Goal: Task Accomplishment & Management: Manage account settings

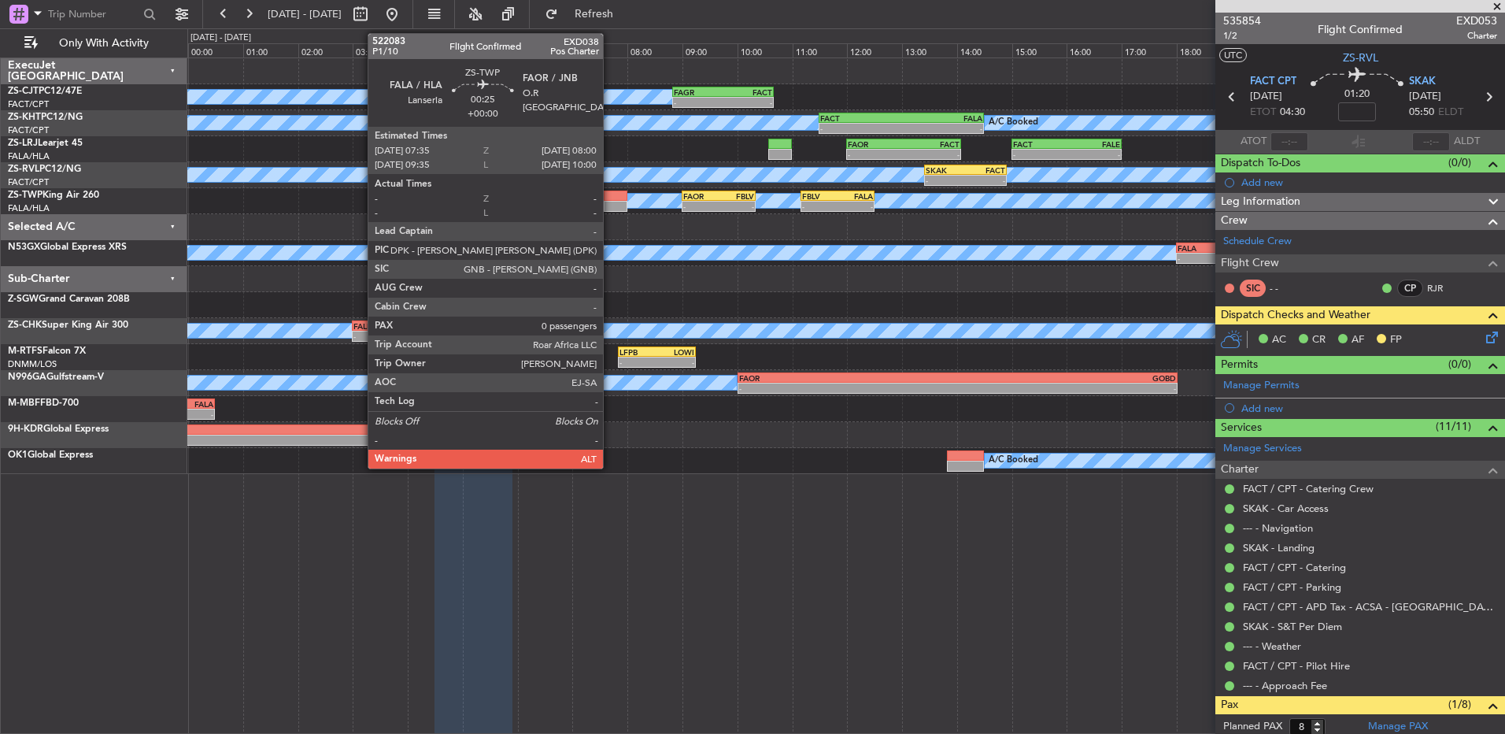
click at [610, 205] on div at bounding box center [616, 206] width 24 height 11
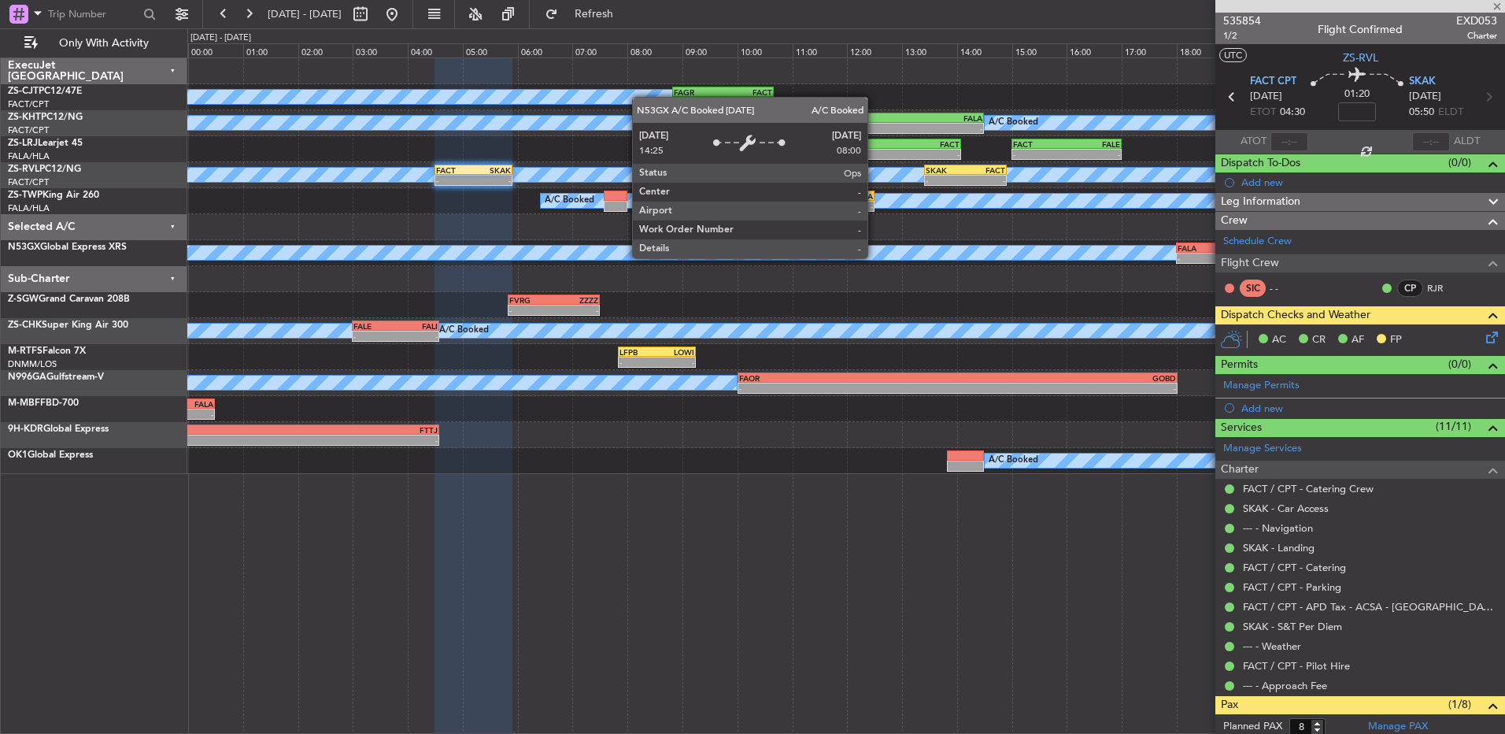
type input "0"
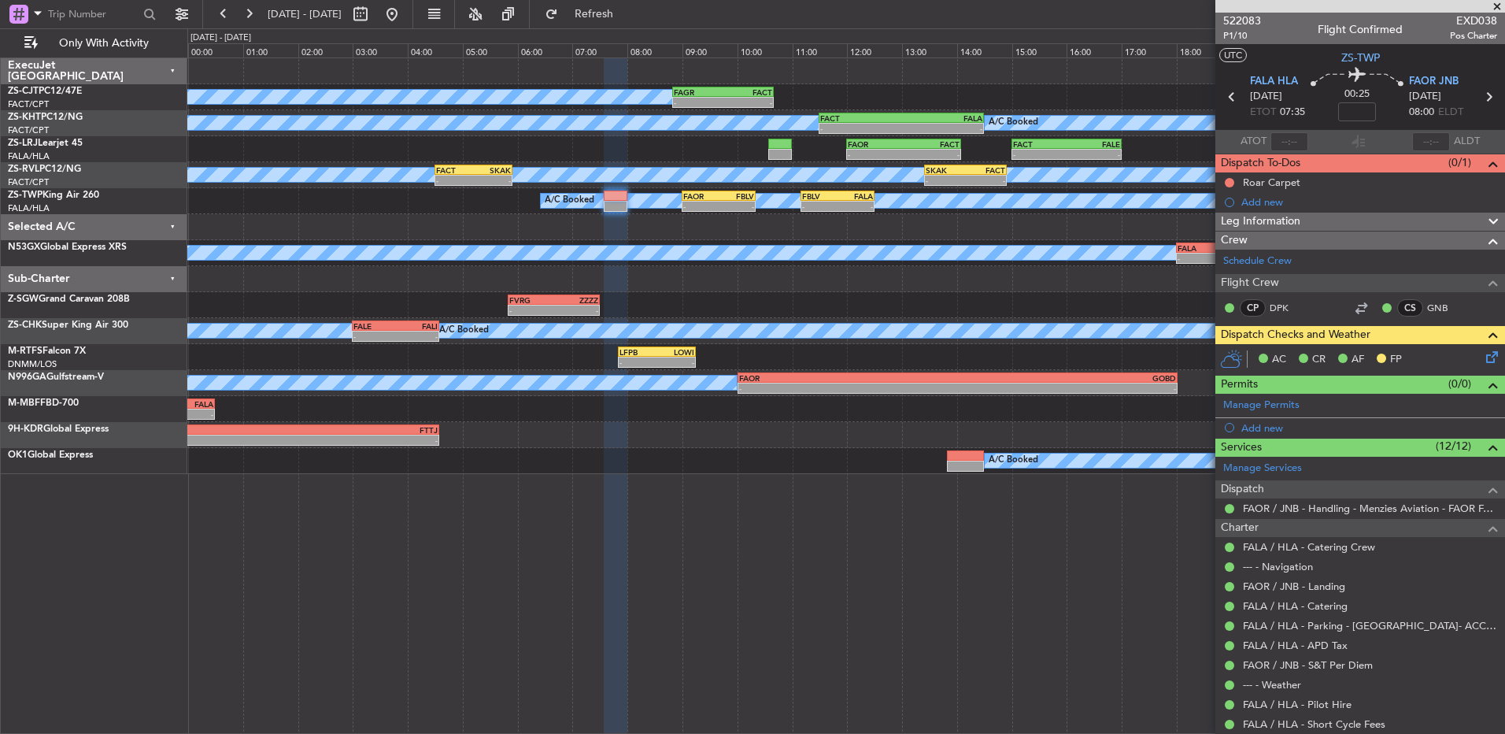
click at [1501, 6] on span at bounding box center [1497, 7] width 16 height 14
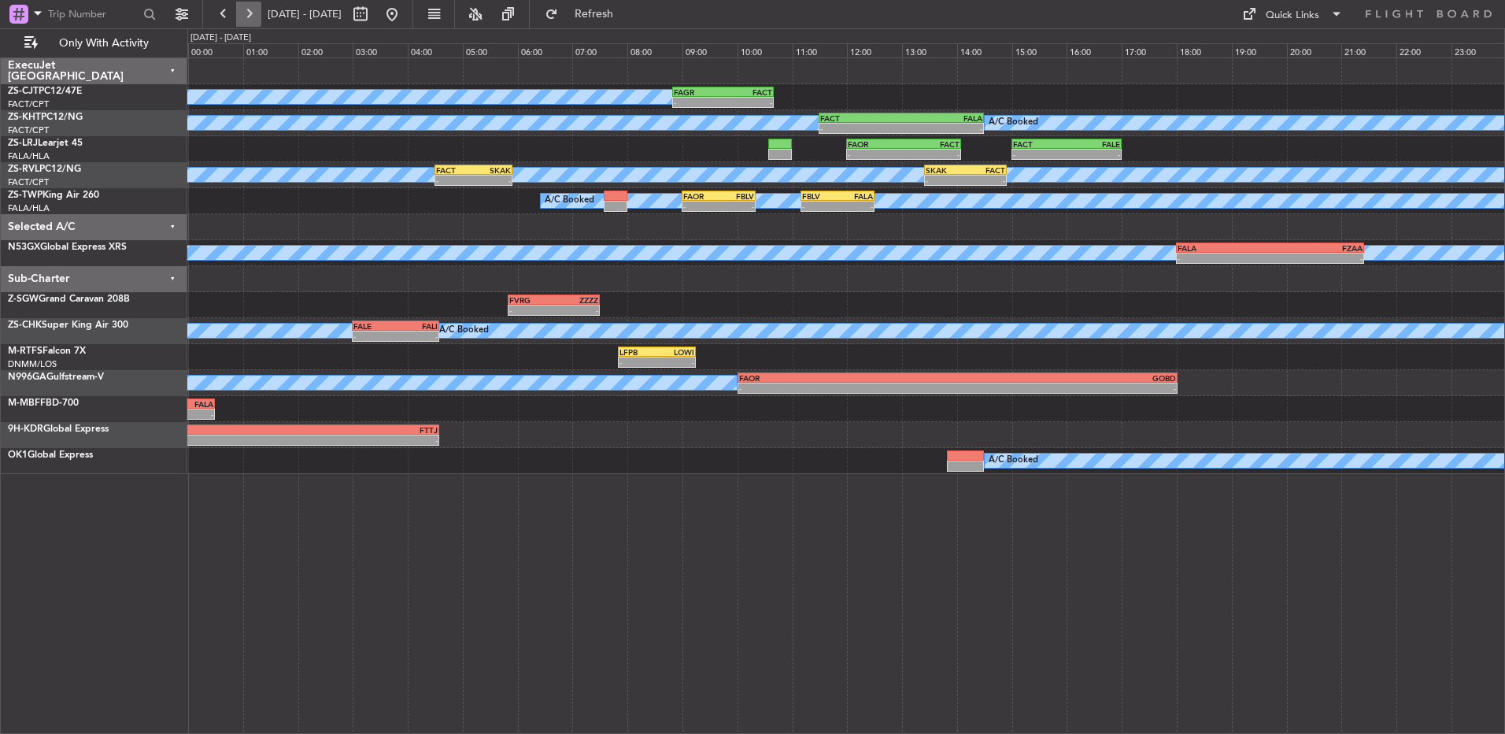
click at [246, 13] on button at bounding box center [248, 14] width 25 height 25
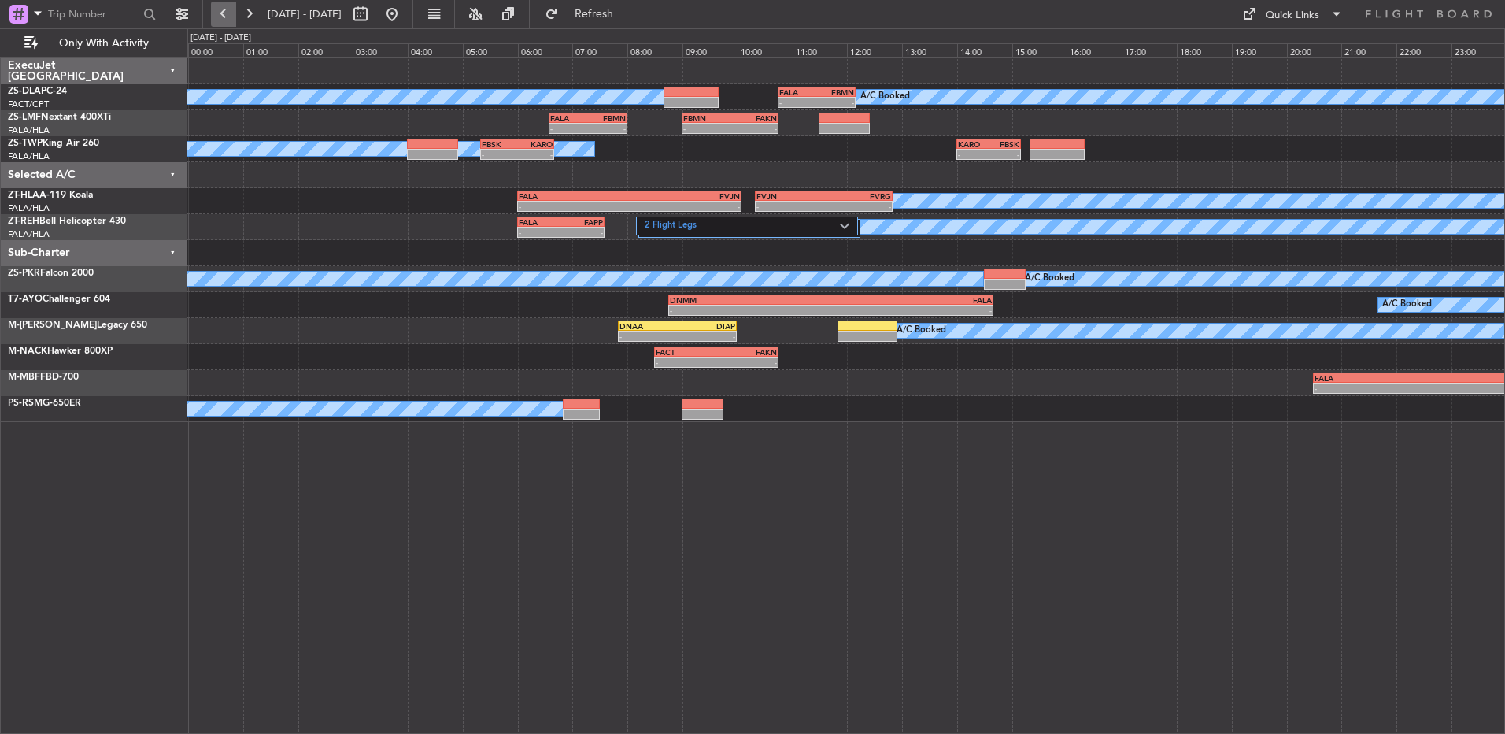
click at [225, 11] on button at bounding box center [223, 14] width 25 height 25
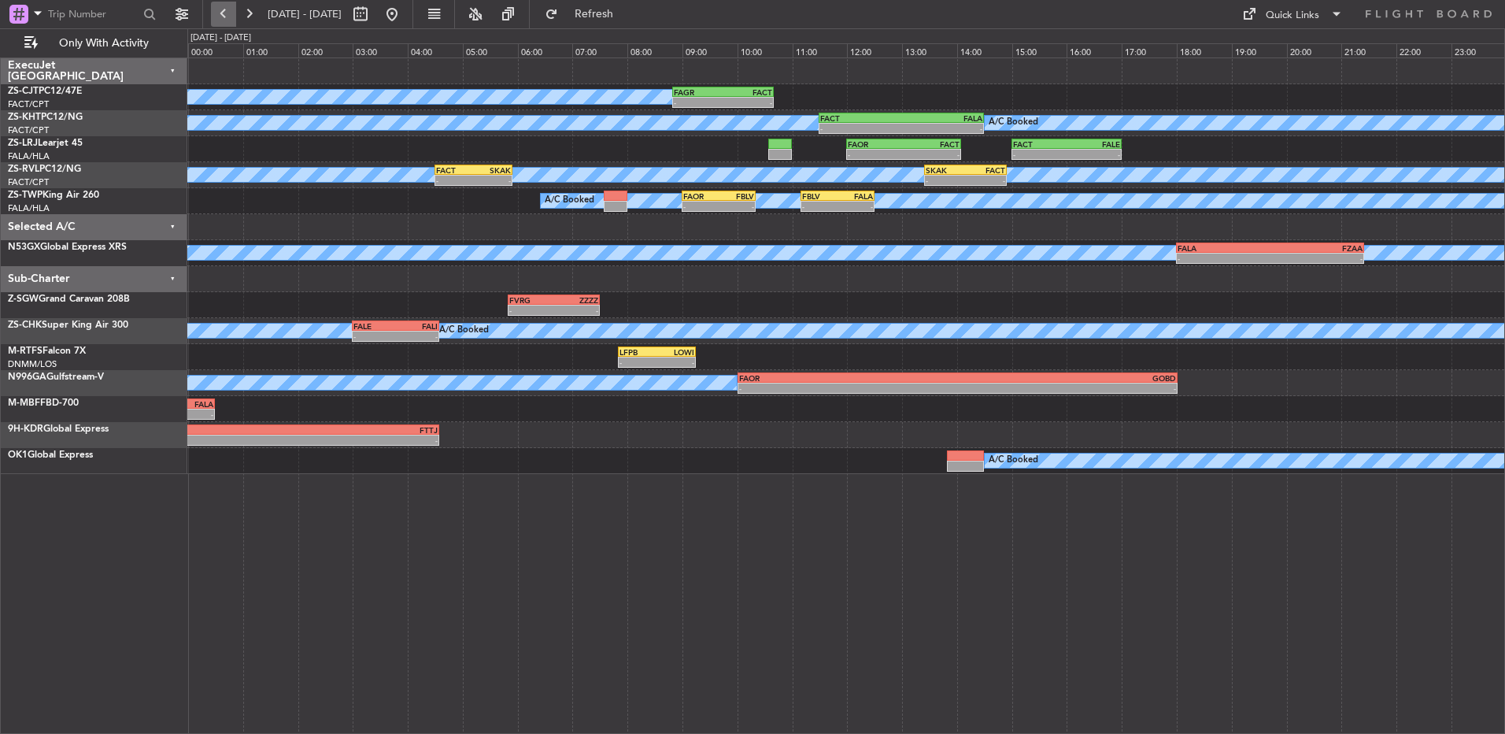
click at [229, 15] on button at bounding box center [223, 14] width 25 height 25
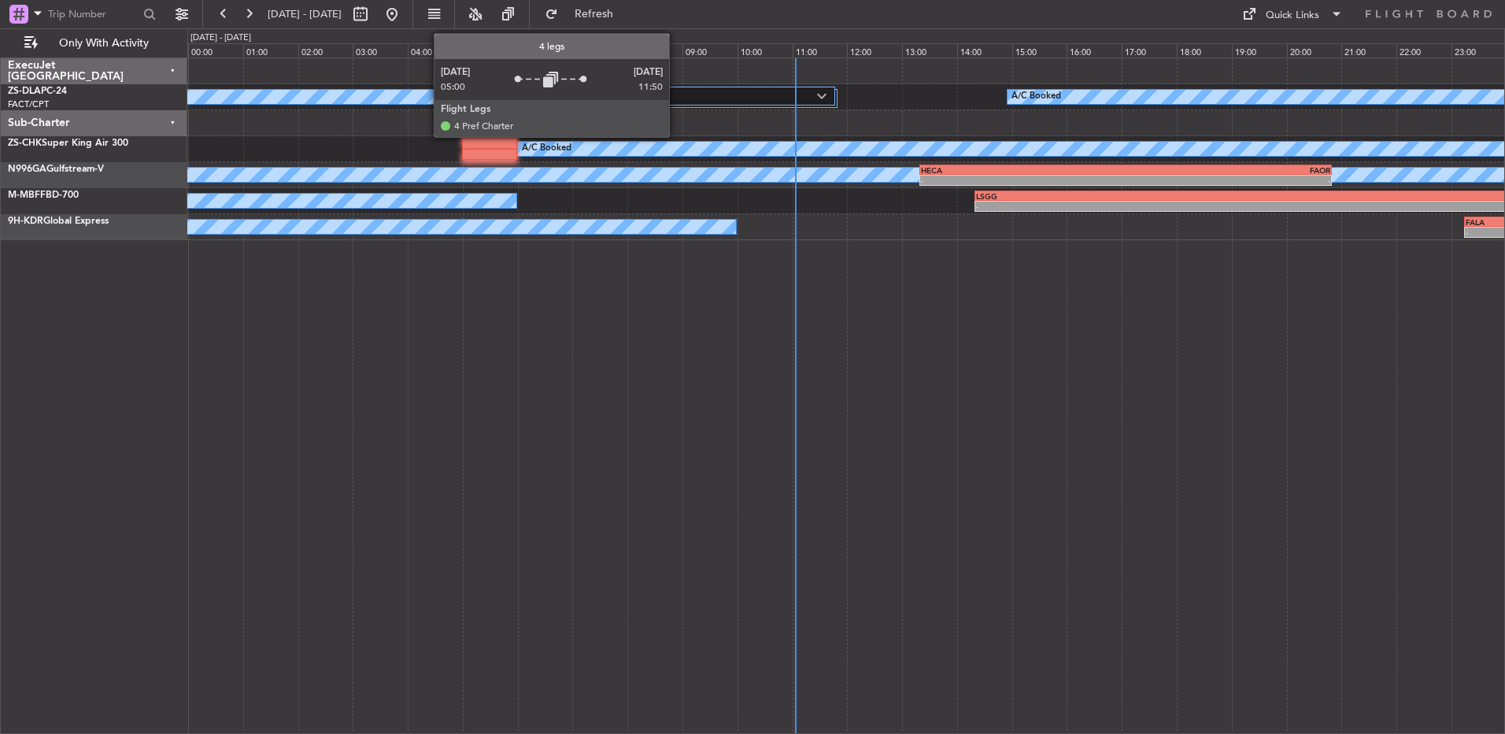
click at [676, 98] on label "4 Flight Legs" at bounding box center [644, 96] width 346 height 13
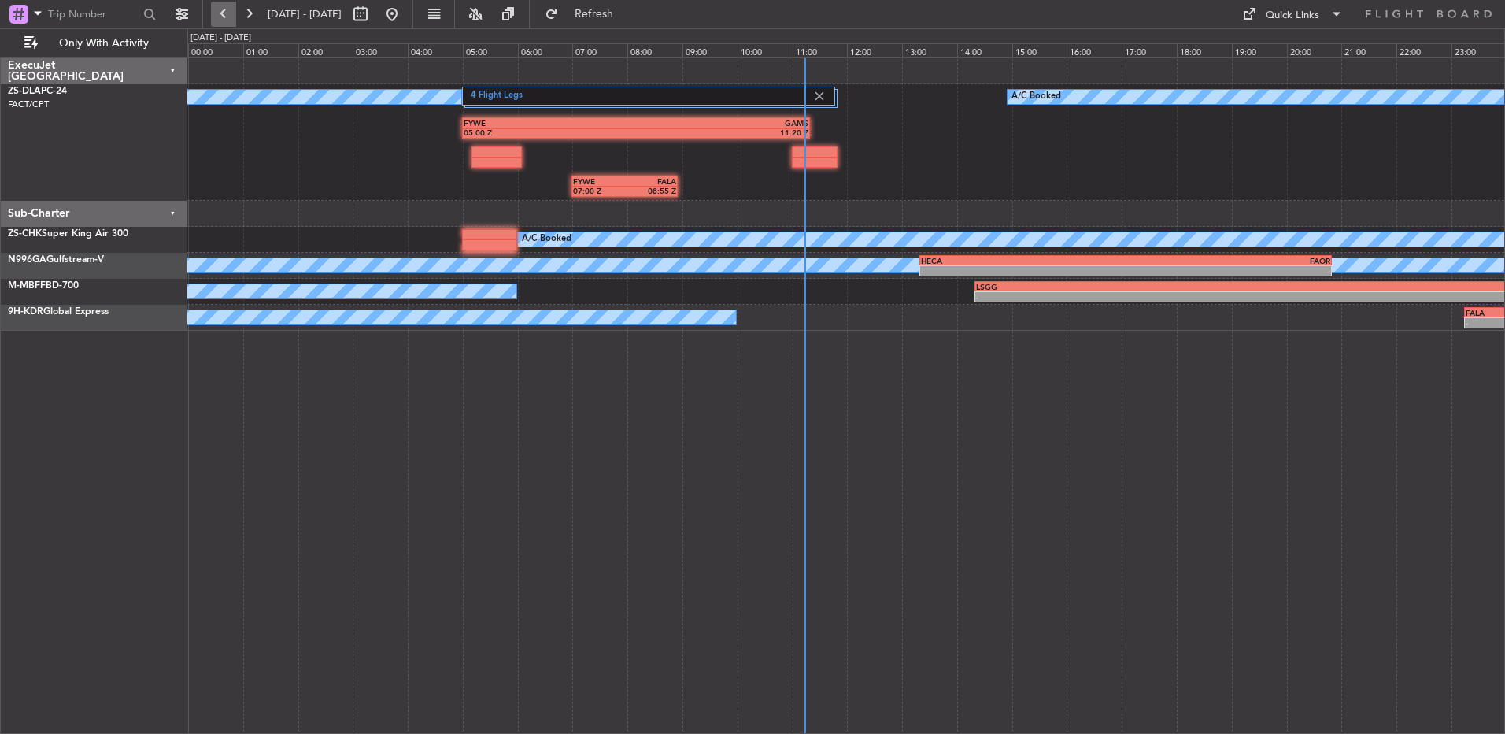
click at [218, 21] on button at bounding box center [223, 14] width 25 height 25
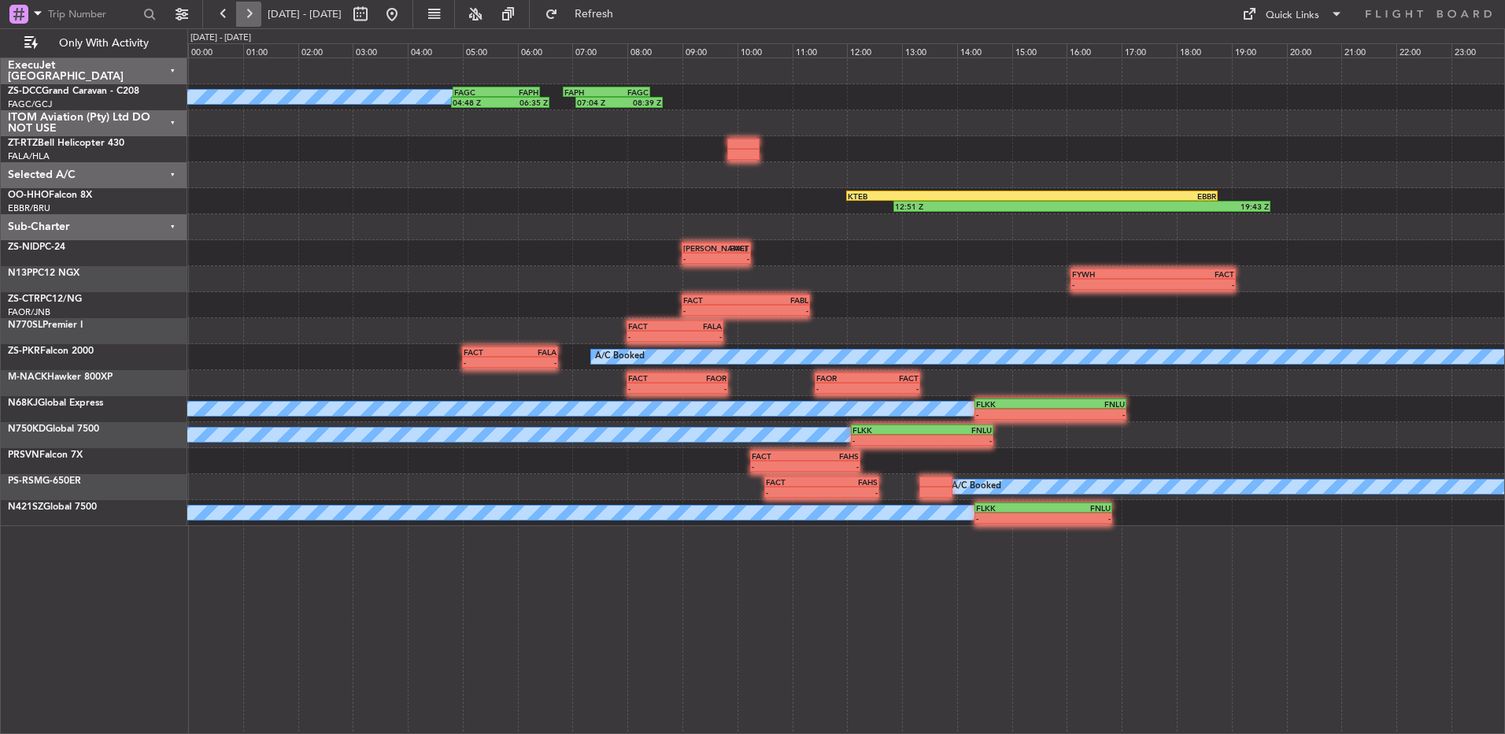
click at [249, 20] on button at bounding box center [248, 14] width 25 height 25
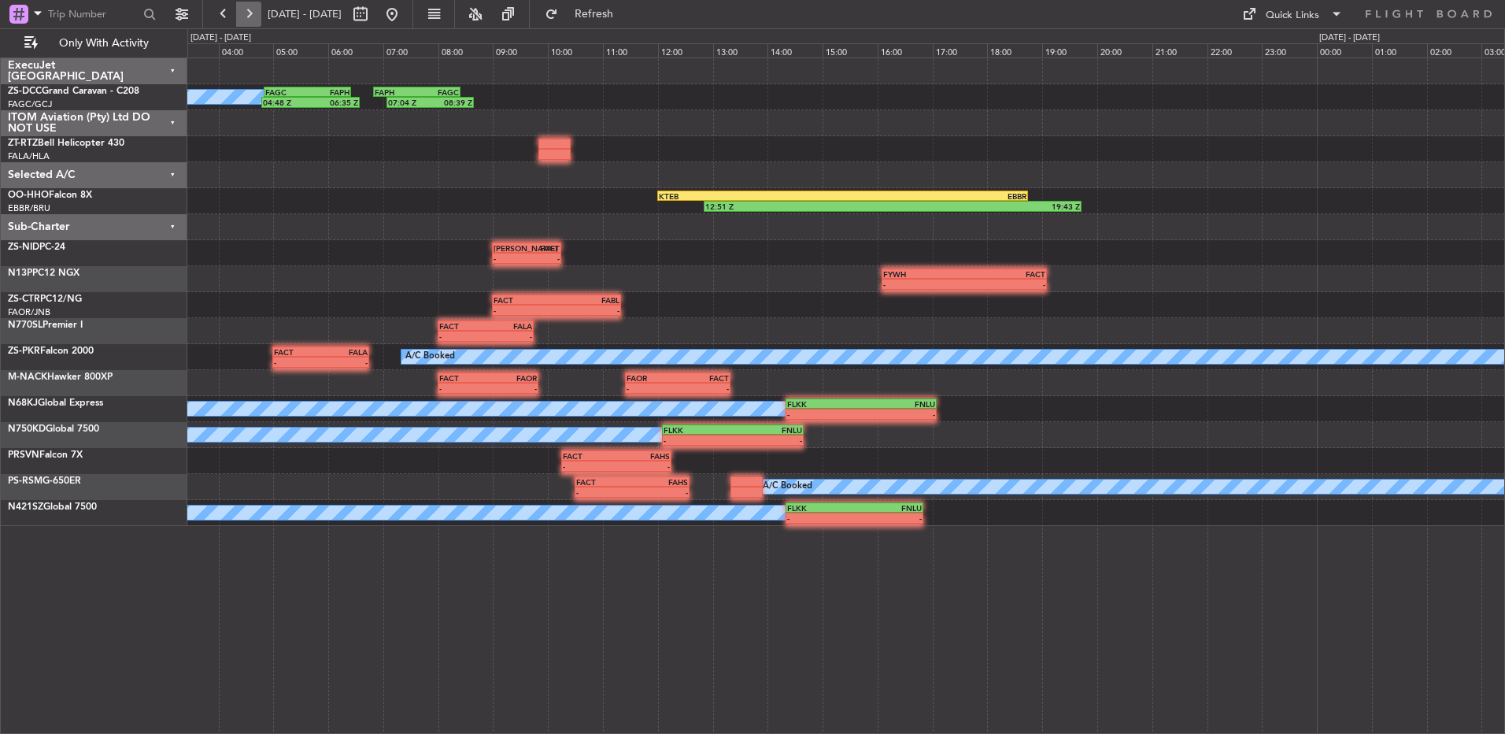
click at [247, 17] on button at bounding box center [248, 14] width 25 height 25
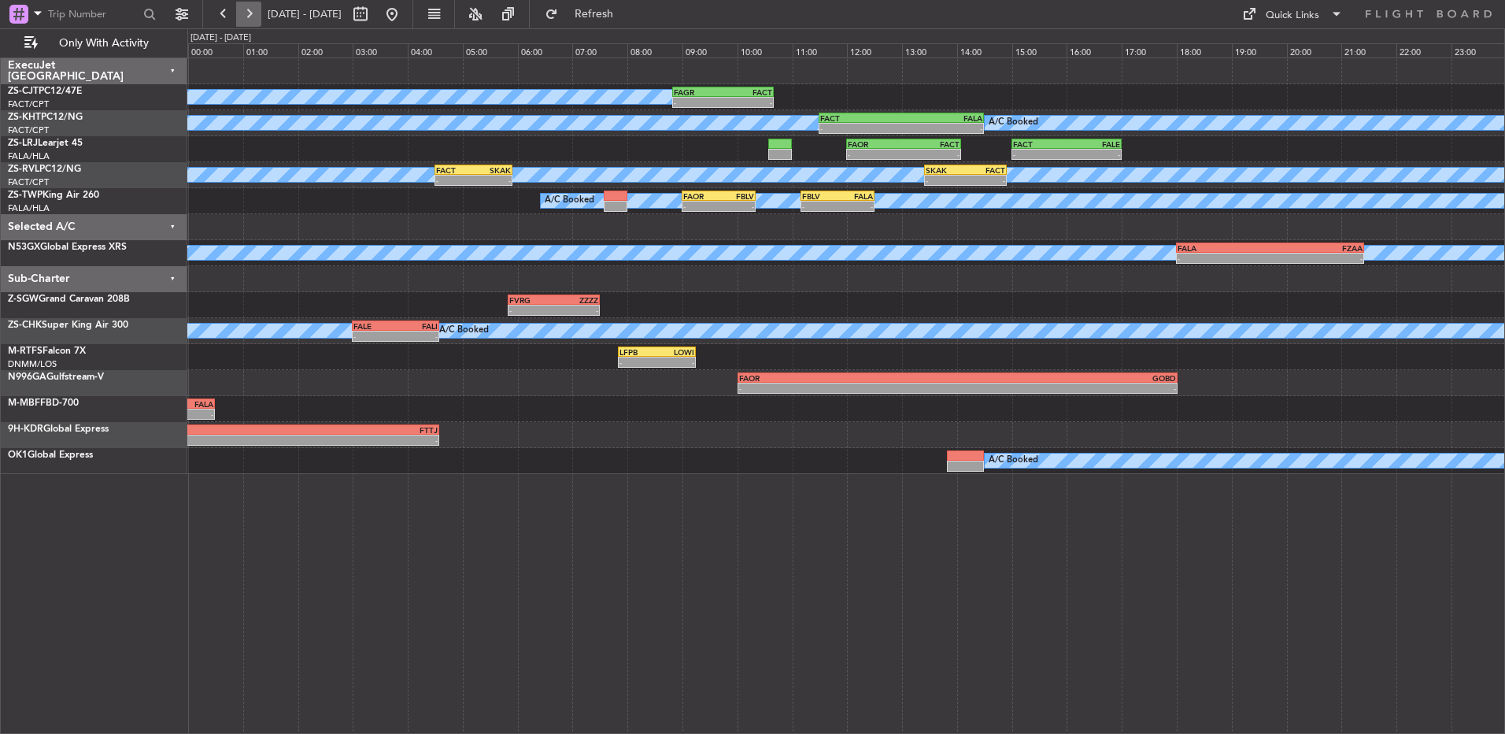
click at [250, 9] on button at bounding box center [248, 14] width 25 height 25
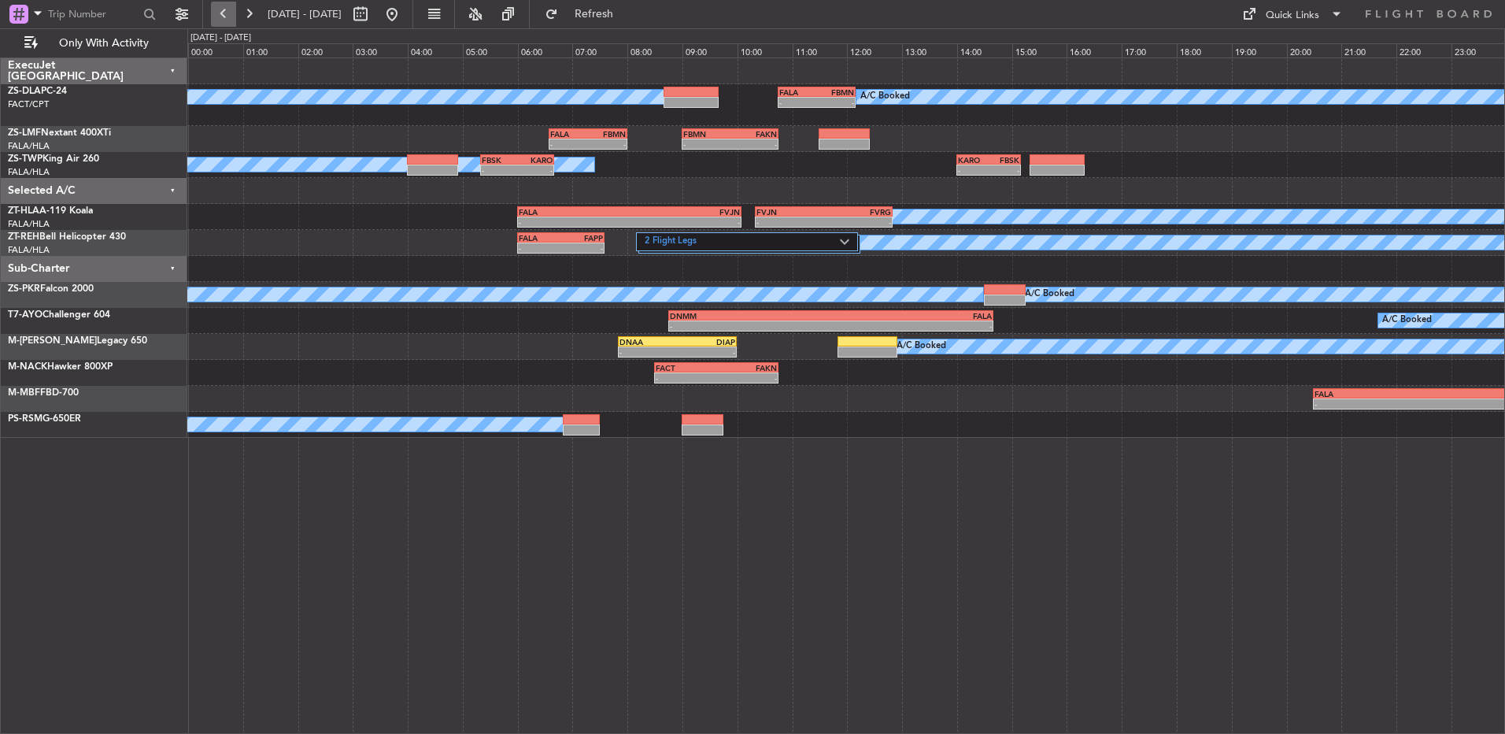
click at [218, 22] on button at bounding box center [223, 14] width 25 height 25
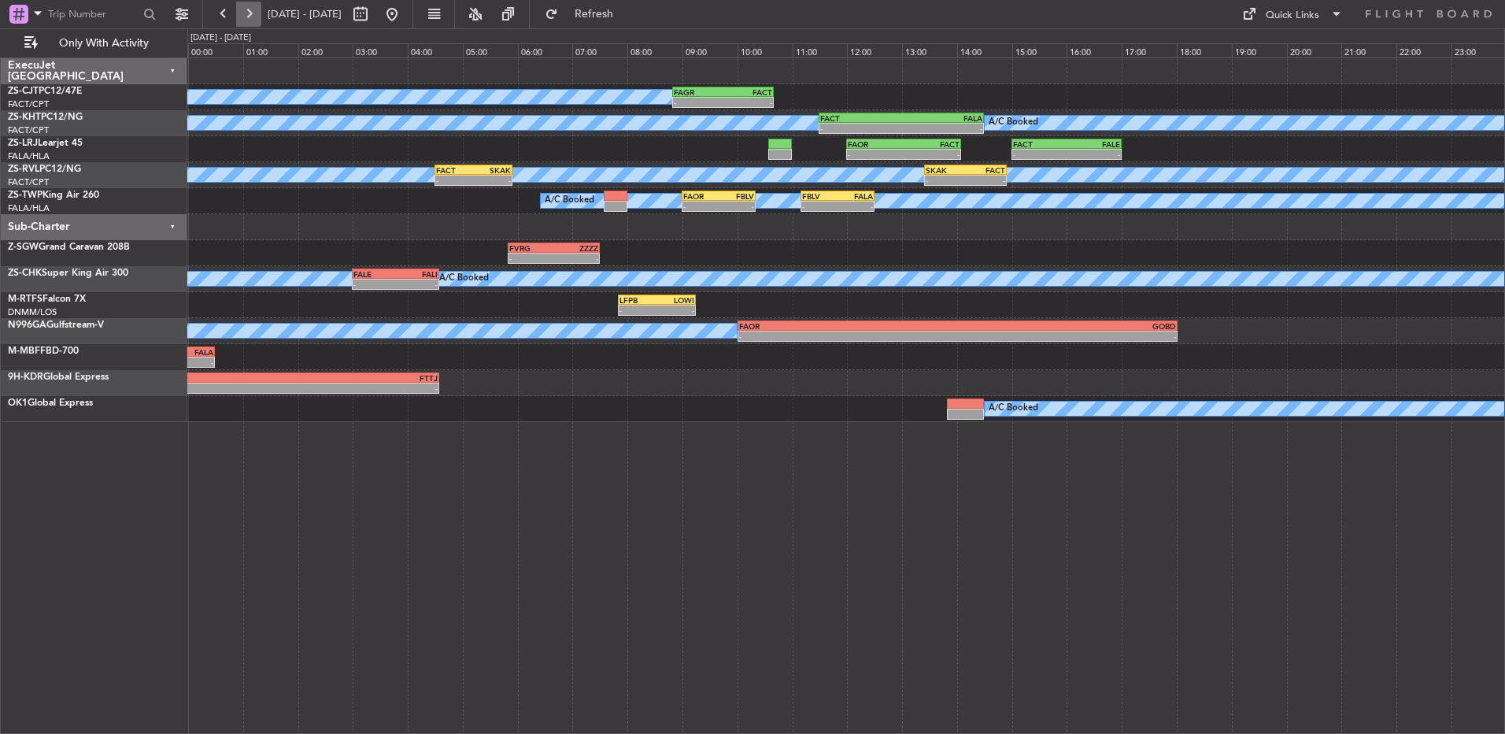
click at [246, 20] on button at bounding box center [248, 14] width 25 height 25
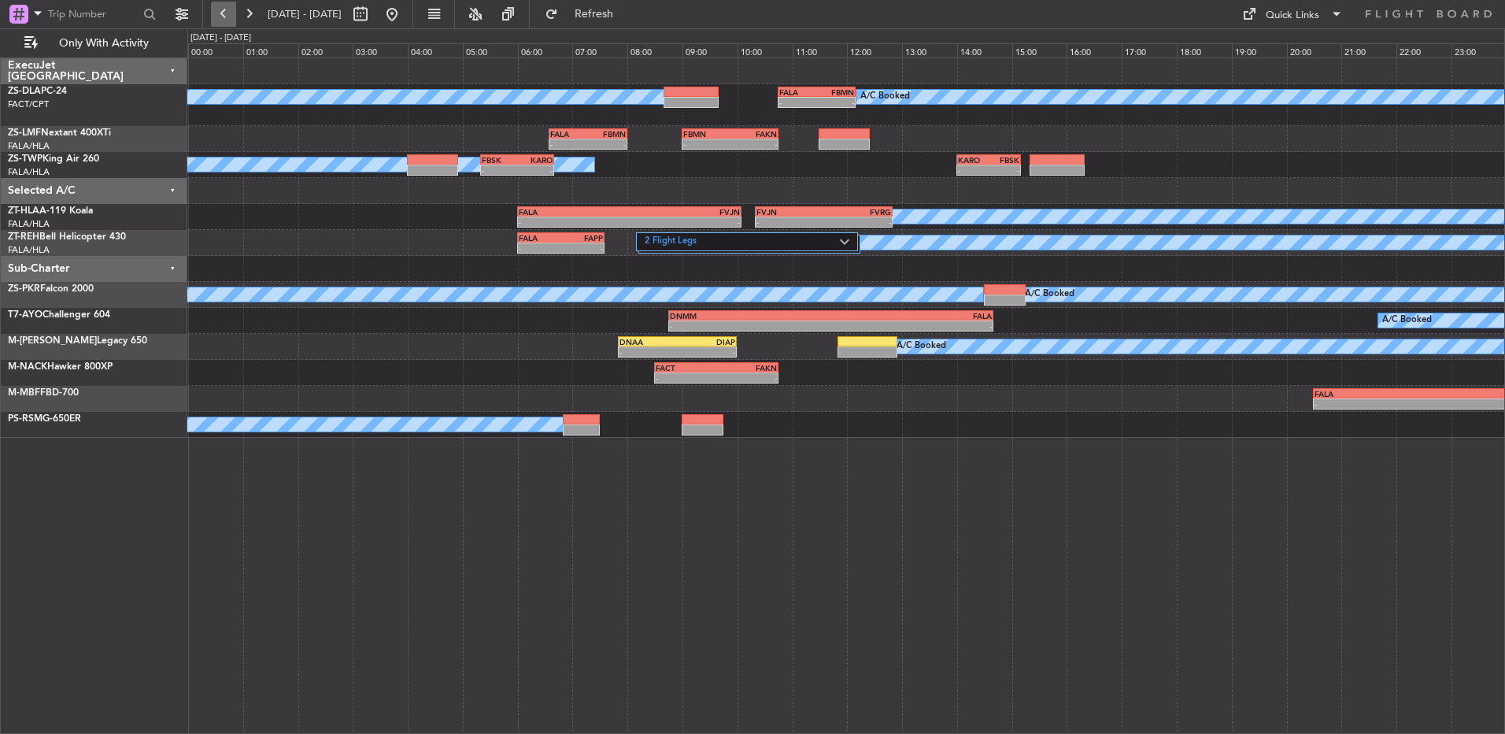
click at [228, 13] on button at bounding box center [223, 14] width 25 height 25
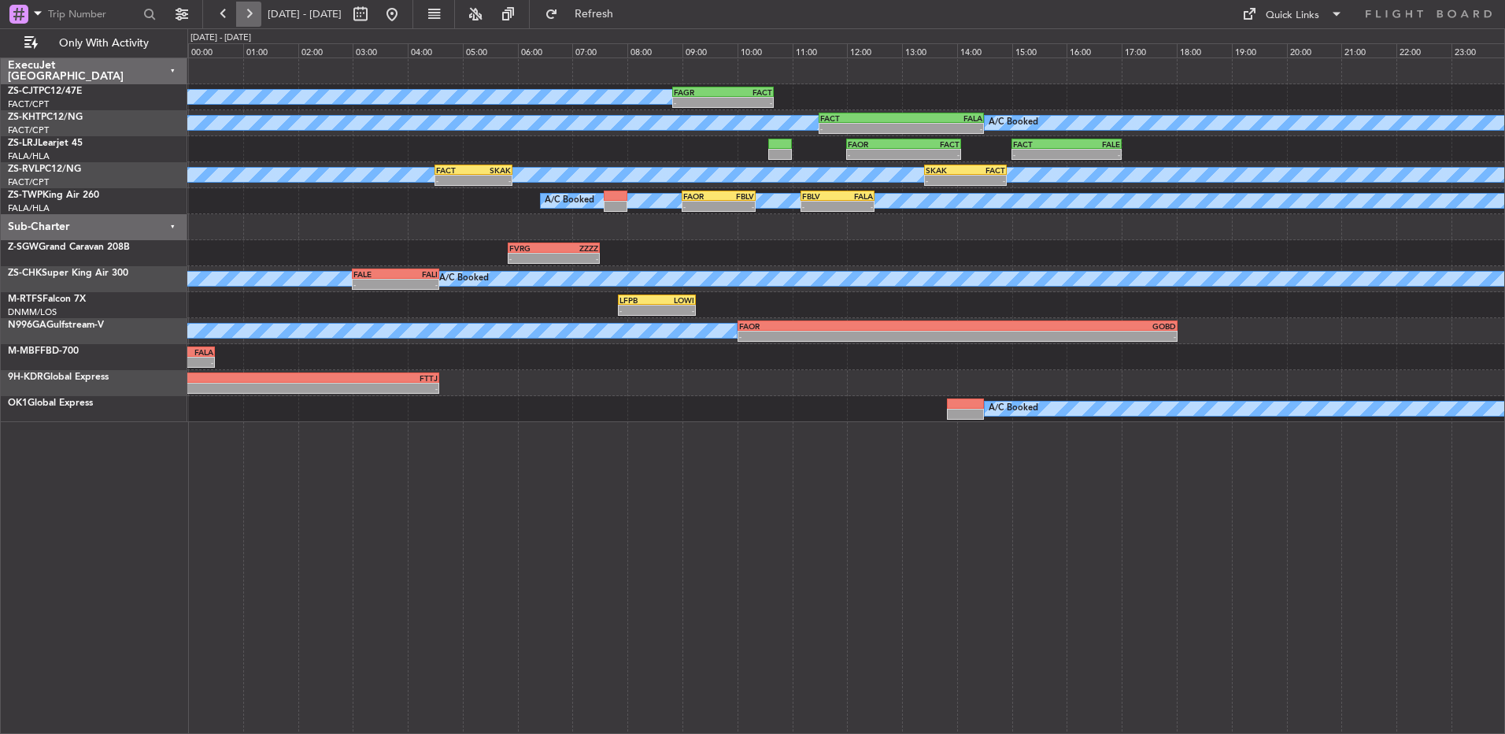
click at [259, 16] on button at bounding box center [248, 14] width 25 height 25
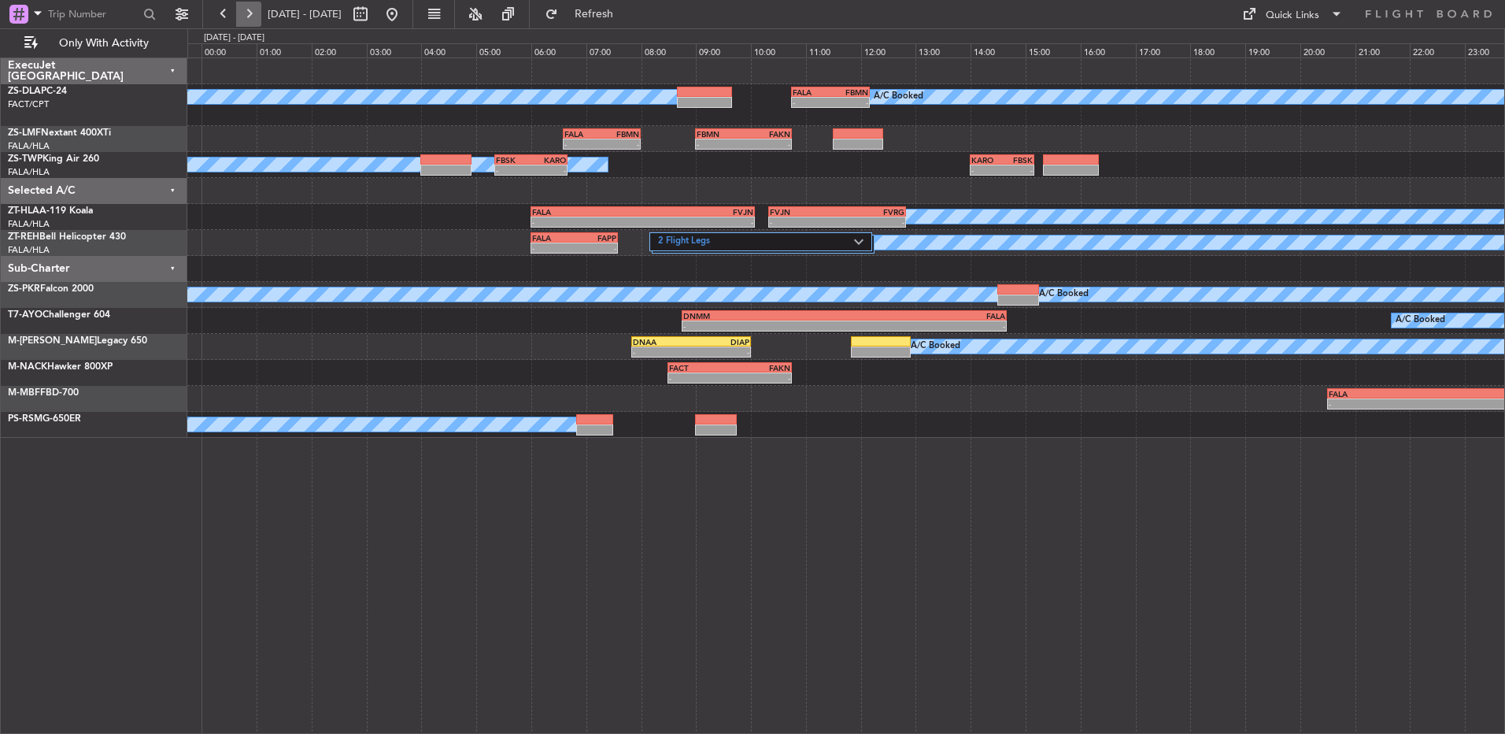
click at [259, 16] on button at bounding box center [248, 14] width 25 height 25
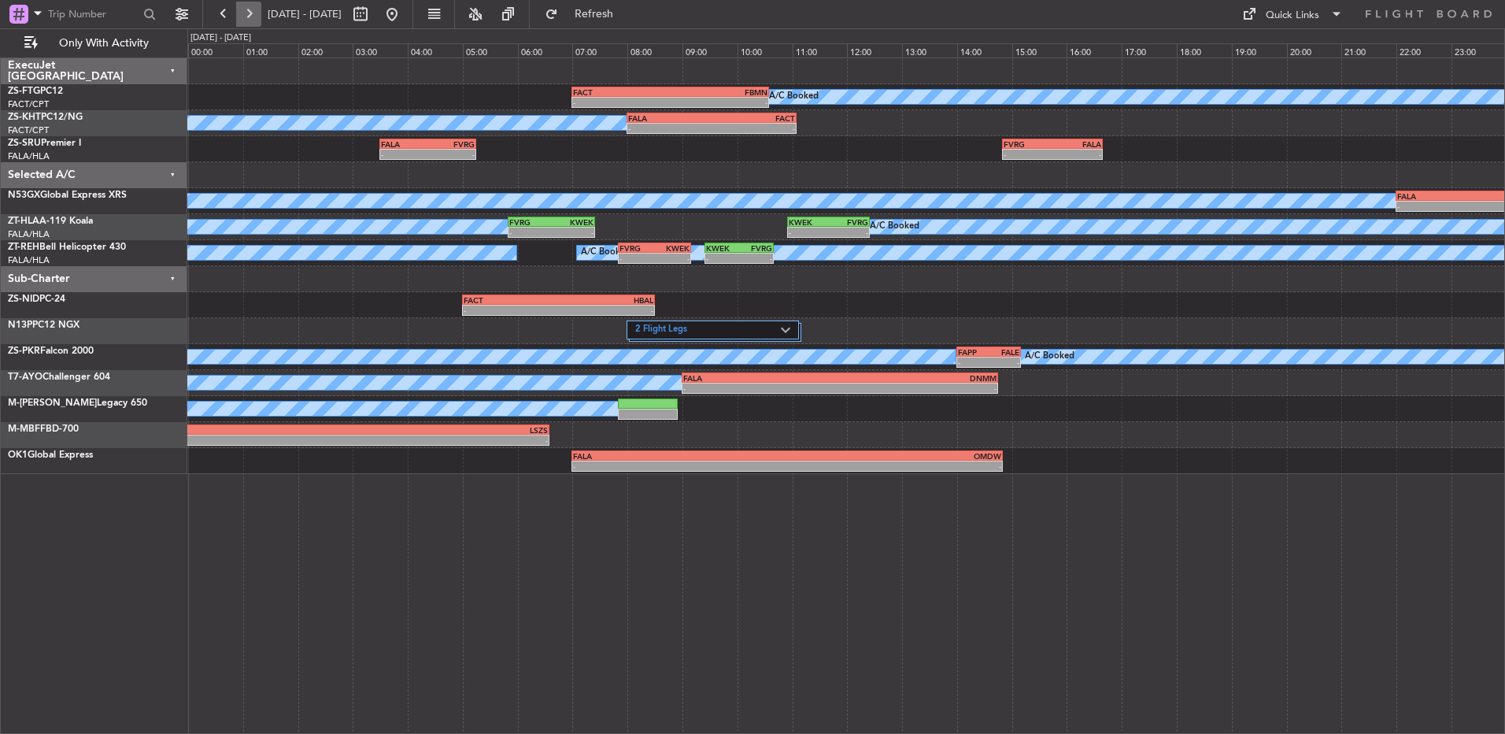
click at [258, 16] on button at bounding box center [248, 14] width 25 height 25
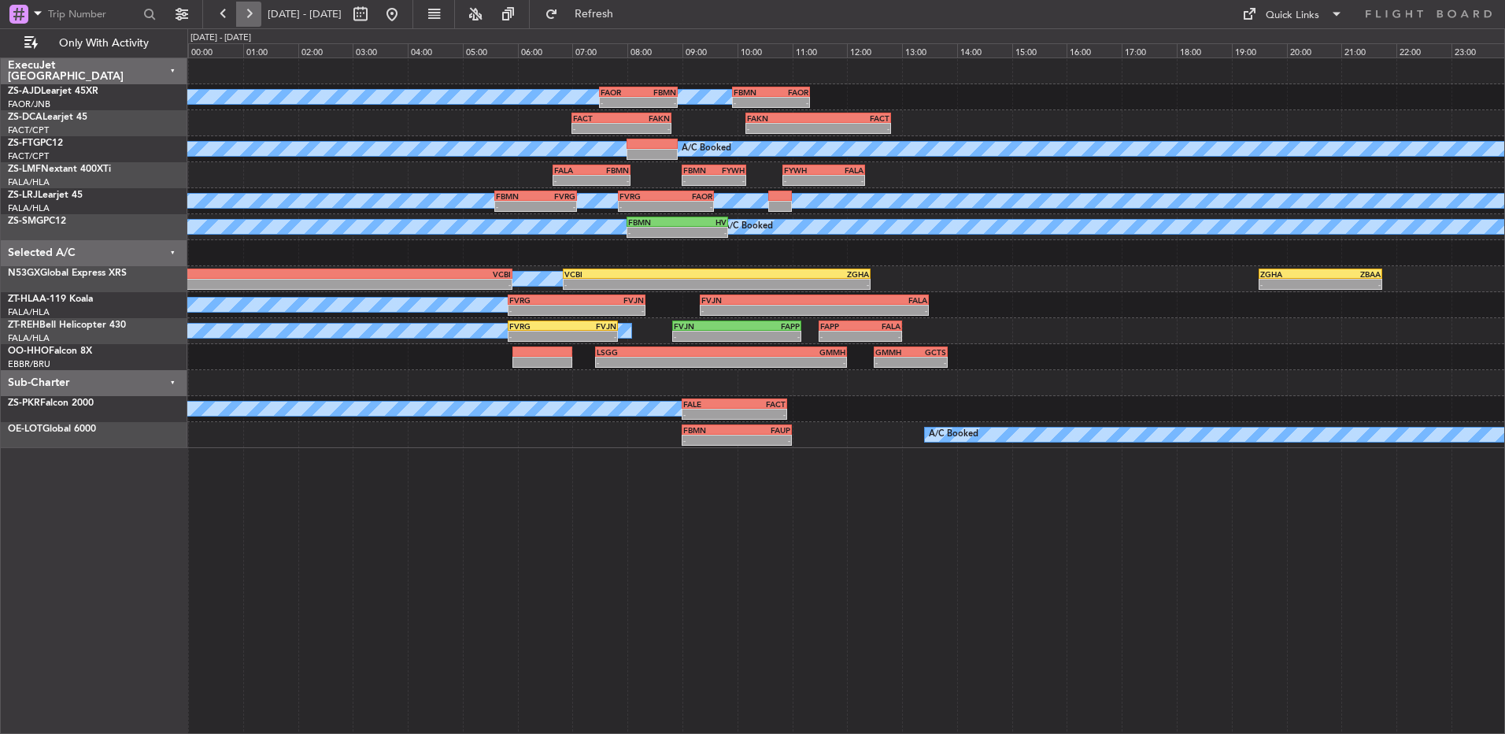
click at [249, 13] on button at bounding box center [248, 14] width 25 height 25
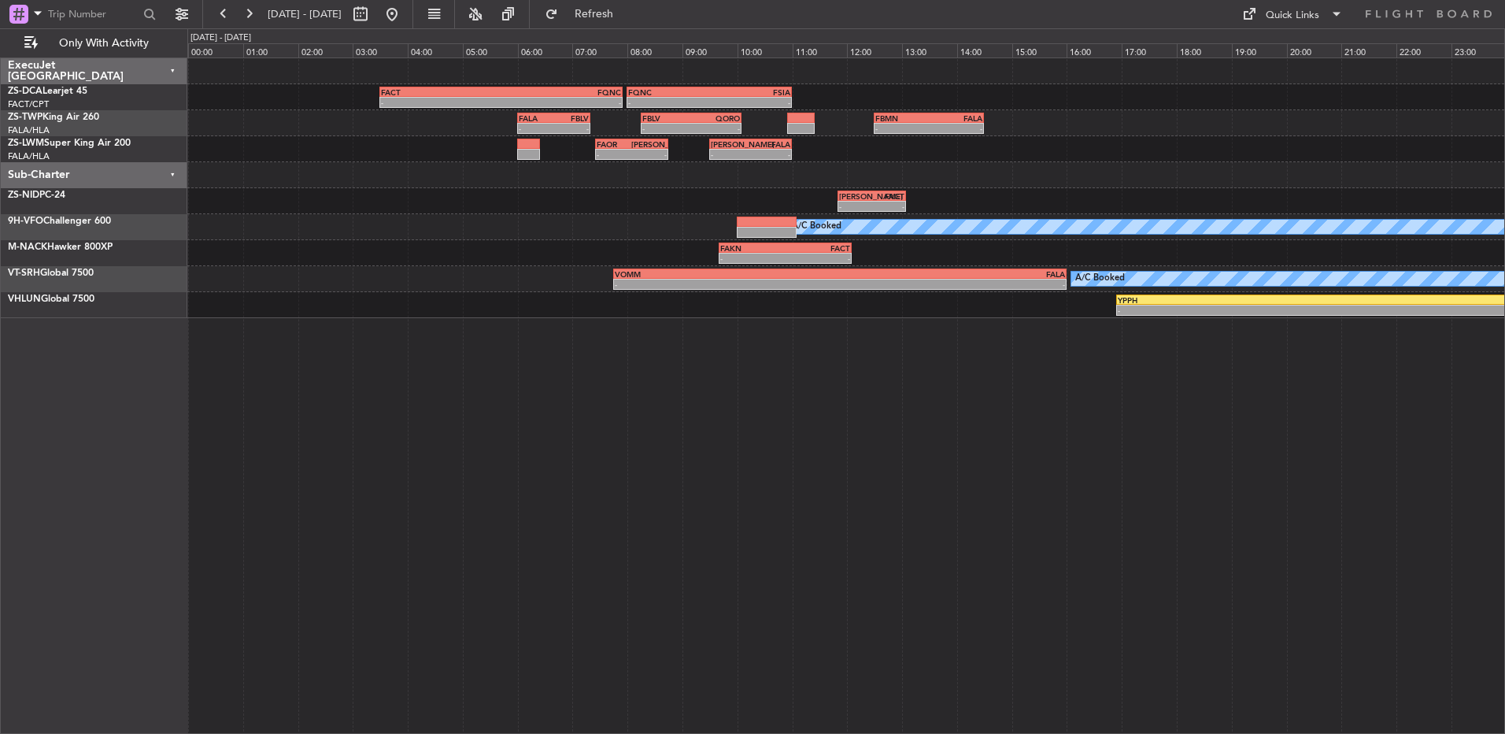
click at [219, 27] on fb-range-datepicker "07 Sep 2025 - 07 Sep 2025" at bounding box center [307, 14] width 211 height 28
click at [219, 24] on button at bounding box center [223, 14] width 25 height 25
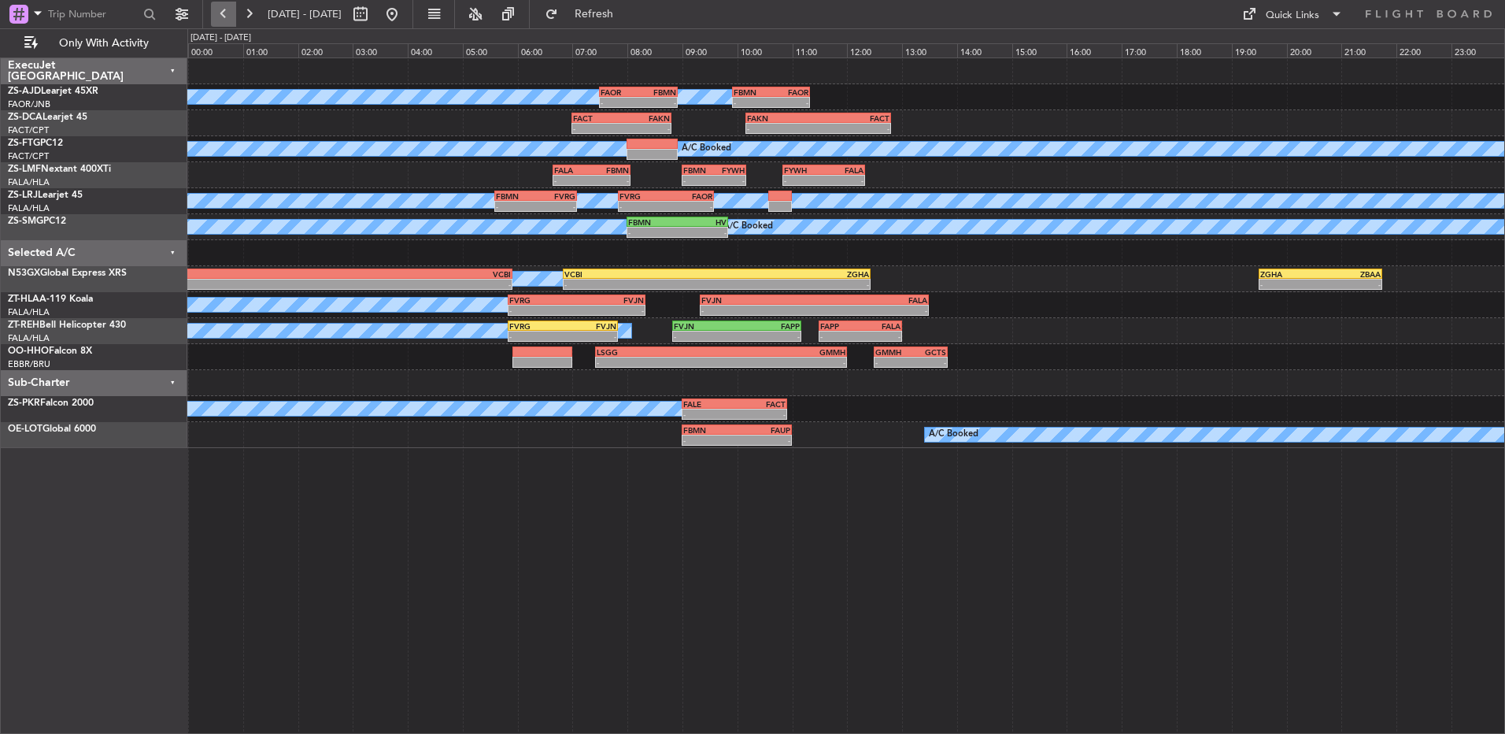
click at [213, 15] on button at bounding box center [223, 14] width 25 height 25
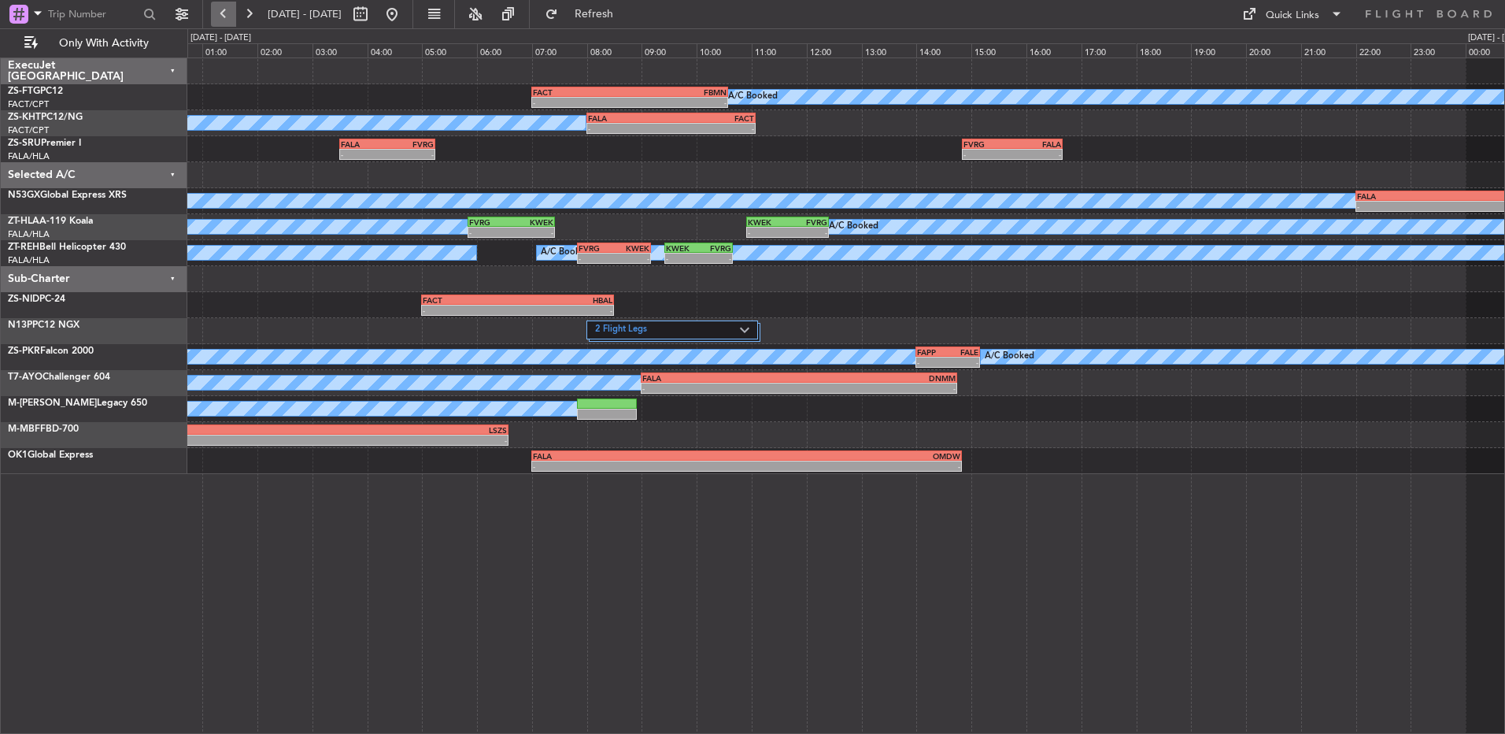
click at [213, 15] on button at bounding box center [223, 14] width 25 height 25
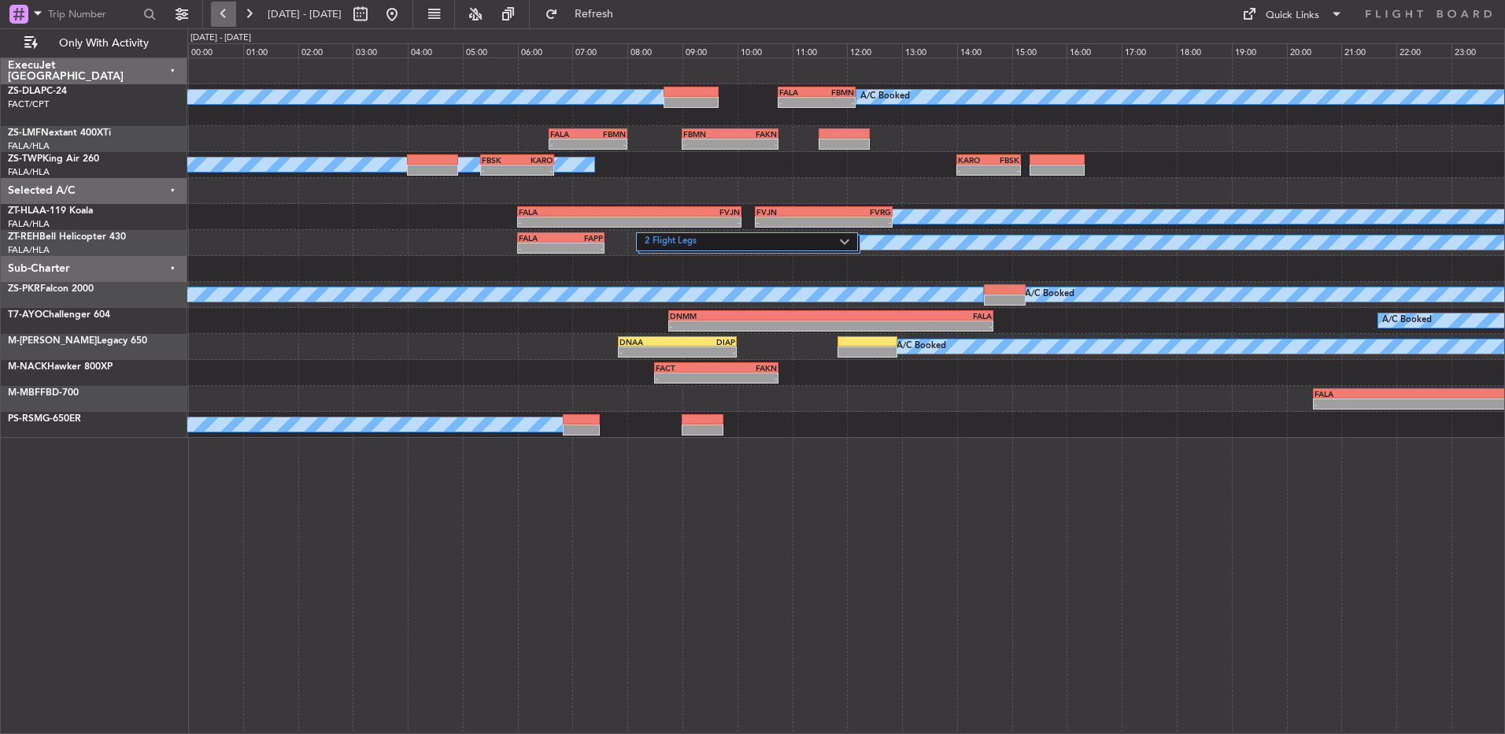
click at [220, 11] on button at bounding box center [223, 14] width 25 height 25
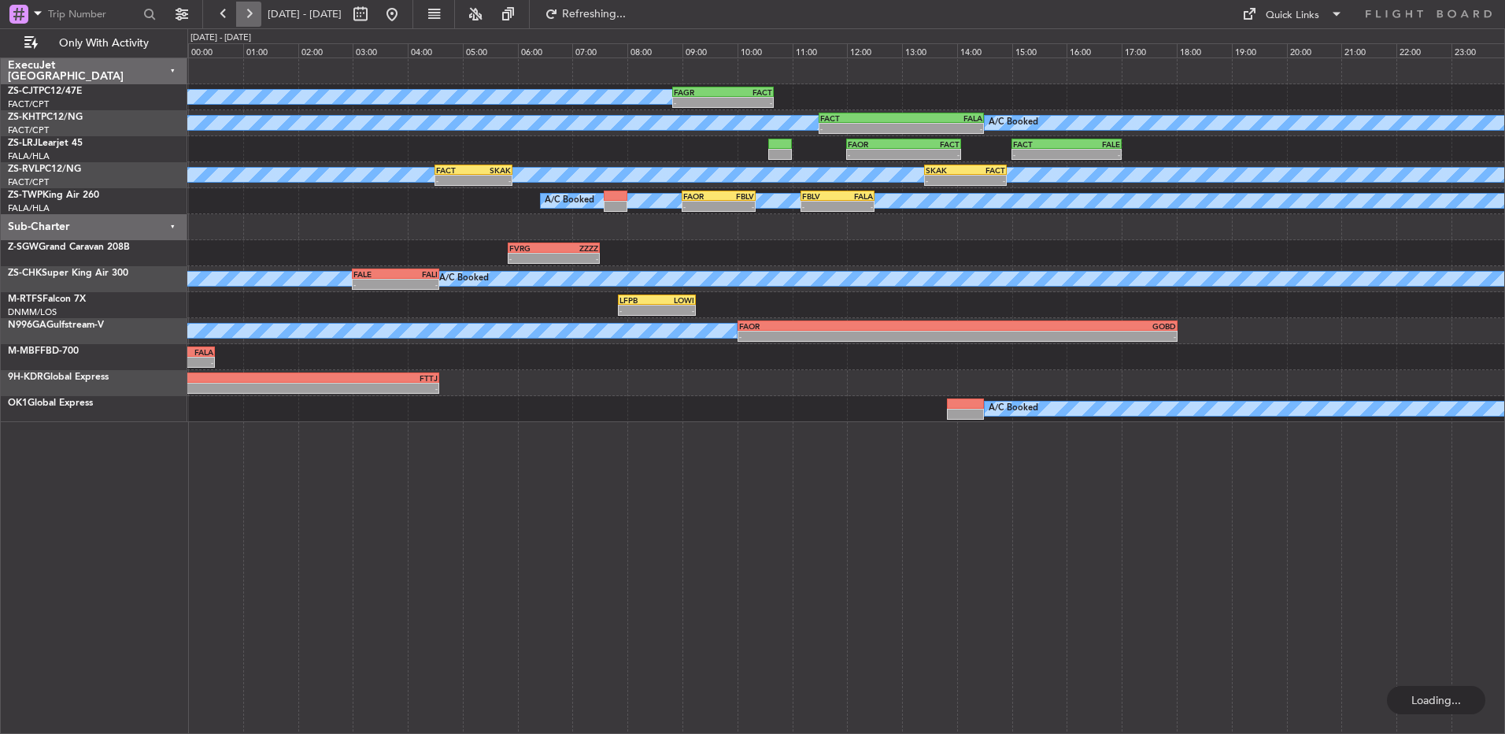
click at [249, 18] on button at bounding box center [248, 14] width 25 height 25
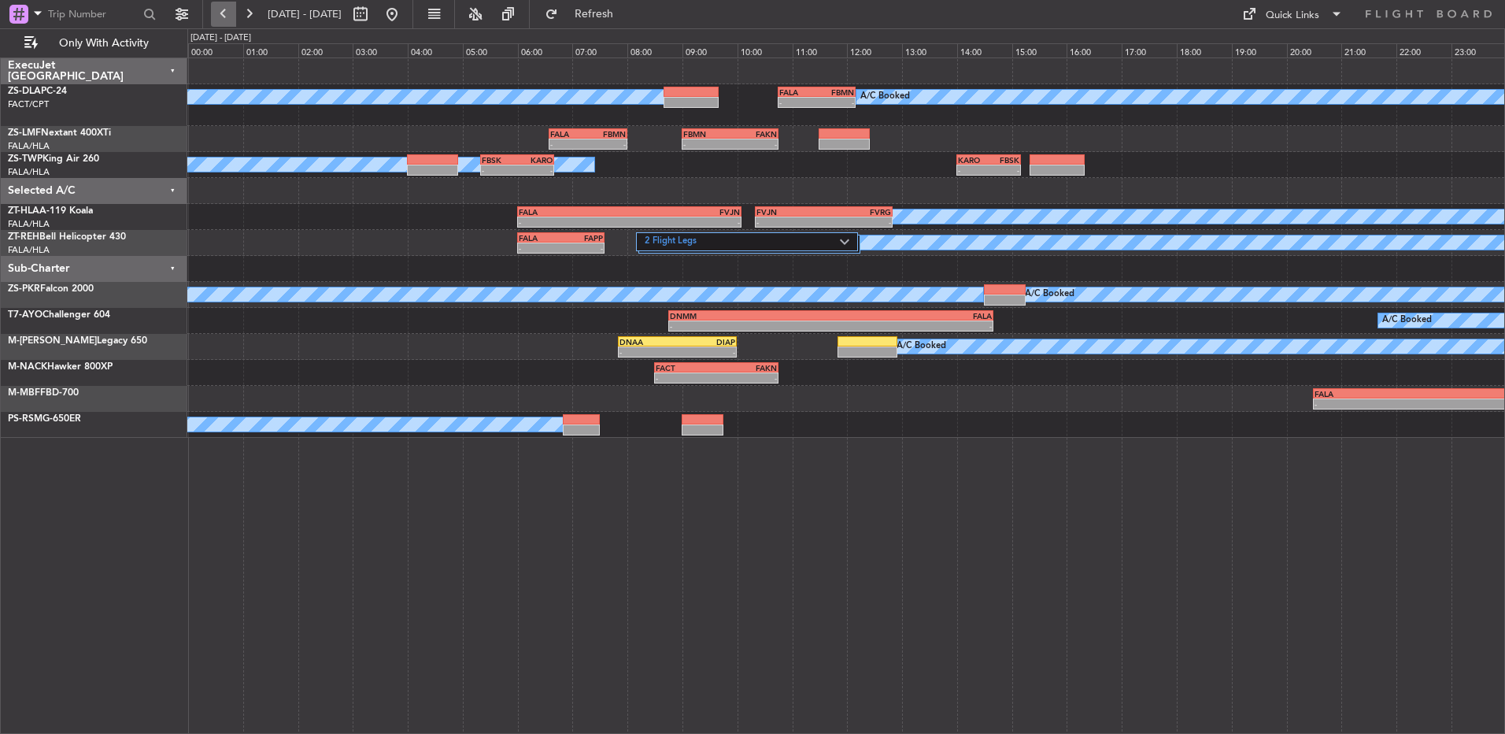
click at [224, 15] on button at bounding box center [223, 14] width 25 height 25
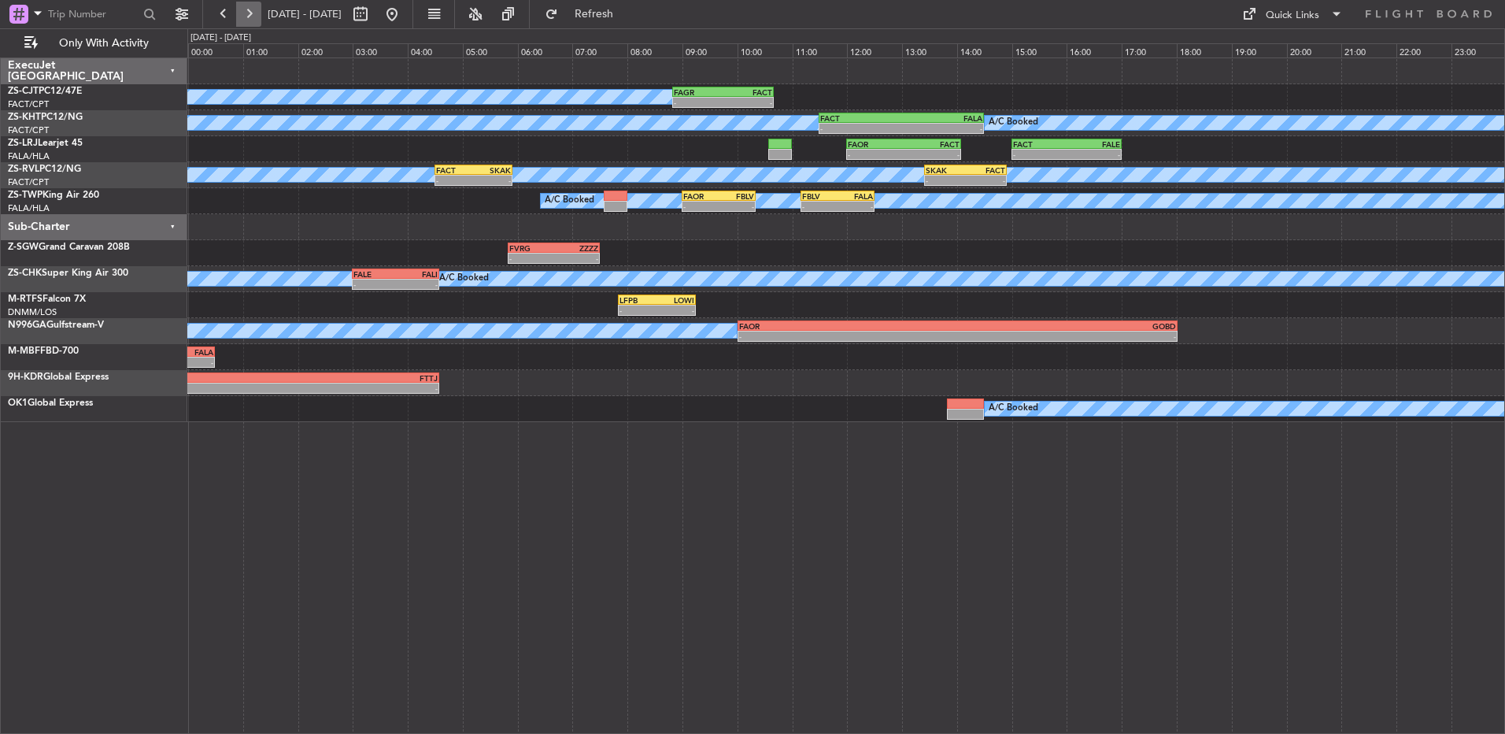
click at [241, 17] on button at bounding box center [248, 14] width 25 height 25
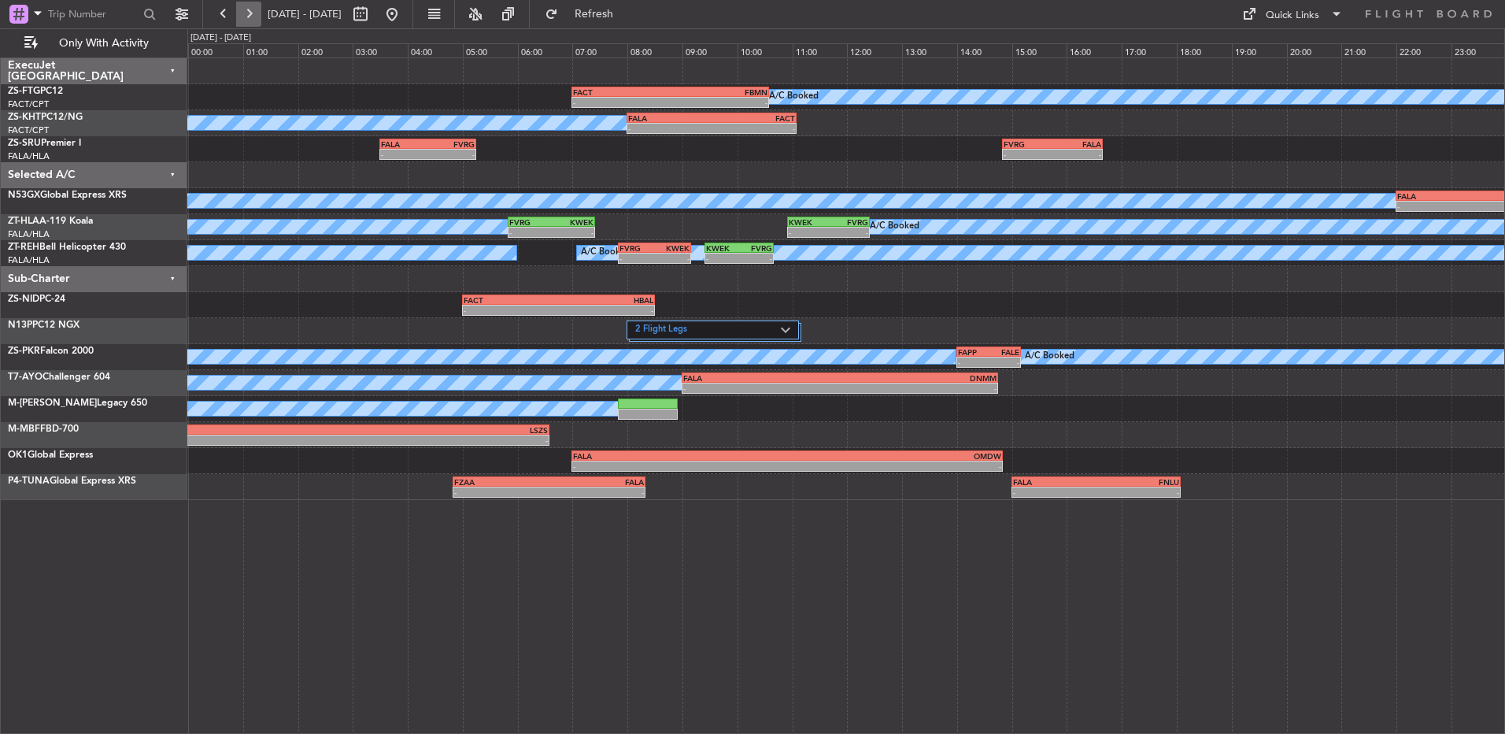
click at [241, 17] on button at bounding box center [248, 14] width 25 height 25
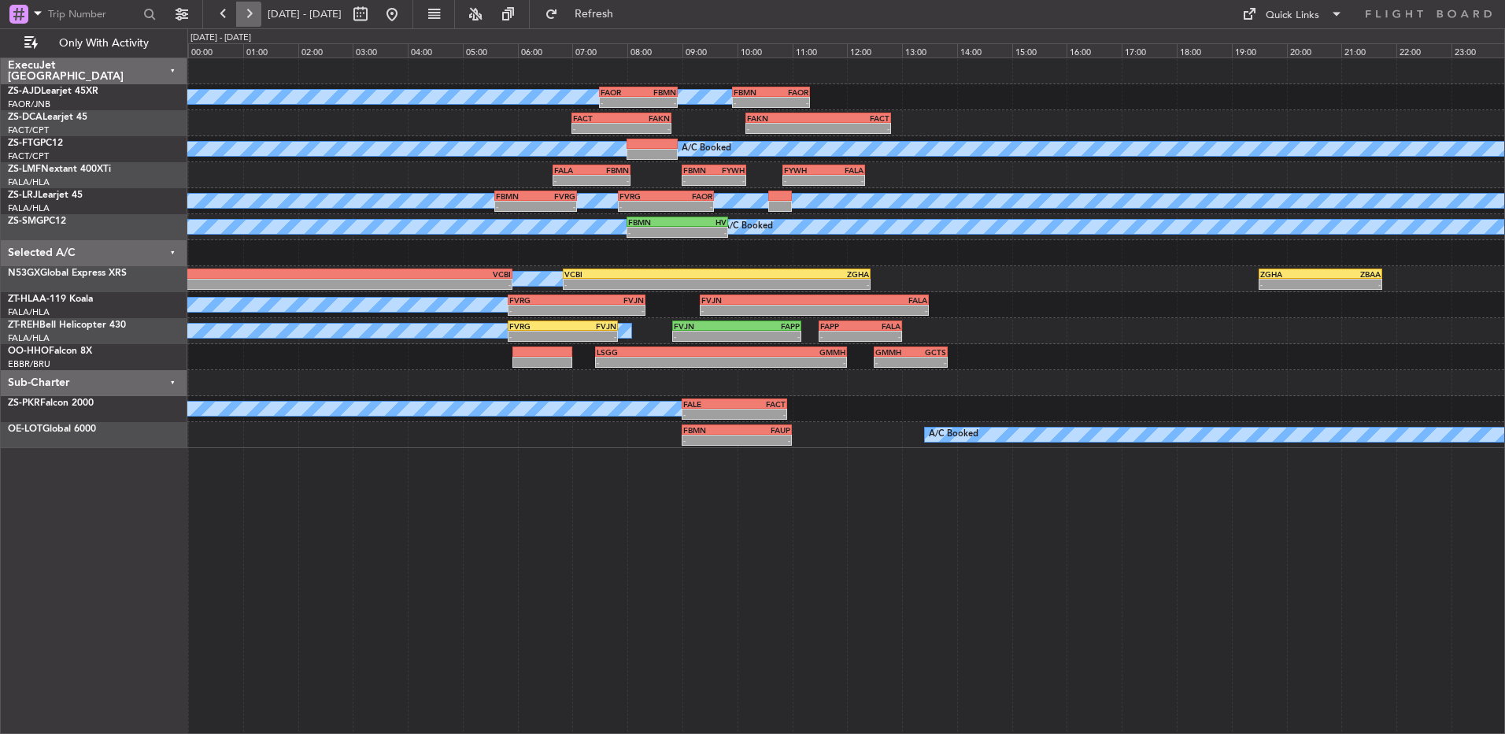
click at [243, 17] on button at bounding box center [248, 14] width 25 height 25
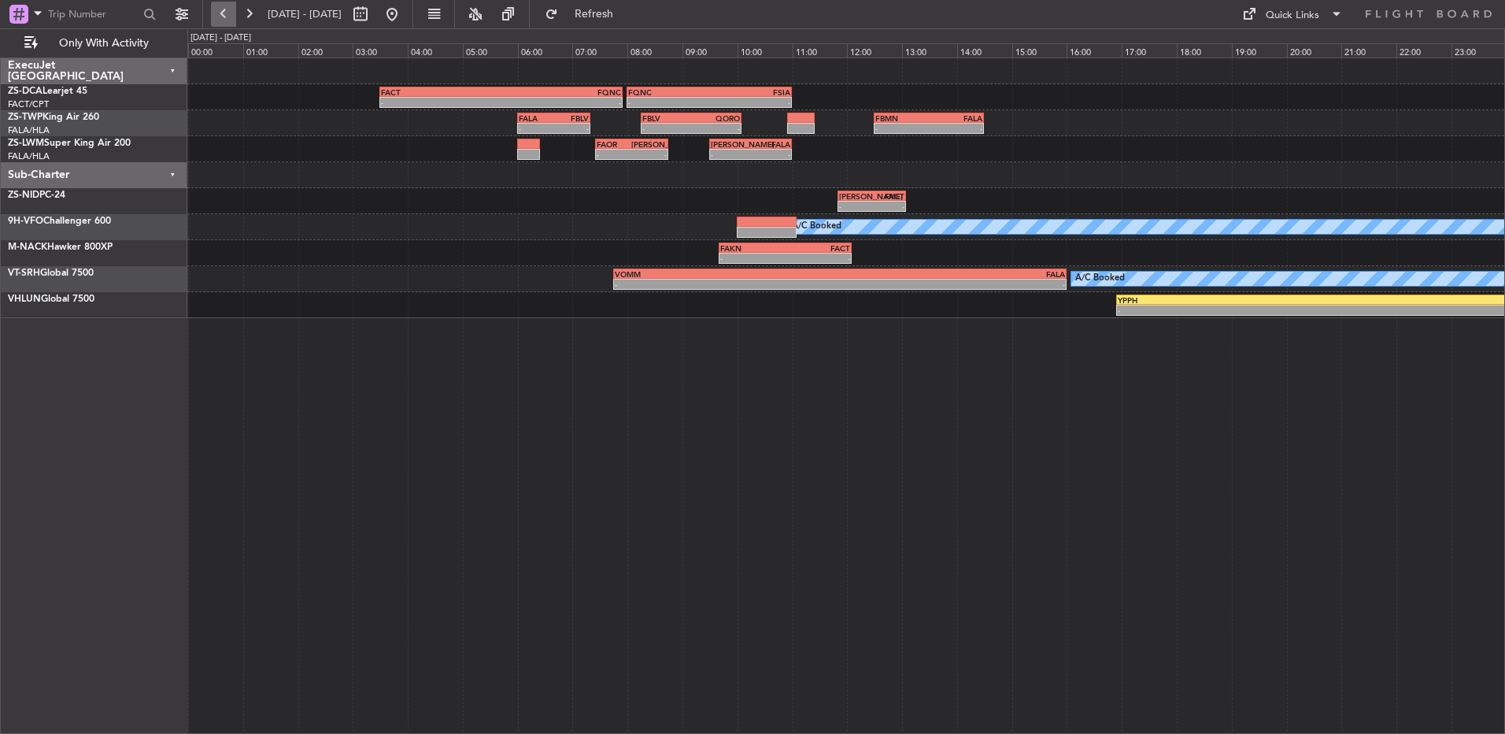
click at [228, 18] on button at bounding box center [223, 14] width 25 height 25
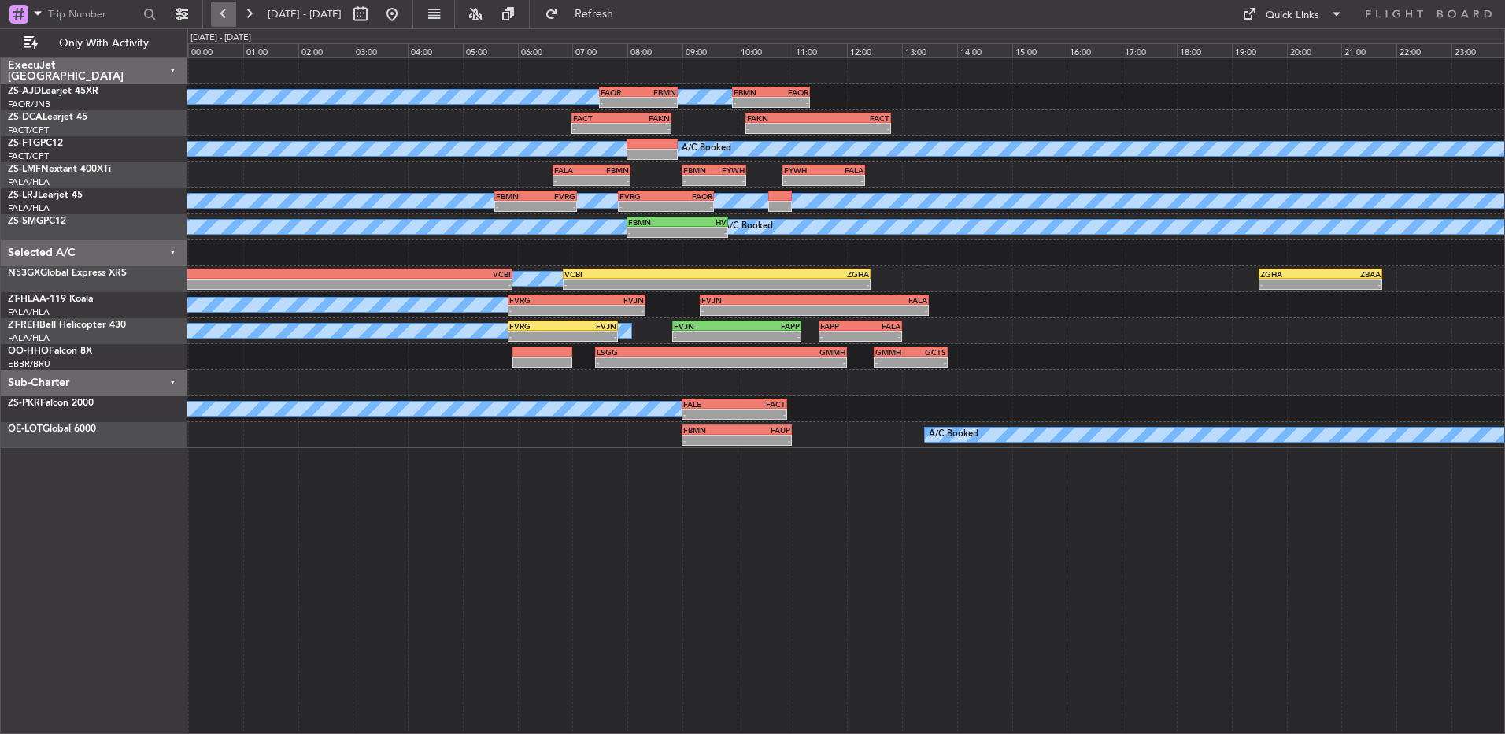
click at [228, 18] on button at bounding box center [223, 14] width 25 height 25
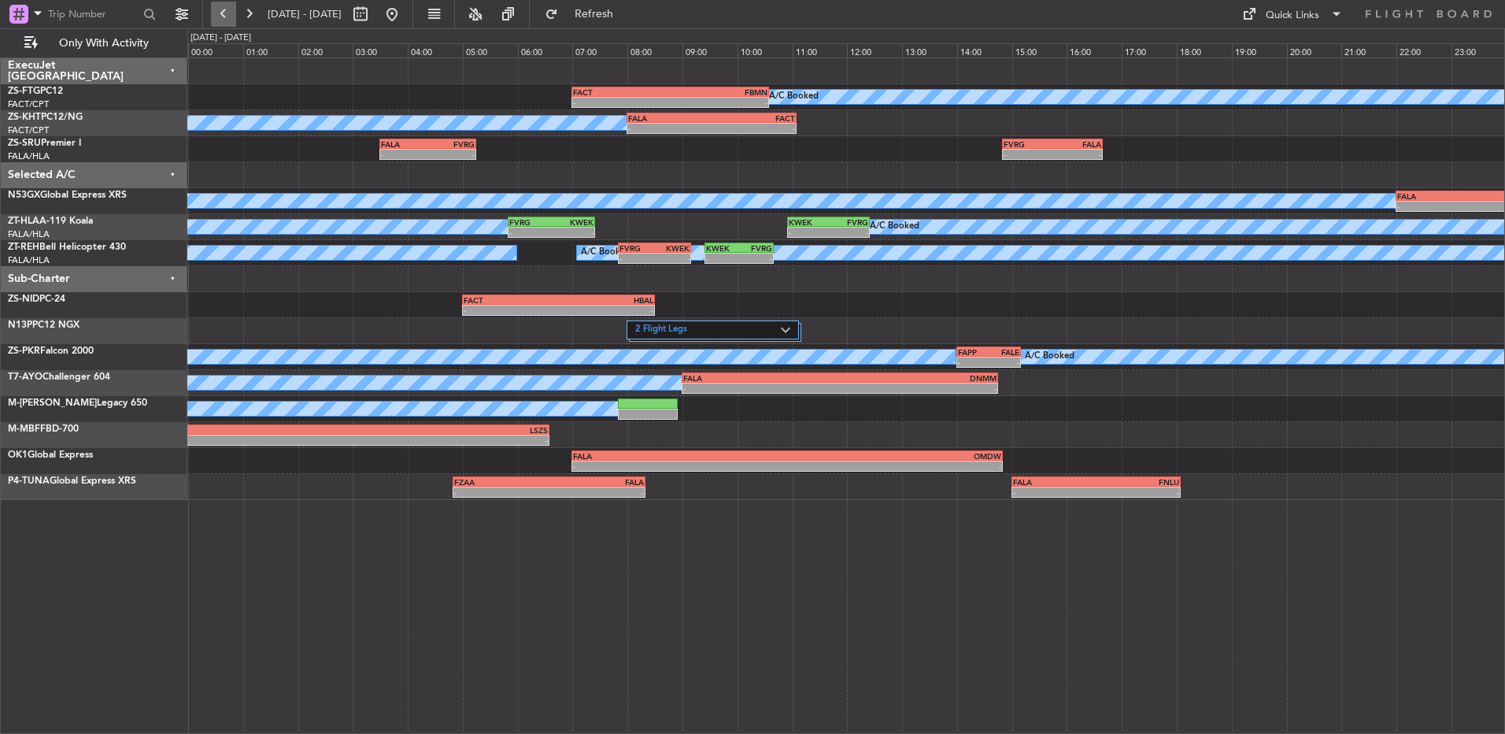
click at [228, 18] on button at bounding box center [223, 14] width 25 height 25
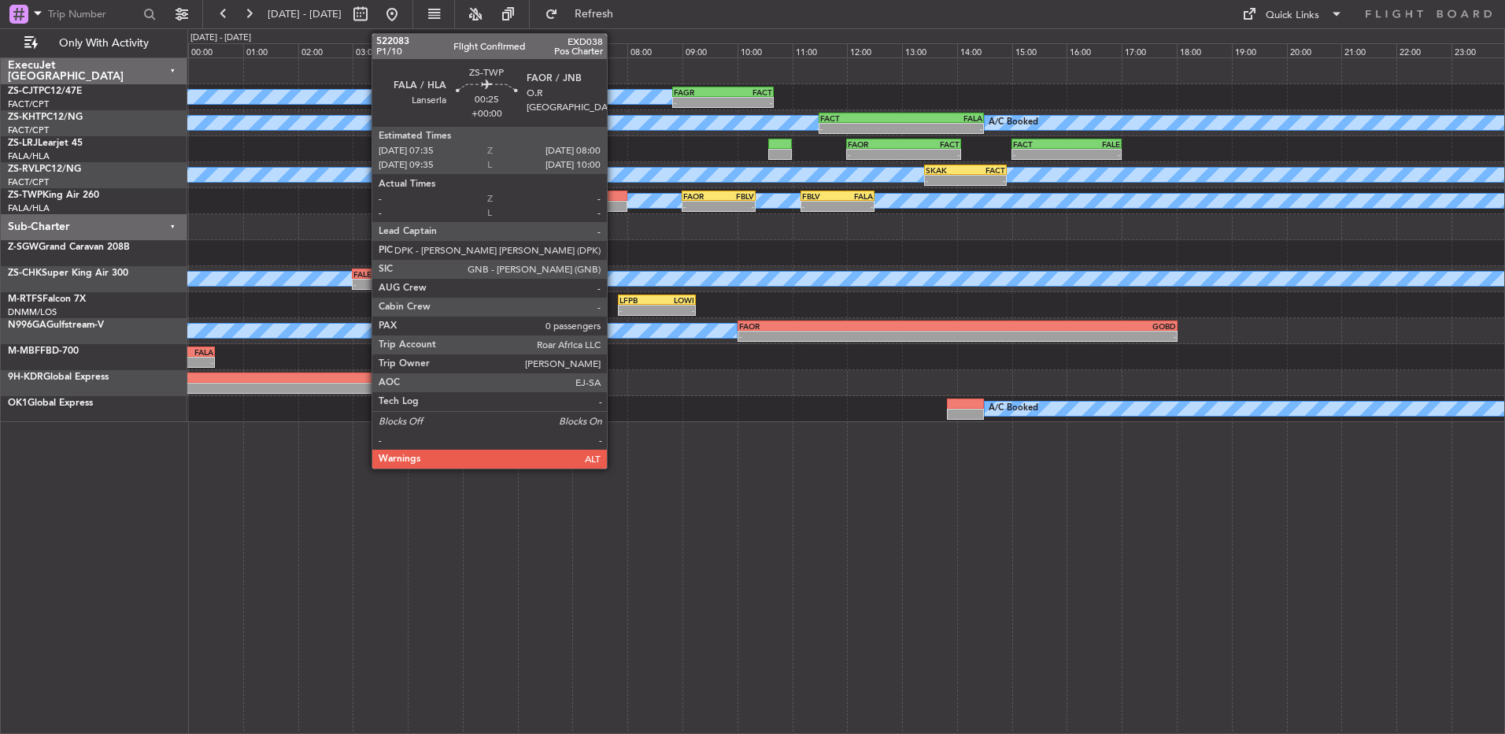
click at [613, 201] on div at bounding box center [616, 206] width 24 height 11
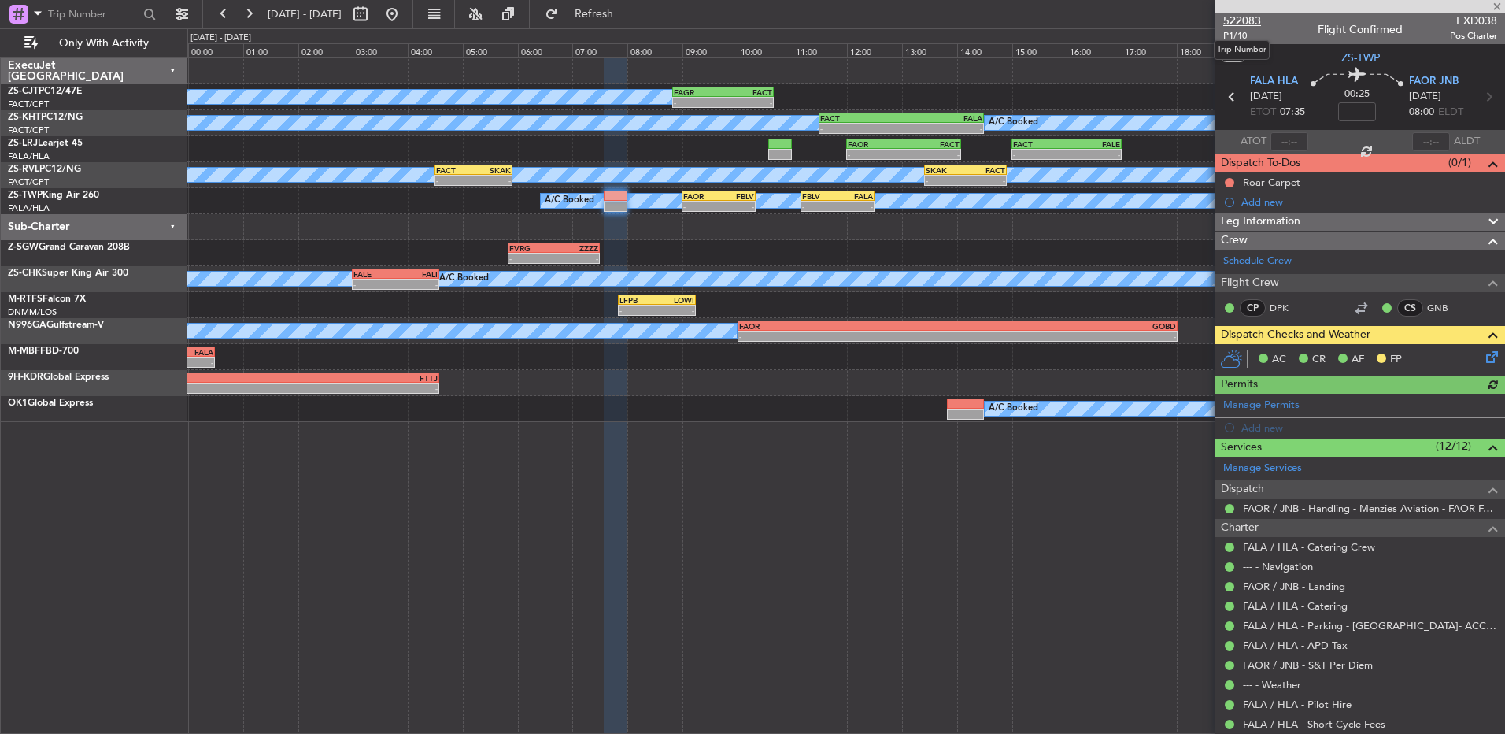
click at [1250, 24] on span "522083" at bounding box center [1242, 21] width 38 height 17
click at [257, 13] on button at bounding box center [248, 14] width 25 height 25
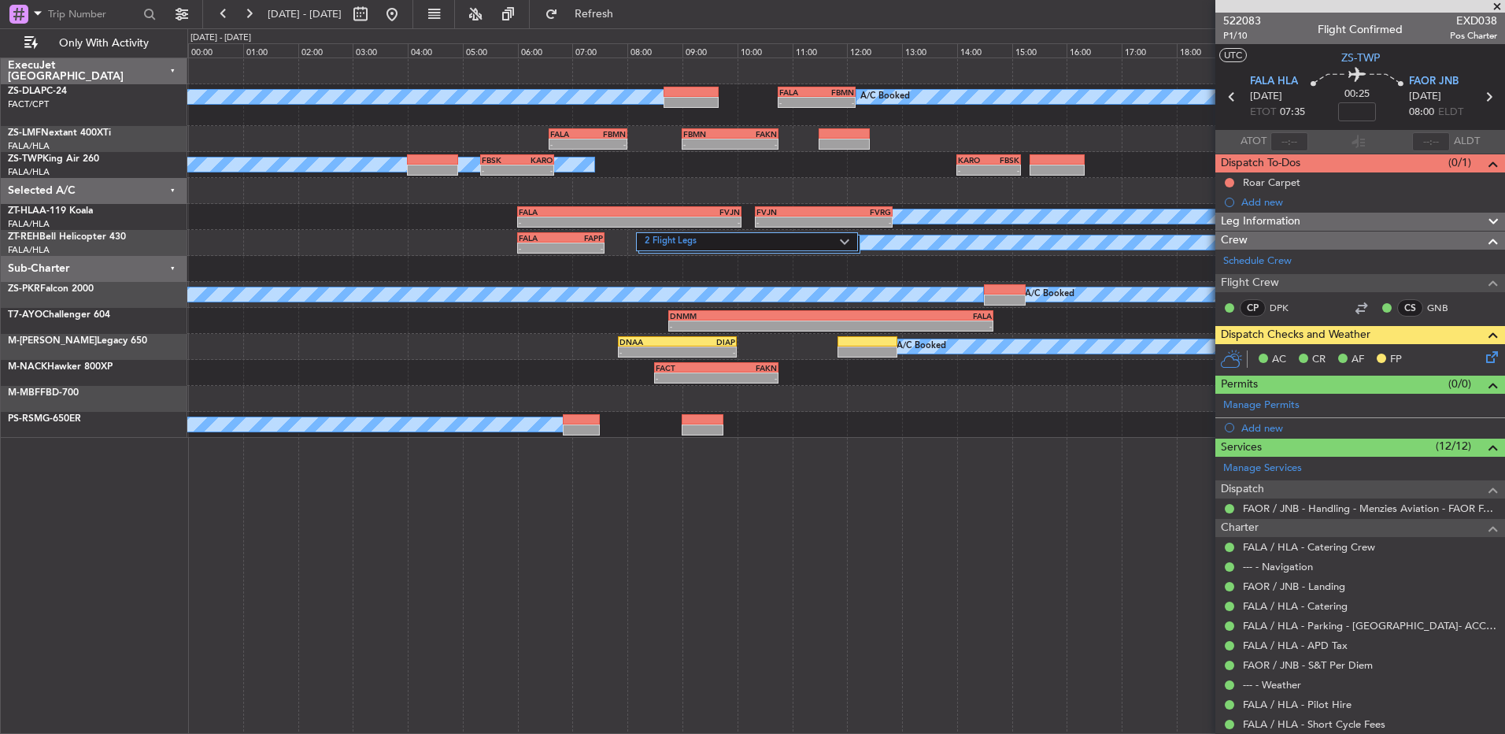
drag, startPoint x: 228, startPoint y: 18, endPoint x: 224, endPoint y: 28, distance: 10.6
click at [228, 19] on button at bounding box center [223, 14] width 25 height 25
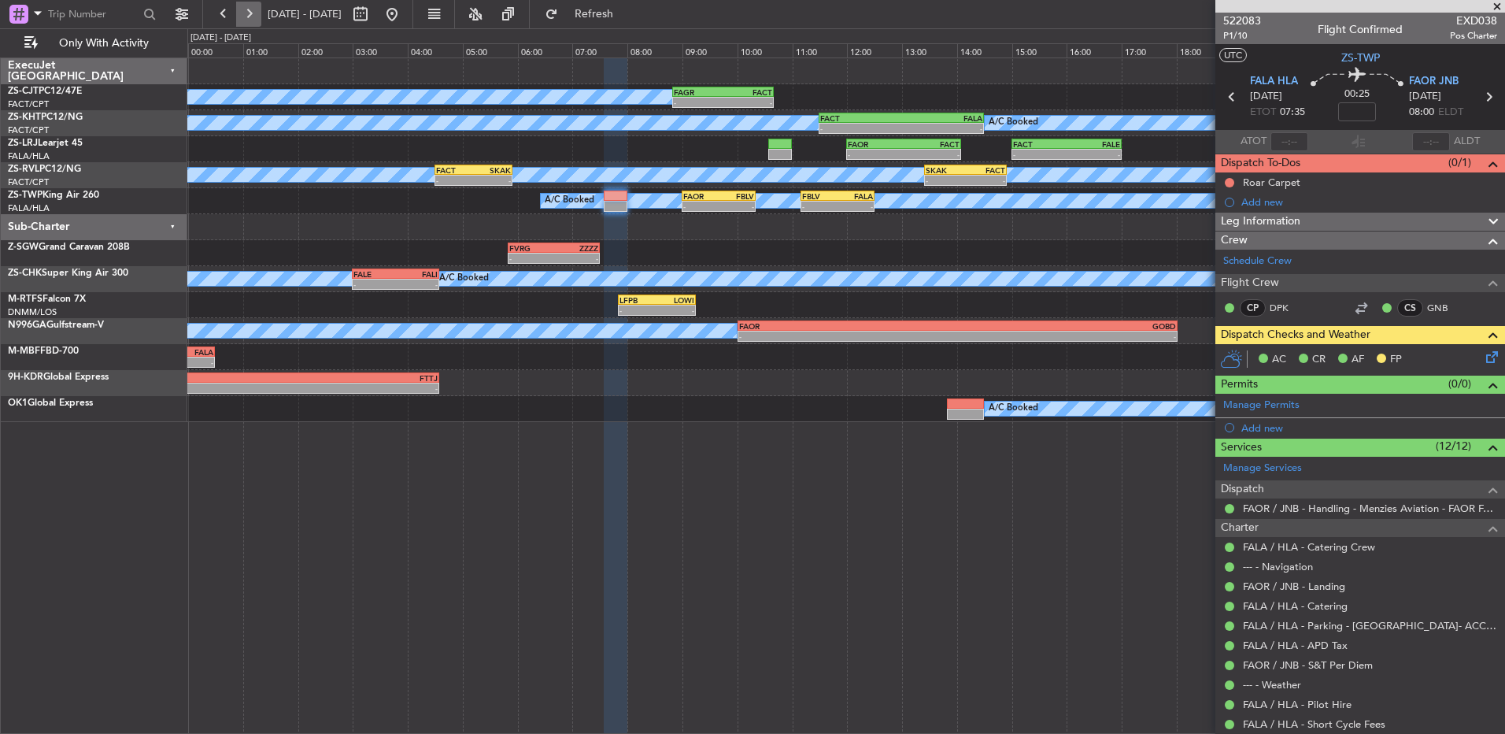
click at [241, 9] on button at bounding box center [248, 14] width 25 height 25
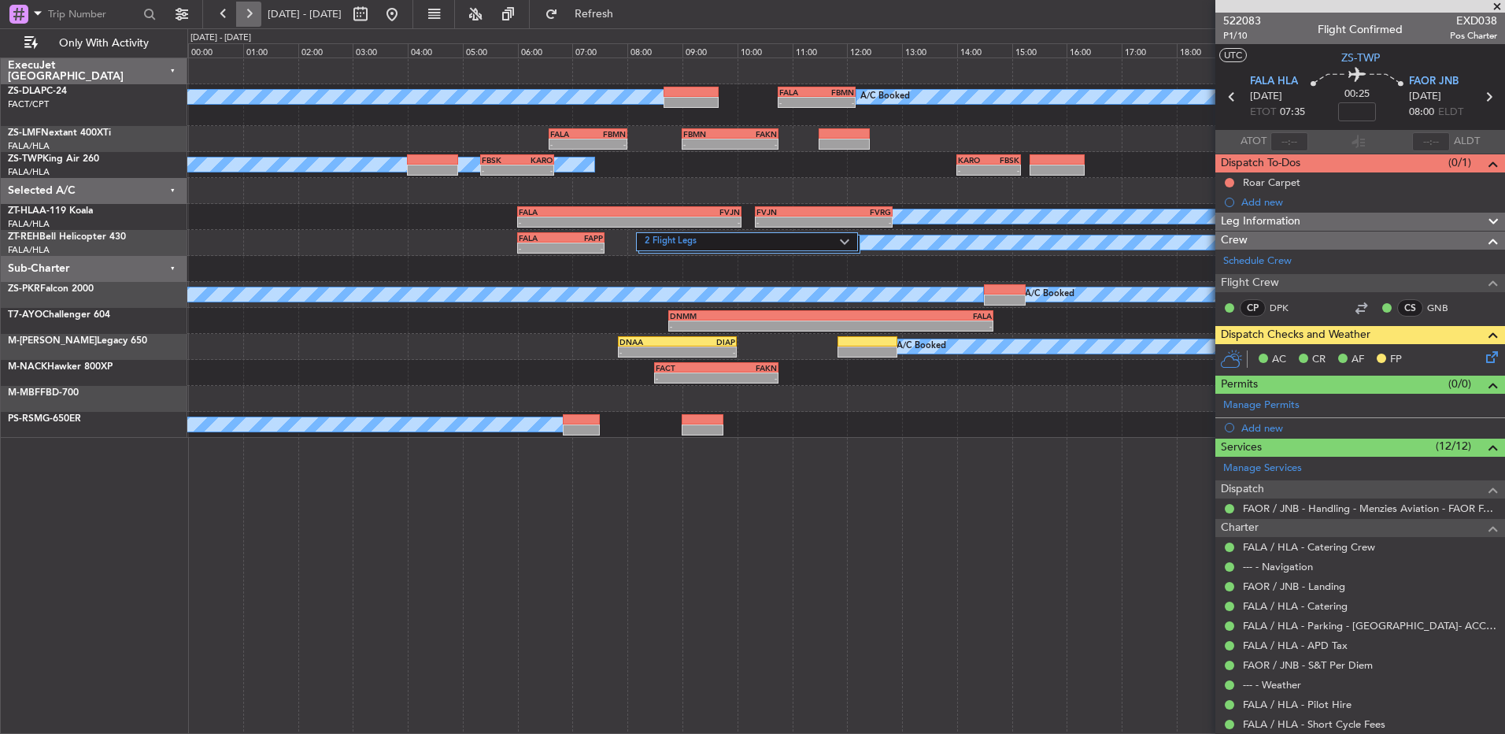
click at [241, 17] on button at bounding box center [248, 14] width 25 height 25
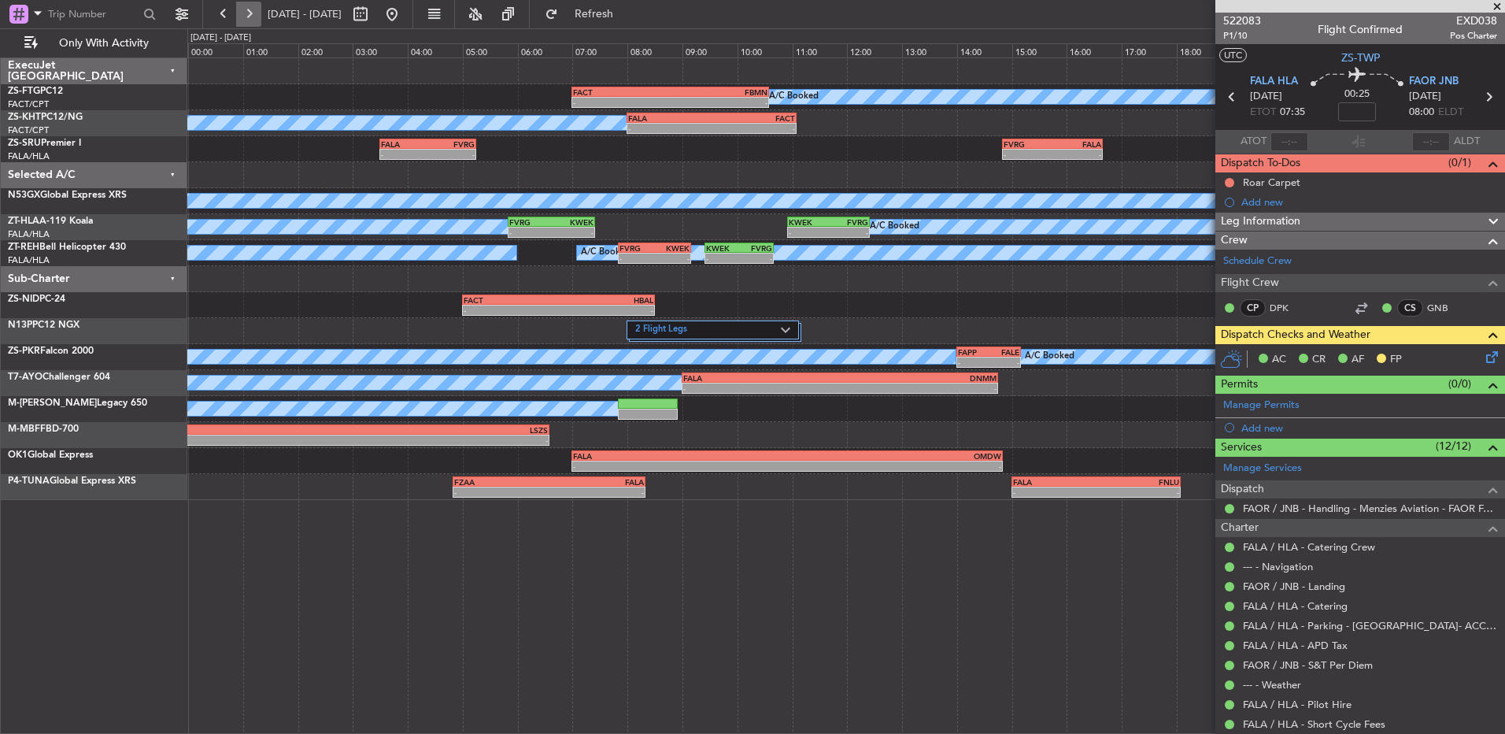
click at [241, 17] on button at bounding box center [248, 14] width 25 height 25
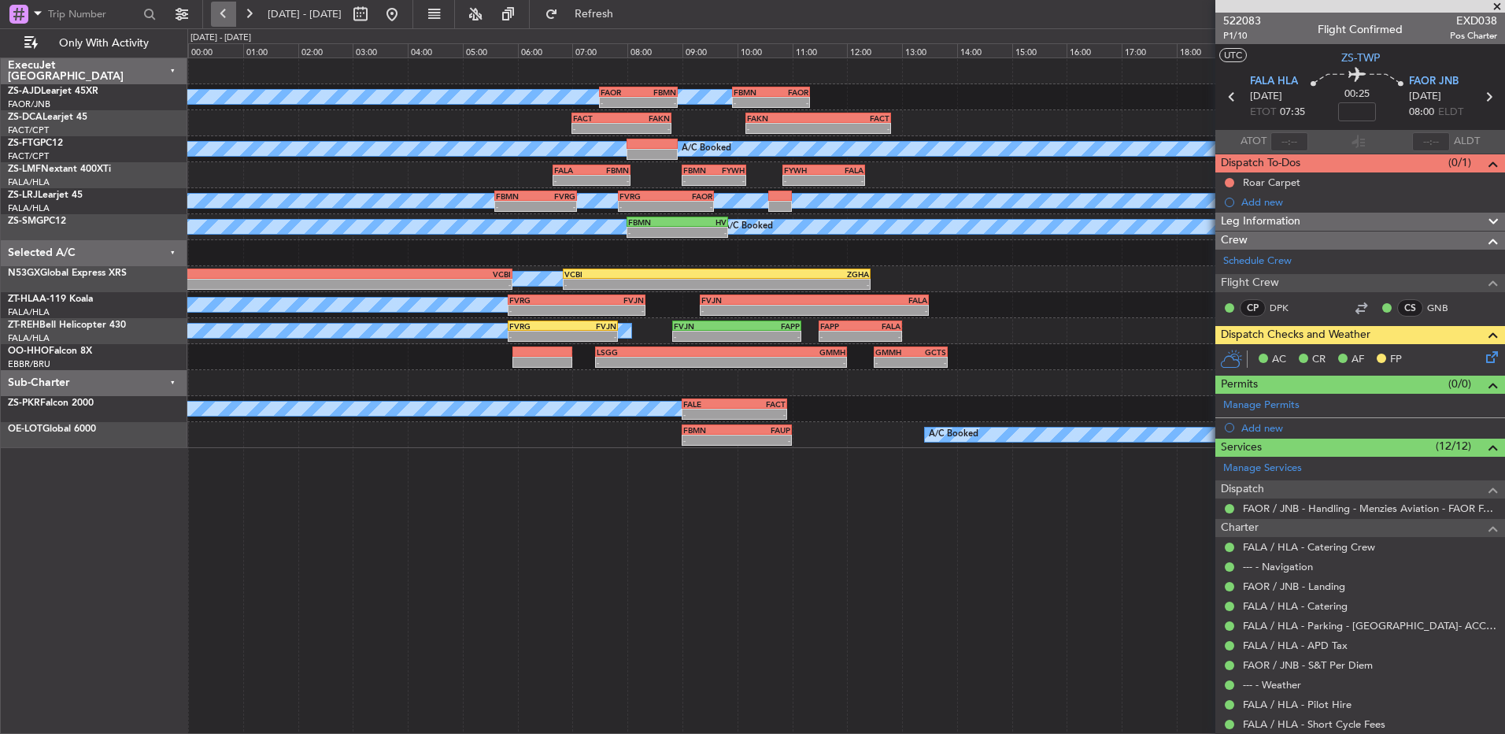
click at [233, 19] on button at bounding box center [223, 14] width 25 height 25
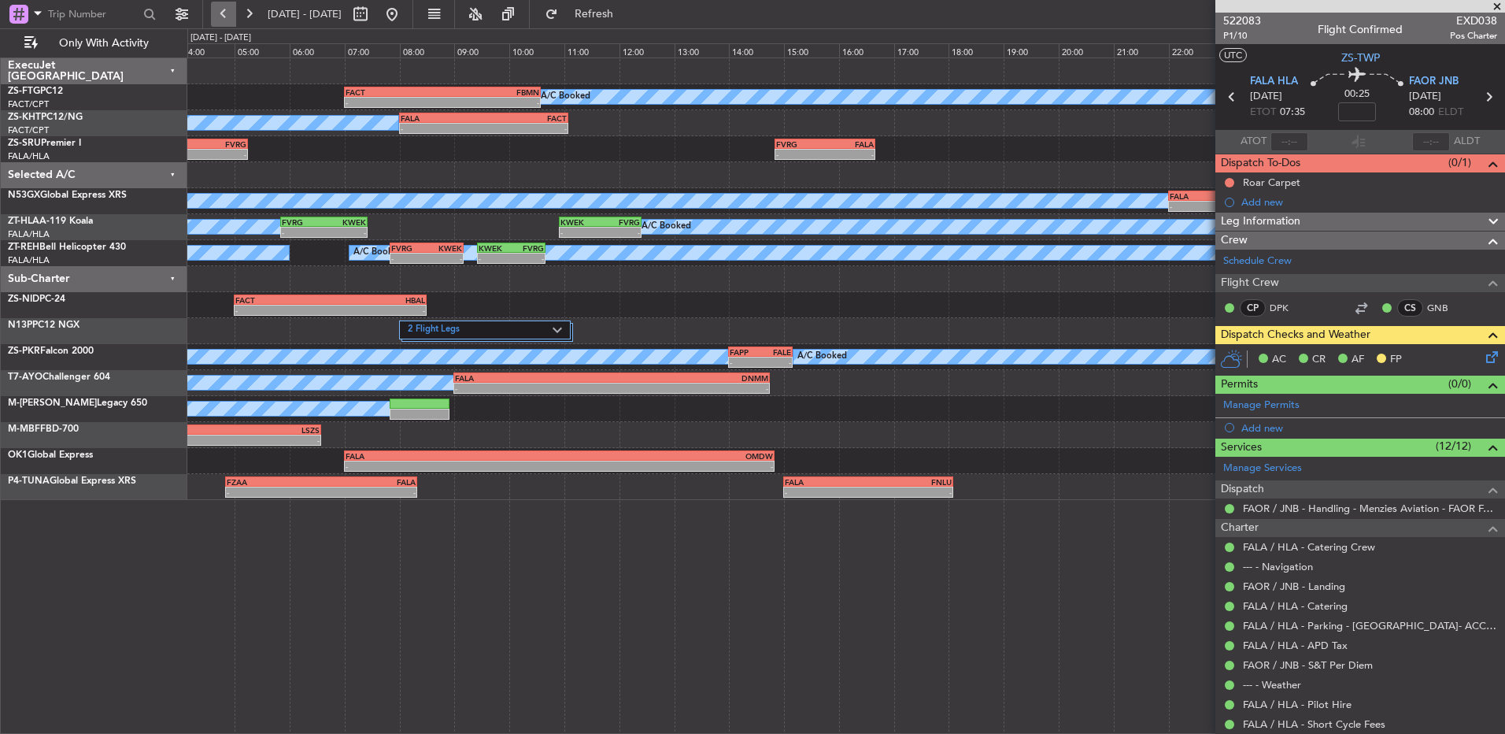
click at [233, 19] on button at bounding box center [223, 14] width 25 height 25
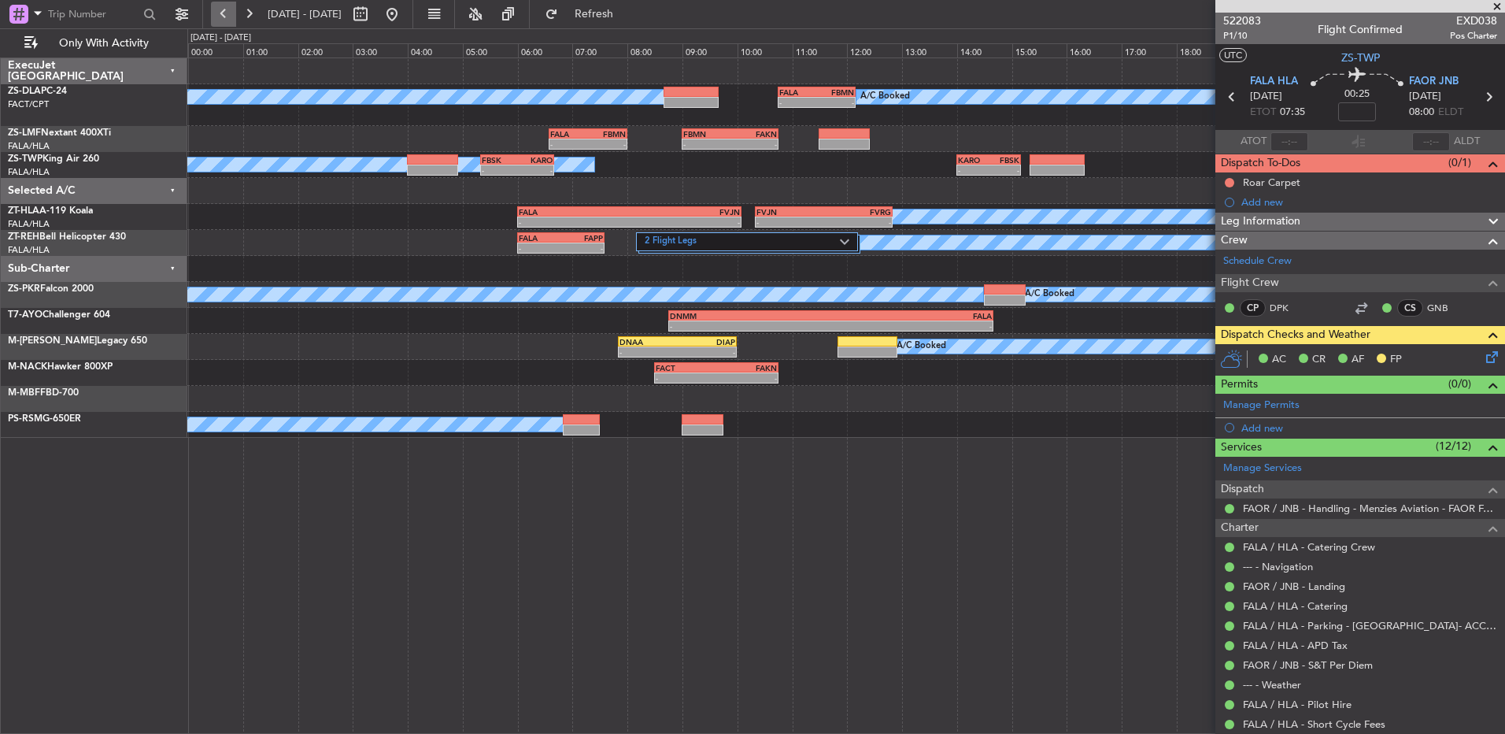
click at [233, 19] on button at bounding box center [223, 14] width 25 height 25
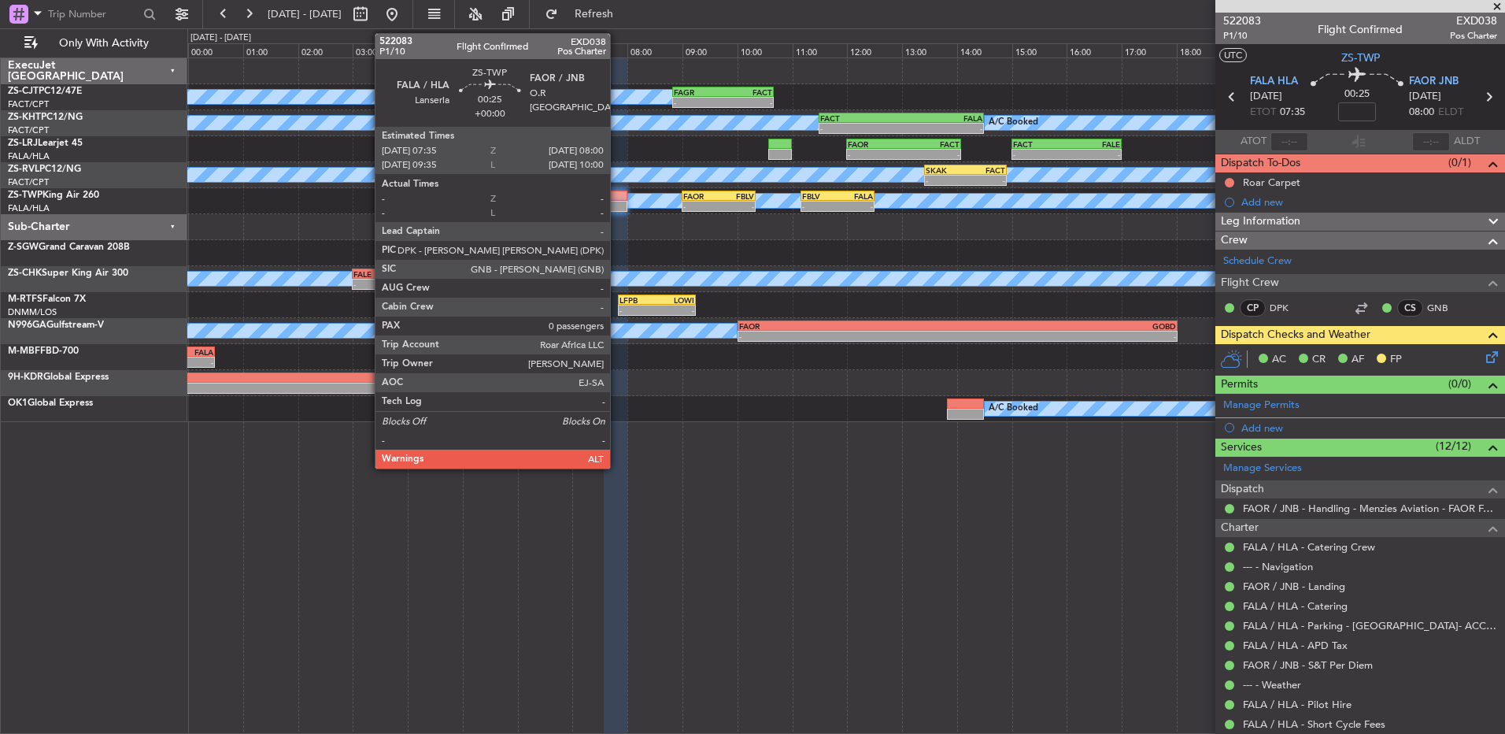
click at [617, 204] on div at bounding box center [616, 206] width 24 height 11
click at [618, 204] on div at bounding box center [616, 206] width 24 height 11
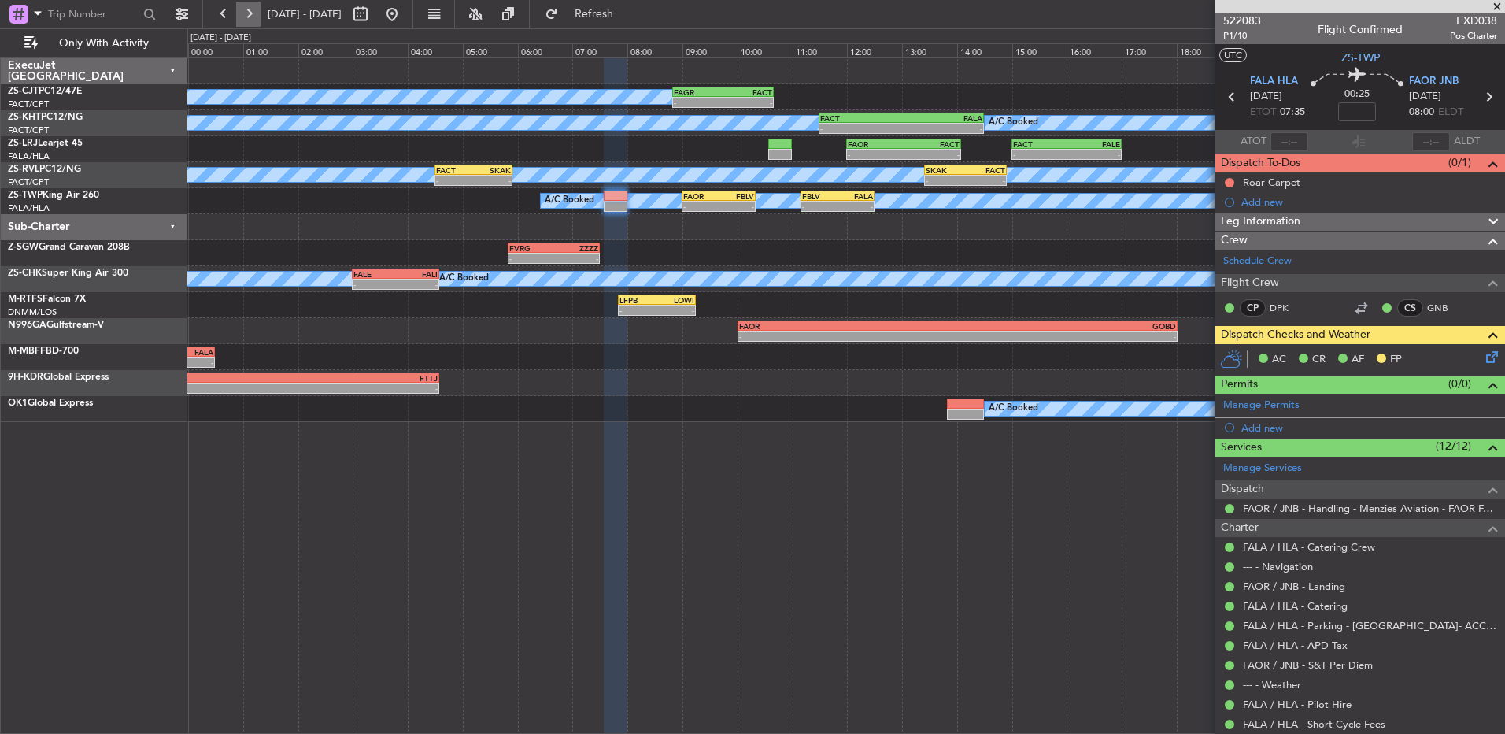
click at [246, 20] on button at bounding box center [248, 14] width 25 height 25
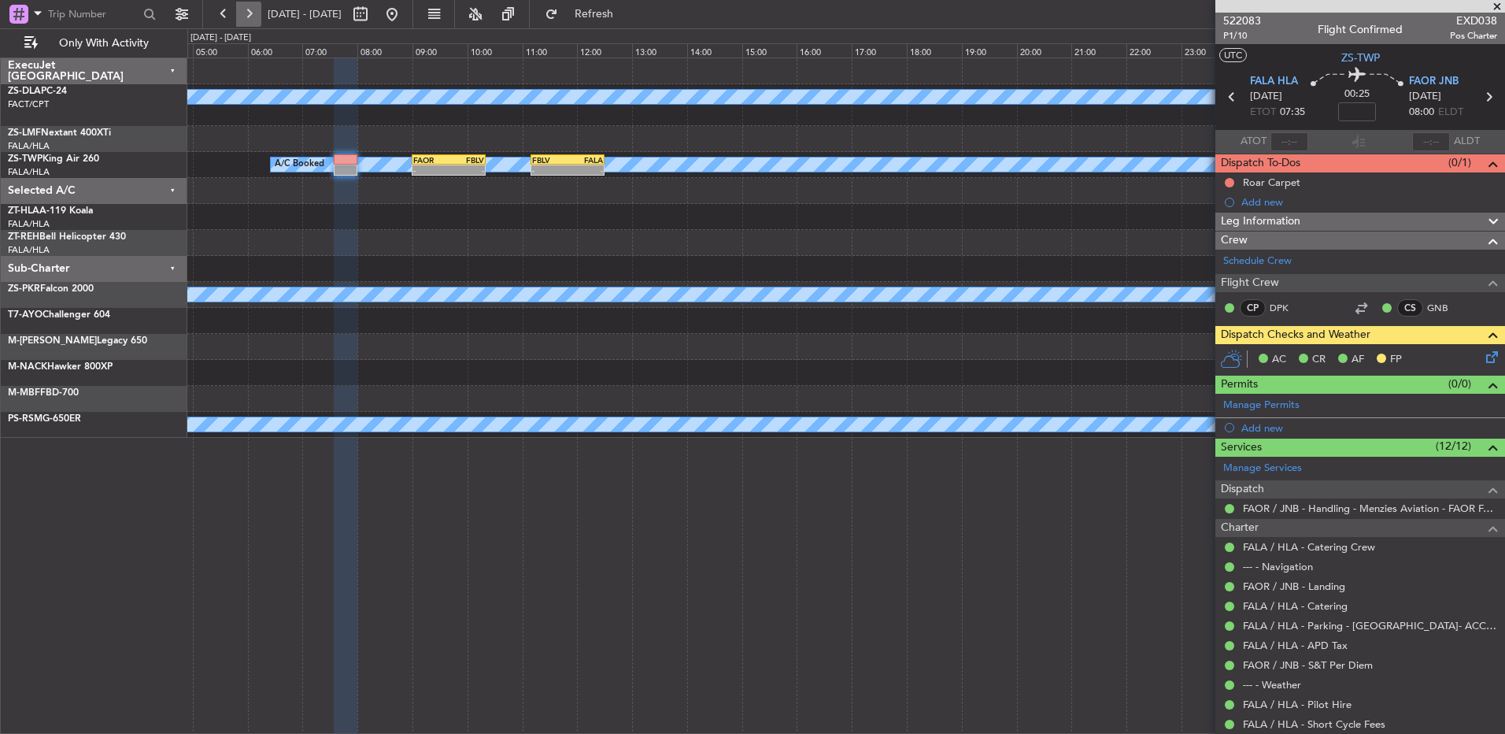
click at [246, 20] on button at bounding box center [248, 14] width 25 height 25
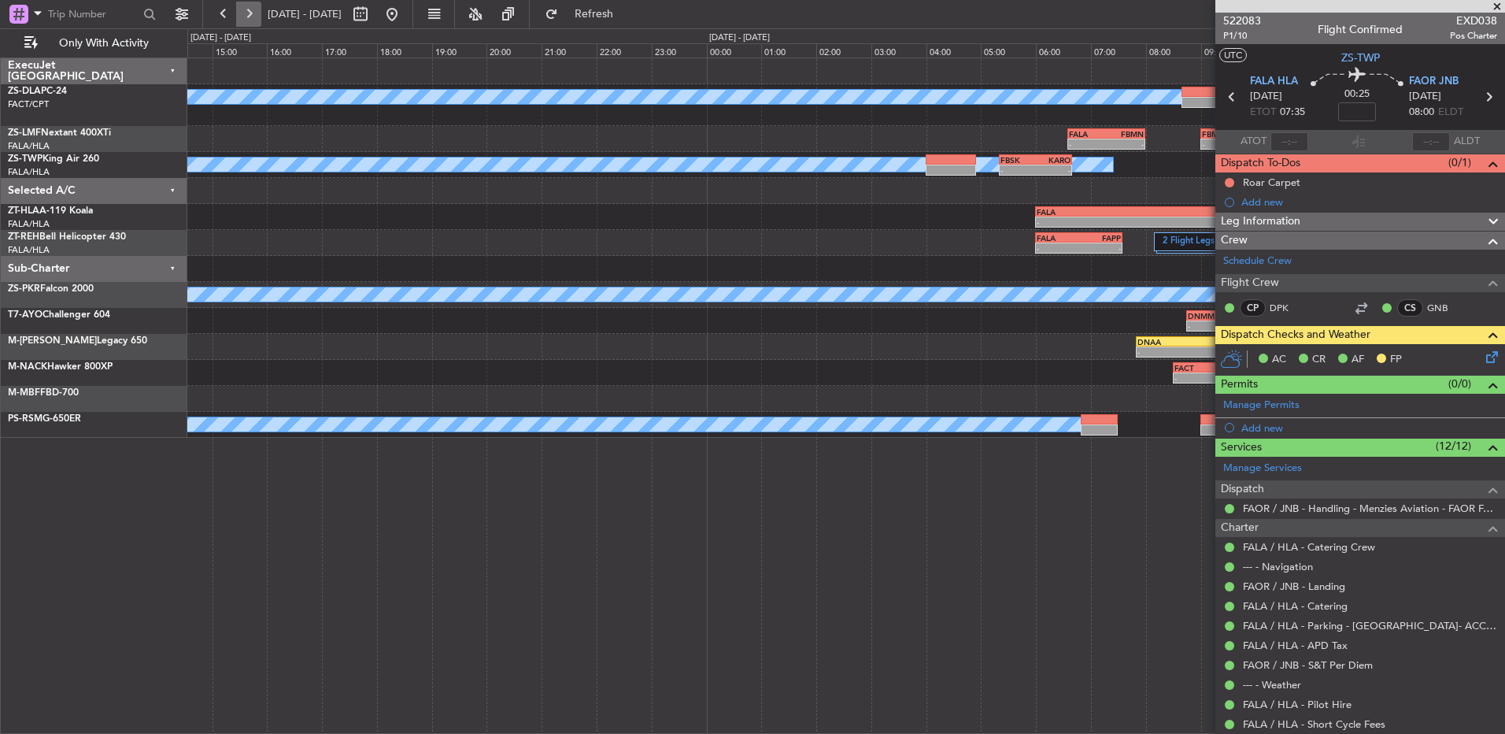
click at [246, 20] on button at bounding box center [248, 14] width 25 height 25
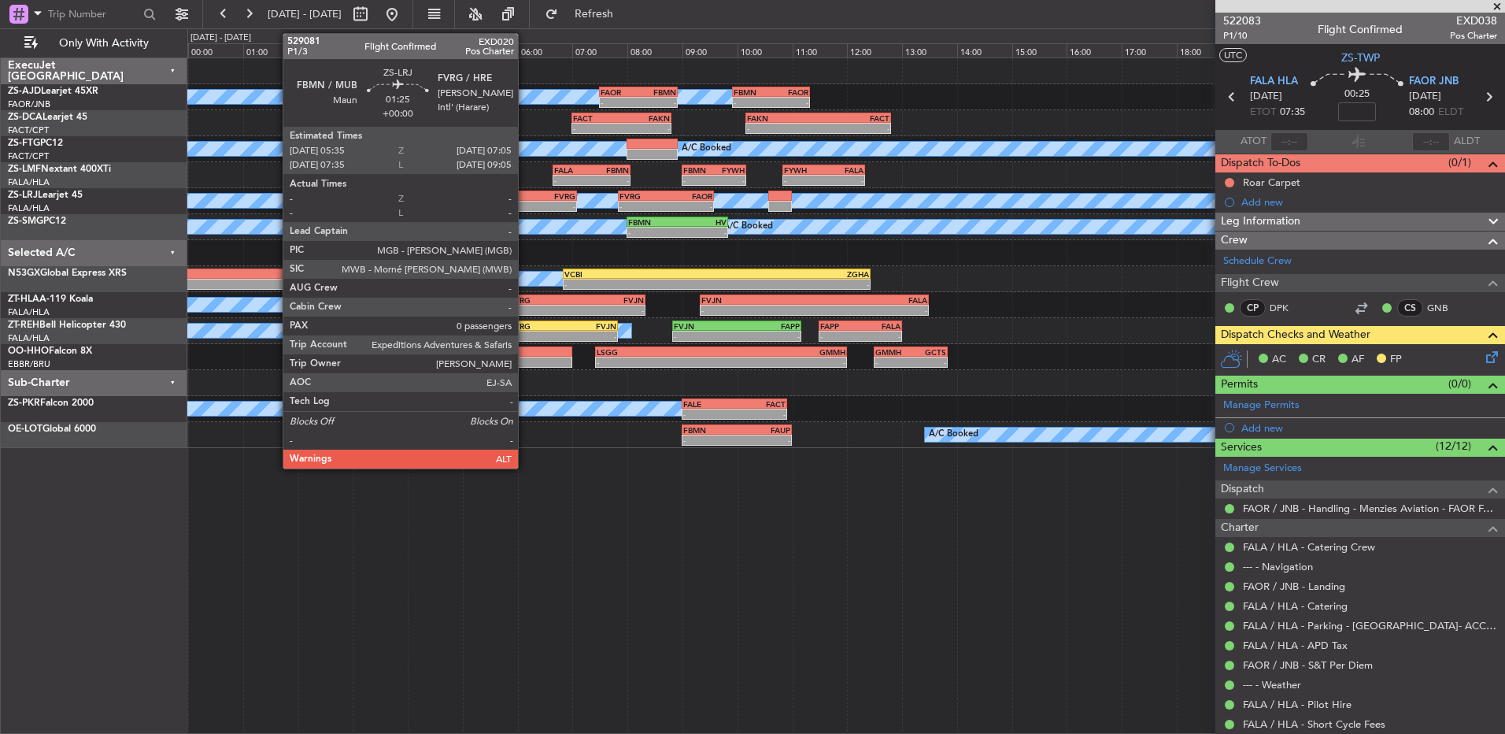
click at [525, 205] on div "-" at bounding box center [516, 206] width 40 height 9
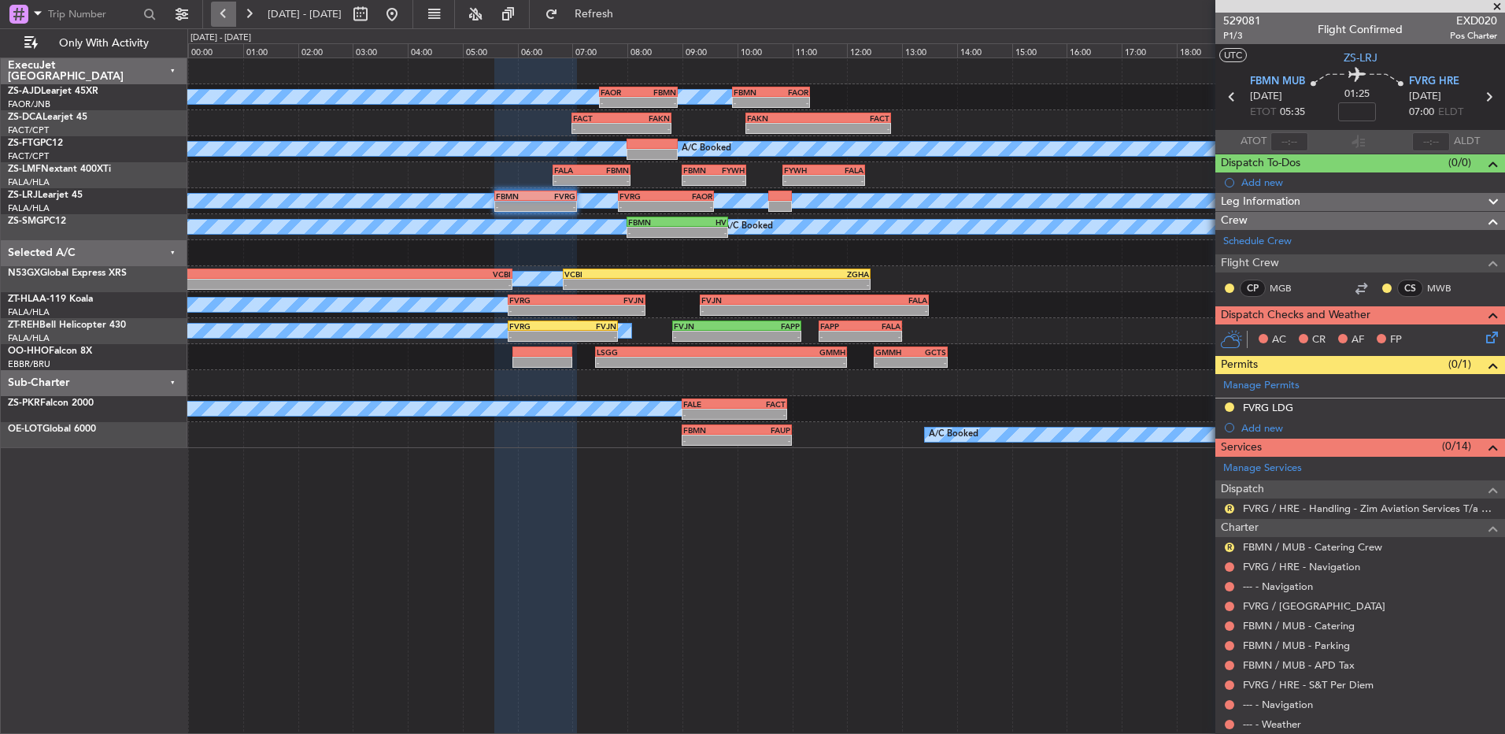
click at [227, 17] on button at bounding box center [223, 14] width 25 height 25
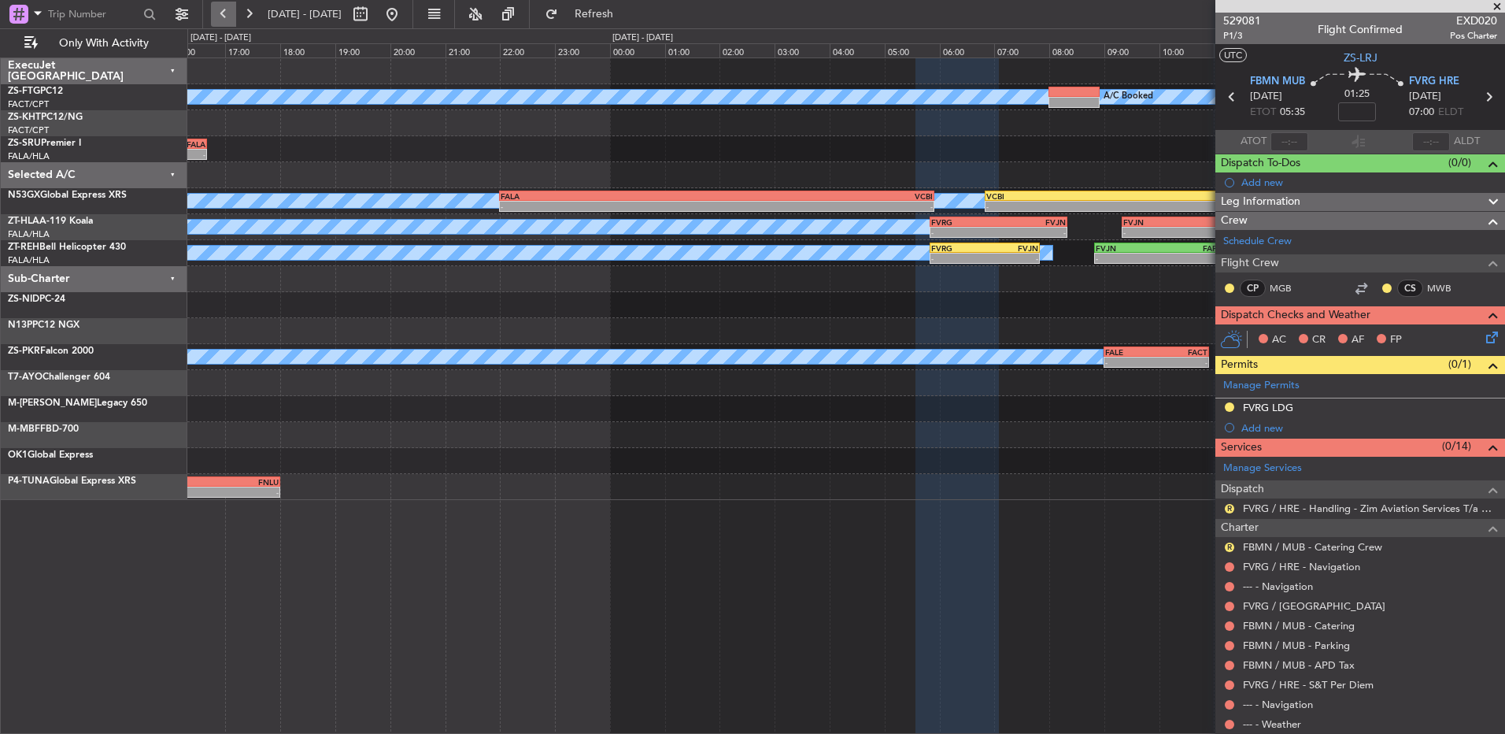
click at [227, 17] on button at bounding box center [223, 14] width 25 height 25
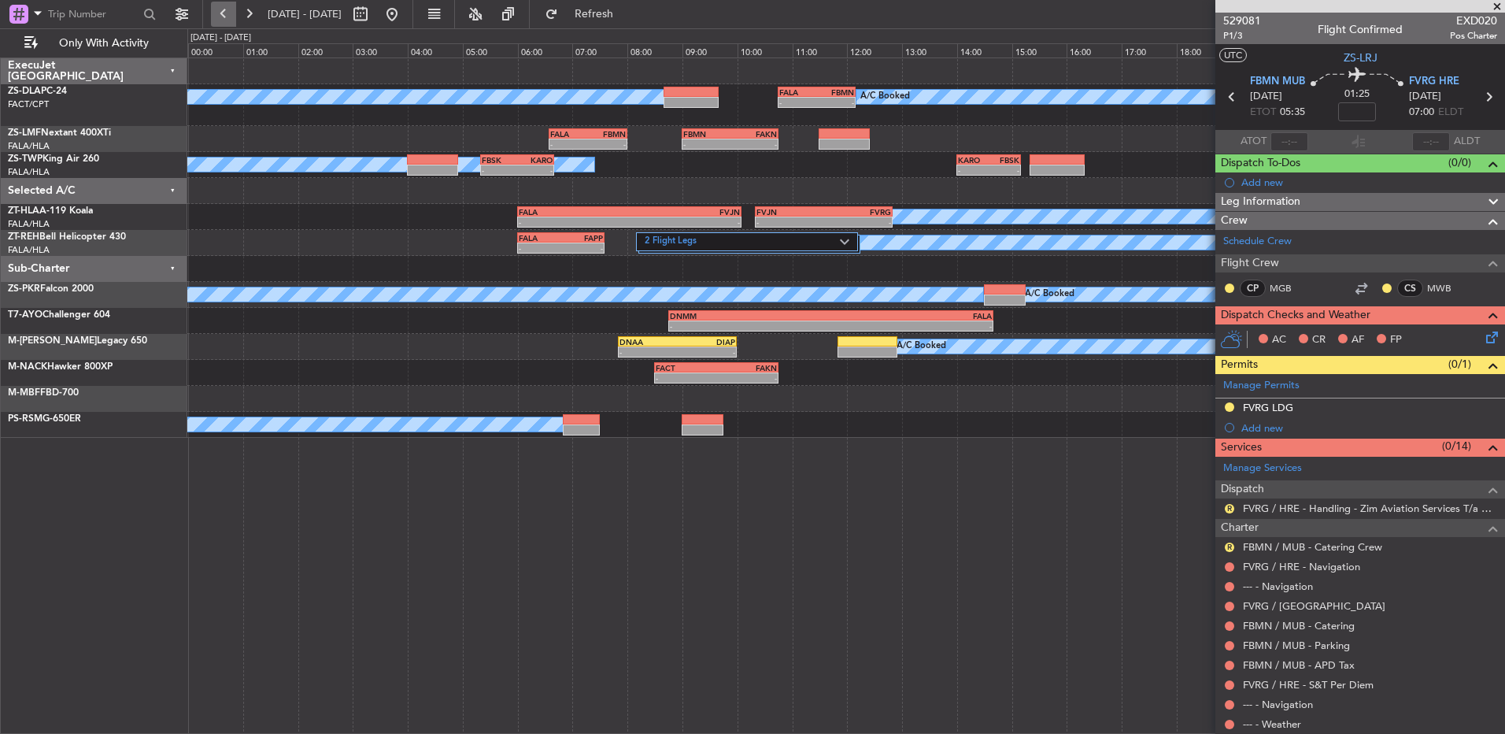
click at [217, 15] on button at bounding box center [223, 14] width 25 height 25
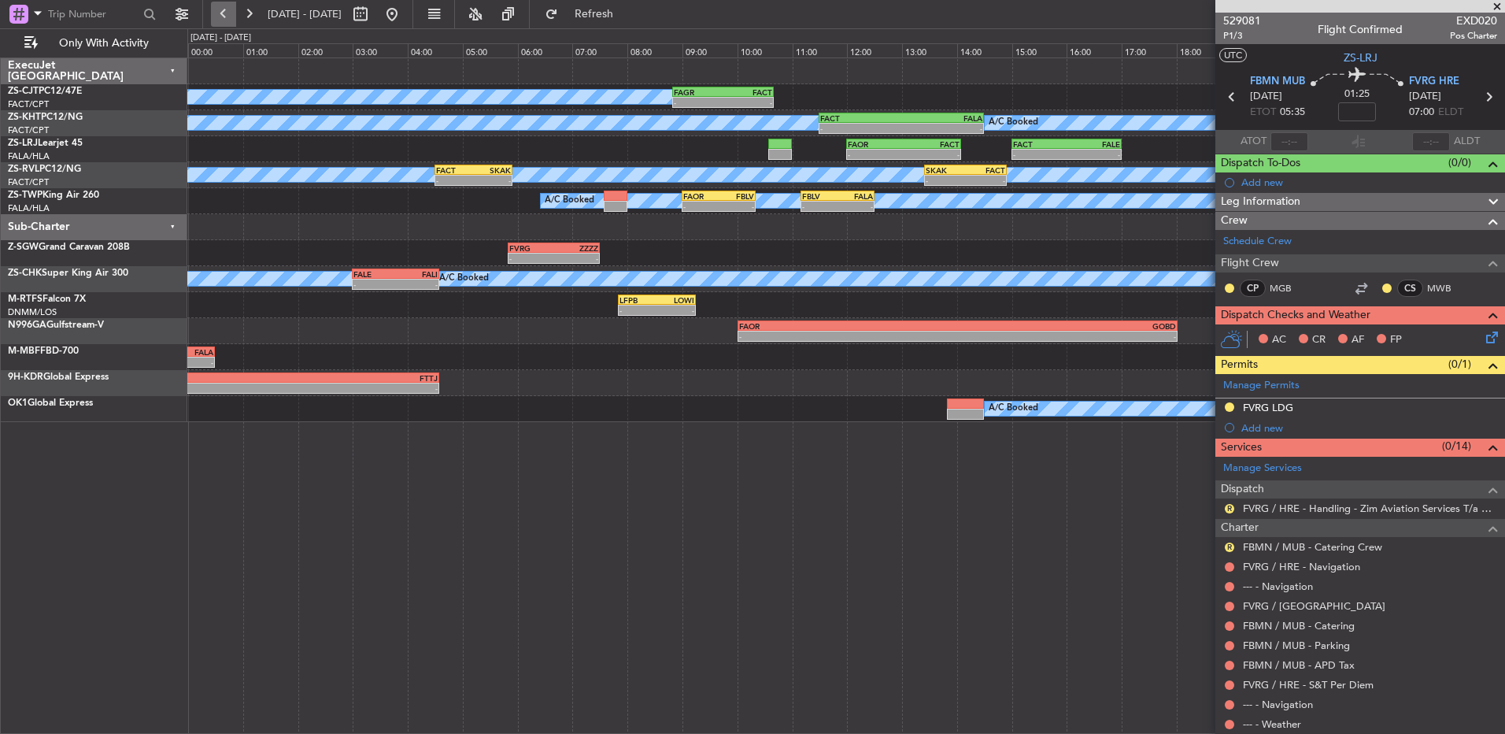
click at [218, 13] on button at bounding box center [223, 14] width 25 height 25
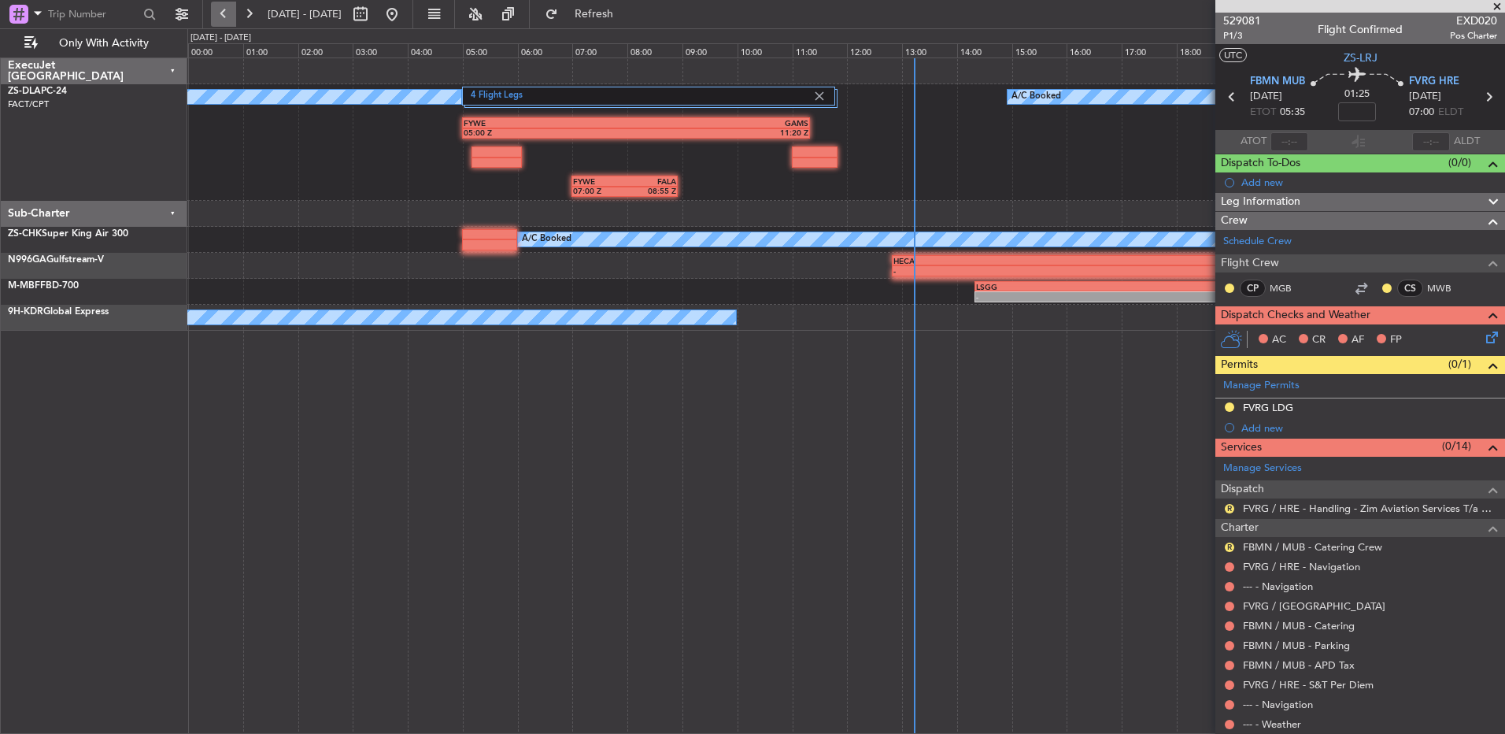
click at [218, 13] on button at bounding box center [223, 14] width 25 height 25
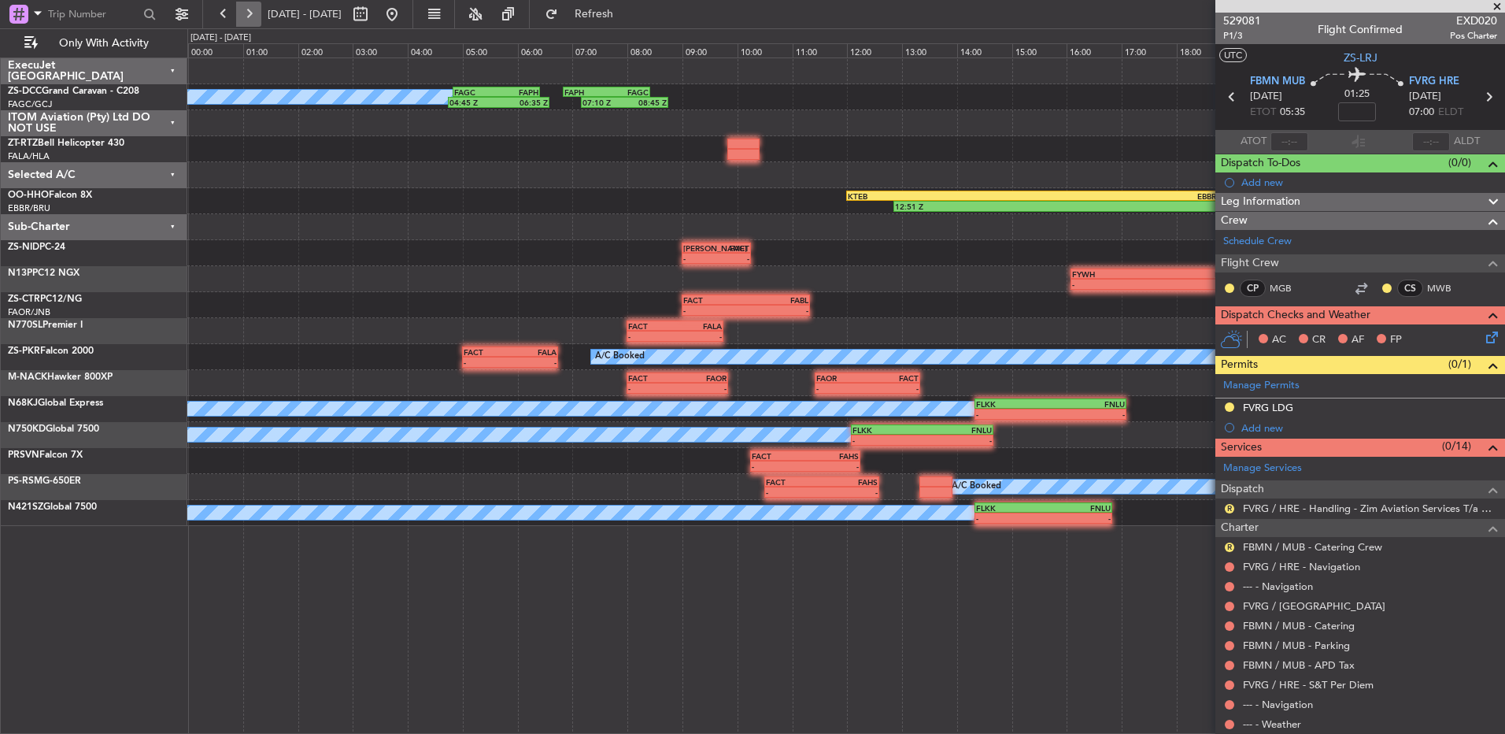
click at [246, 16] on button at bounding box center [248, 14] width 25 height 25
click at [242, 11] on button at bounding box center [248, 14] width 25 height 25
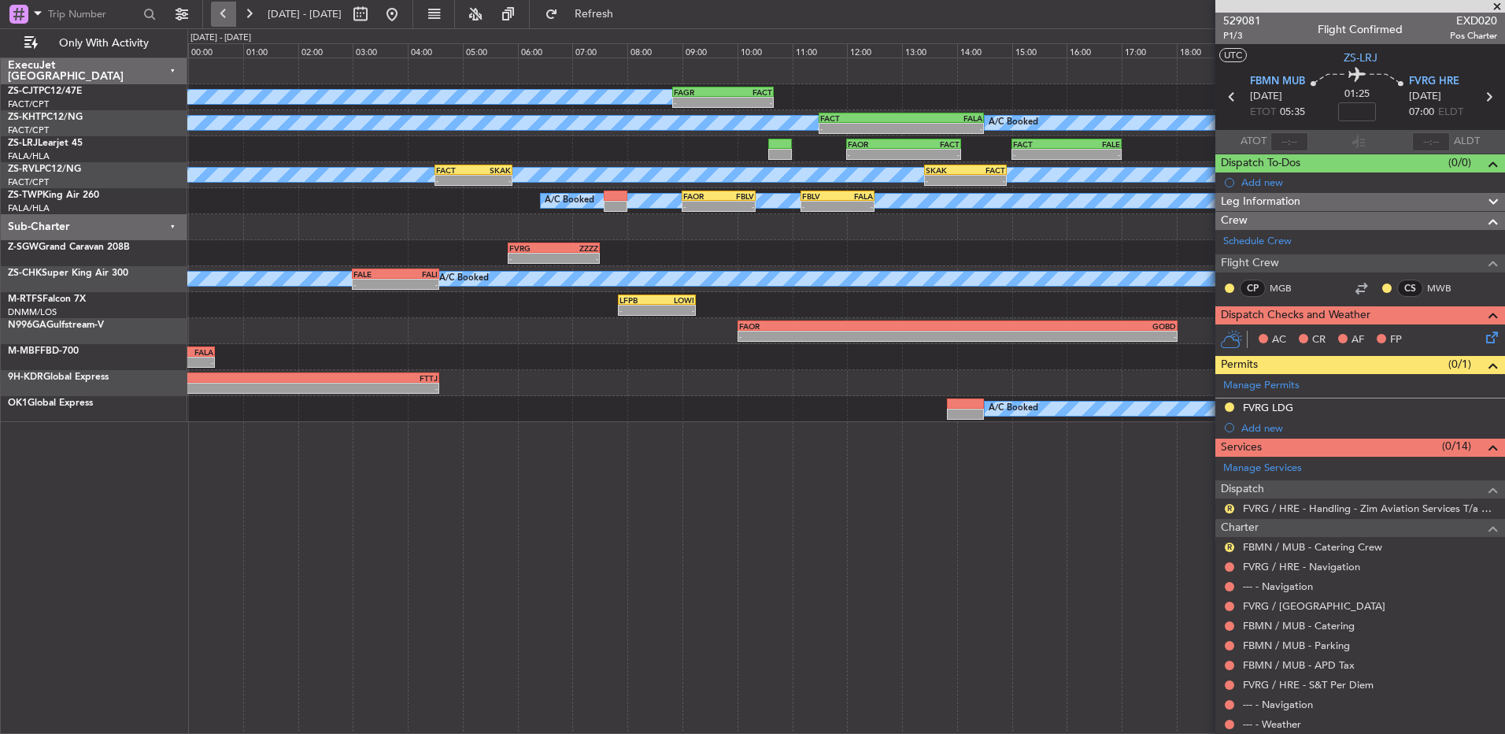
click at [235, 11] on button at bounding box center [223, 14] width 25 height 25
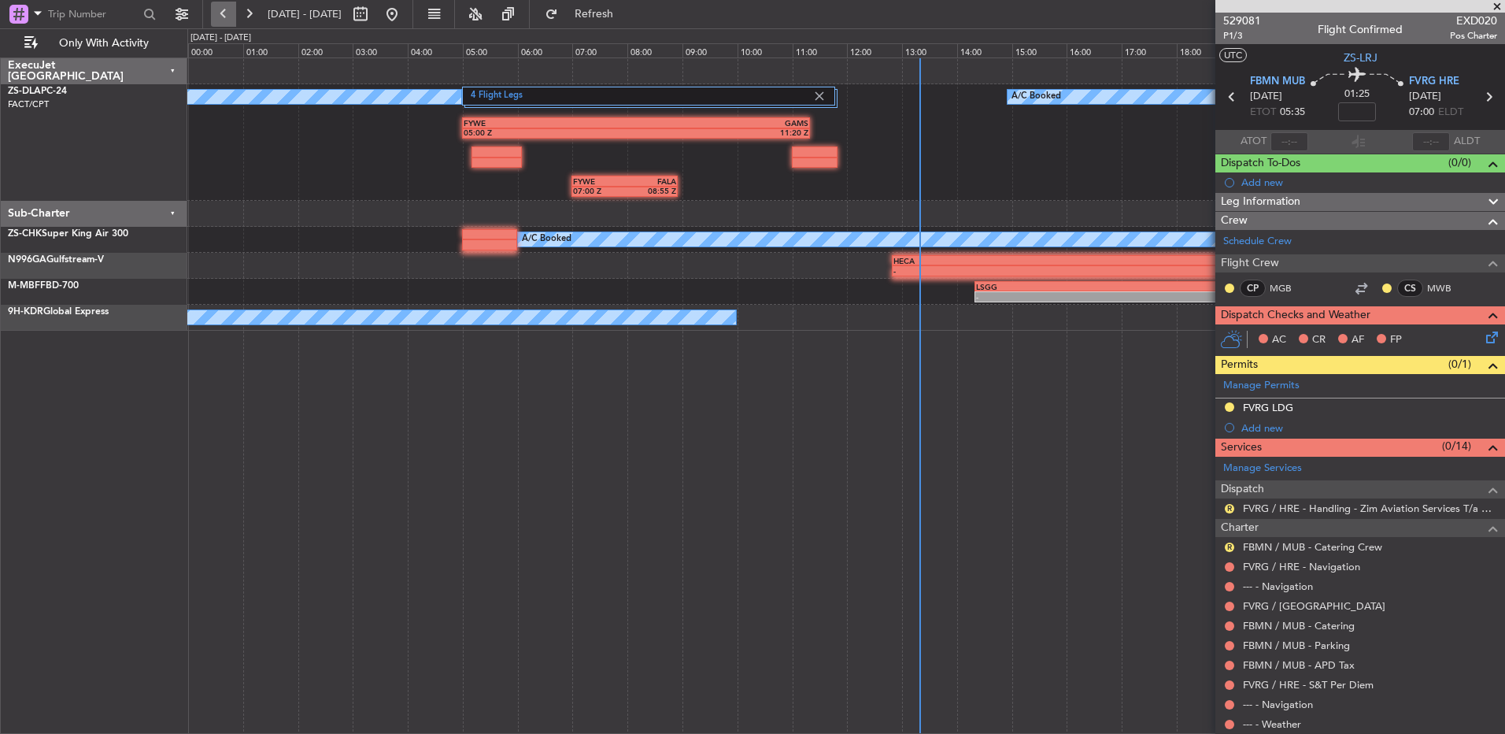
click at [235, 11] on button at bounding box center [223, 14] width 25 height 25
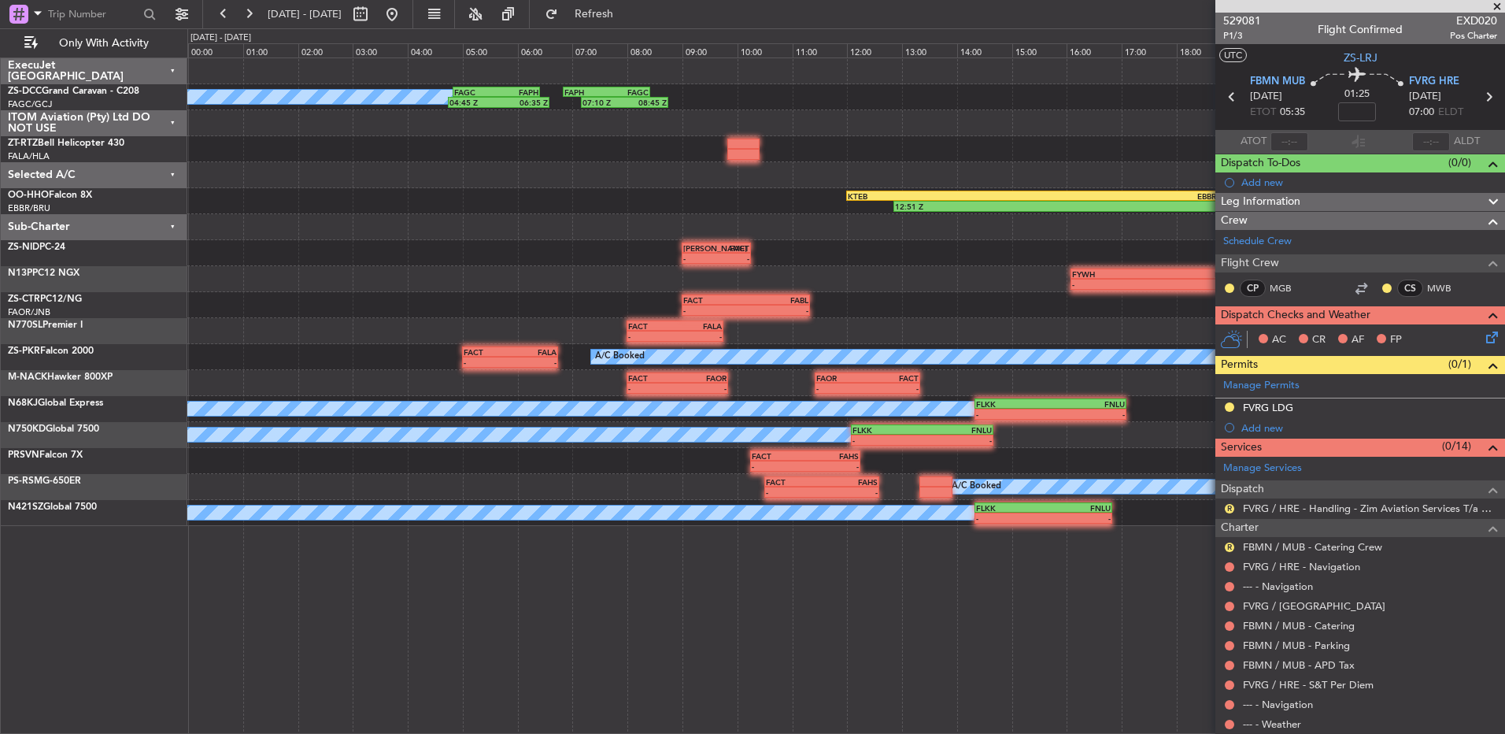
click at [1497, 0] on span at bounding box center [1497, 7] width 16 height 14
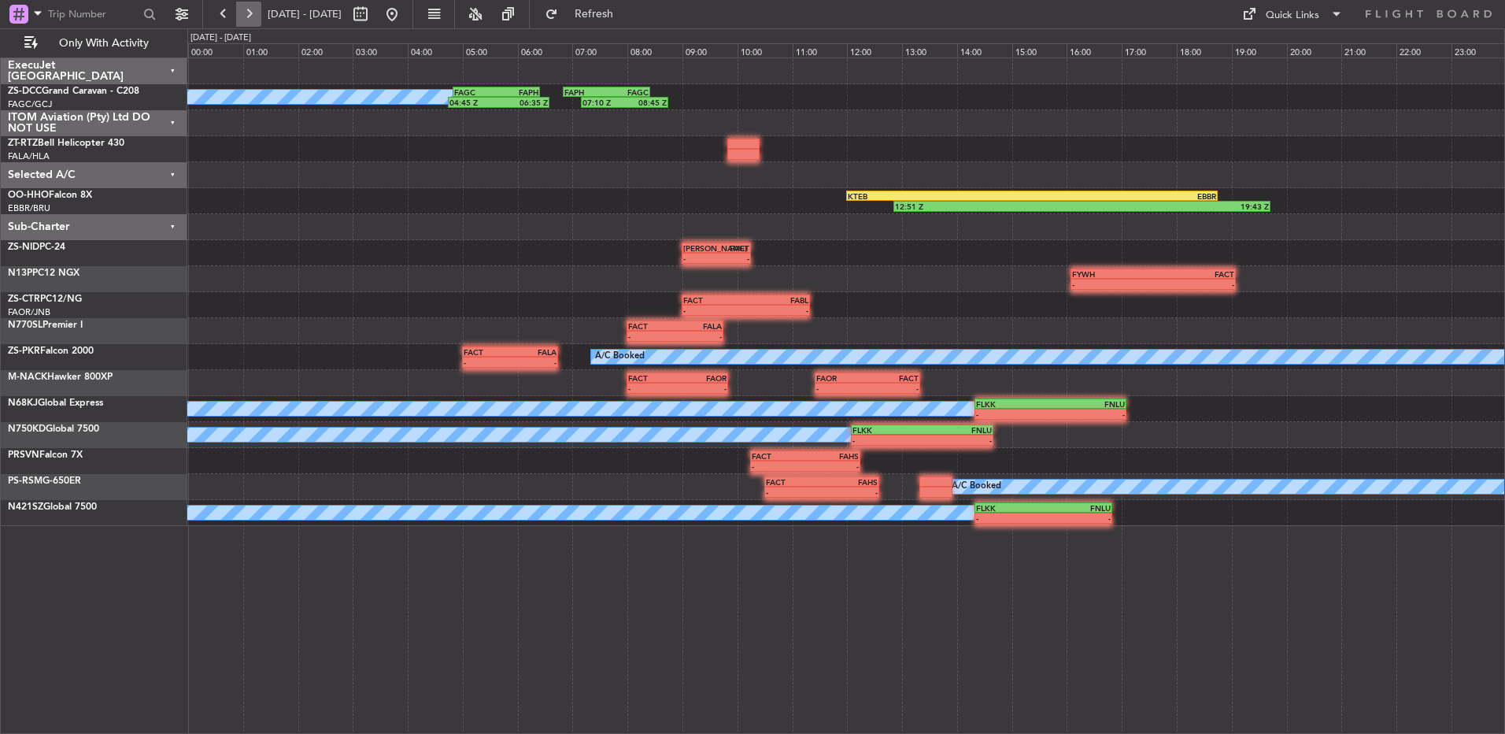
click at [251, 16] on button at bounding box center [248, 14] width 25 height 25
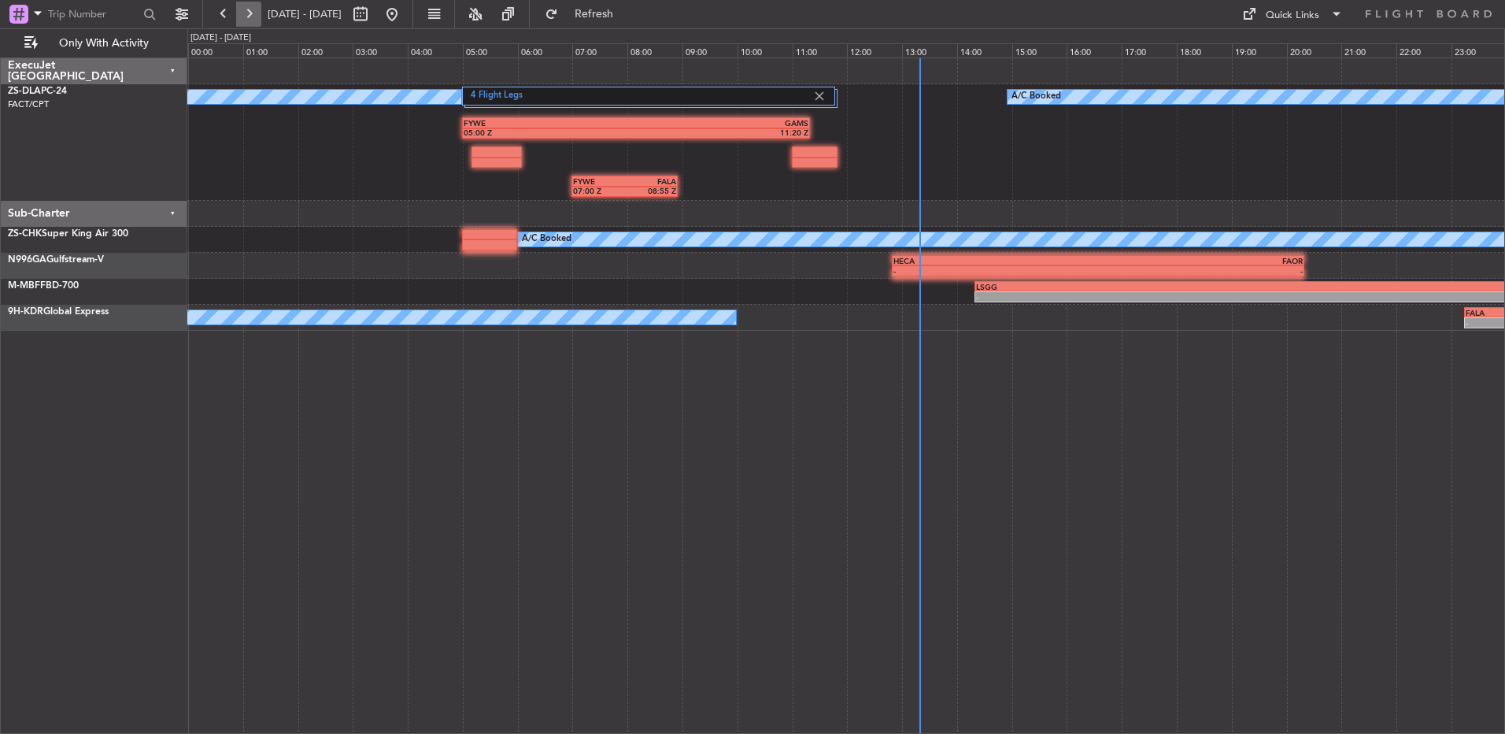
click at [256, 18] on button at bounding box center [248, 14] width 25 height 25
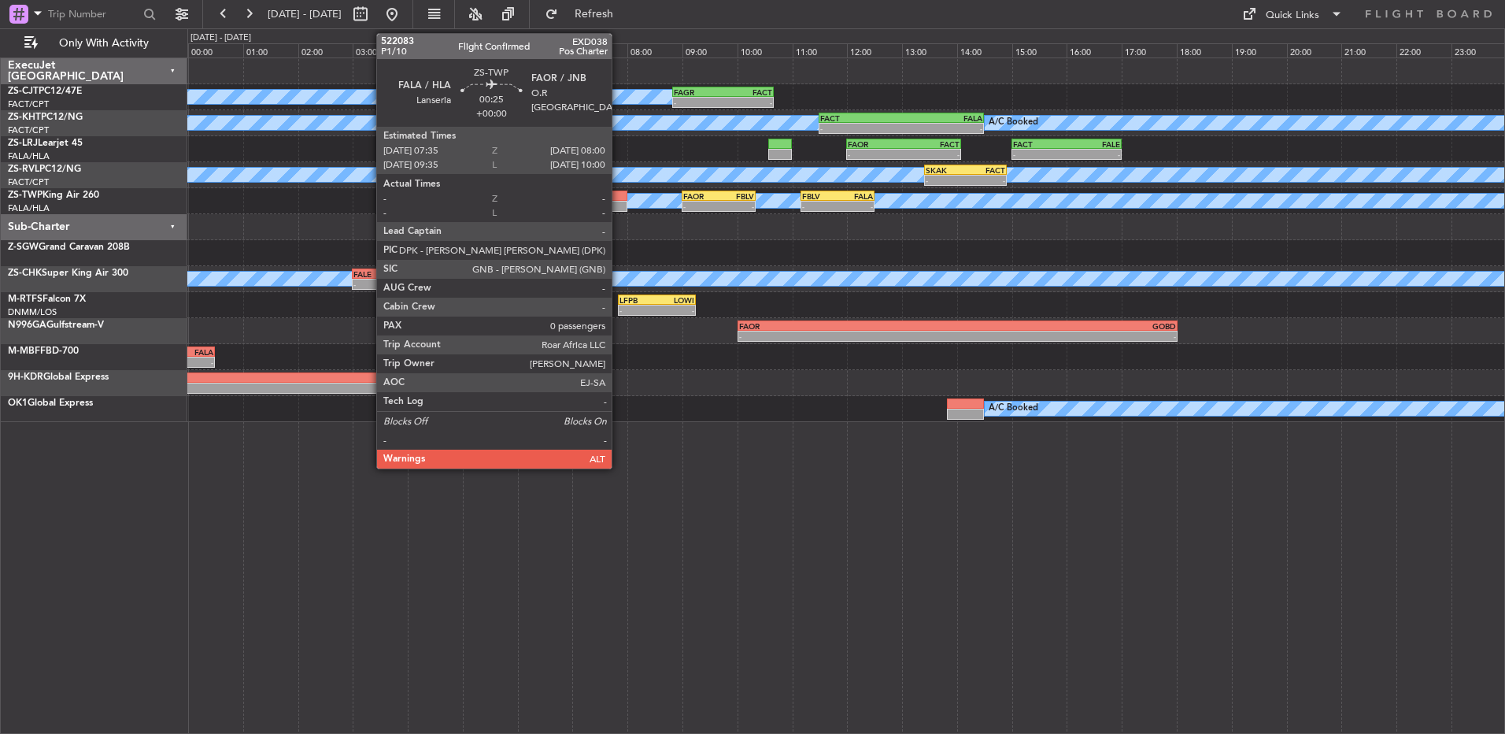
click at [619, 194] on div at bounding box center [616, 196] width 24 height 11
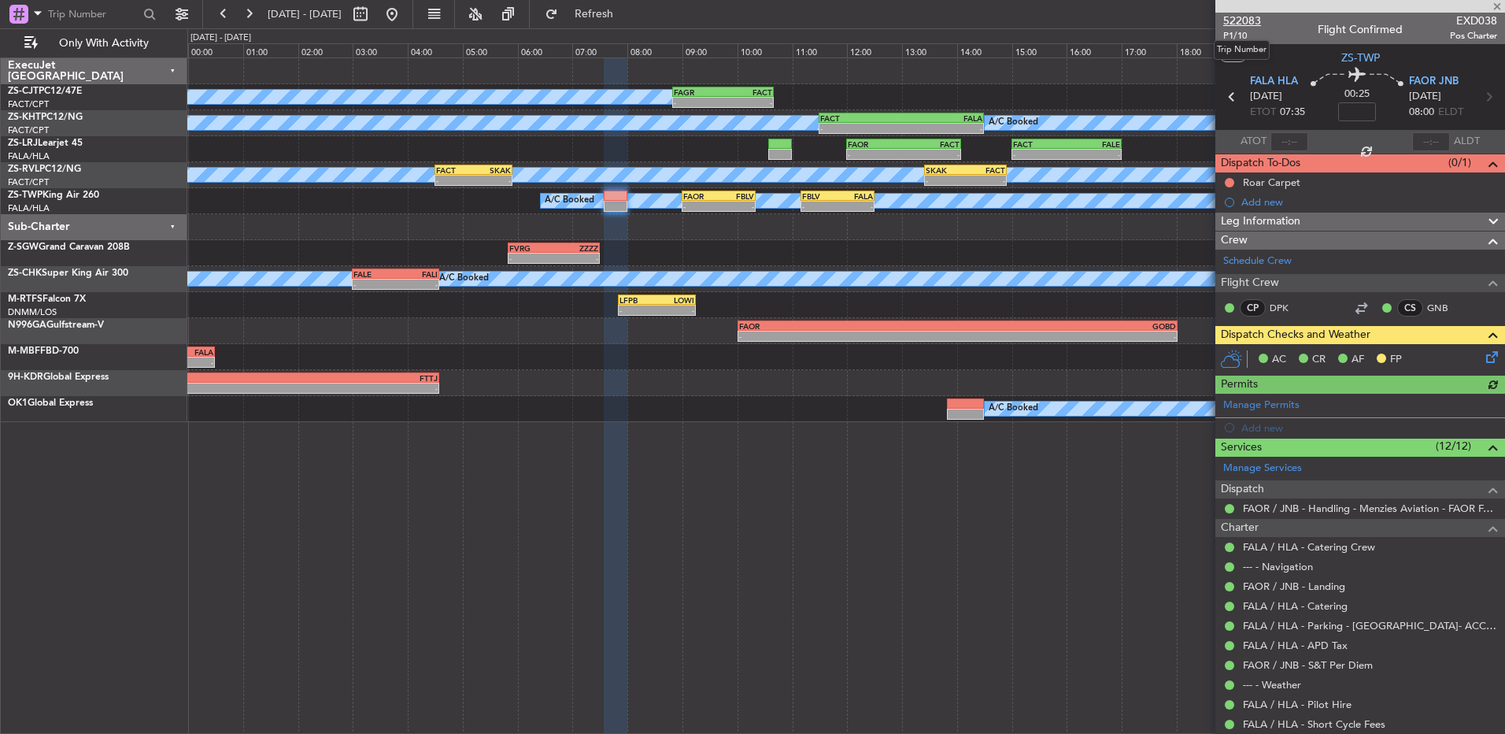
click at [1244, 17] on span "522083" at bounding box center [1242, 21] width 38 height 17
click at [1323, 504] on link "FAOR / JNB - Handling - Menzies Aviation - FAOR FAOR / JNB" at bounding box center [1370, 507] width 254 height 13
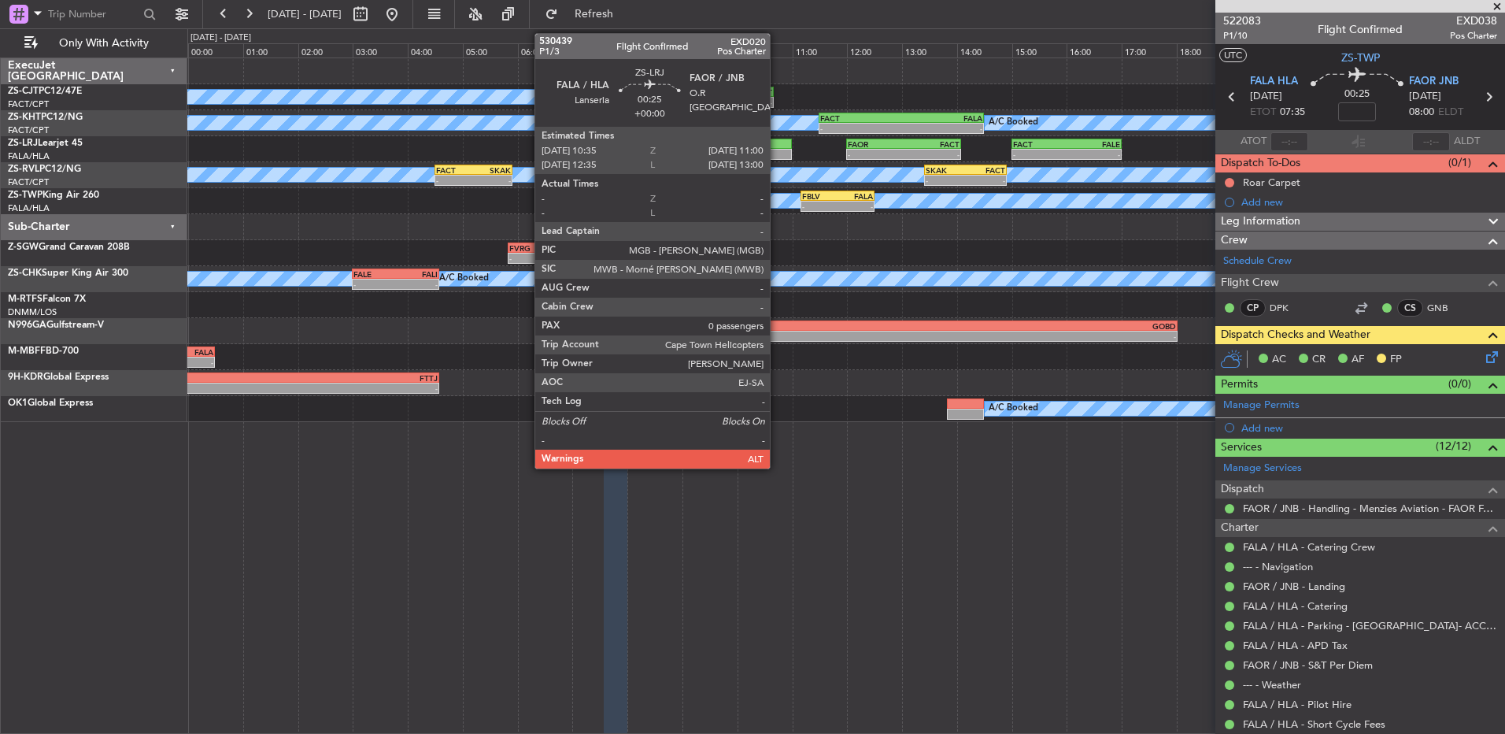
click at [777, 151] on div at bounding box center [780, 154] width 24 height 11
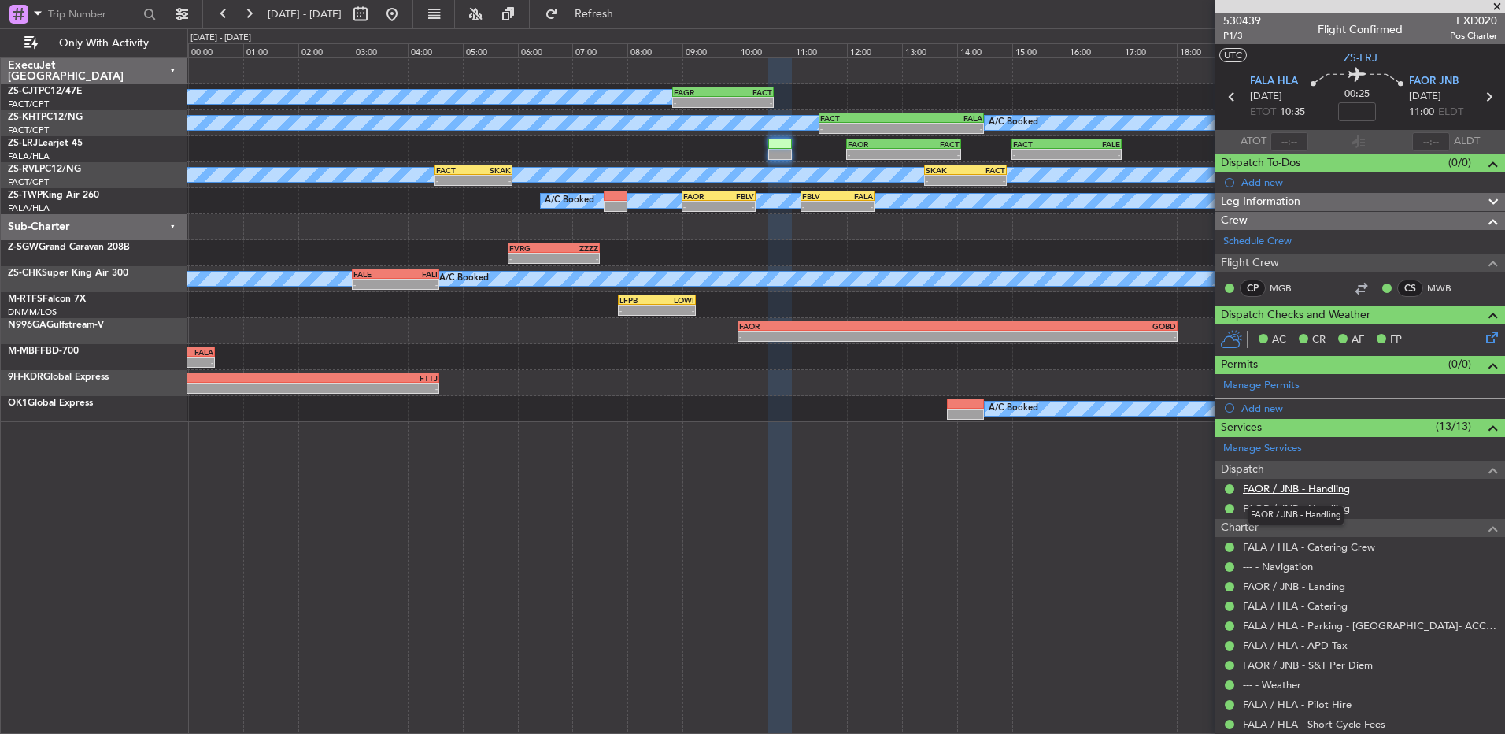
click at [1309, 490] on link "FAOR / JNB - Handling" at bounding box center [1296, 488] width 107 height 13
click at [1287, 504] on link "FAOR / JNB - Handling" at bounding box center [1296, 507] width 107 height 13
click at [1308, 509] on mat-tooltip-component "FAOR / JNB - Handling" at bounding box center [1296, 515] width 119 height 42
click at [1253, 504] on link "FAOR / JNB - Handling" at bounding box center [1296, 507] width 107 height 13
click at [1304, 511] on link "FAOR / JNB - Handling" at bounding box center [1296, 507] width 107 height 13
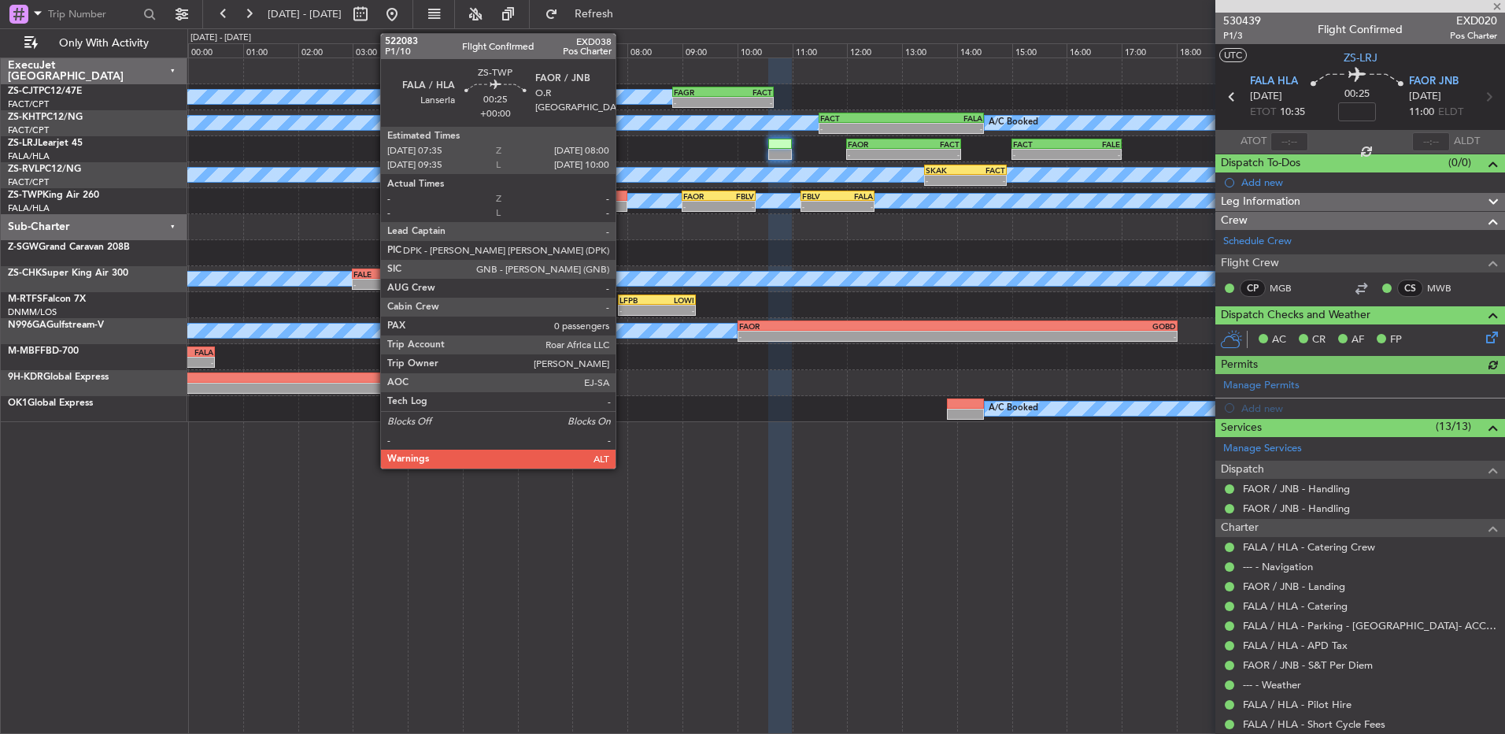
click at [623, 195] on div at bounding box center [616, 196] width 24 height 11
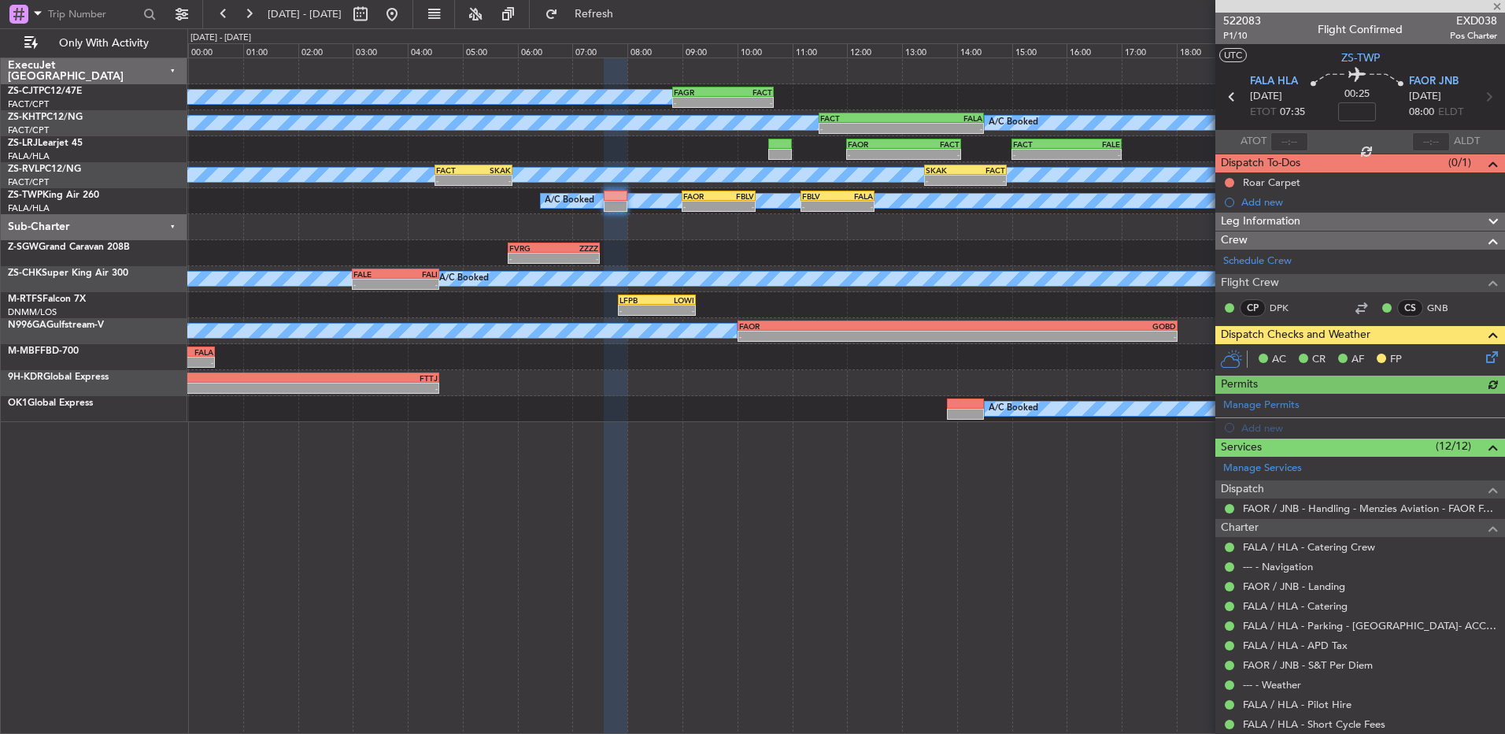
scroll to position [64, 0]
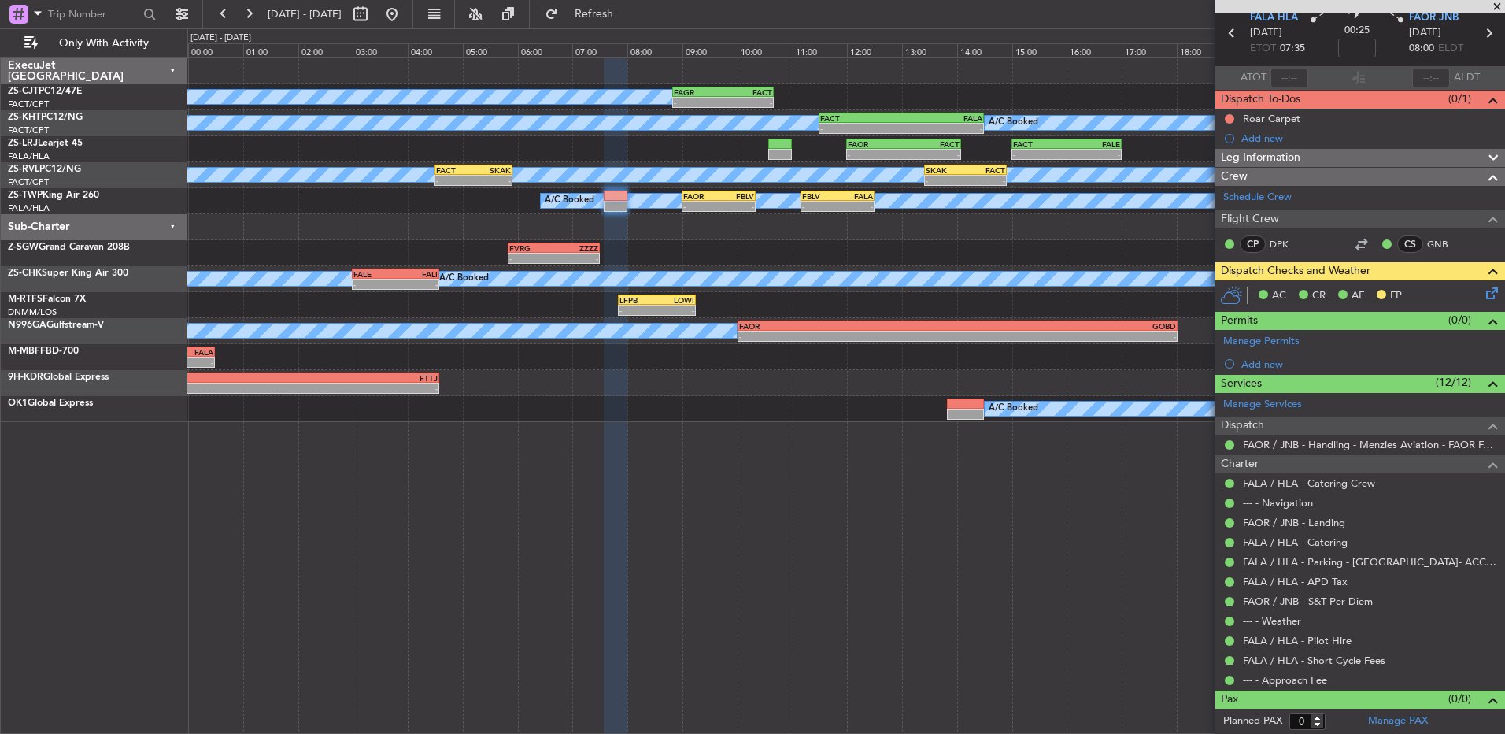
click at [1483, 296] on icon at bounding box center [1489, 290] width 13 height 13
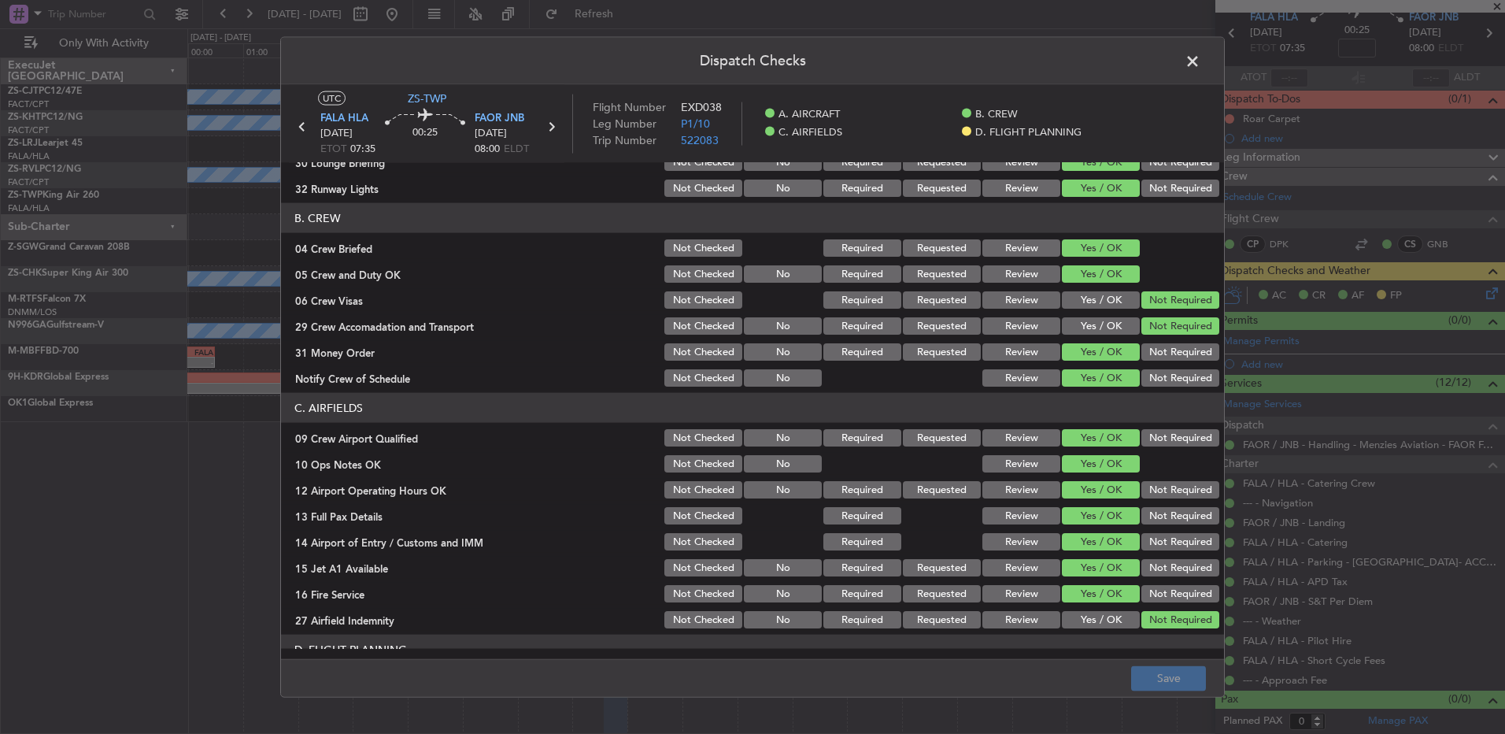
scroll to position [221, 0]
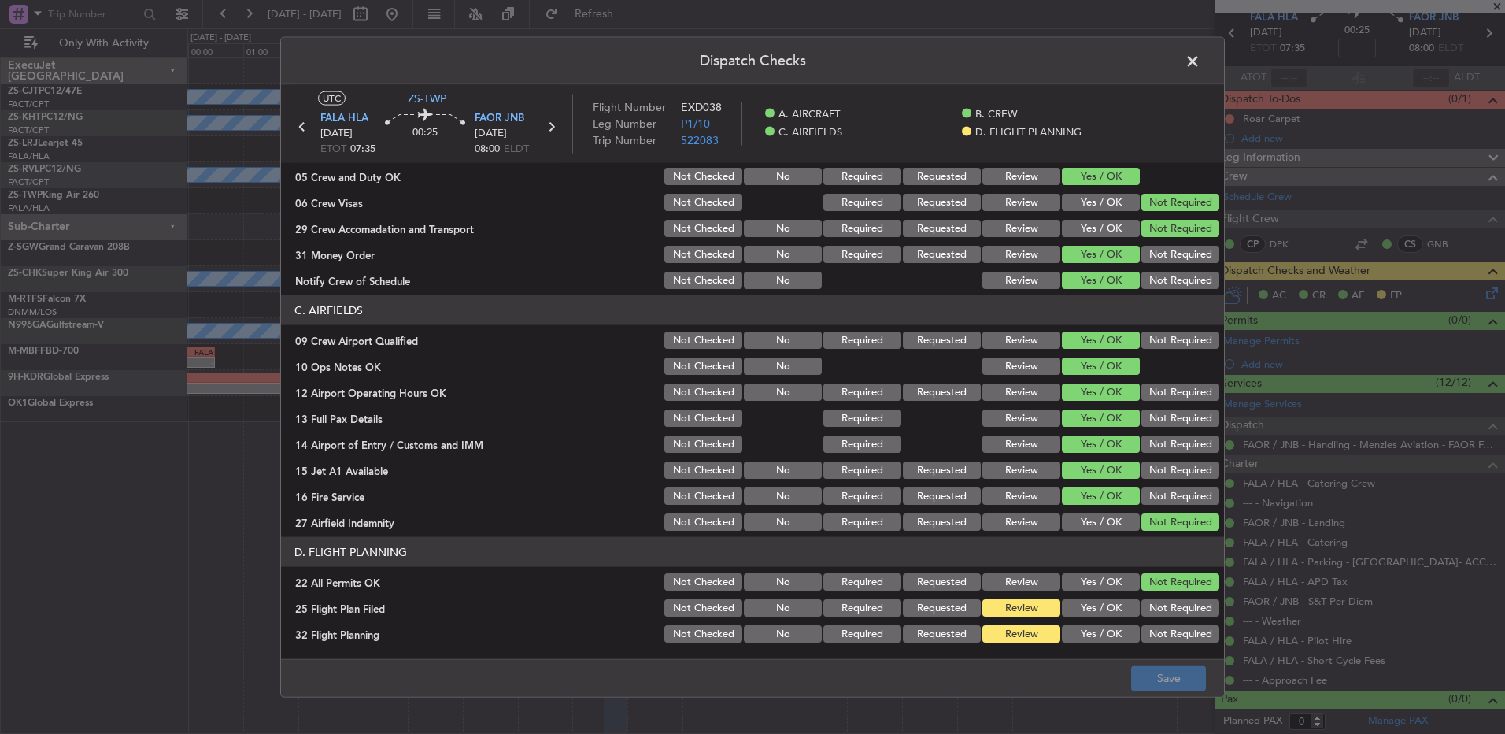
drag, startPoint x: 1098, startPoint y: 612, endPoint x: 1097, endPoint y: 635, distance: 22.9
click at [1098, 613] on button "Yes / OK" at bounding box center [1101, 607] width 78 height 17
click at [1094, 636] on button "Yes / OK" at bounding box center [1101, 633] width 78 height 17
drag, startPoint x: 1142, startPoint y: 657, endPoint x: 1149, endPoint y: 663, distance: 9.6
click at [1144, 657] on main "UTC ZS-TWP FALA HLA 03/09/2025 ETOT 07:35 00:25 FAOR JNB 03/09/2025 08:00 ELDT …" at bounding box center [752, 375] width 943 height 580
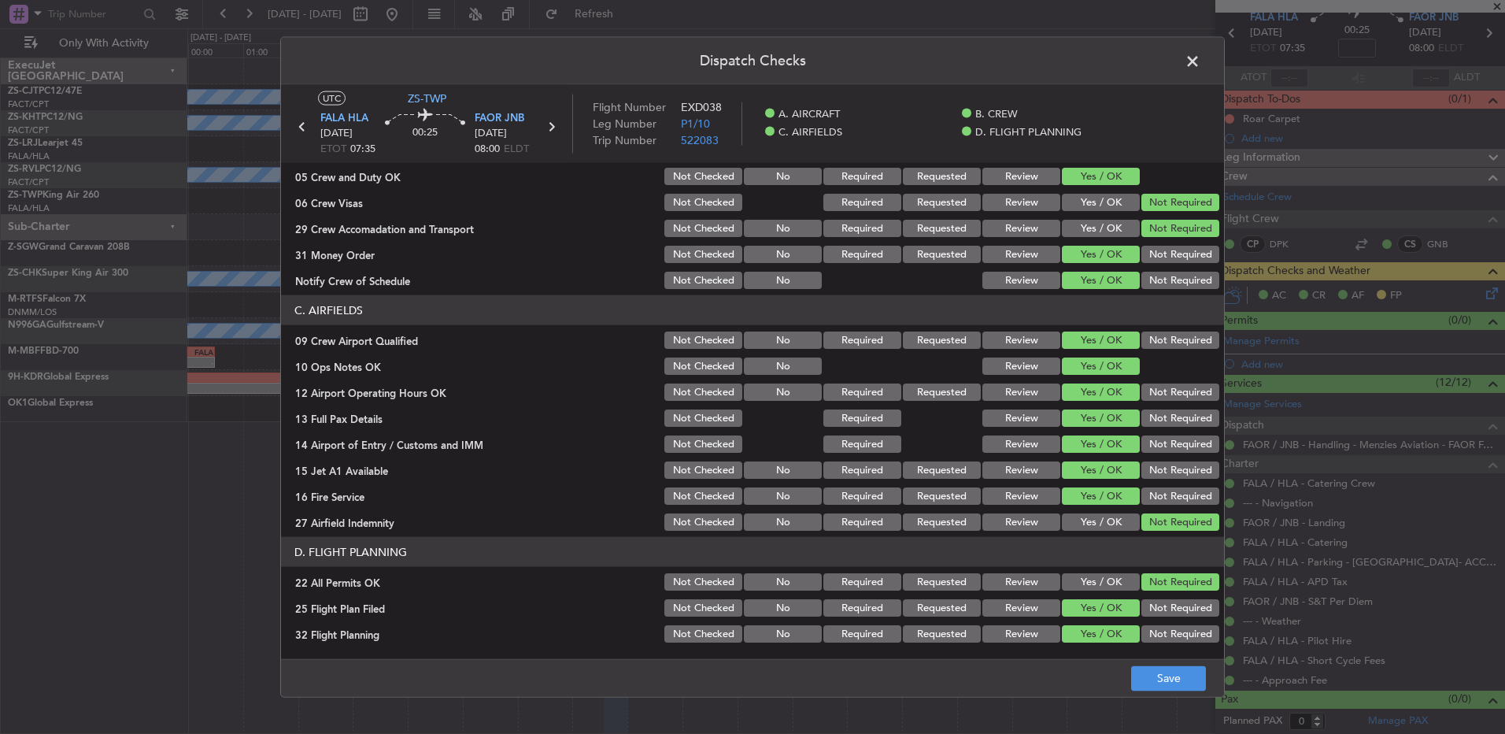
click at [1149, 664] on footer "Save" at bounding box center [752, 677] width 943 height 38
click at [1146, 673] on button "Save" at bounding box center [1168, 677] width 75 height 25
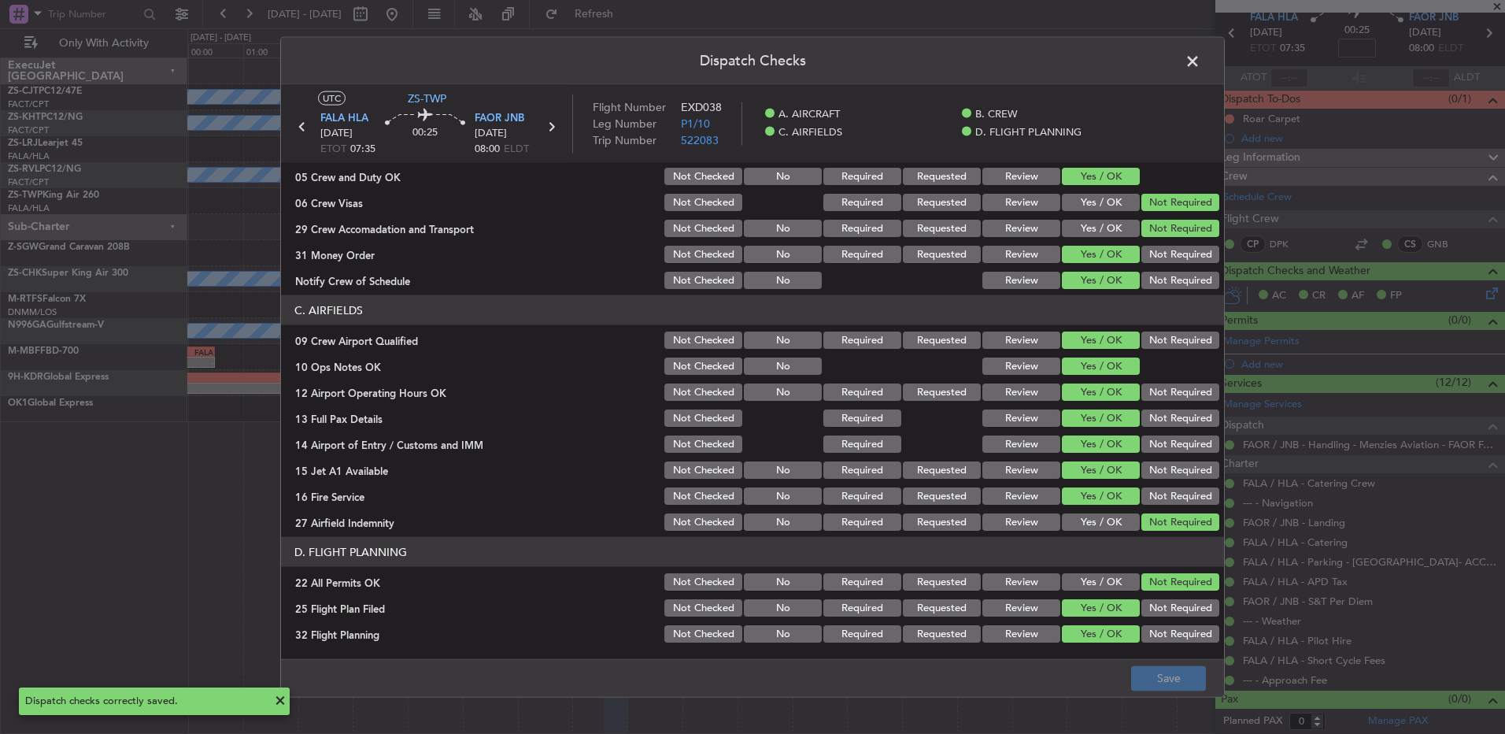
click at [1201, 59] on span at bounding box center [1201, 65] width 0 height 31
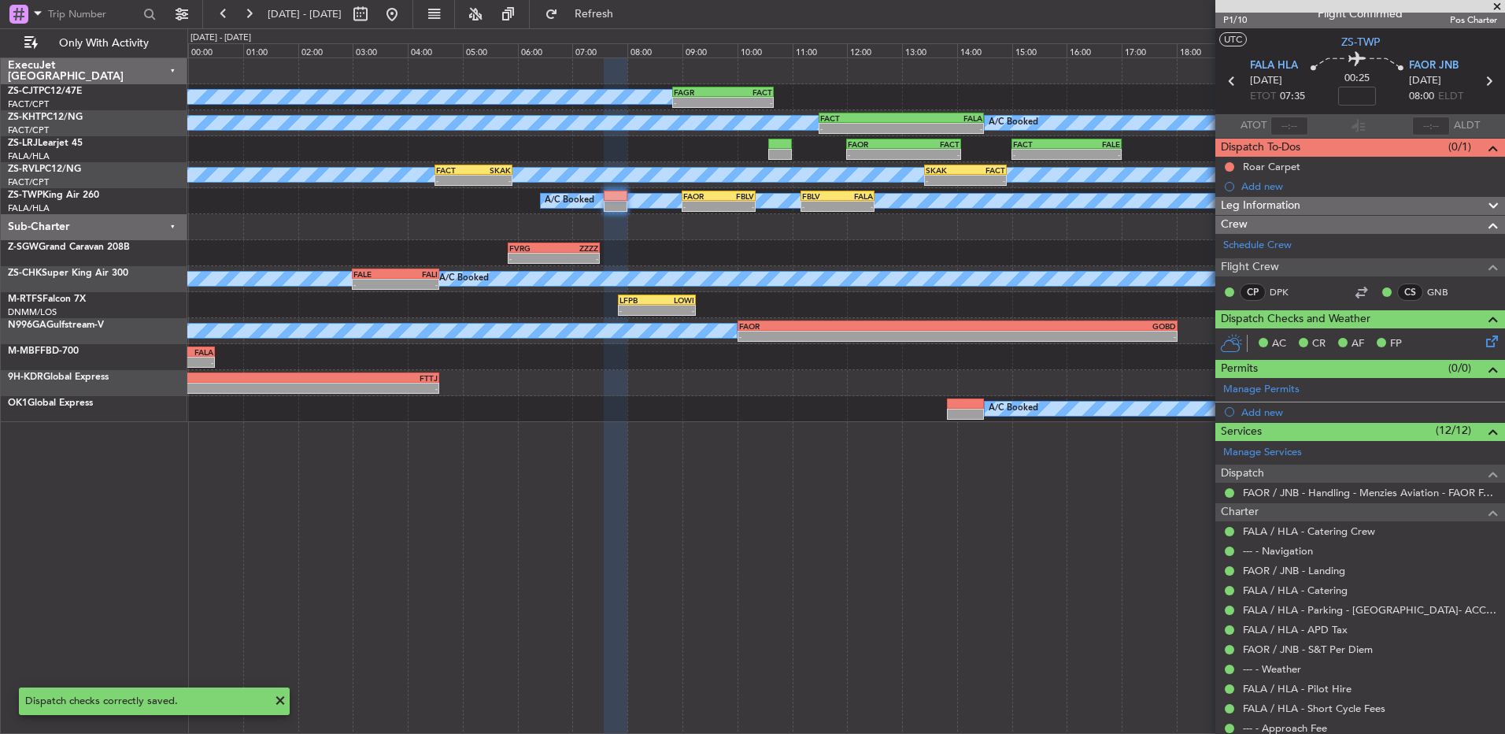
scroll to position [0, 0]
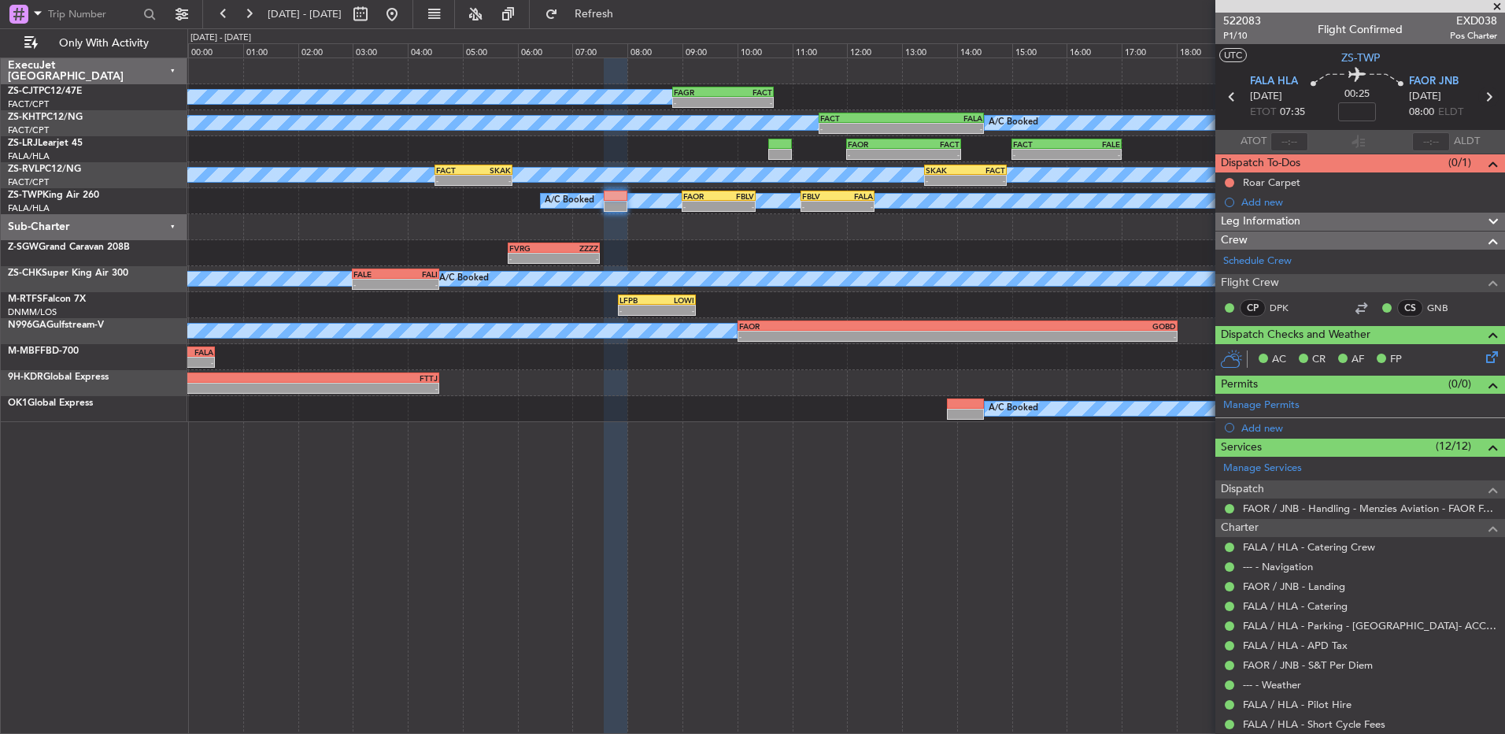
click at [1478, 102] on icon at bounding box center [1488, 97] width 20 height 20
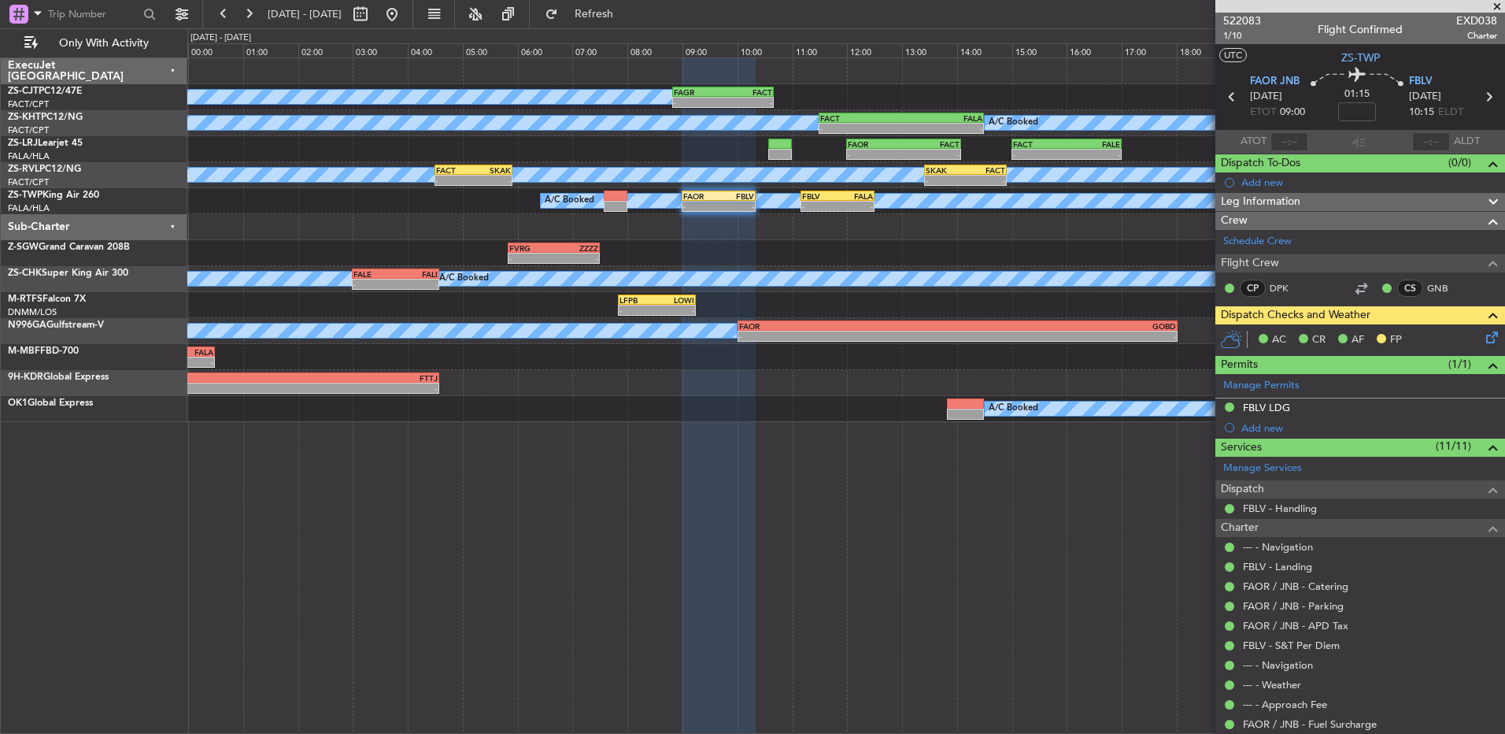
click at [1485, 338] on icon at bounding box center [1489, 334] width 13 height 13
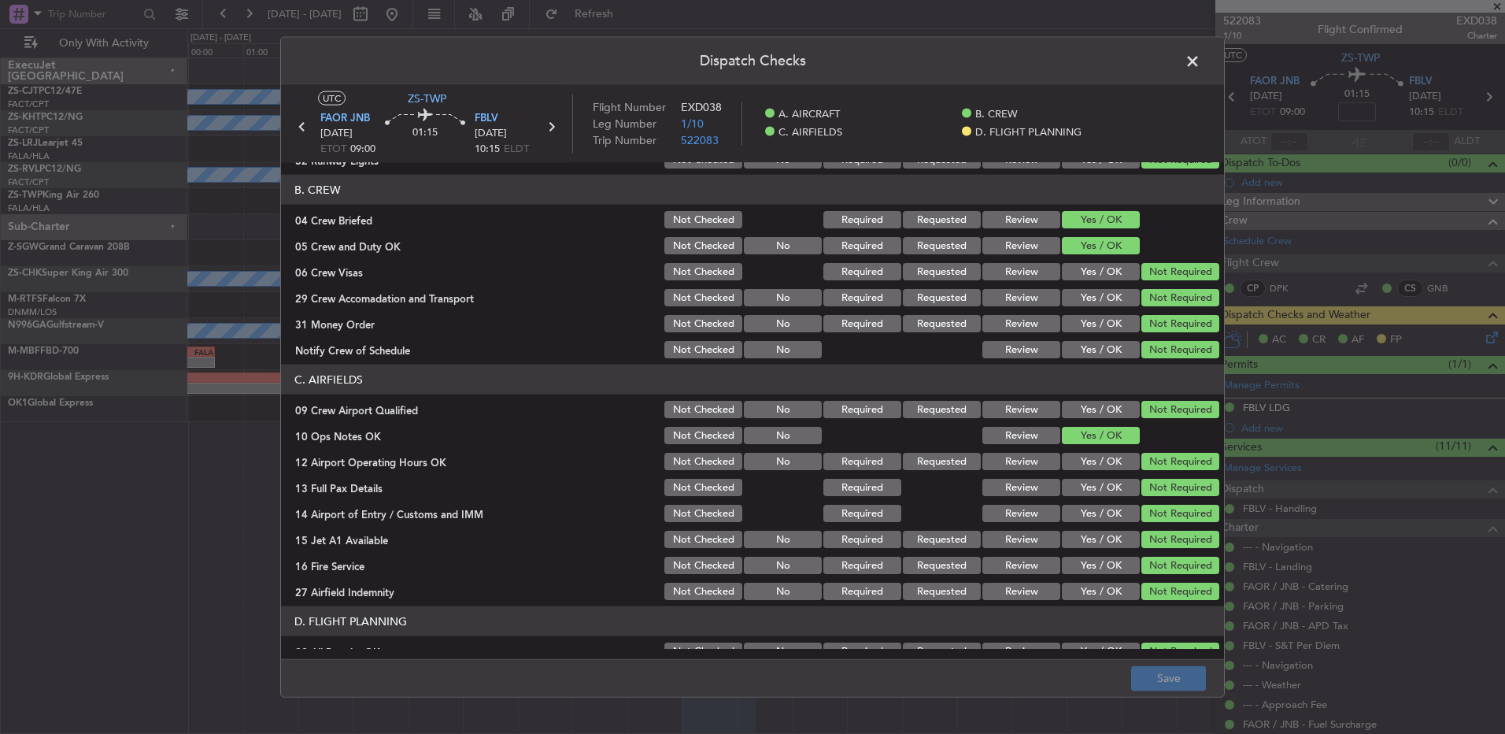
scroll to position [221, 0]
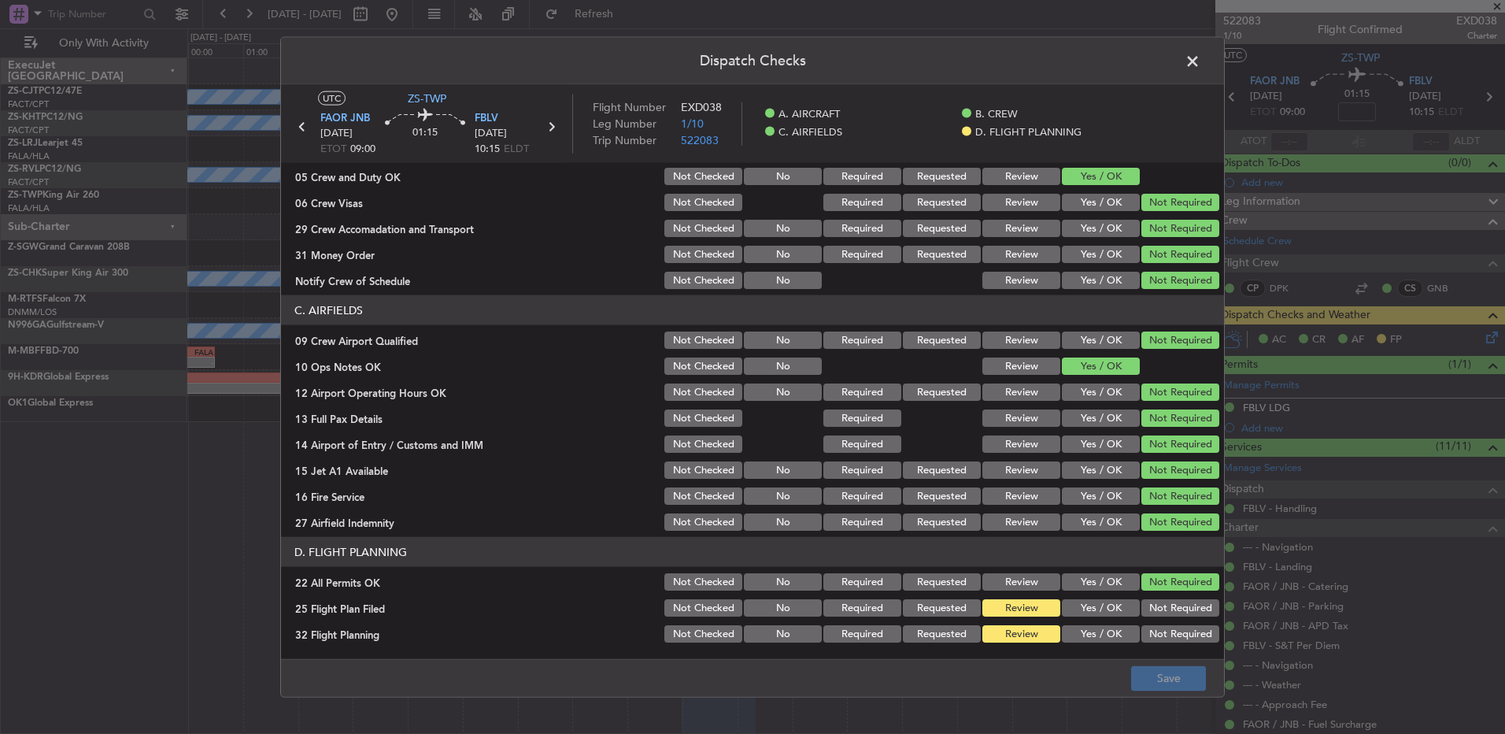
click at [1062, 605] on button "Yes / OK" at bounding box center [1101, 607] width 78 height 17
drag, startPoint x: 1070, startPoint y: 624, endPoint x: 1077, endPoint y: 636, distance: 14.5
click at [1072, 630] on section "D. FLIGHT PLANNING 22 All Permits OK Not Checked No Required Requested Review Y…" at bounding box center [752, 591] width 943 height 108
click at [1080, 640] on button "Yes / OK" at bounding box center [1101, 633] width 78 height 17
click at [1160, 672] on button "Save" at bounding box center [1168, 677] width 75 height 25
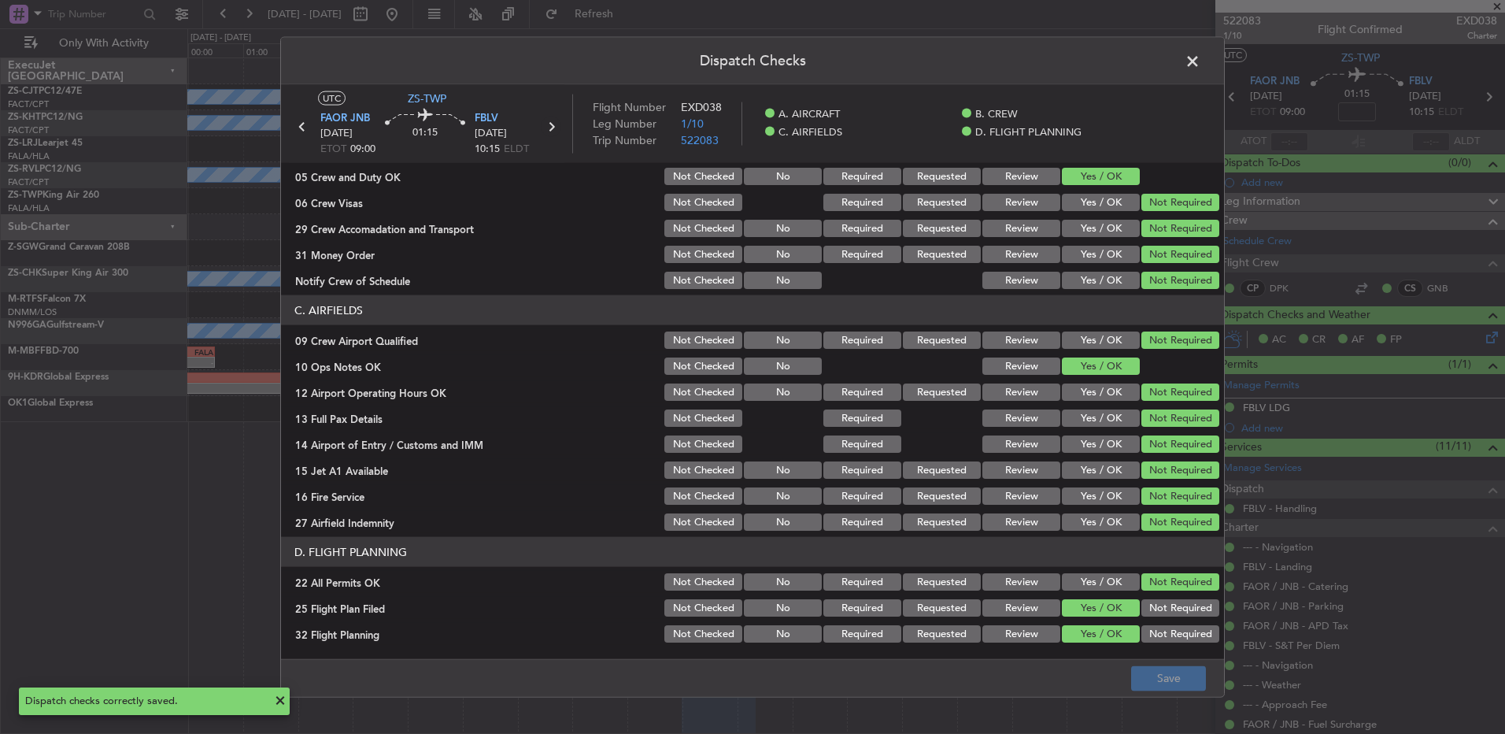
click at [548, 128] on icon at bounding box center [551, 127] width 20 height 20
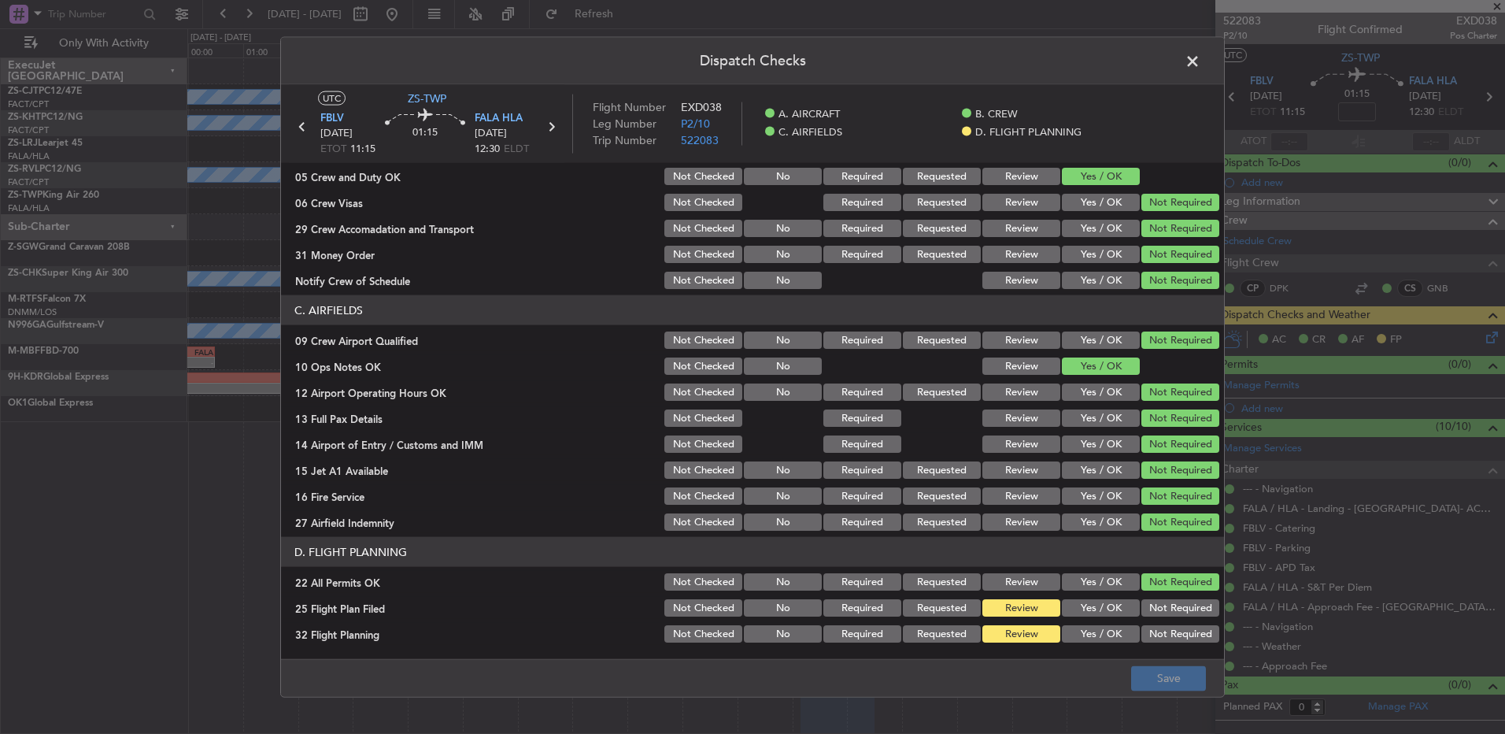
click at [1068, 612] on button "Yes / OK" at bounding box center [1101, 607] width 78 height 17
drag, startPoint x: 1067, startPoint y: 635, endPoint x: 1175, endPoint y: 663, distance: 111.3
click at [1068, 640] on button "Yes / OK" at bounding box center [1101, 633] width 78 height 17
click at [1171, 672] on button "Save" at bounding box center [1168, 677] width 75 height 25
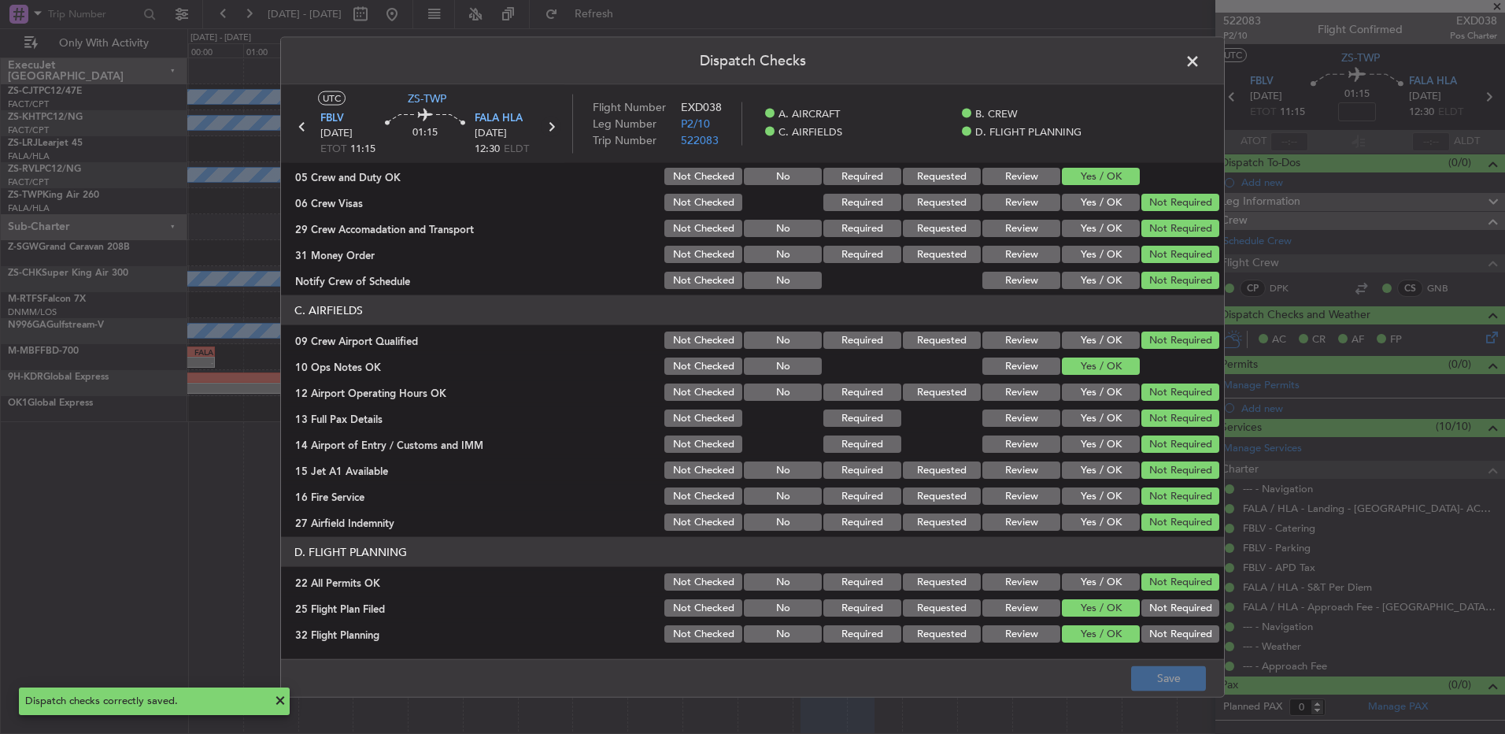
click at [550, 128] on icon at bounding box center [551, 127] width 20 height 20
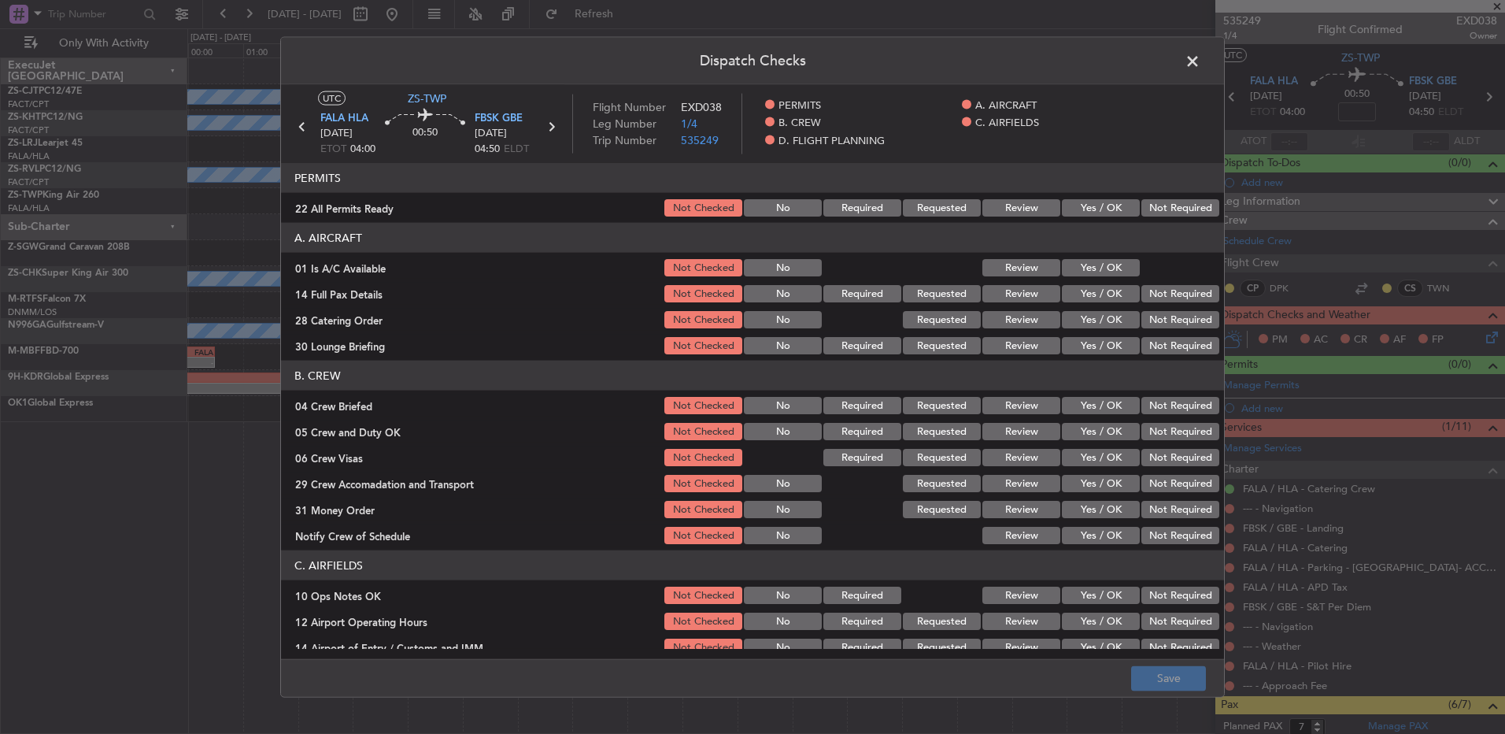
click at [1201, 61] on span at bounding box center [1201, 65] width 0 height 31
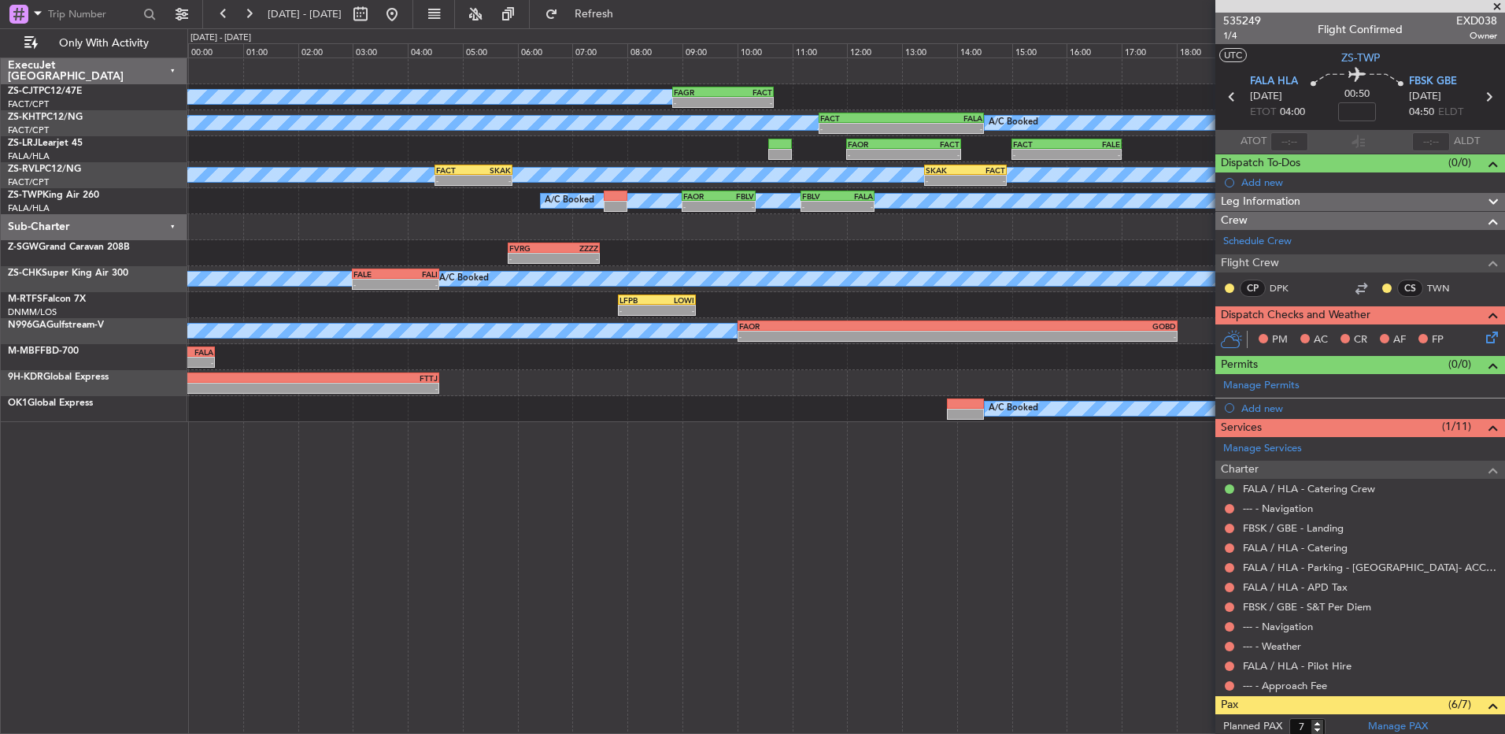
click at [1497, 5] on span at bounding box center [1497, 7] width 16 height 14
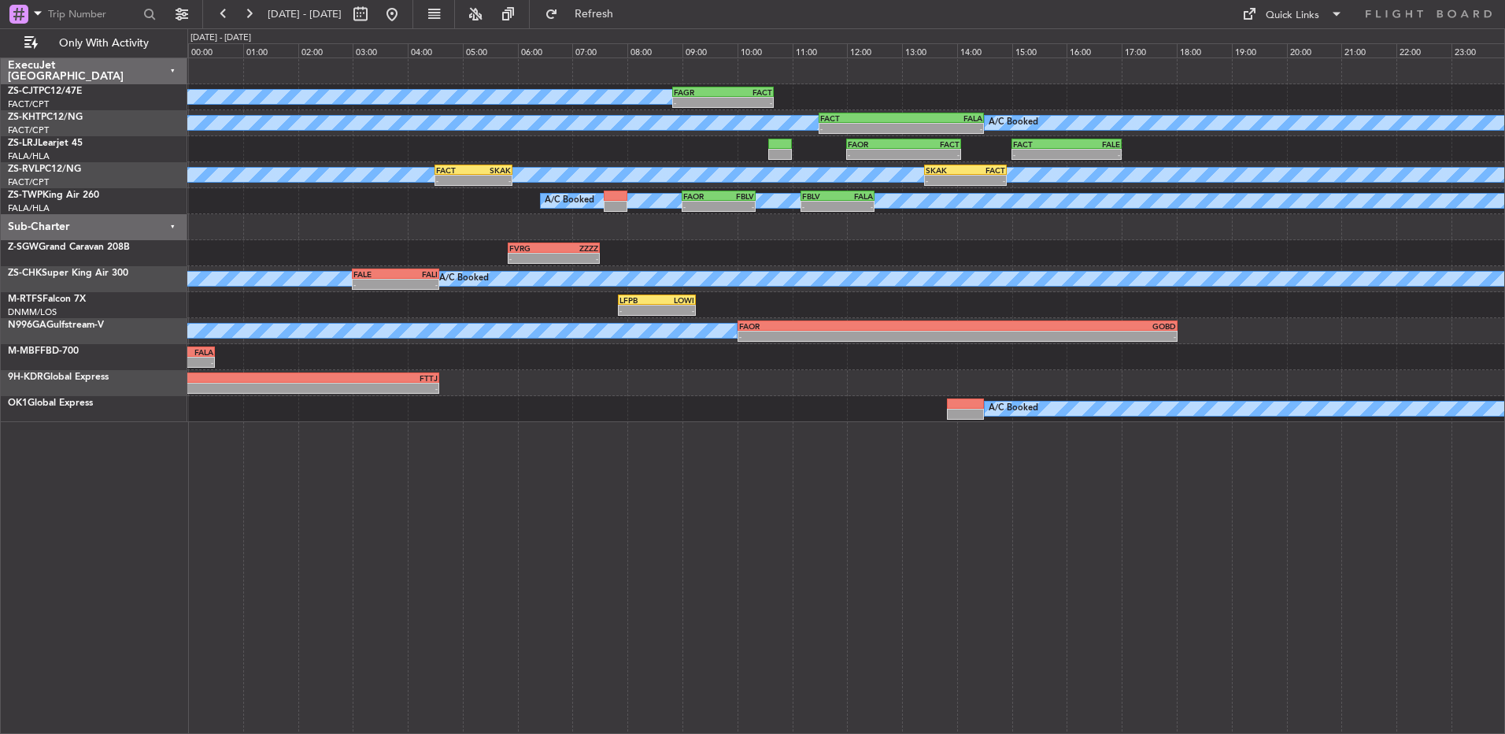
type input "0"
click at [250, 16] on button at bounding box center [248, 14] width 25 height 25
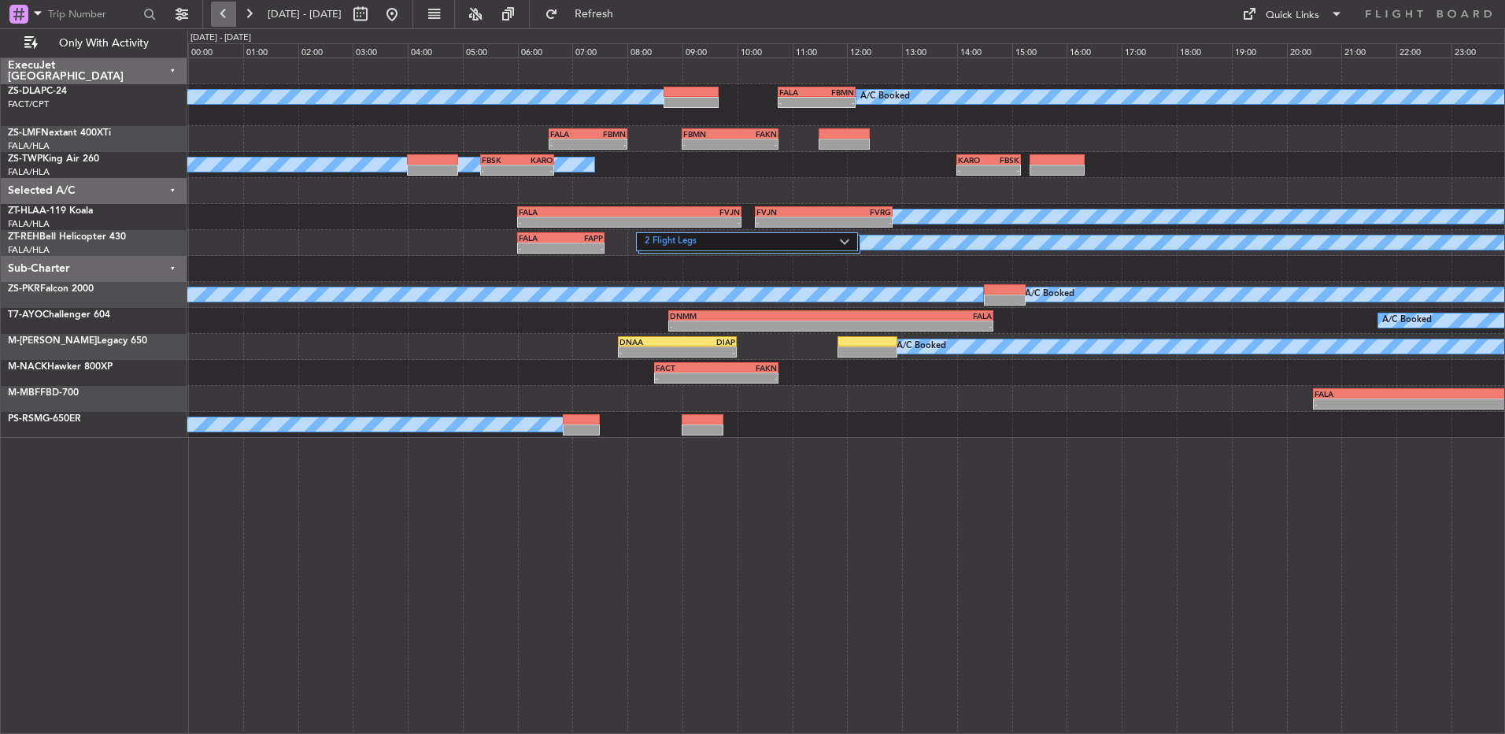
click at [227, 11] on button at bounding box center [223, 14] width 25 height 25
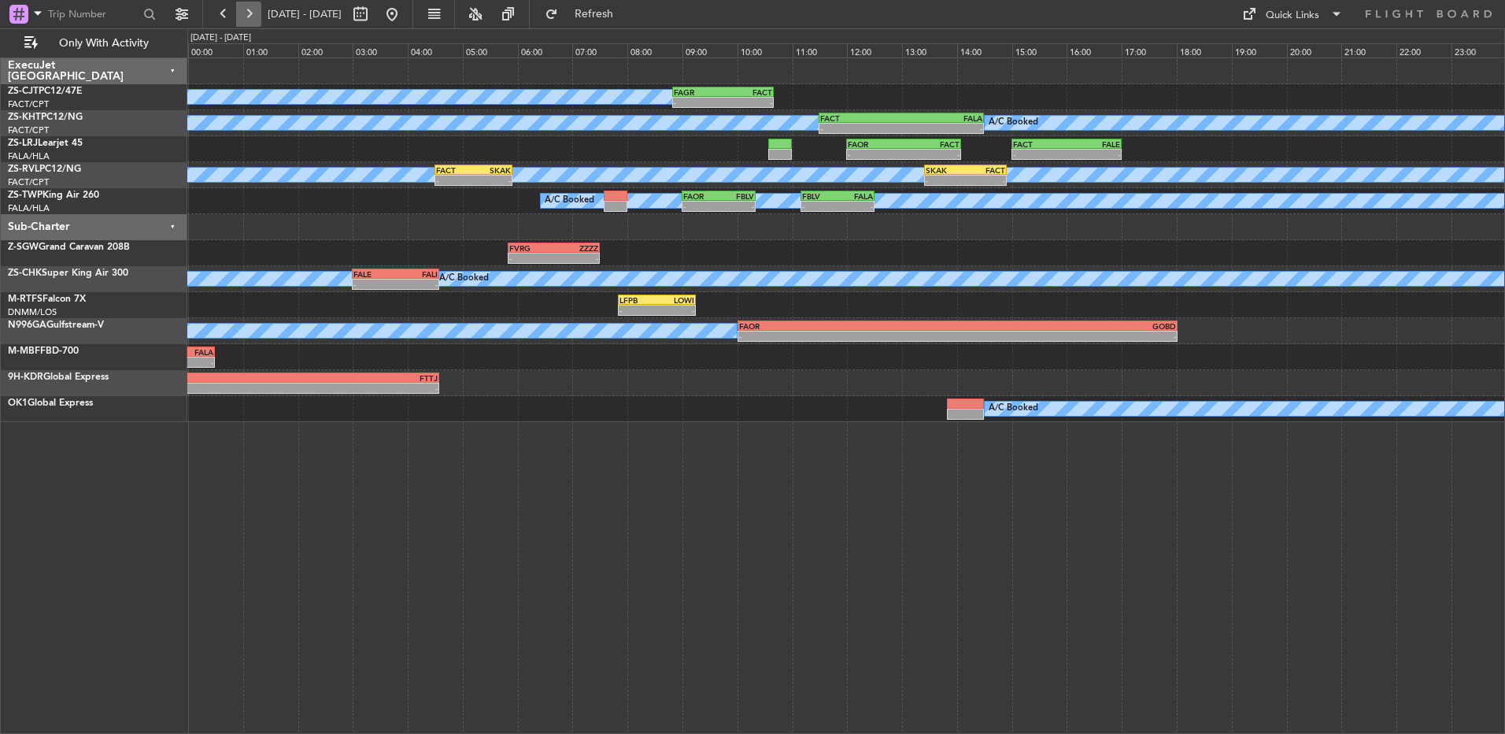
click at [255, 12] on button at bounding box center [248, 14] width 25 height 25
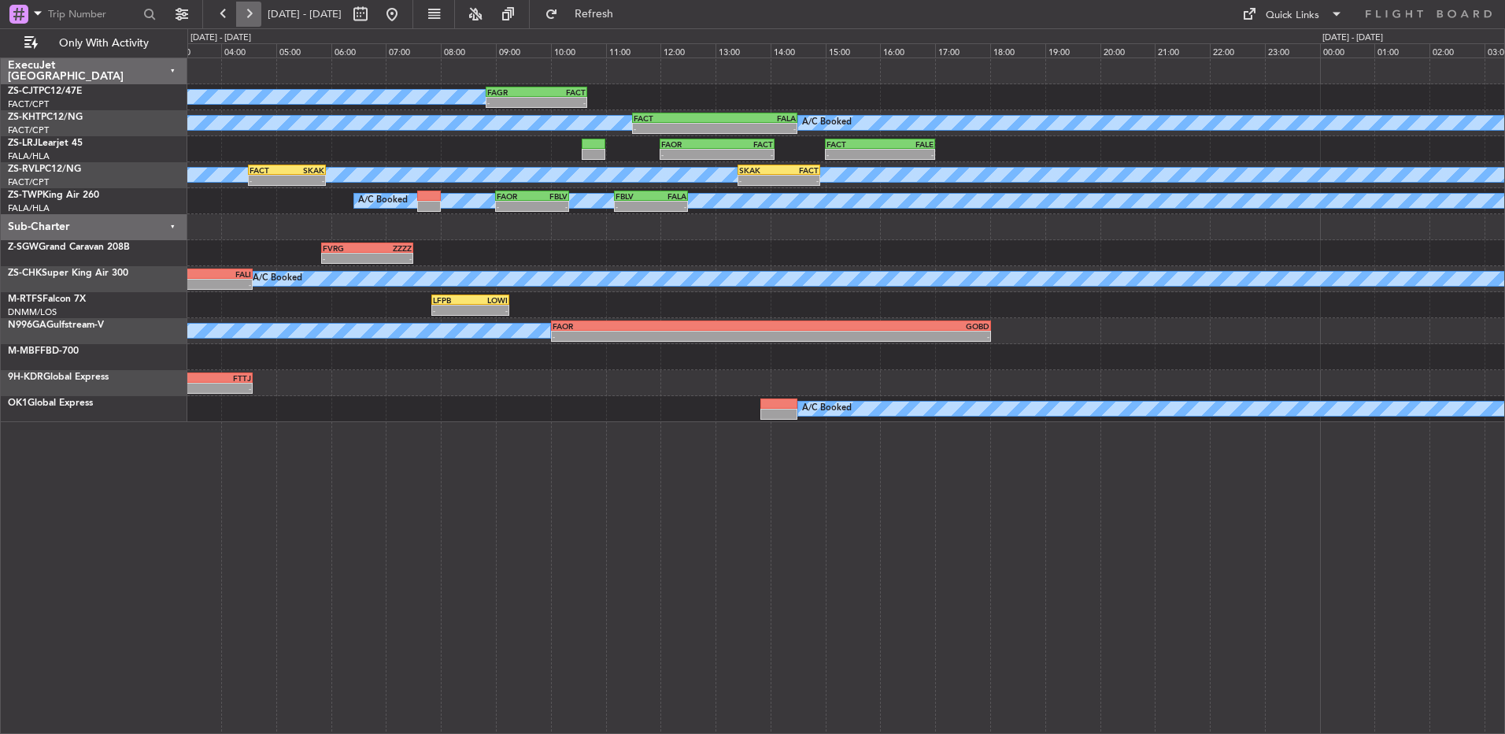
click at [255, 13] on button at bounding box center [248, 14] width 25 height 25
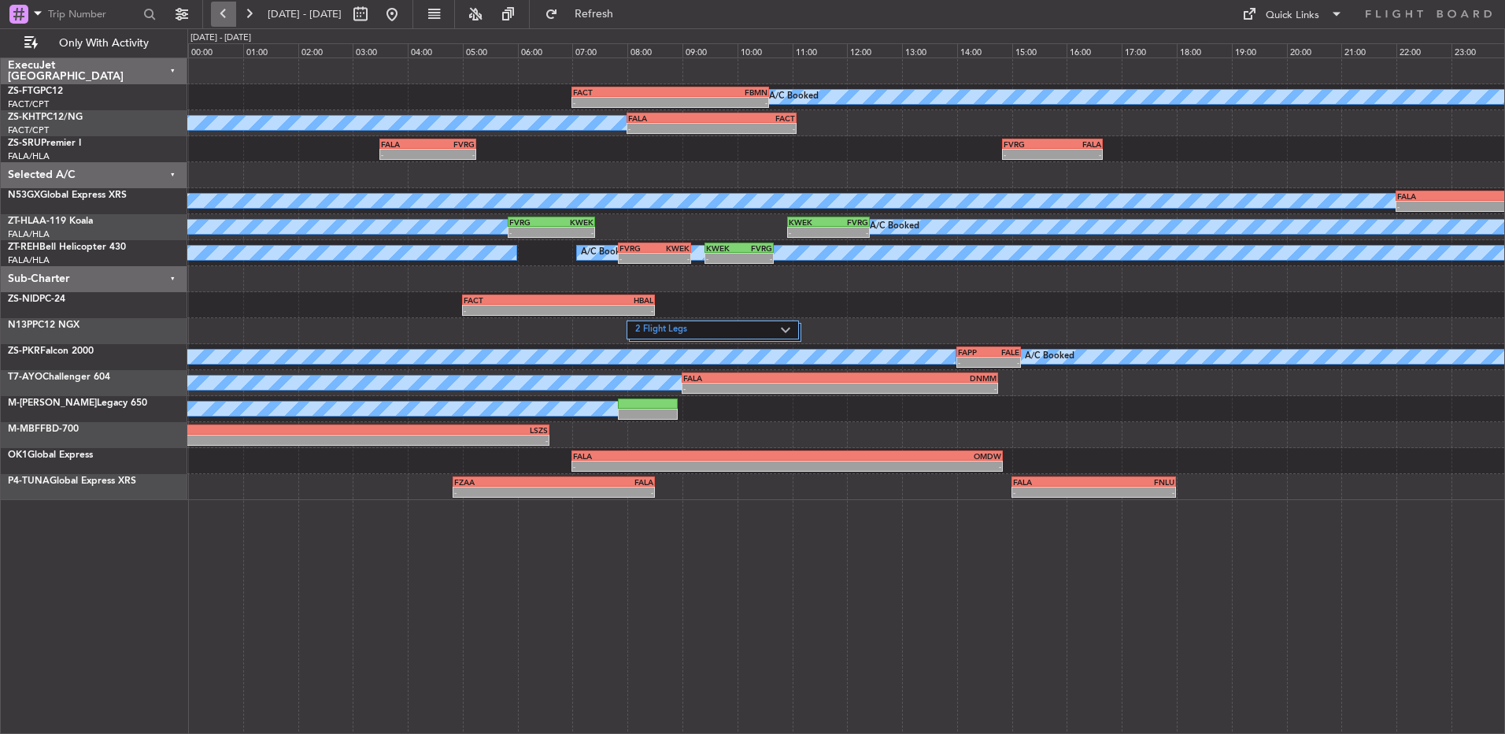
click at [224, 17] on button at bounding box center [223, 14] width 25 height 25
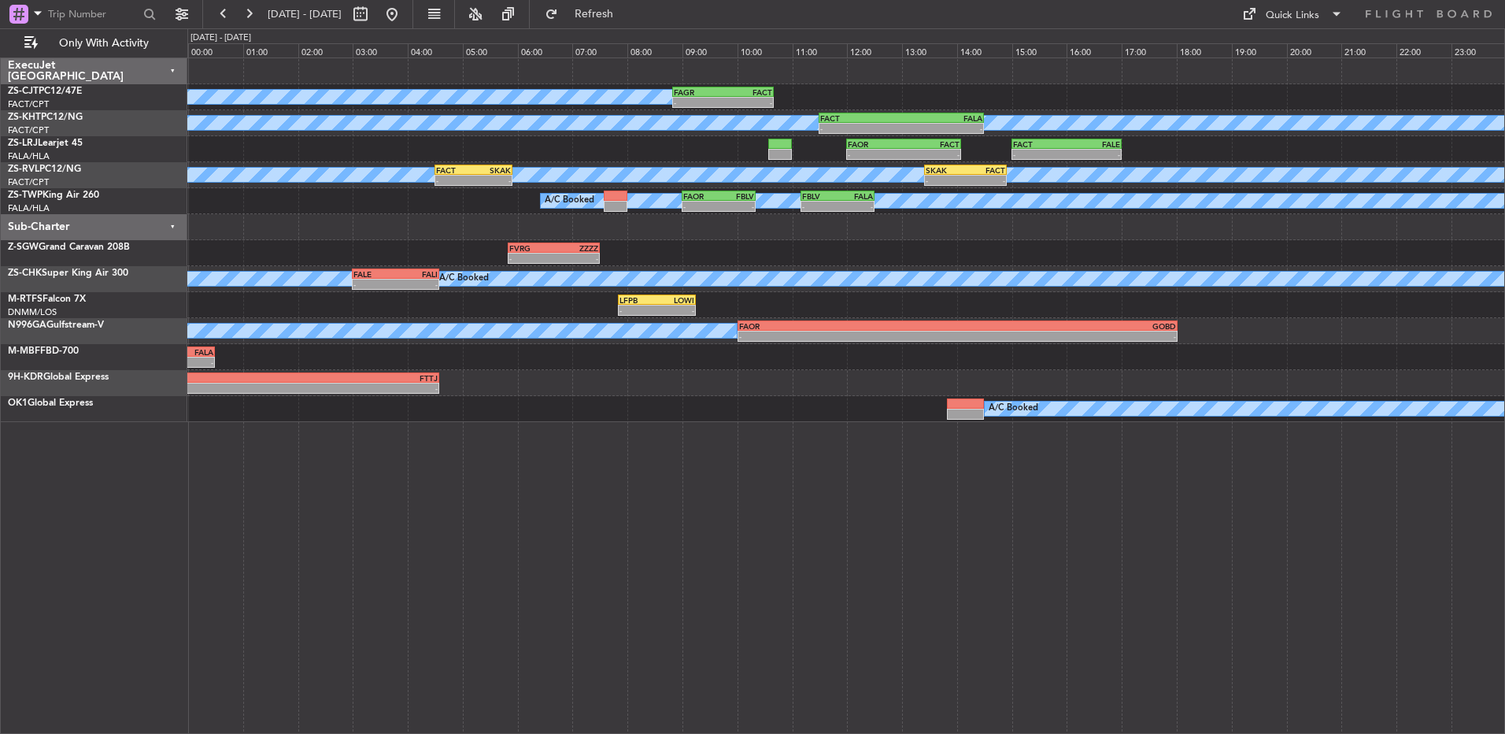
click at [913, 165] on div "A/C Booked - - SKAK 13:25 Z FACT 14:55 Z FACT 04:30 Z SKAK 05:55 Z - -" at bounding box center [845, 175] width 1317 height 26
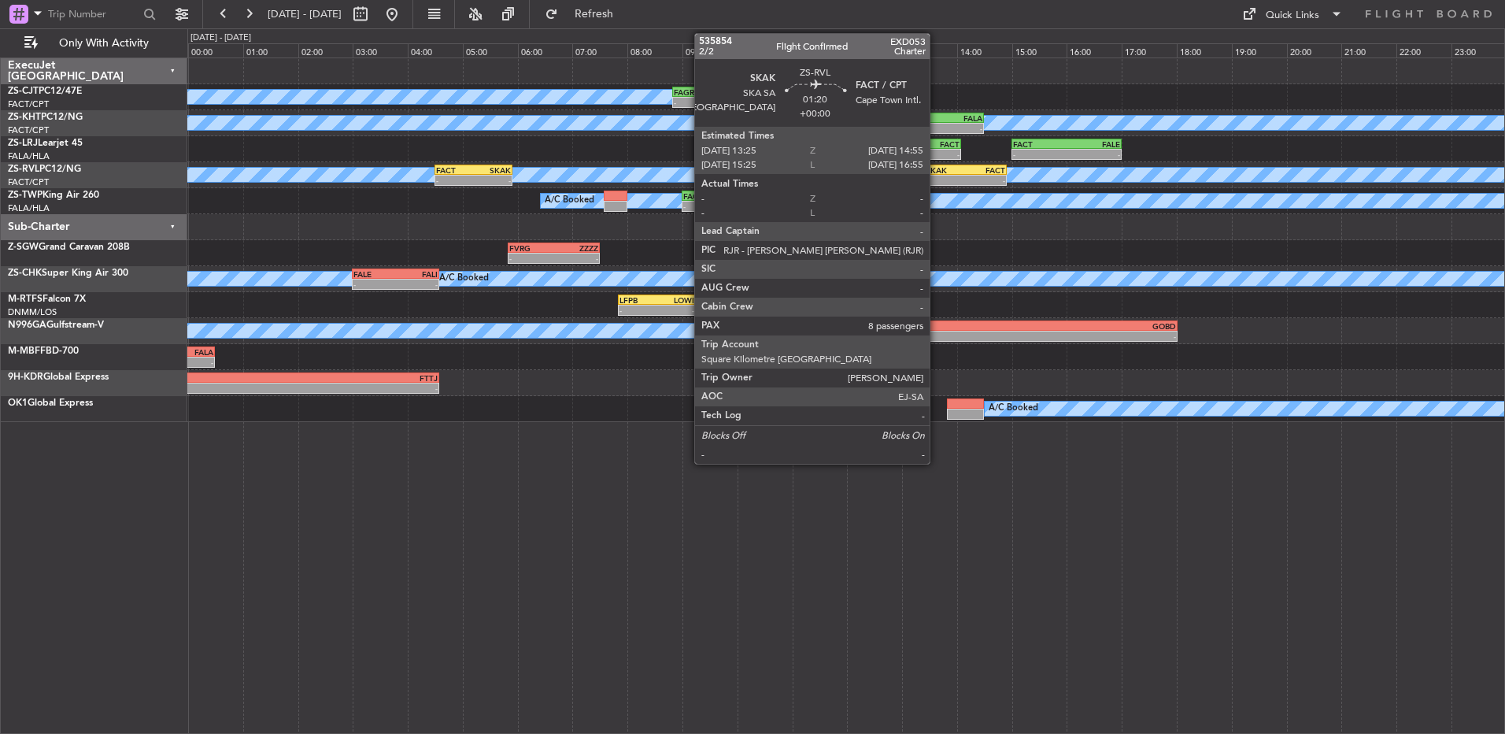
click at [945, 180] on div "-" at bounding box center [946, 180] width 40 height 9
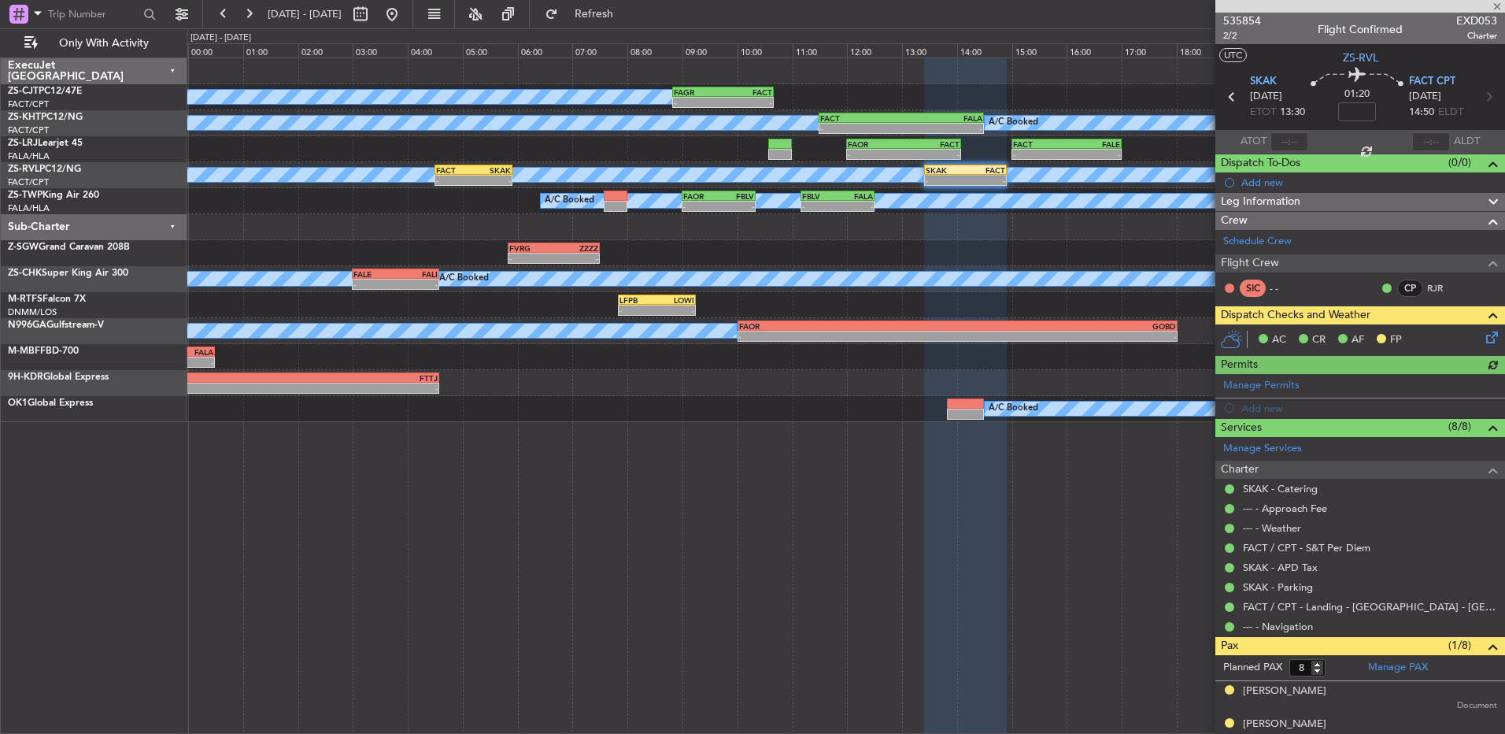
click at [1492, 338] on div "AC CR AF FP" at bounding box center [1361, 339] width 290 height 31
click at [1484, 340] on icon at bounding box center [1489, 334] width 13 height 13
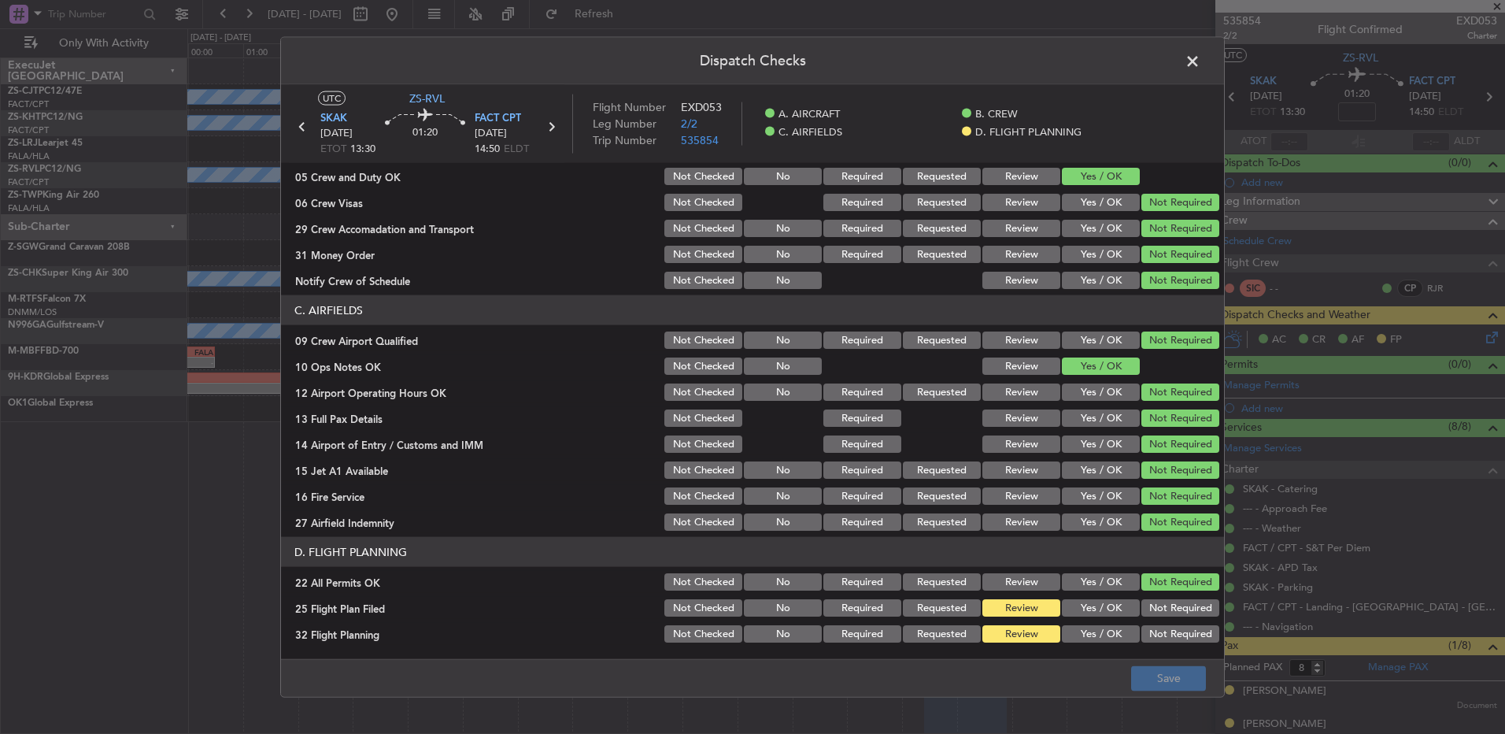
click at [1112, 606] on button "Yes / OK" at bounding box center [1101, 607] width 78 height 17
click at [1102, 640] on button "Yes / OK" at bounding box center [1101, 633] width 78 height 17
click at [1156, 679] on button "Save" at bounding box center [1168, 677] width 75 height 25
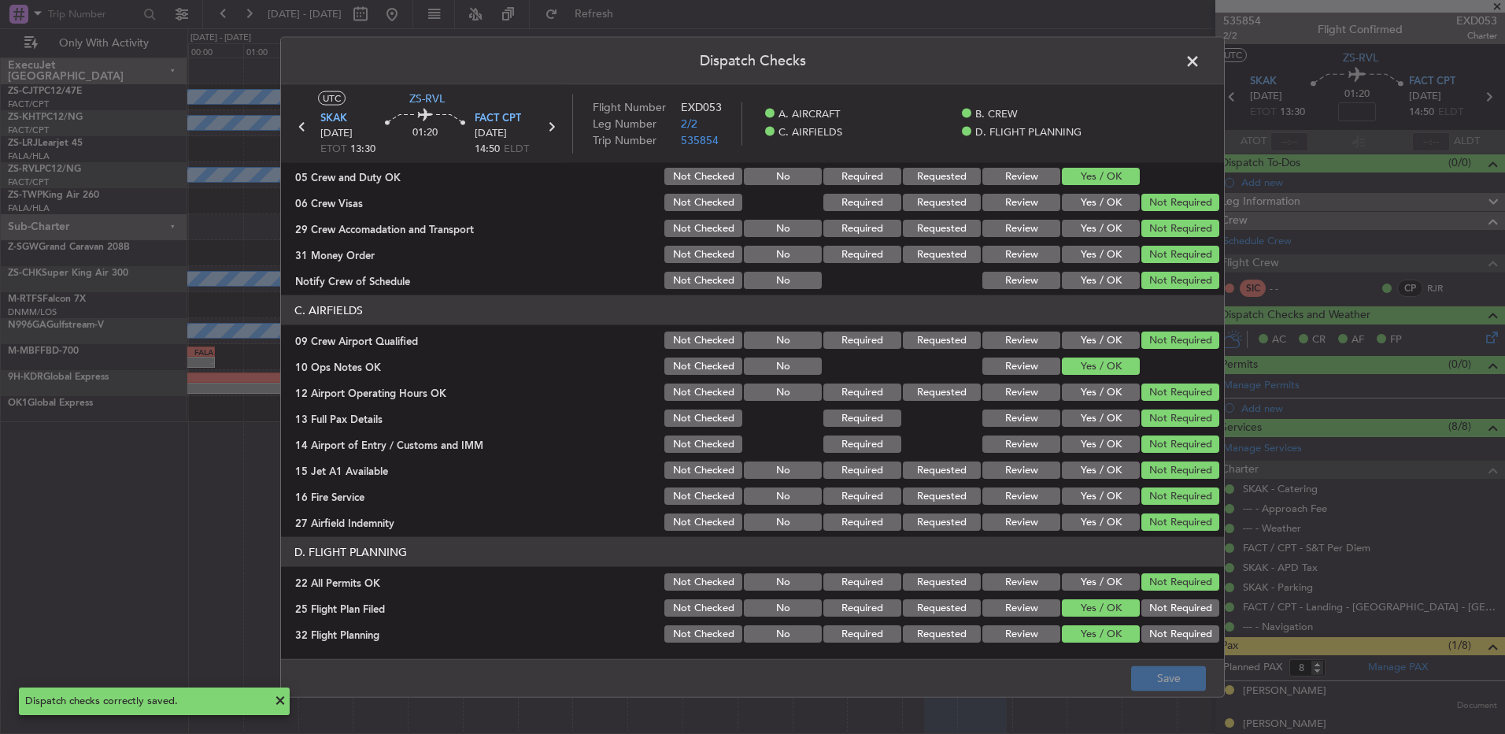
click at [303, 128] on icon at bounding box center [302, 127] width 20 height 20
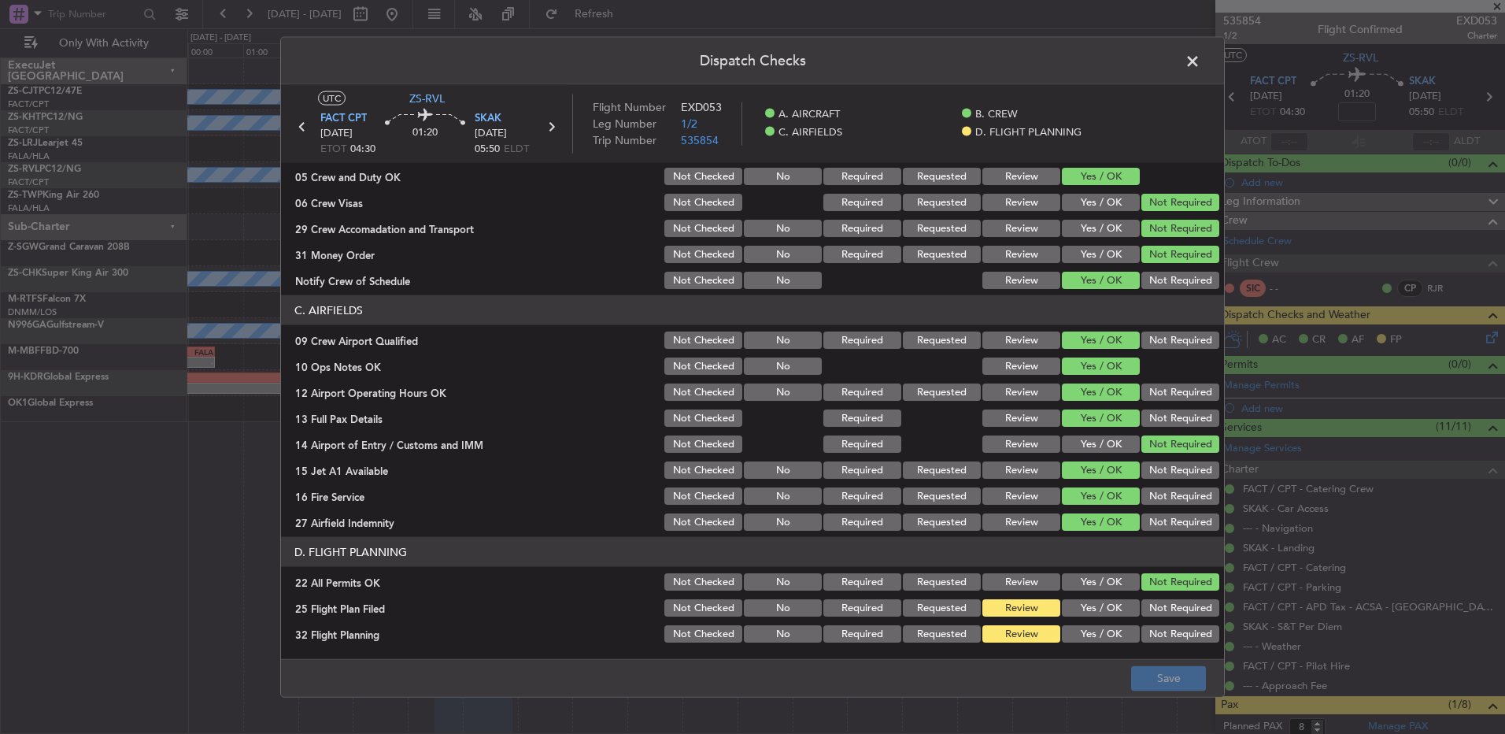
click at [1086, 609] on button "Yes / OK" at bounding box center [1101, 607] width 78 height 17
click at [1085, 635] on button "Yes / OK" at bounding box center [1101, 633] width 78 height 17
click at [1164, 672] on button "Save" at bounding box center [1168, 677] width 75 height 25
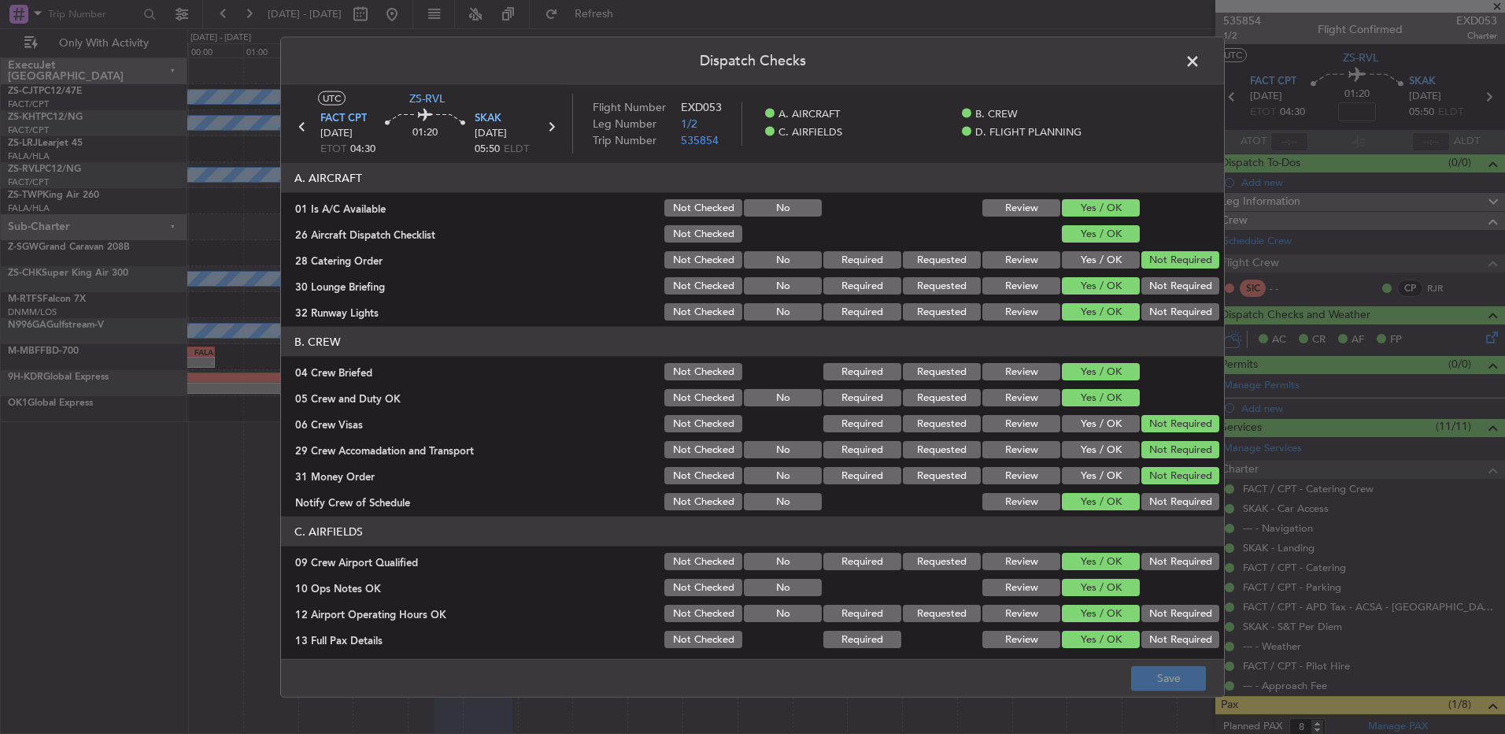
click at [1201, 65] on span at bounding box center [1201, 65] width 0 height 31
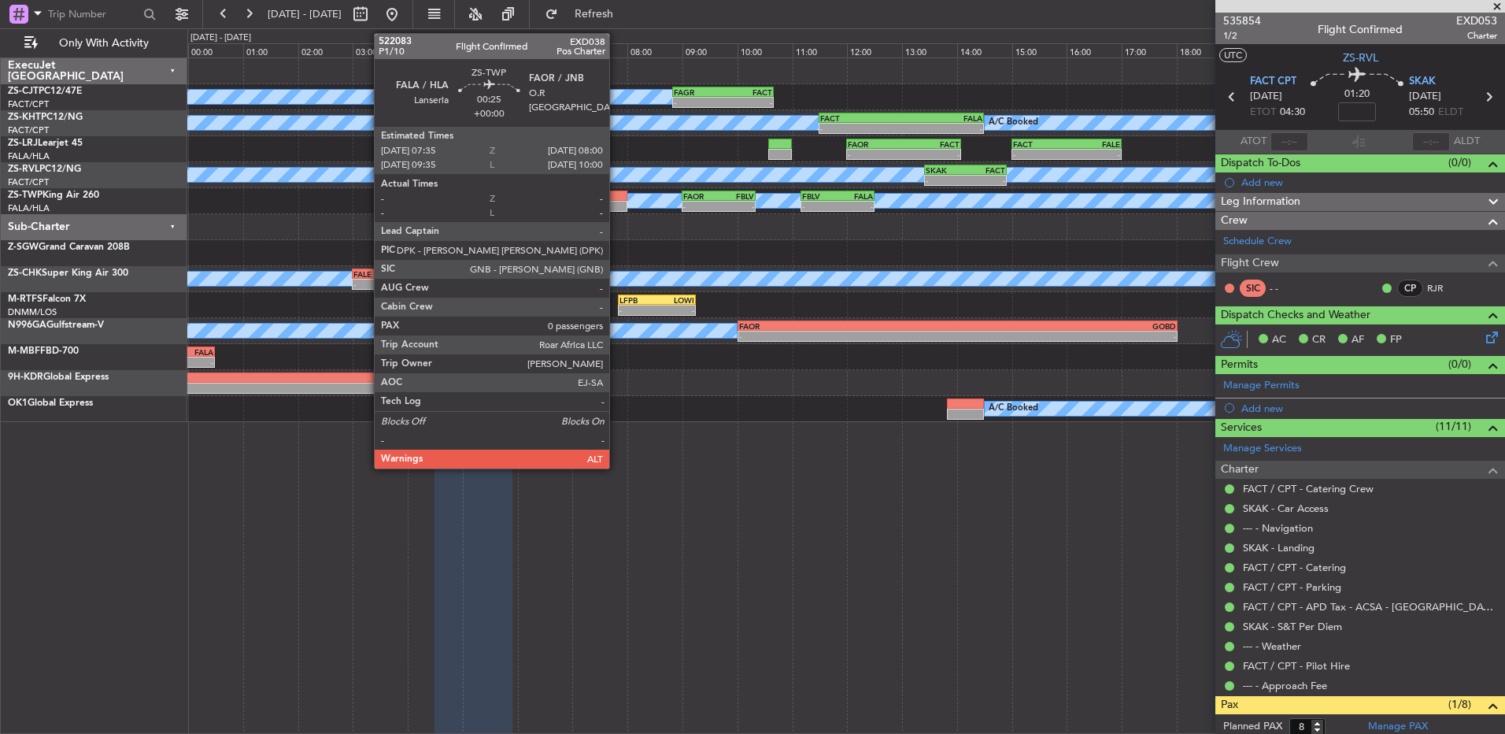
click at [616, 205] on div at bounding box center [616, 206] width 24 height 11
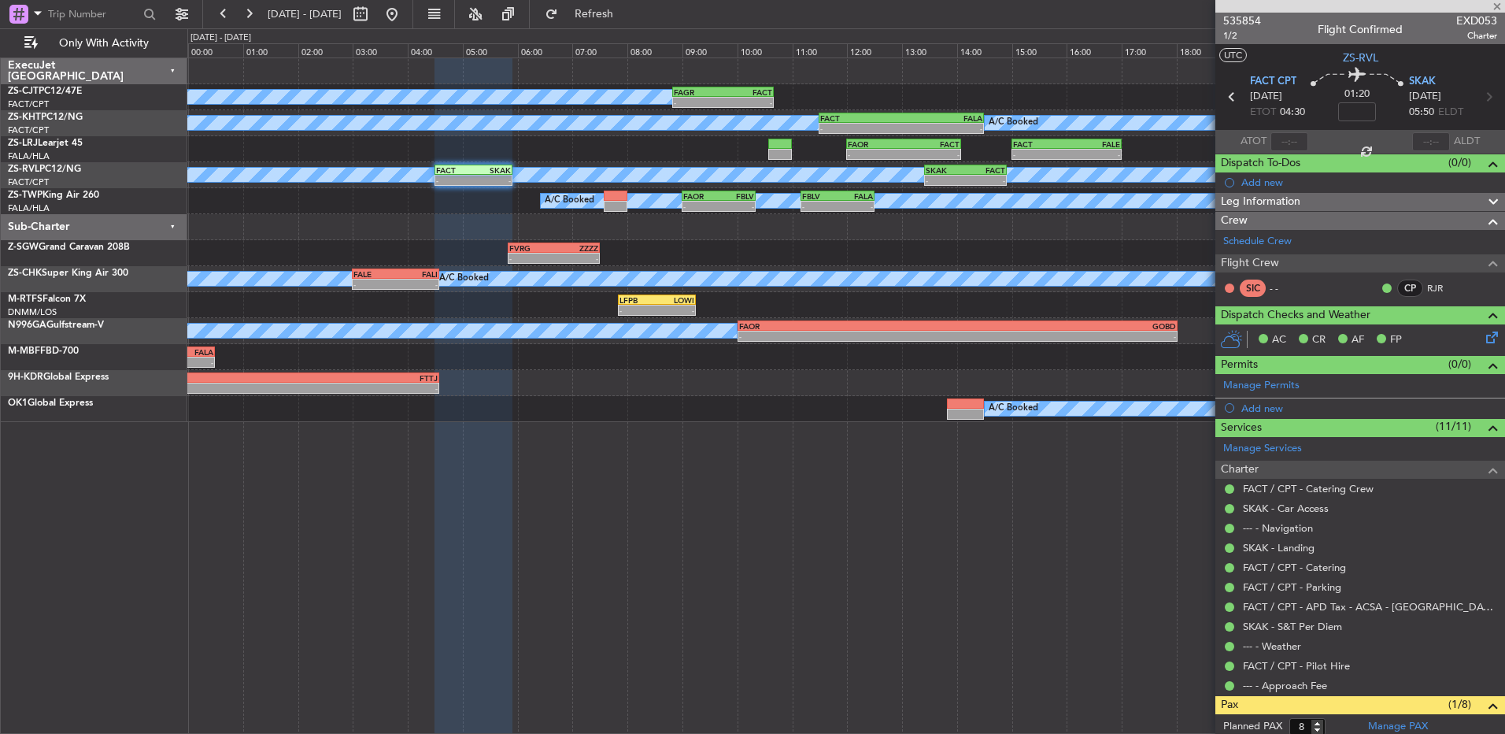
type input "0"
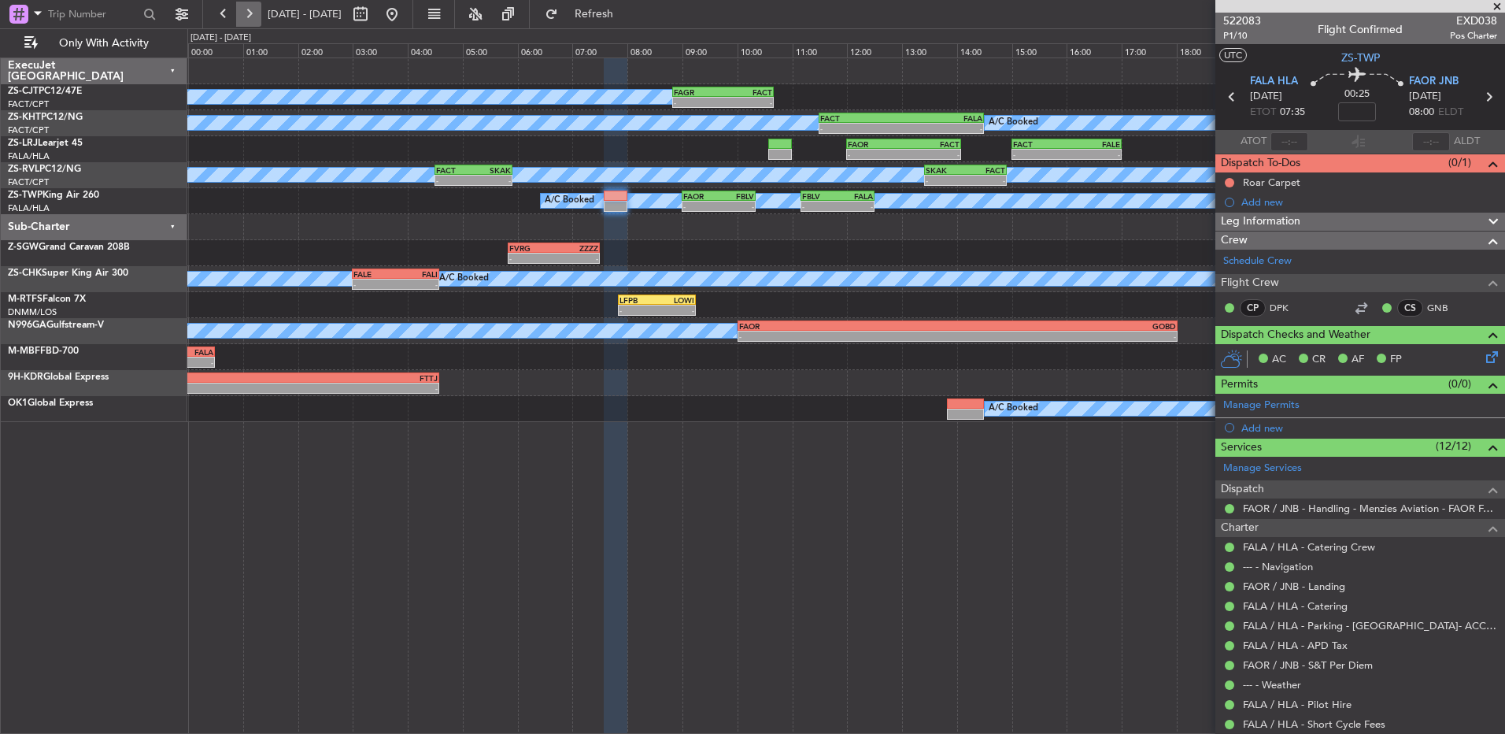
click at [251, 21] on button at bounding box center [248, 14] width 25 height 25
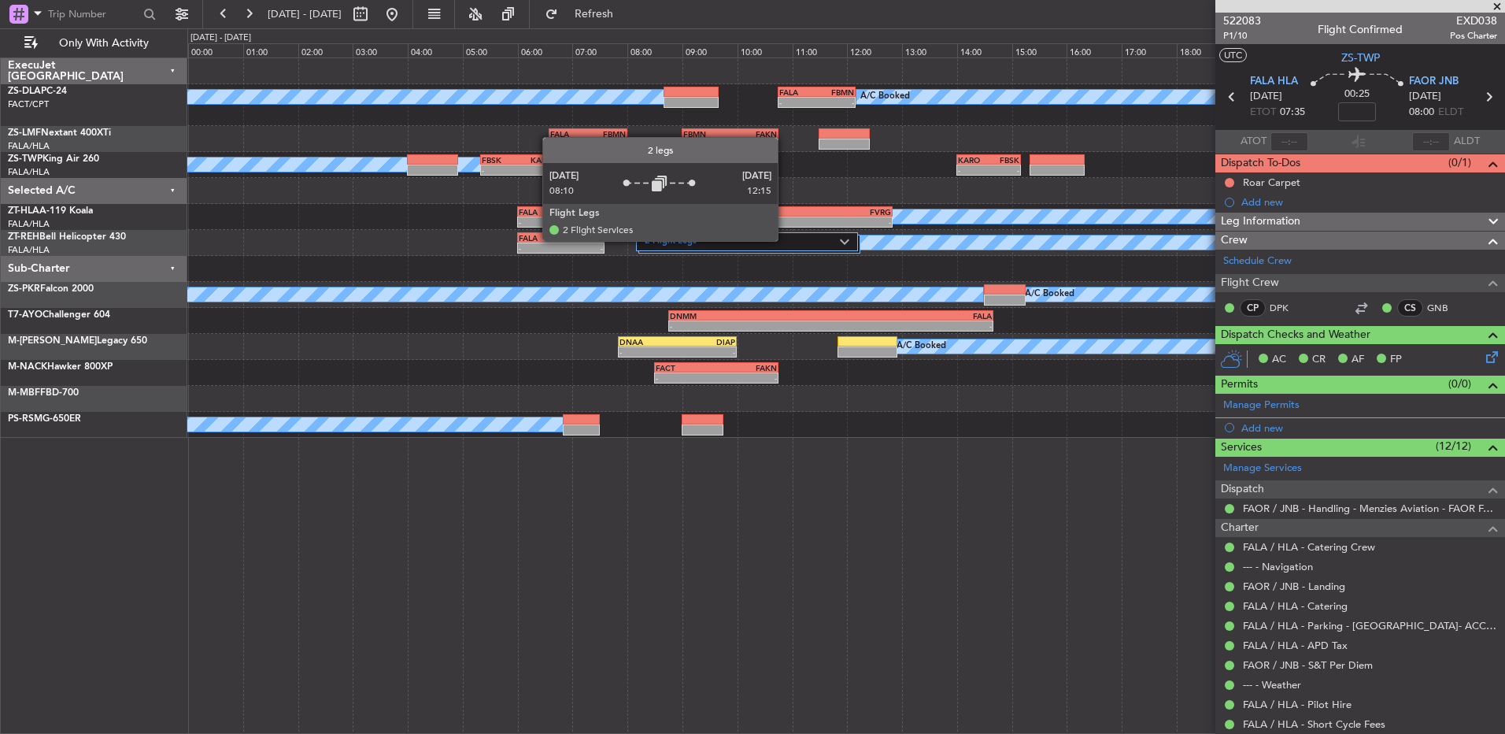
click at [785, 240] on label "2 Flight Legs" at bounding box center [742, 241] width 195 height 13
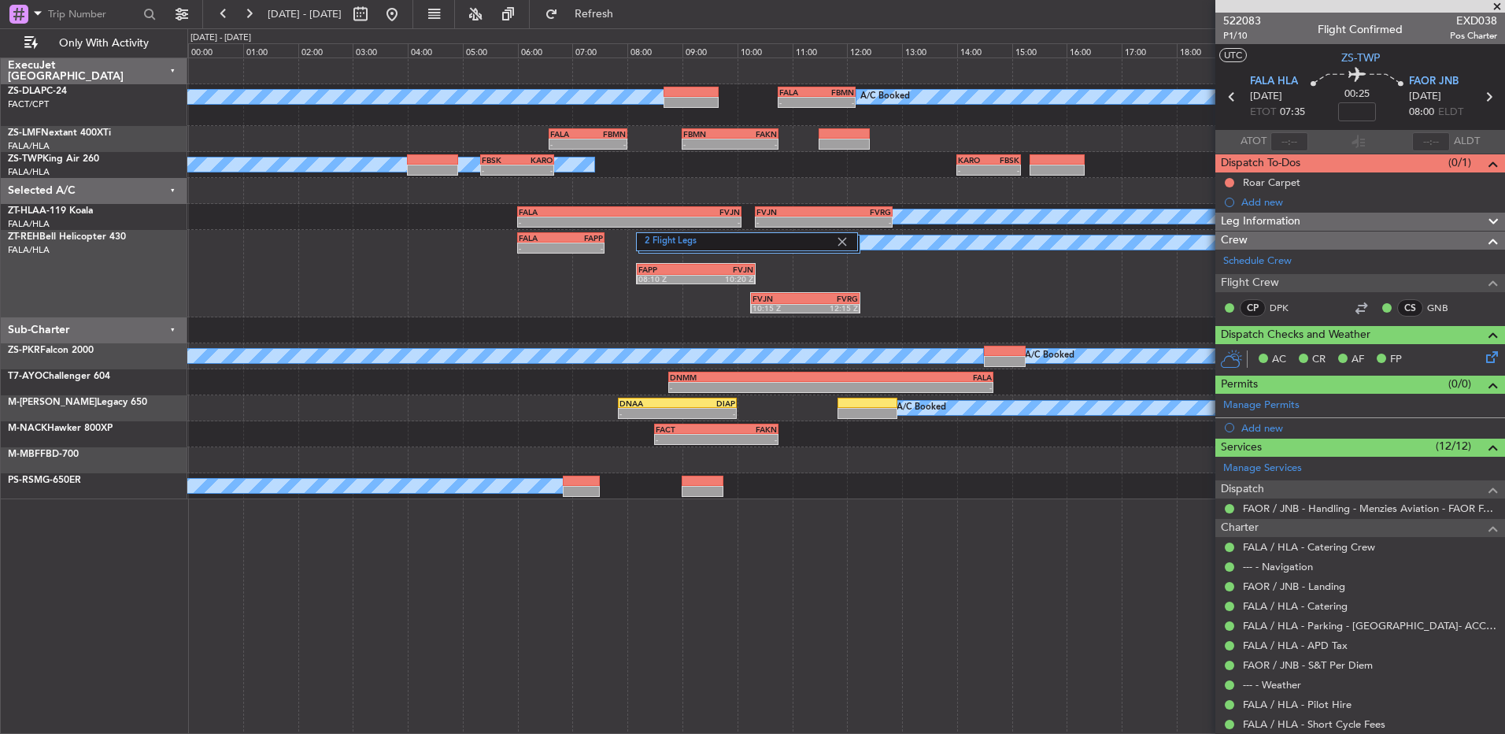
drag, startPoint x: 1501, startPoint y: 9, endPoint x: 1010, endPoint y: 146, distance: 509.2
click at [1501, 9] on span at bounding box center [1497, 7] width 16 height 14
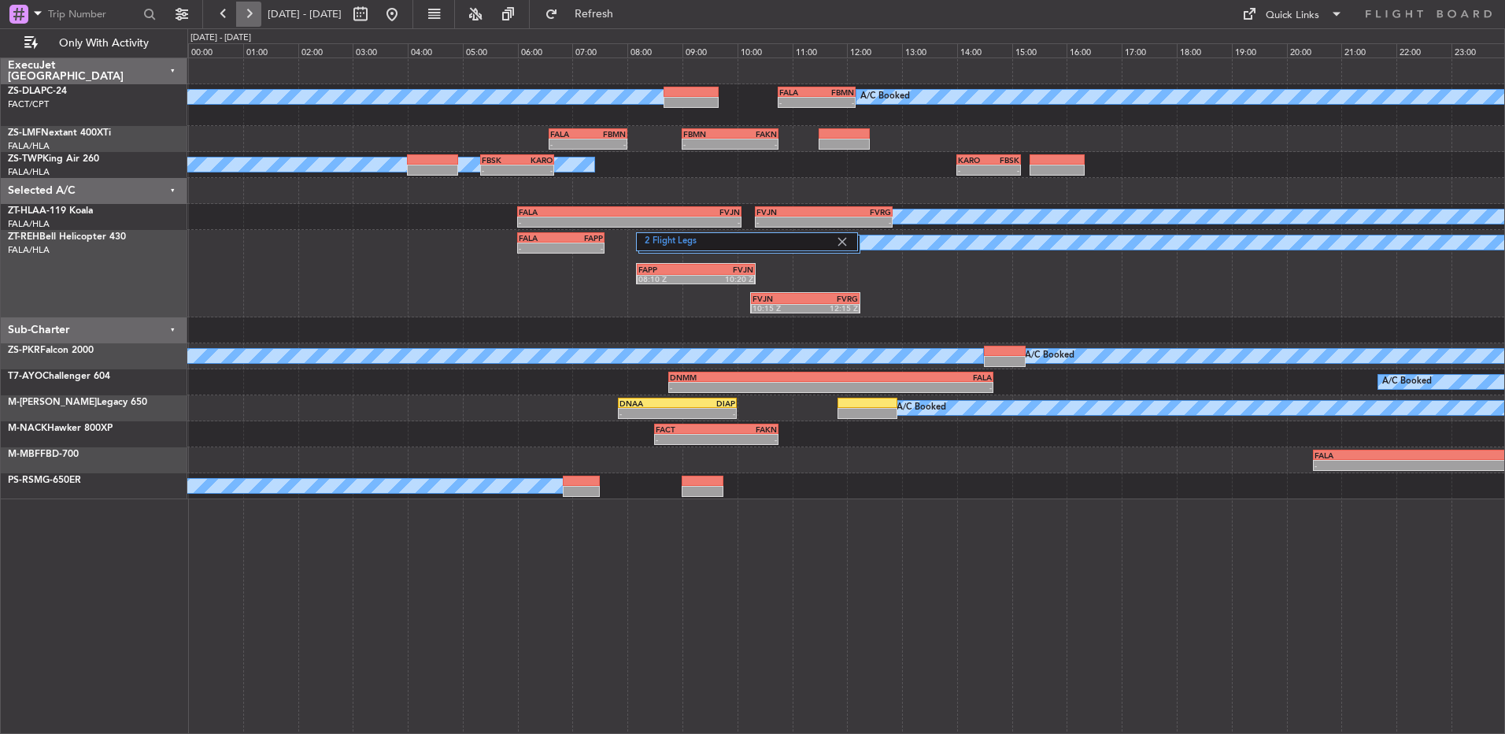
click at [247, 21] on button at bounding box center [248, 14] width 25 height 25
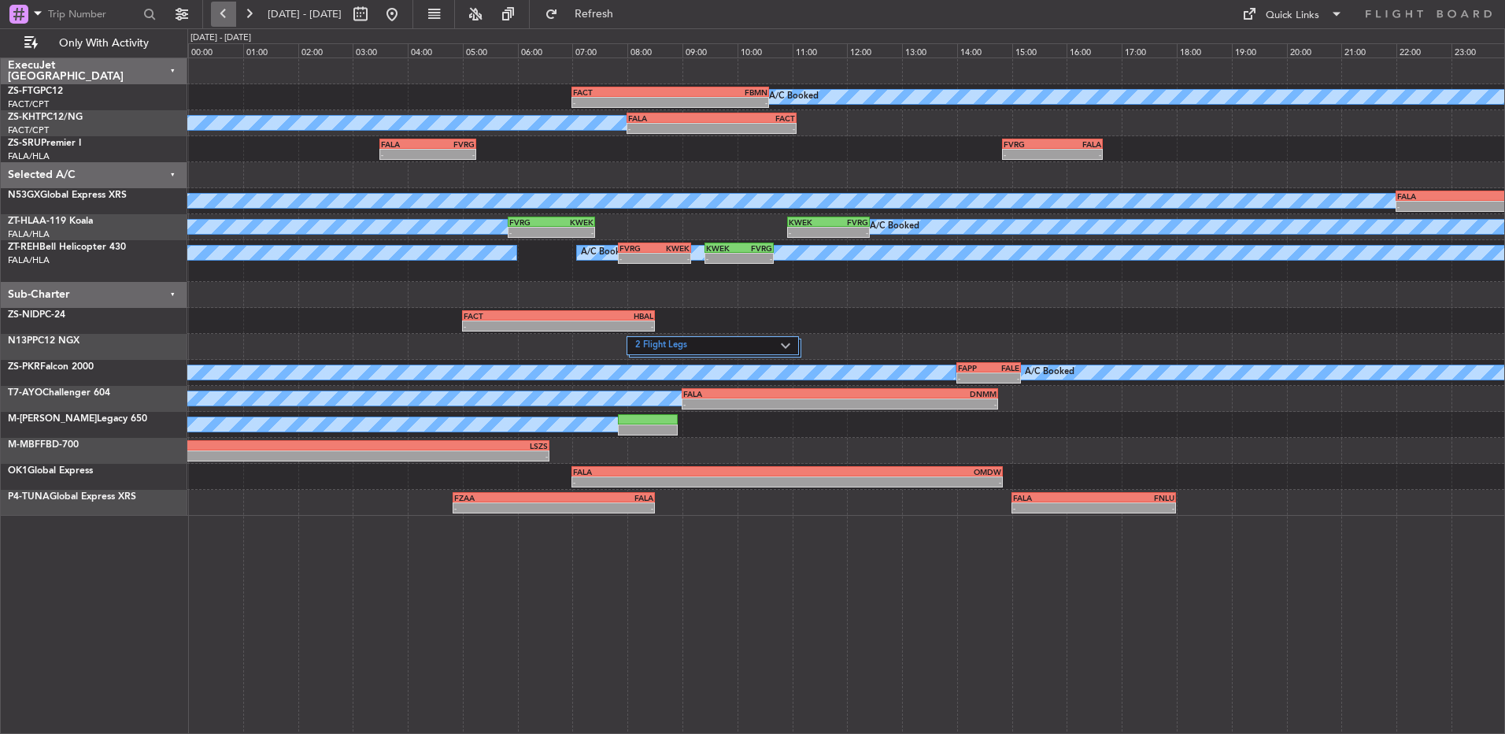
click at [228, 13] on button at bounding box center [223, 14] width 25 height 25
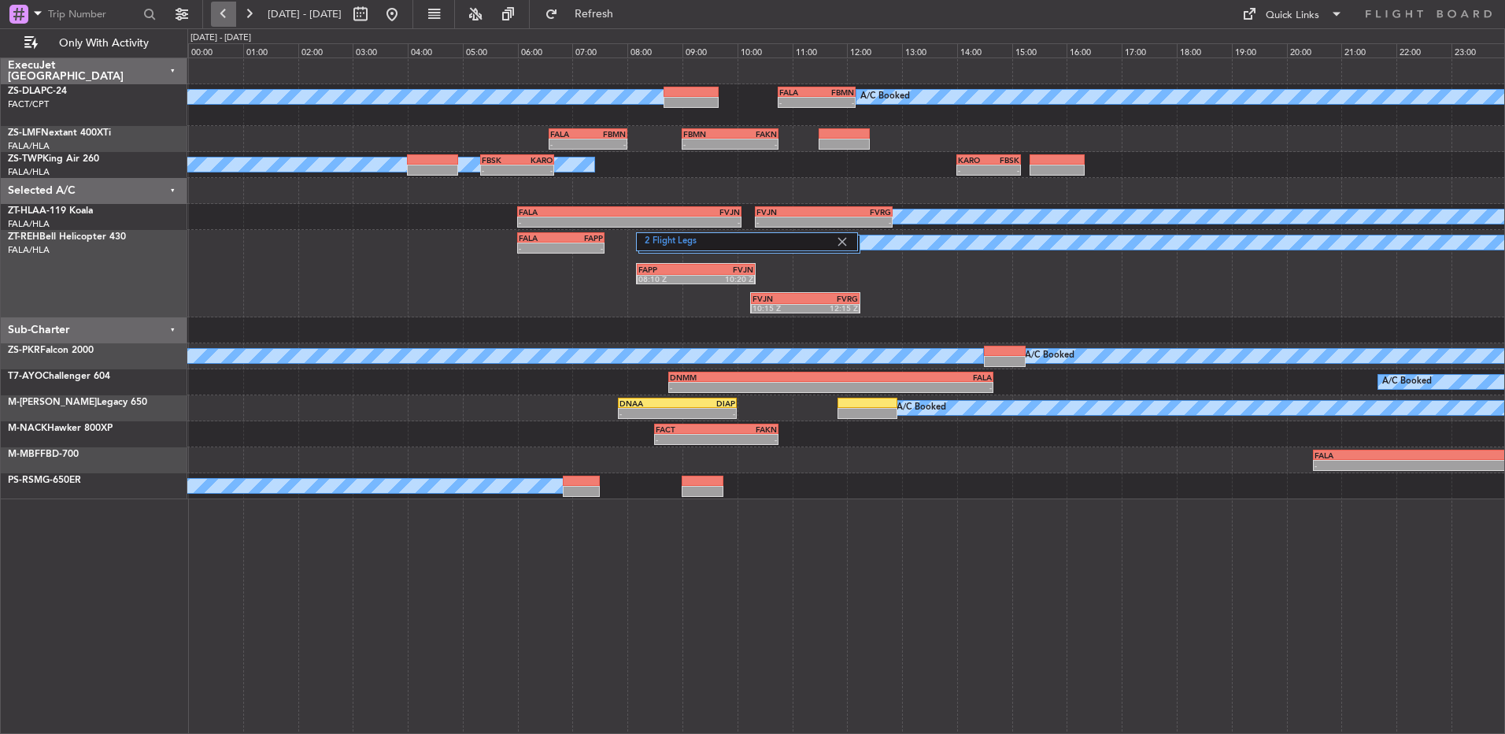
click at [223, 9] on button at bounding box center [223, 14] width 25 height 25
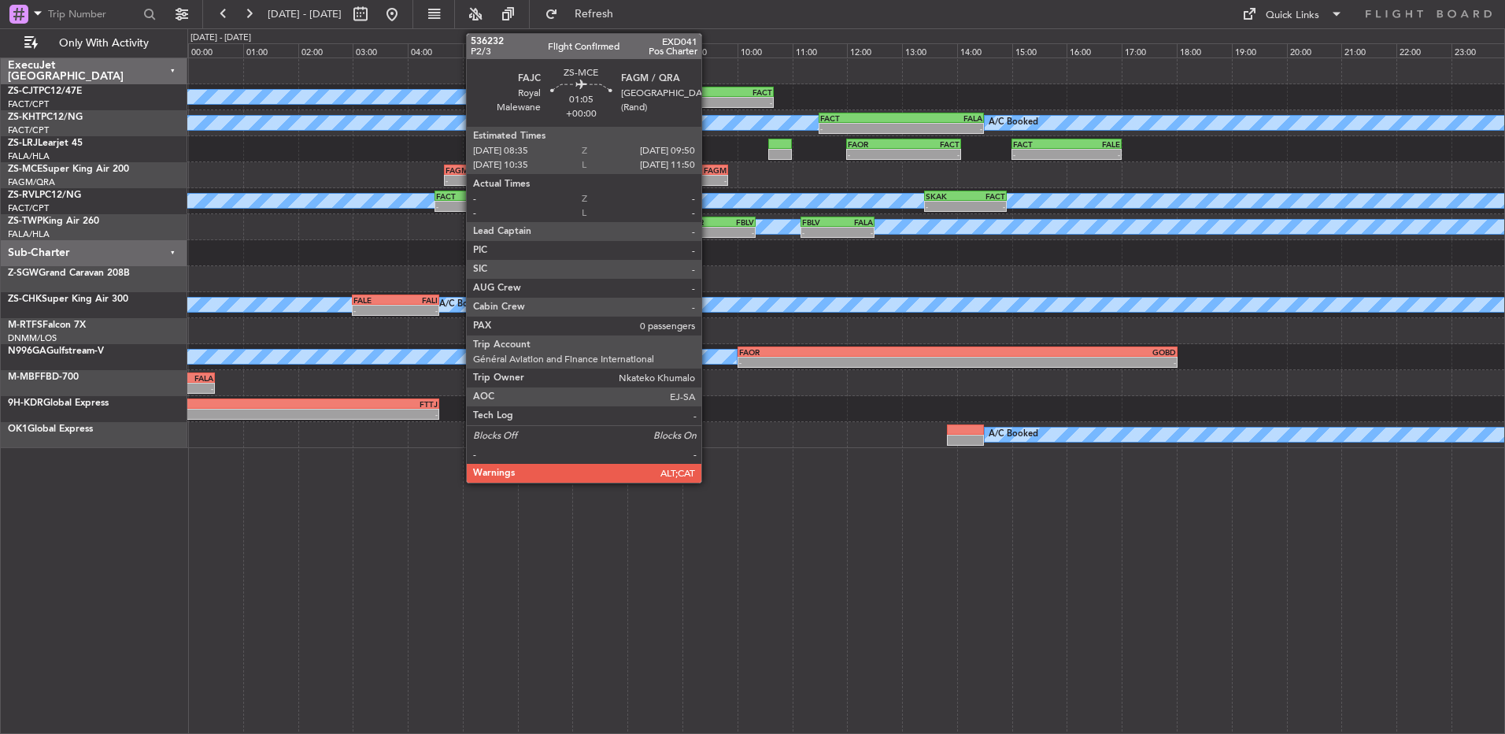
click at [709, 174] on div "FAJC 08:35 Z FAGM 09:50 Z" at bounding box center [693, 170] width 69 height 11
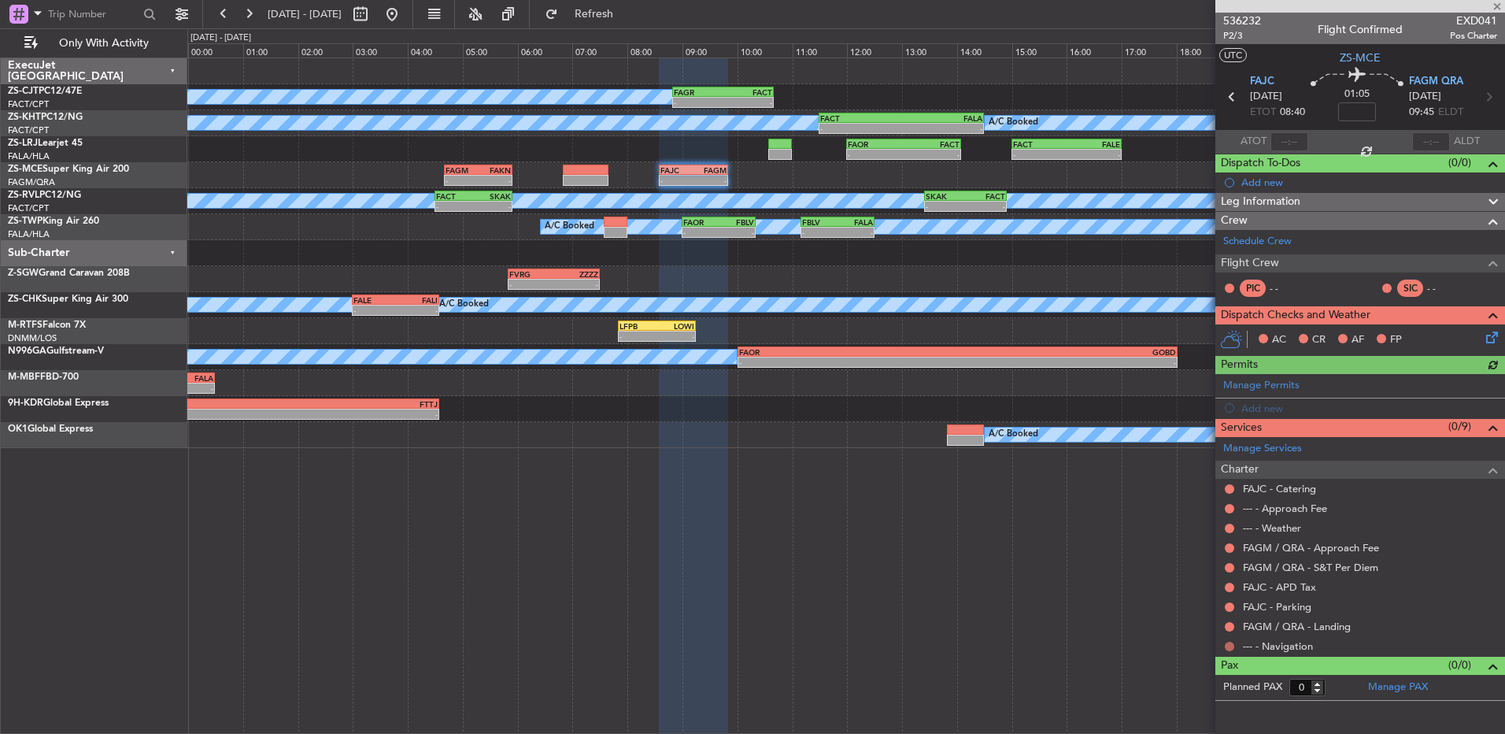
click at [1230, 644] on button at bounding box center [1229, 646] width 9 height 9
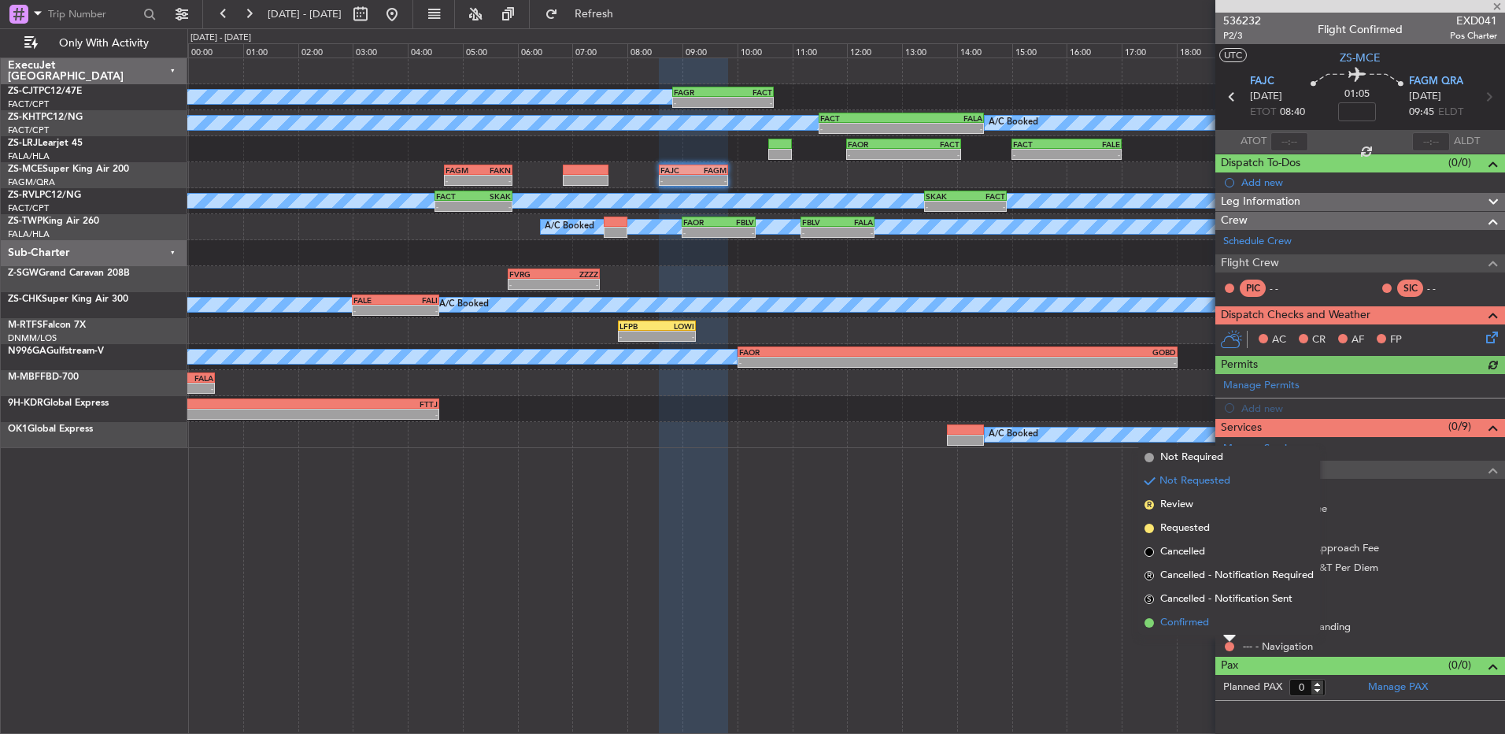
click at [1220, 623] on li "Confirmed" at bounding box center [1229, 623] width 182 height 24
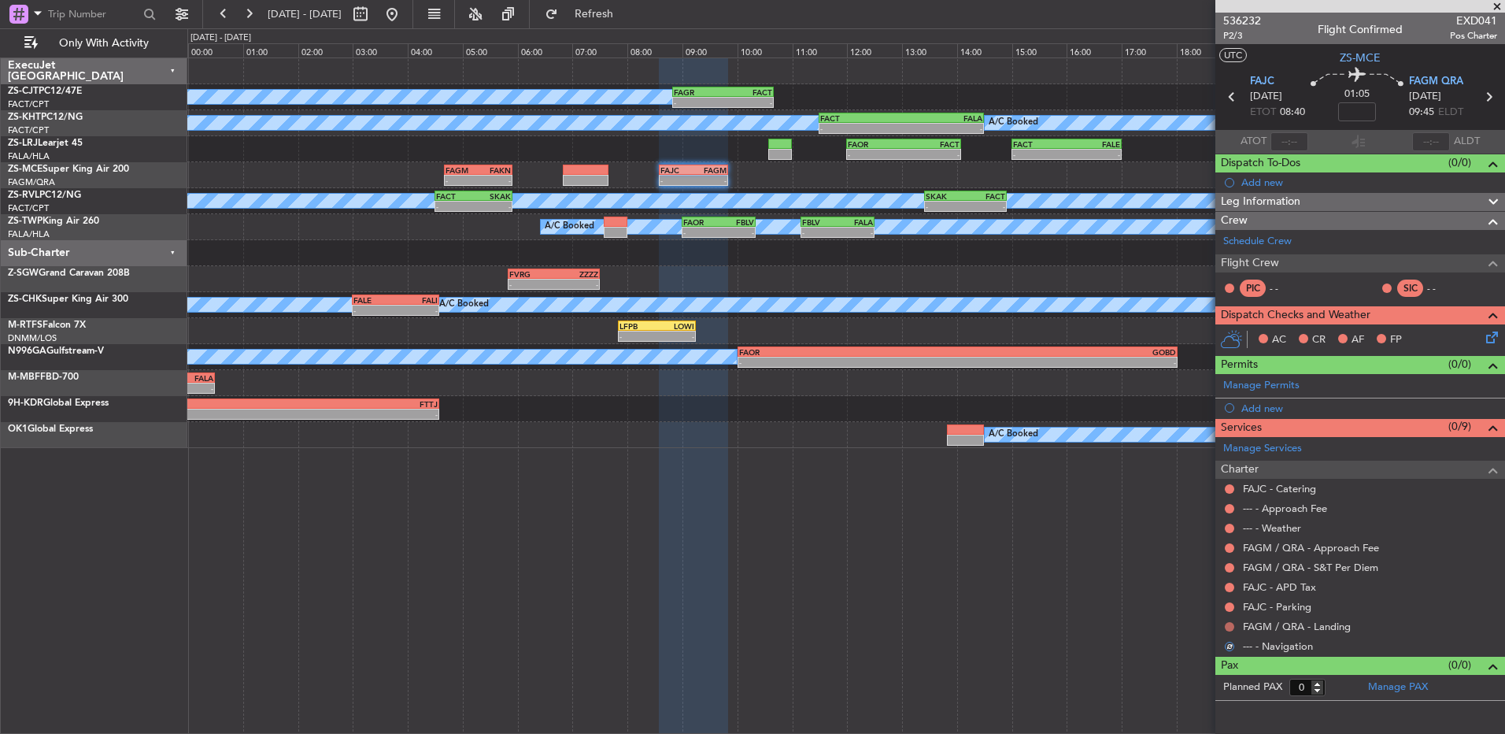
click at [1230, 624] on button at bounding box center [1229, 626] width 9 height 9
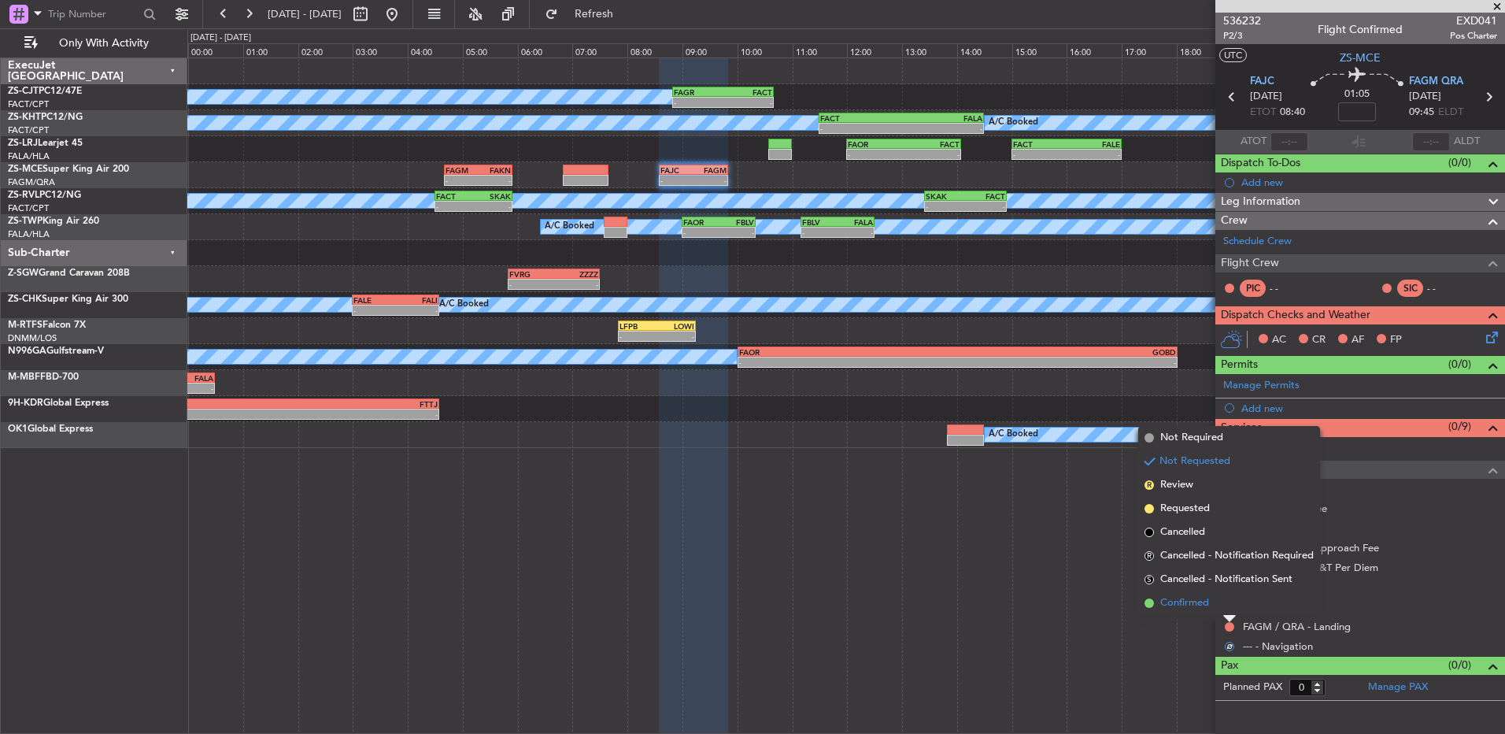
click at [1227, 601] on li "Confirmed" at bounding box center [1229, 603] width 182 height 24
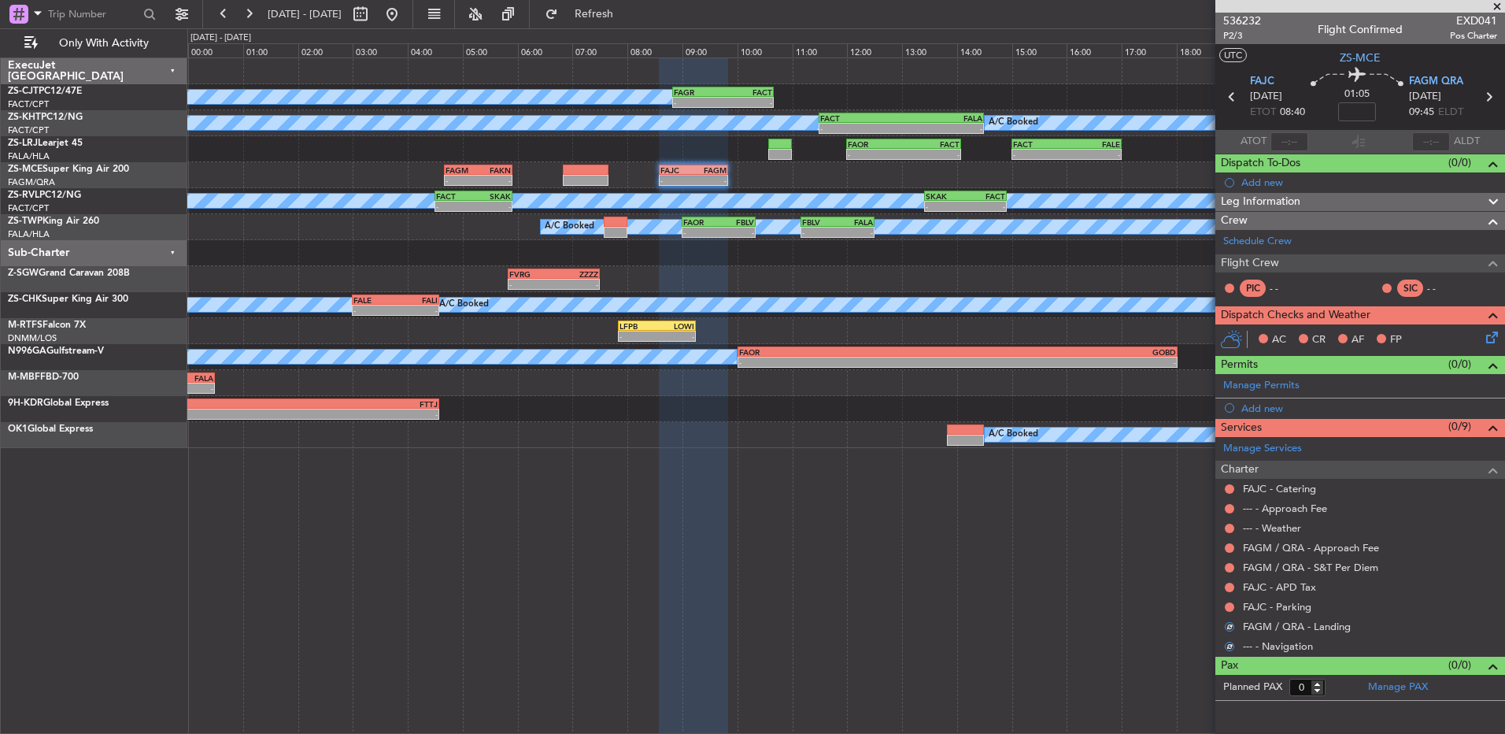
click at [1227, 601] on div at bounding box center [1229, 607] width 13 height 13
click at [1230, 609] on button at bounding box center [1229, 606] width 9 height 9
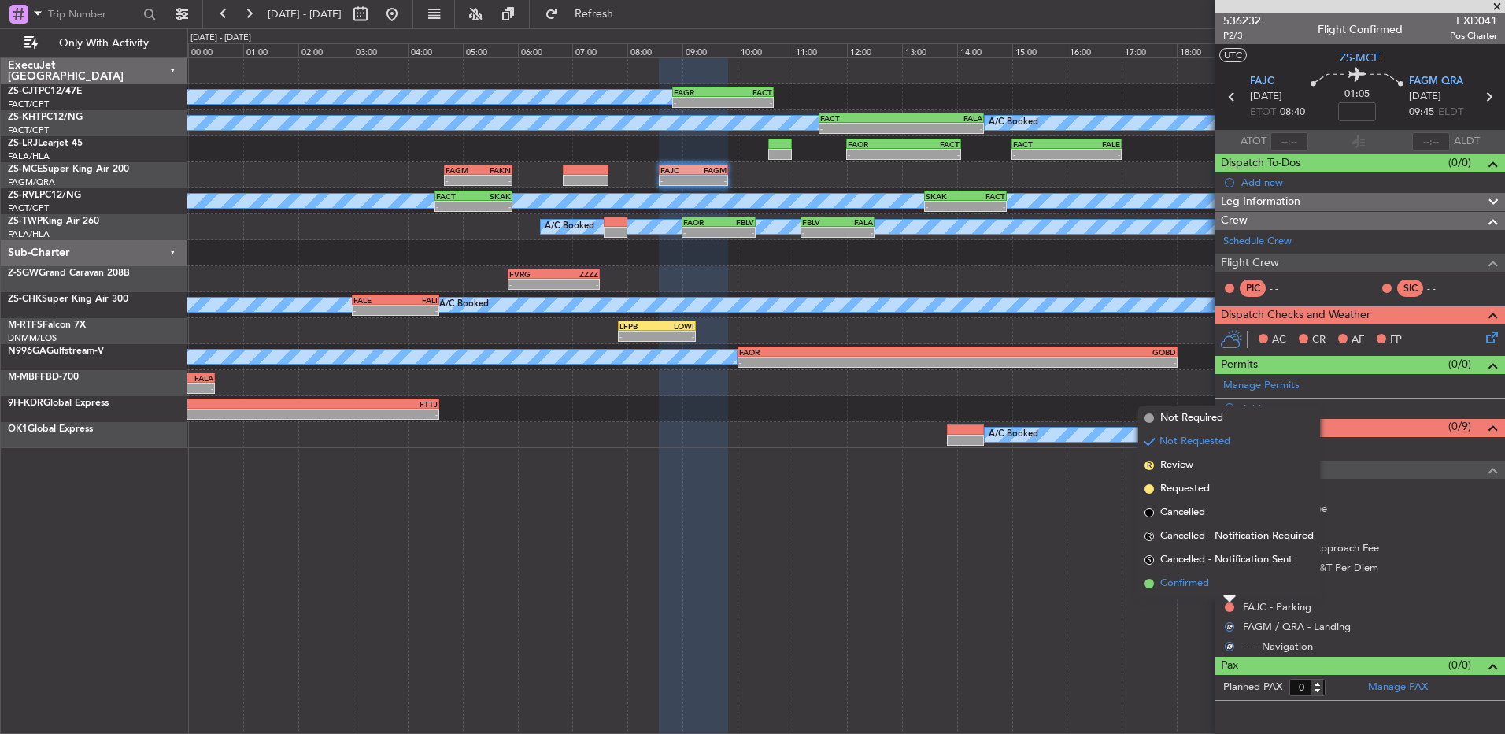
click at [1230, 591] on li "Confirmed" at bounding box center [1229, 584] width 182 height 24
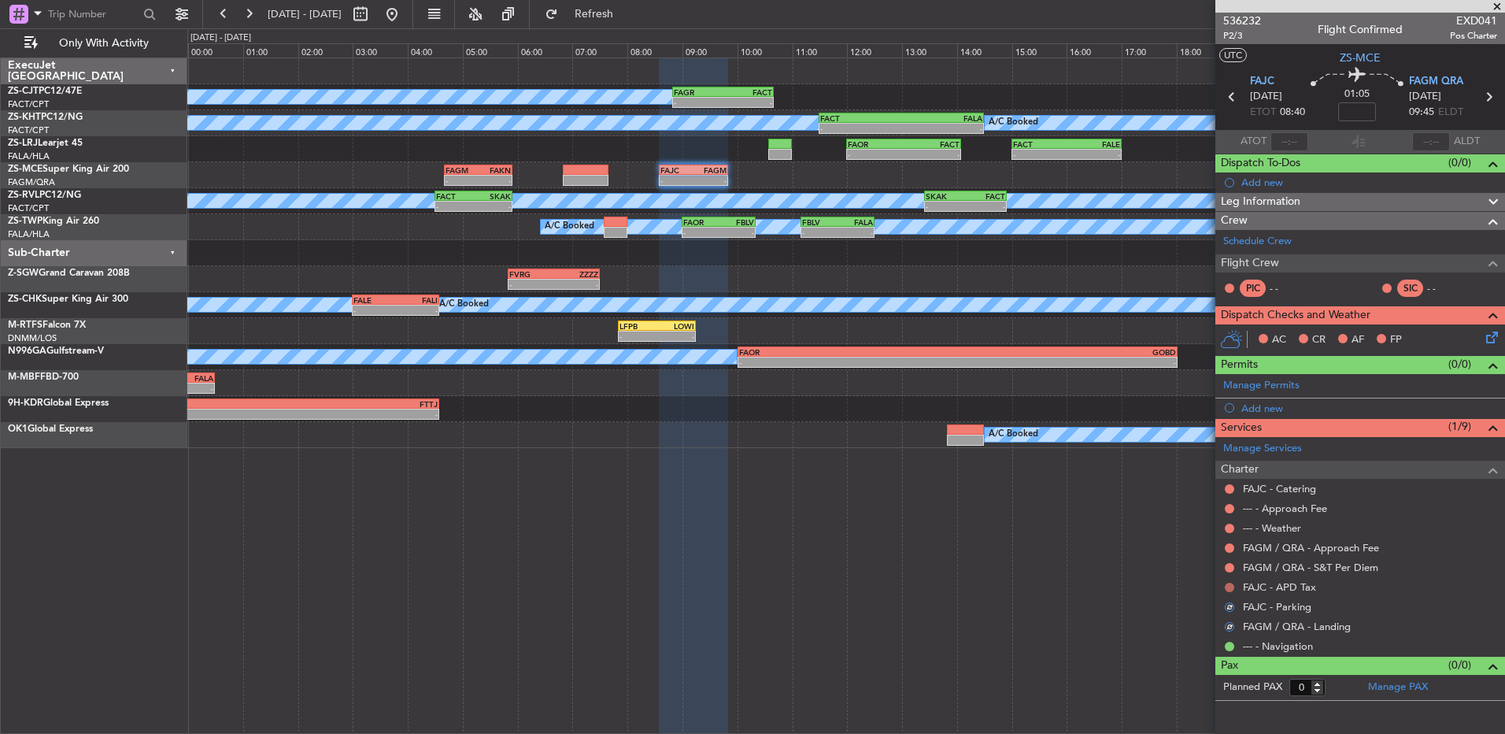
click at [1227, 585] on button at bounding box center [1229, 587] width 9 height 9
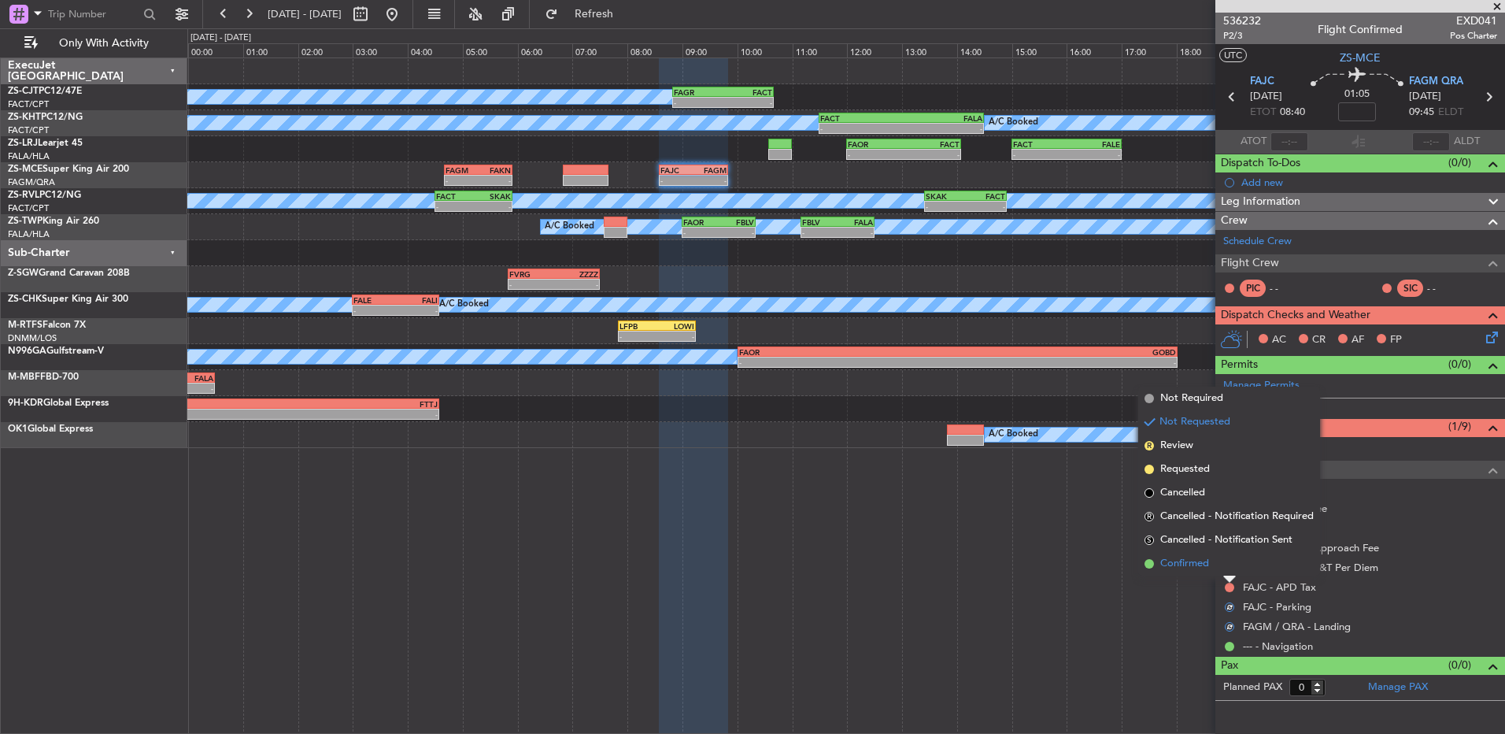
click at [1230, 568] on li "Confirmed" at bounding box center [1229, 564] width 182 height 24
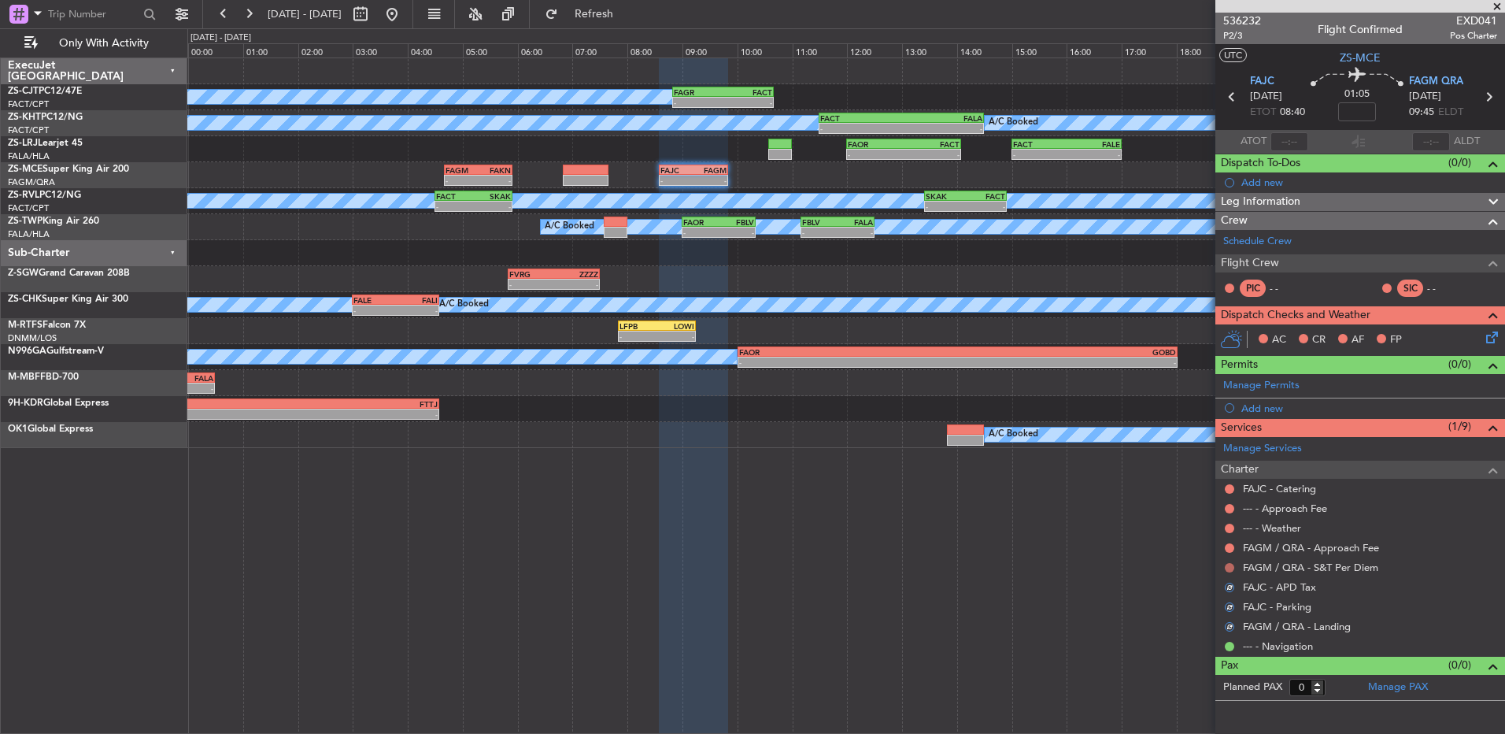
click at [1230, 568] on button at bounding box center [1229, 567] width 9 height 9
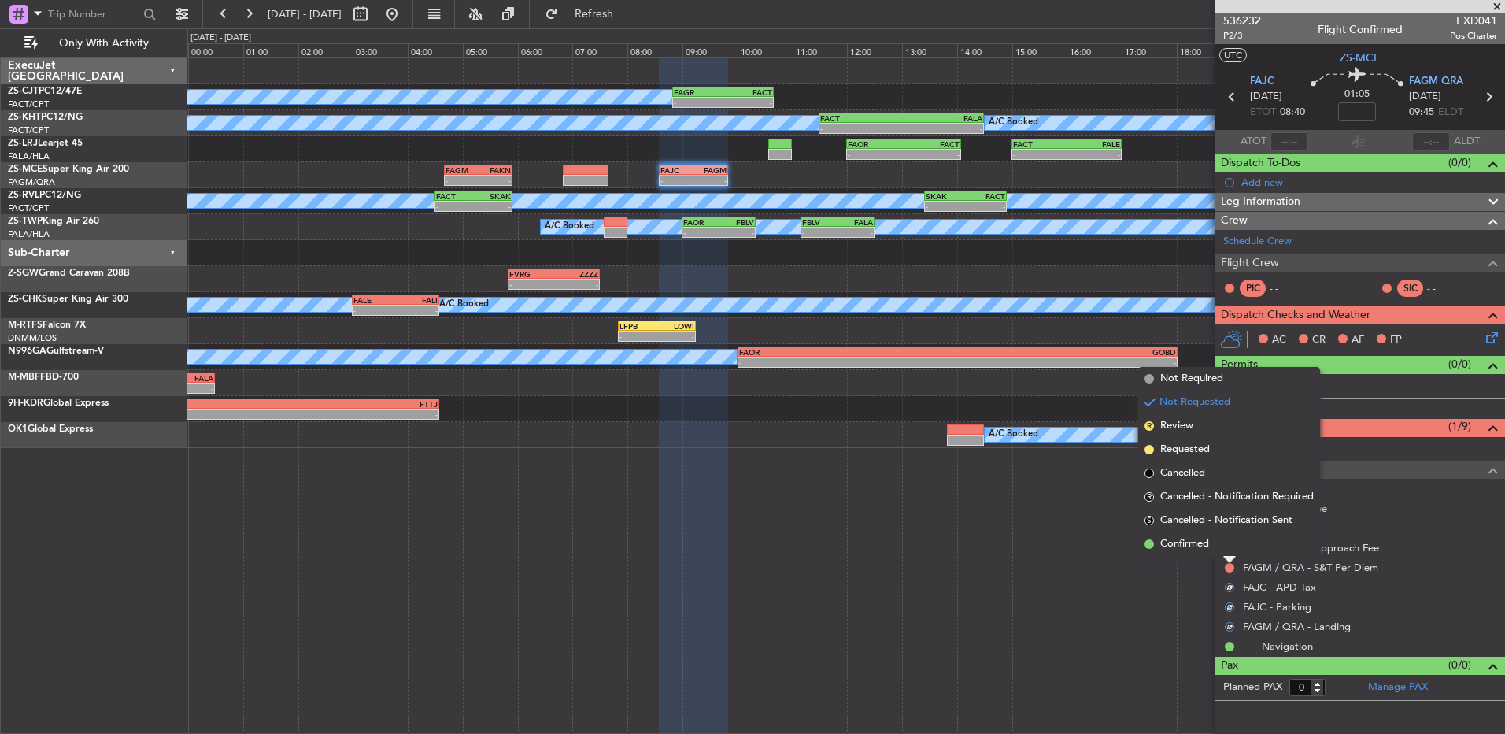
drag, startPoint x: 1230, startPoint y: 568, endPoint x: 1230, endPoint y: 552, distance: 15.8
click at [1230, 552] on li "Confirmed" at bounding box center [1229, 544] width 182 height 24
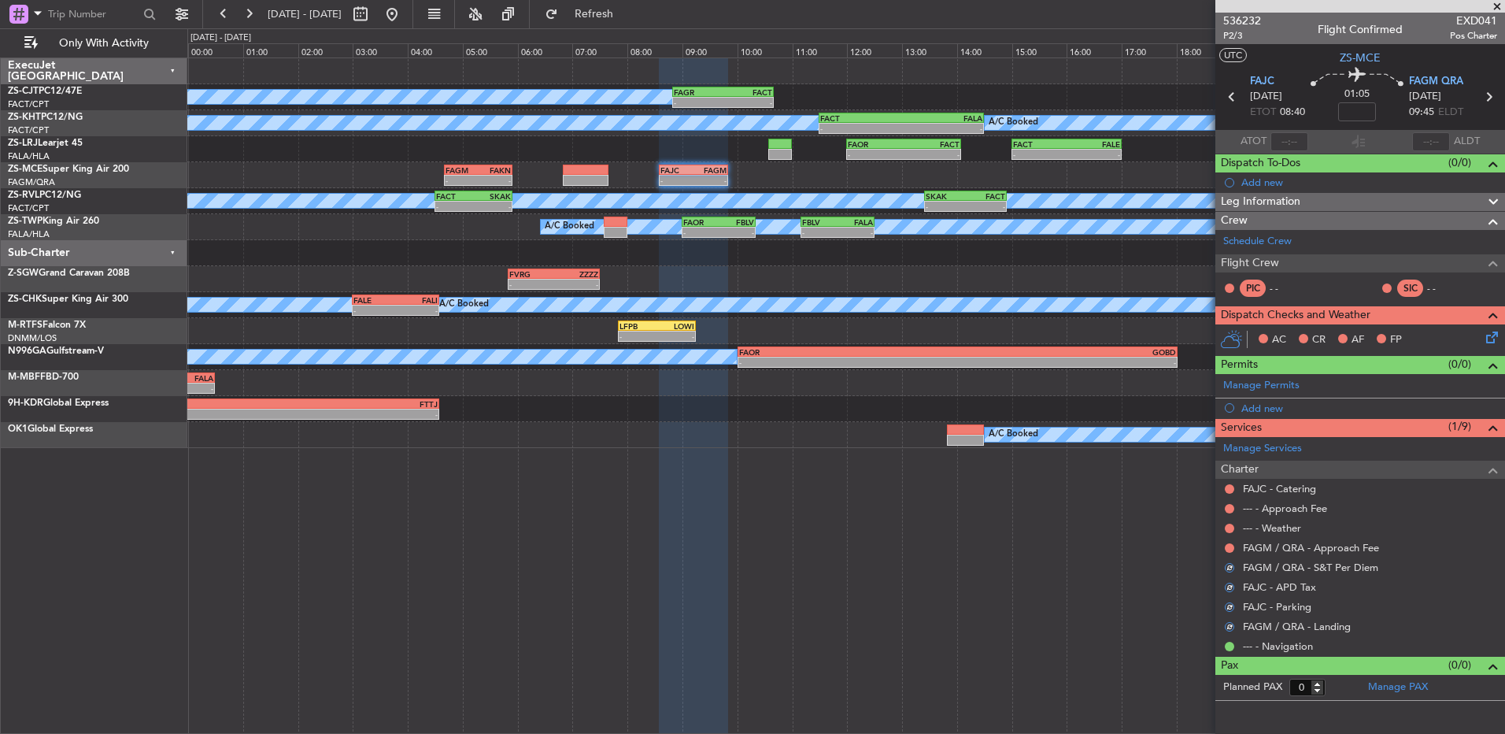
click at [1232, 552] on mat-tooltip-component "Not Requested" at bounding box center [1230, 573] width 89 height 42
click at [1230, 550] on div "Not Requested" at bounding box center [1230, 553] width 67 height 20
click at [1229, 544] on button at bounding box center [1229, 547] width 9 height 9
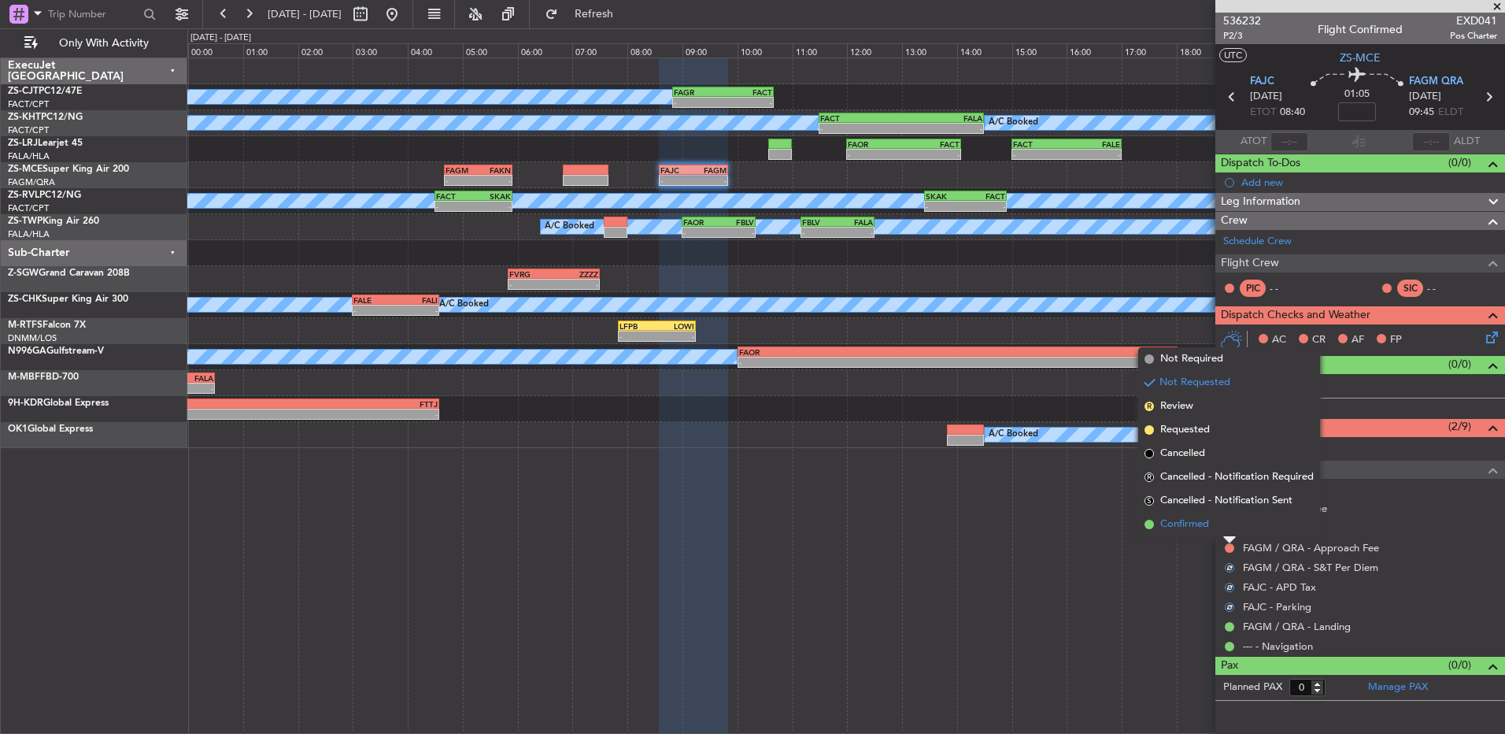
click at [1223, 529] on li "Confirmed" at bounding box center [1229, 525] width 182 height 24
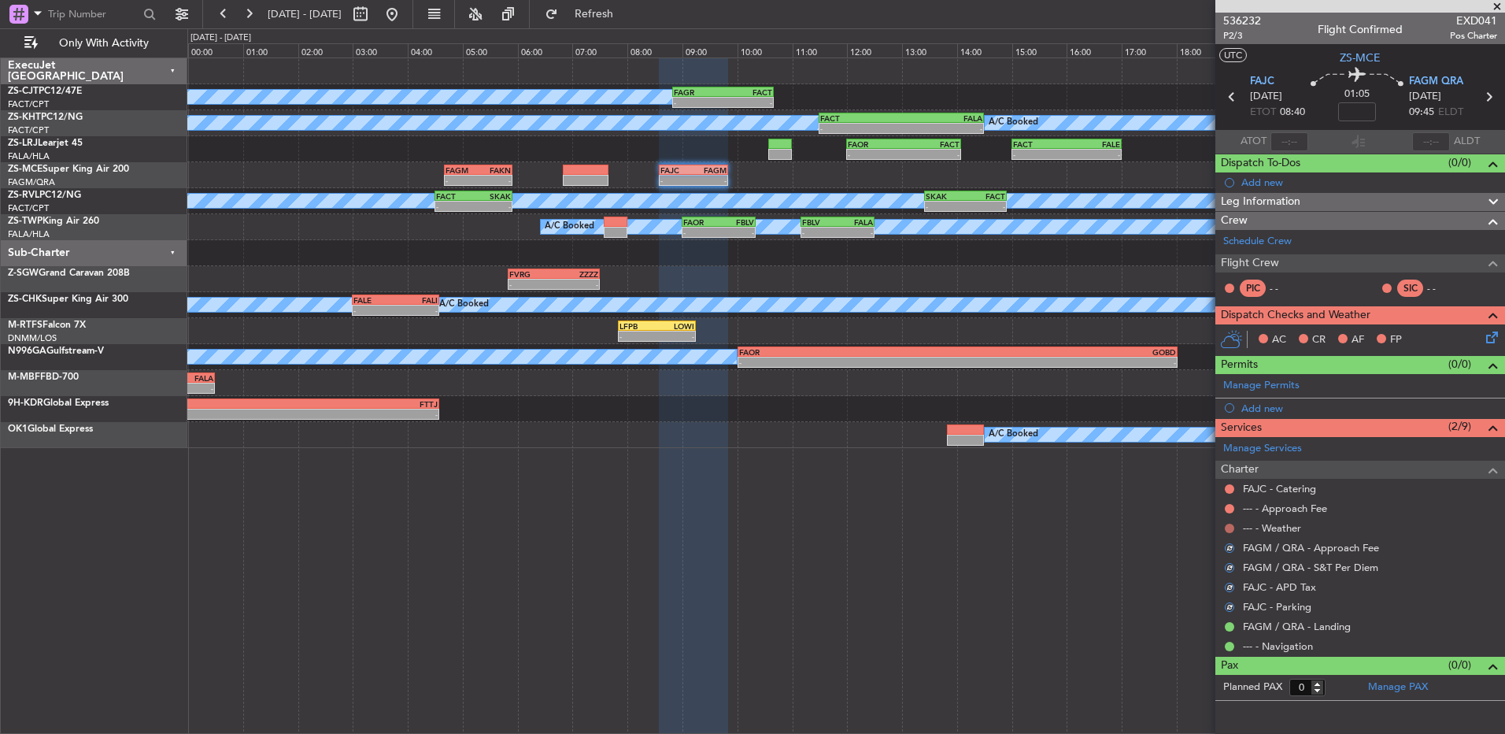
click at [1229, 524] on button at bounding box center [1229, 528] width 9 height 9
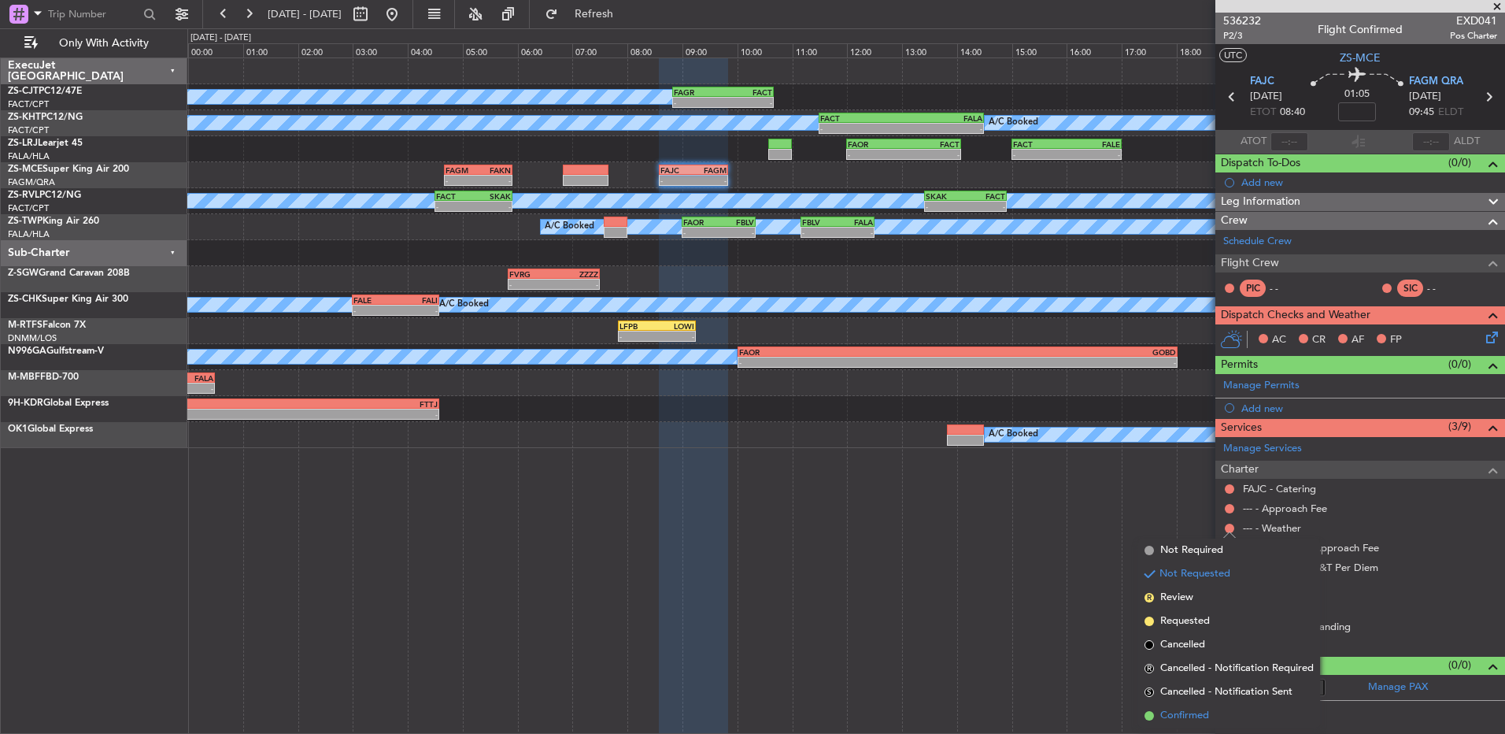
click at [1209, 705] on li "Confirmed" at bounding box center [1229, 716] width 182 height 24
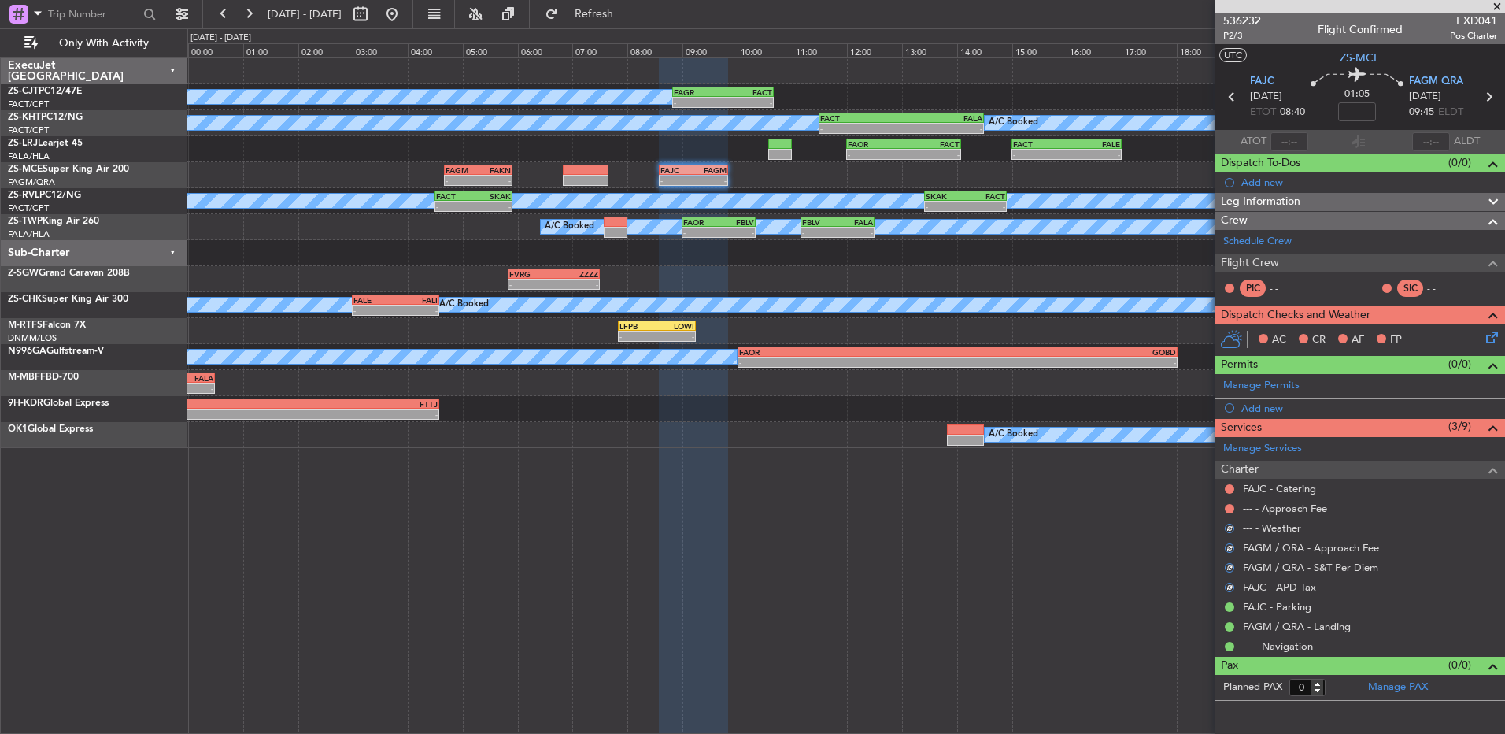
click at [1229, 513] on mat-tooltip-component "Not Requested" at bounding box center [1230, 514] width 89 height 42
click at [1229, 504] on button at bounding box center [1229, 508] width 9 height 9
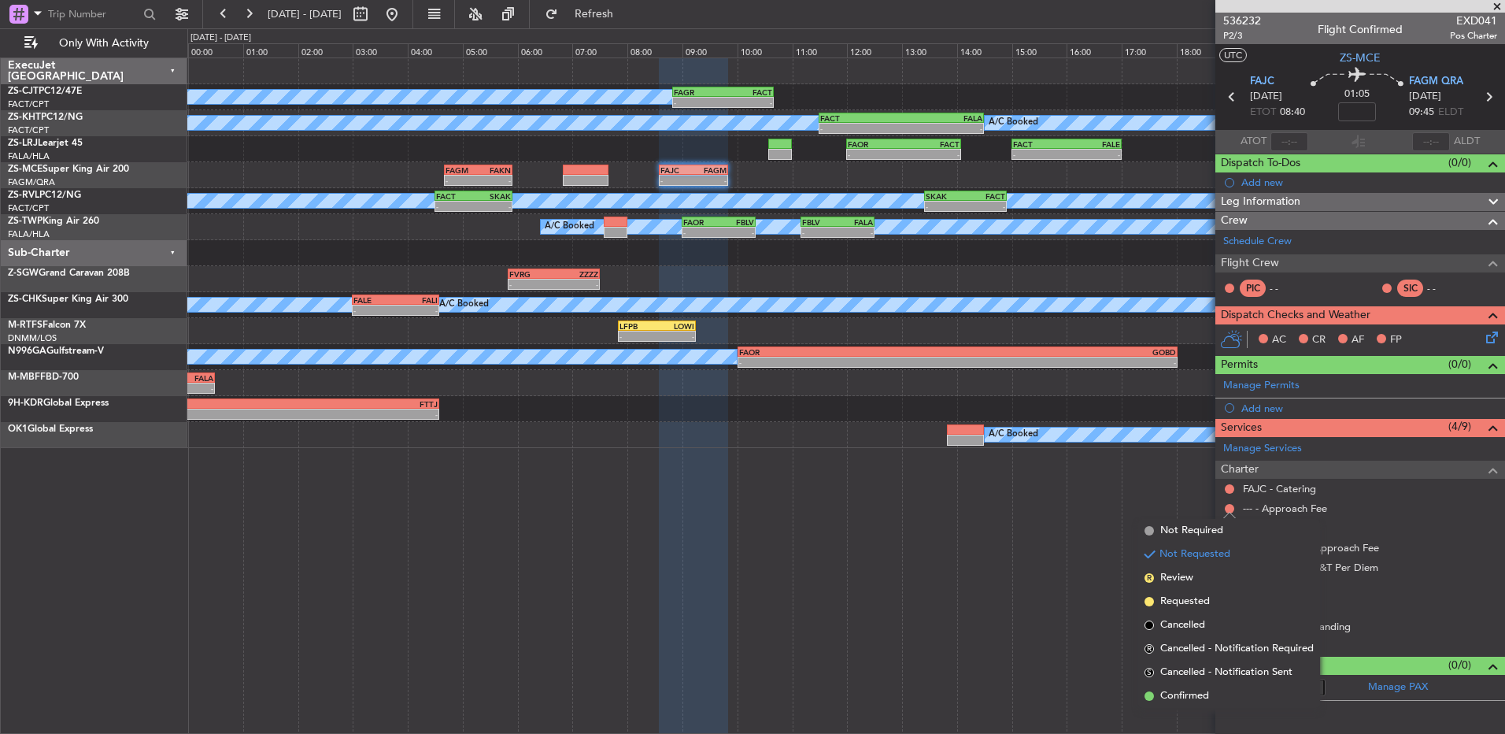
drag, startPoint x: 1153, startPoint y: 689, endPoint x: 1175, endPoint y: 638, distance: 54.7
click at [1157, 679] on ul "Not Required Not Requested R Review Requested Cancelled R Cancelled - Notificat…" at bounding box center [1229, 613] width 182 height 189
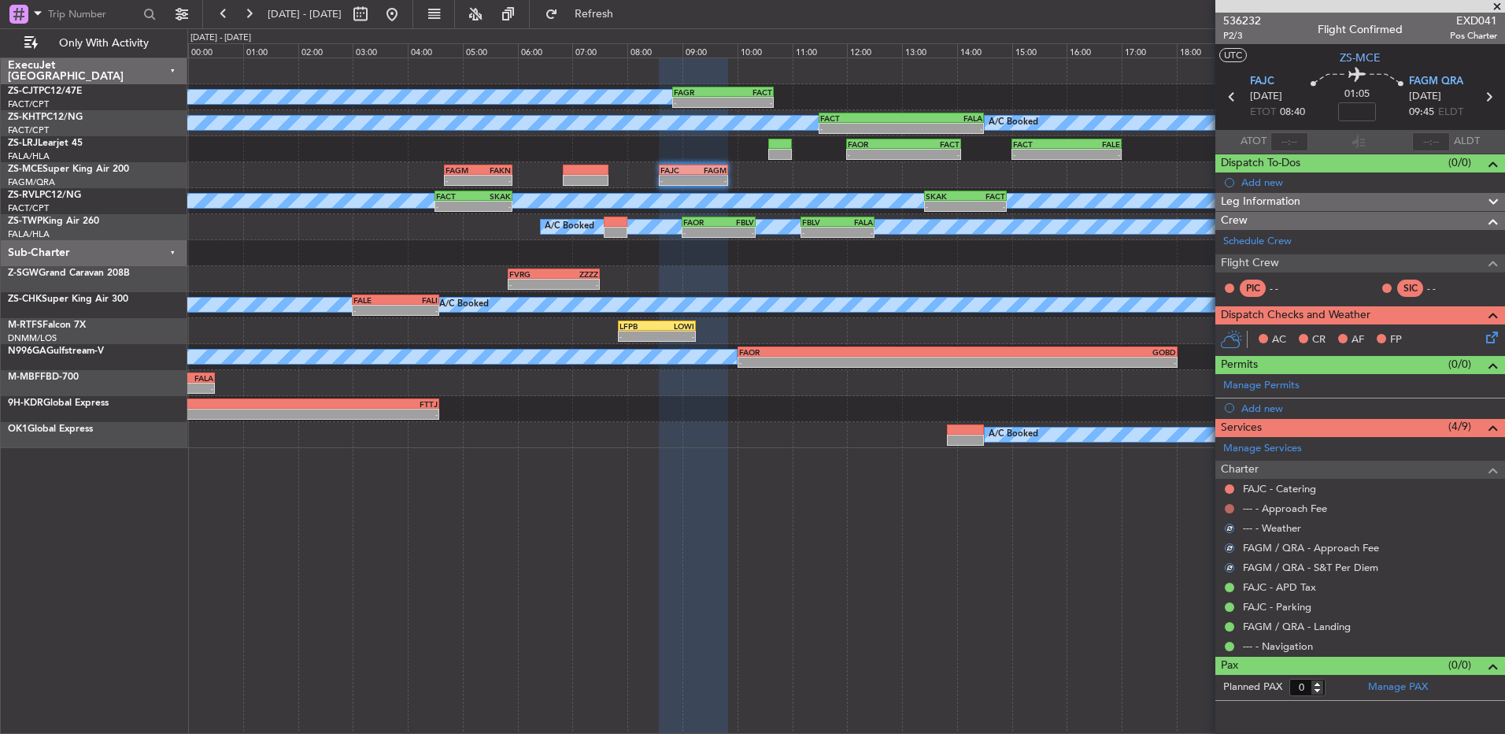
click at [1230, 505] on button at bounding box center [1229, 508] width 9 height 9
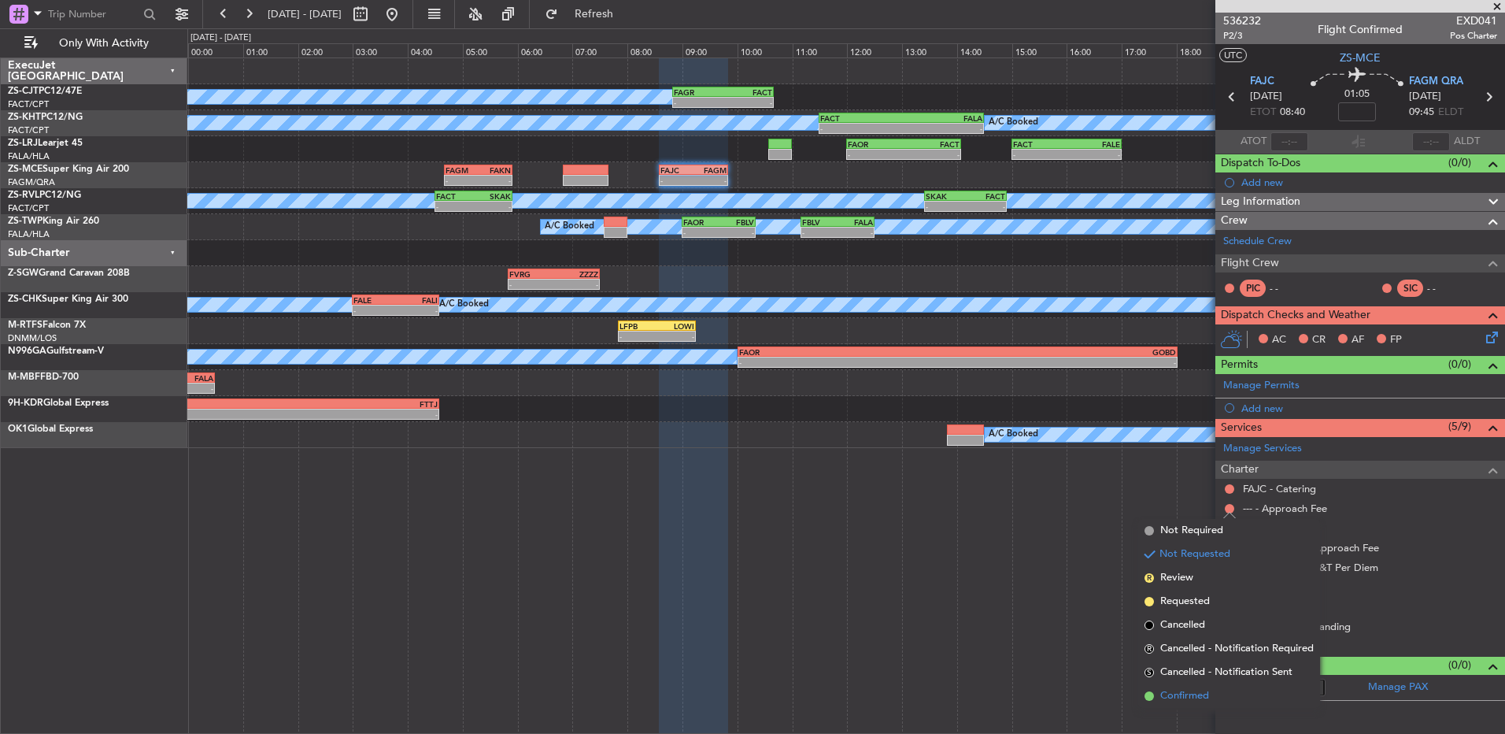
click at [1178, 691] on span "Confirmed" at bounding box center [1184, 696] width 49 height 16
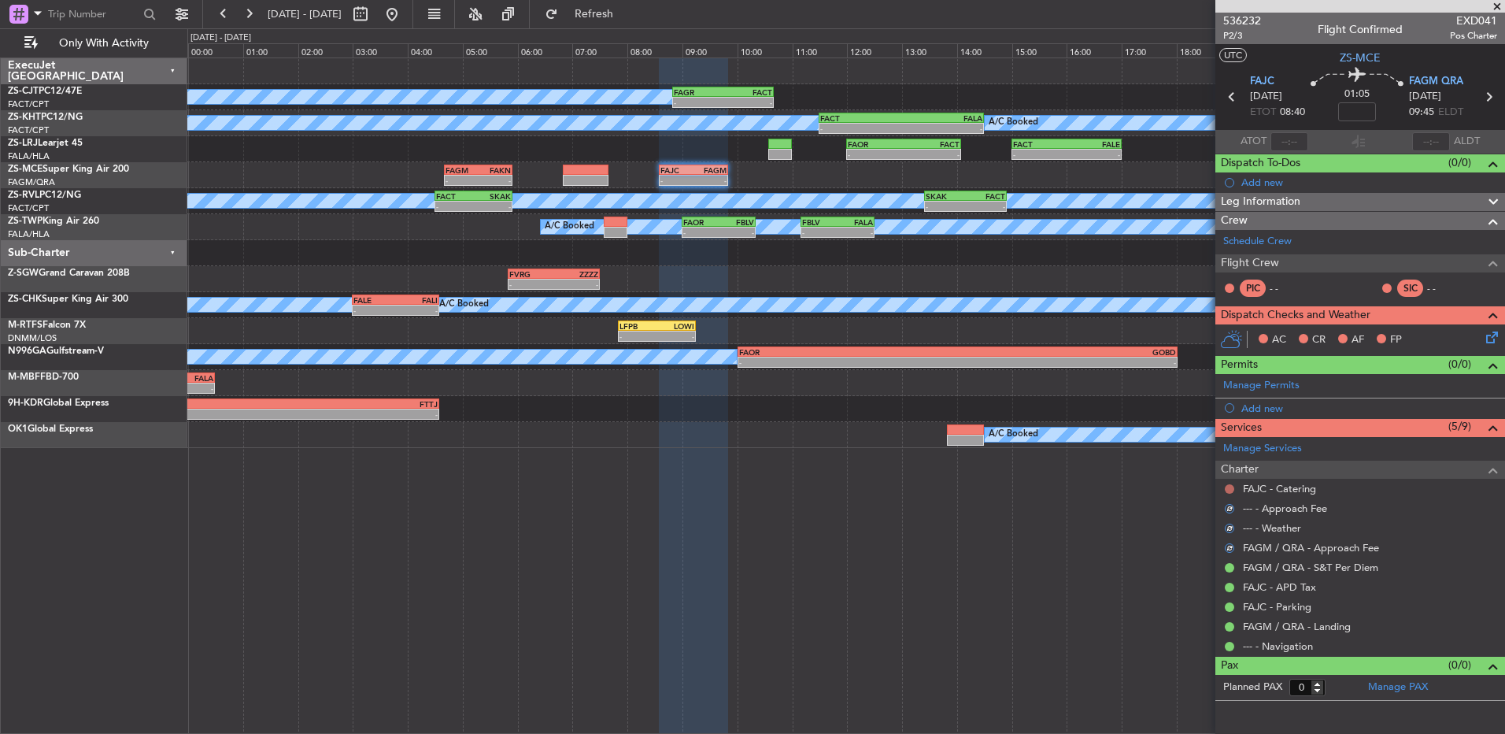
click at [1233, 490] on button at bounding box center [1229, 488] width 9 height 9
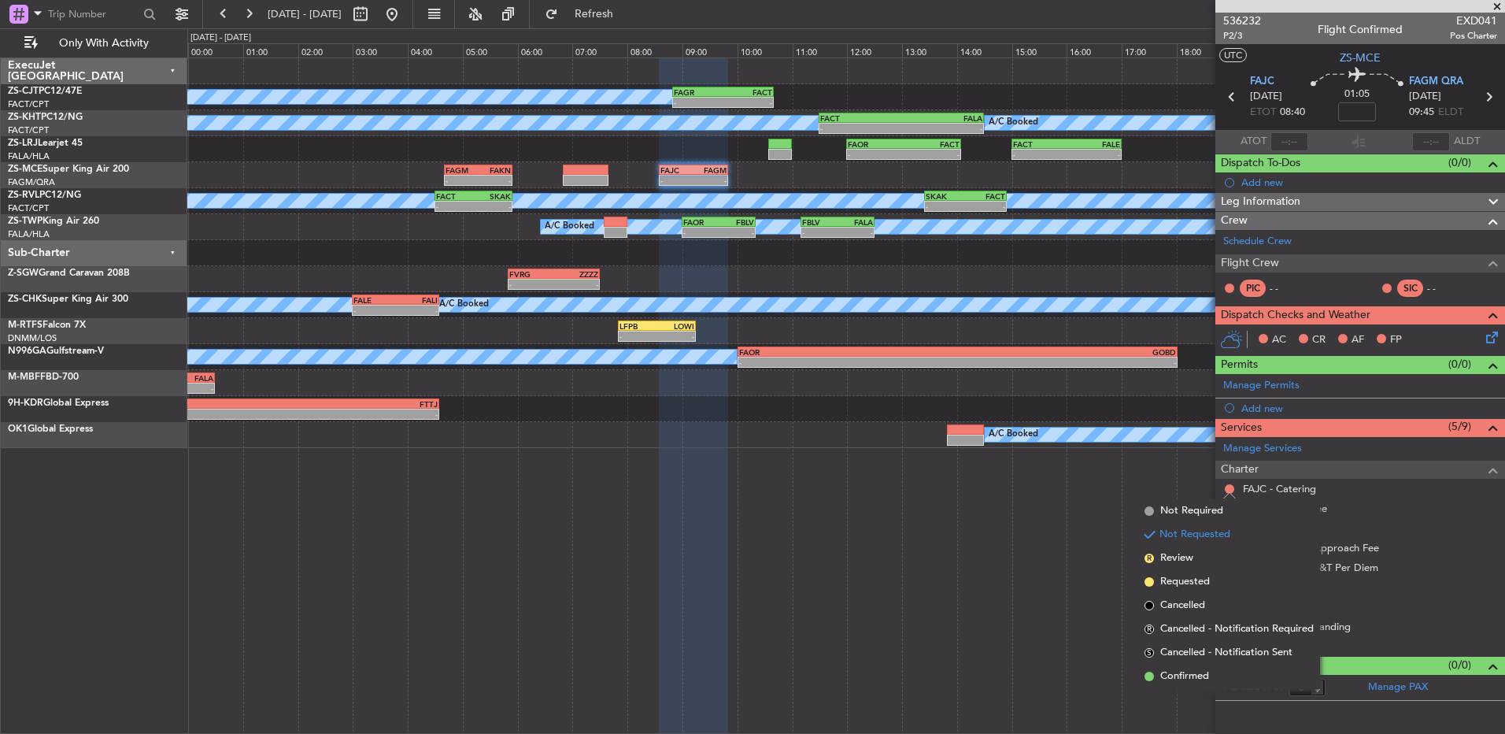
drag, startPoint x: 1223, startPoint y: 675, endPoint x: 1354, endPoint y: 518, distance: 204.6
click at [1224, 668] on li "Confirmed" at bounding box center [1229, 676] width 182 height 24
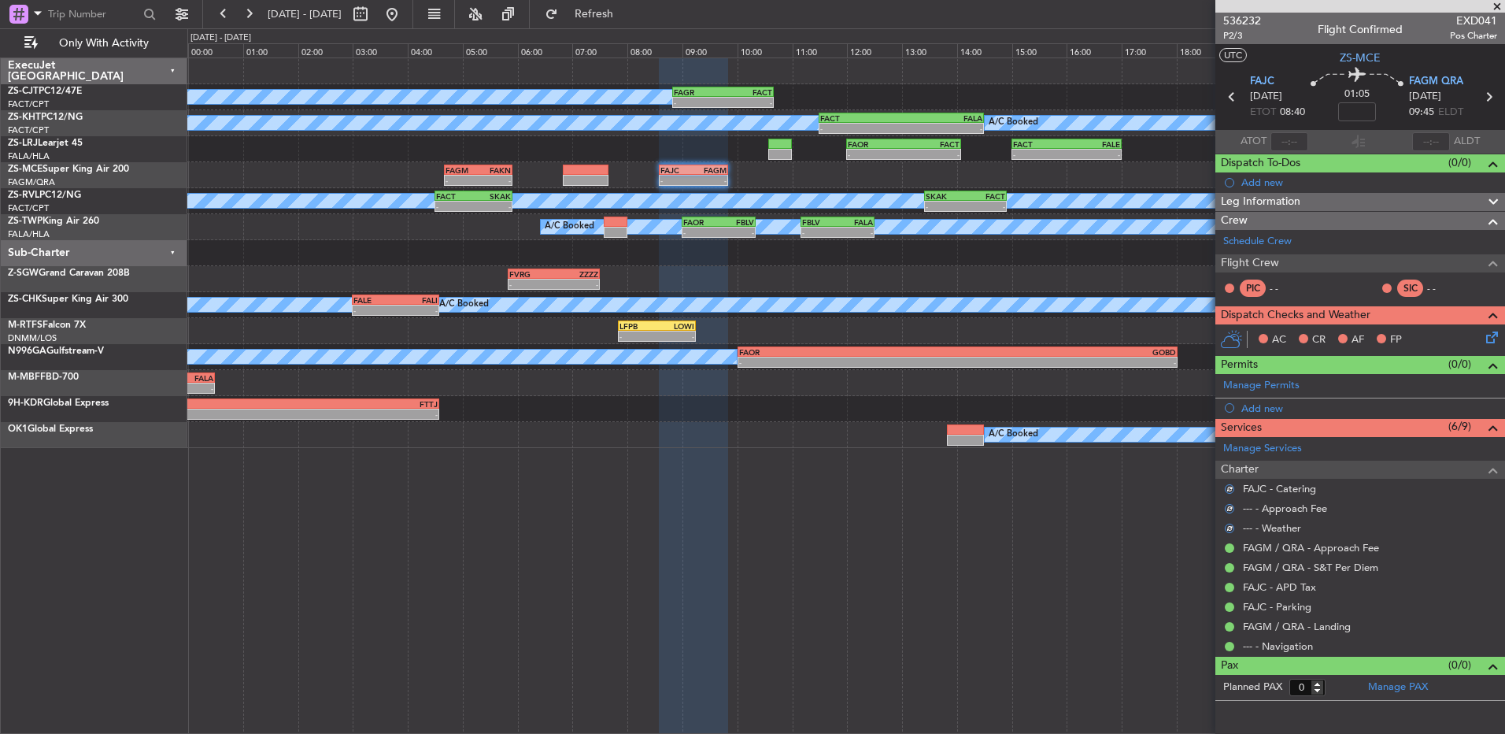
click at [1483, 339] on icon at bounding box center [1489, 334] width 13 height 13
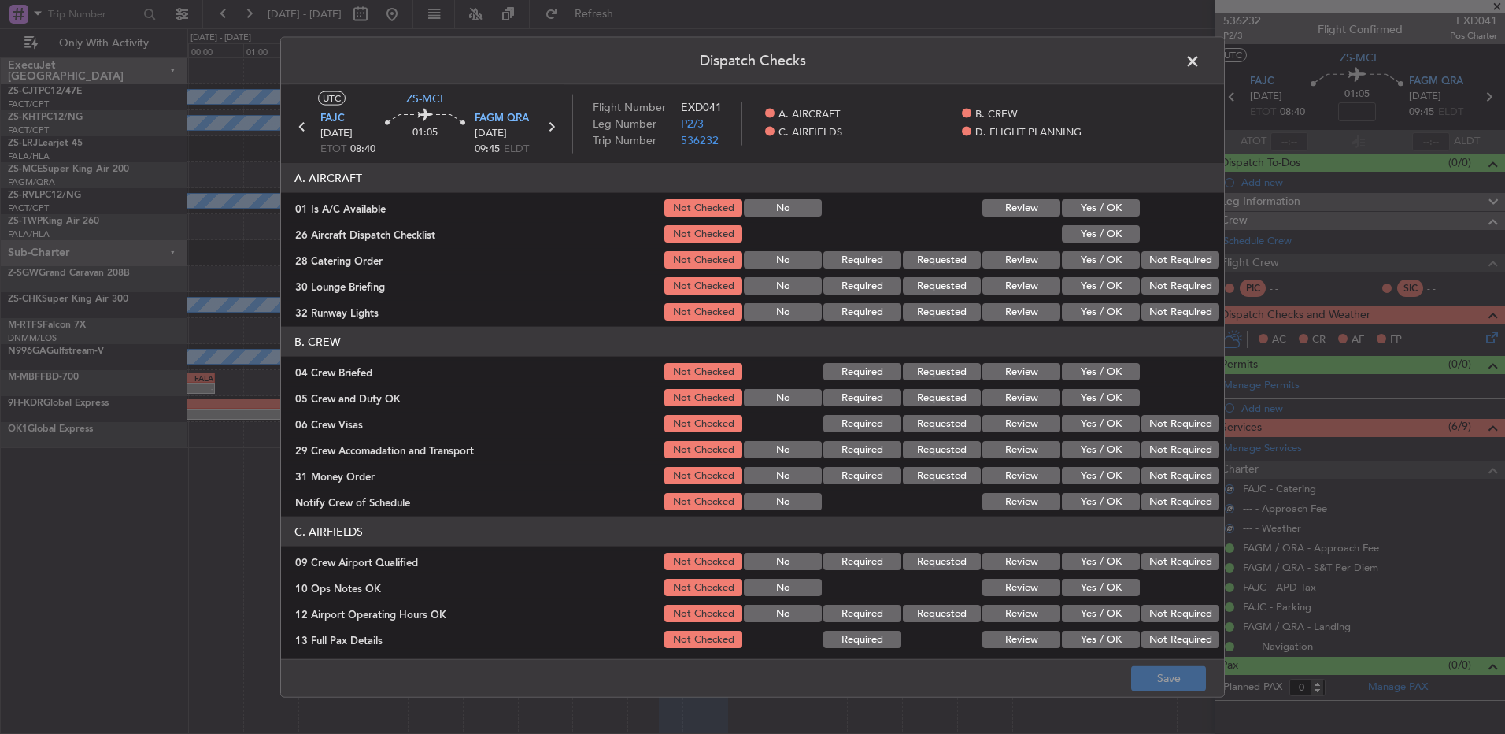
click at [1084, 204] on button "Yes / OK" at bounding box center [1101, 207] width 78 height 17
click at [1088, 235] on button "Yes / OK" at bounding box center [1101, 233] width 78 height 17
click at [1164, 247] on section "A. AIRCRAFT 01 Is A/C Available Not Checked No Review Yes / OK 26 Aircraft Disp…" at bounding box center [752, 243] width 943 height 160
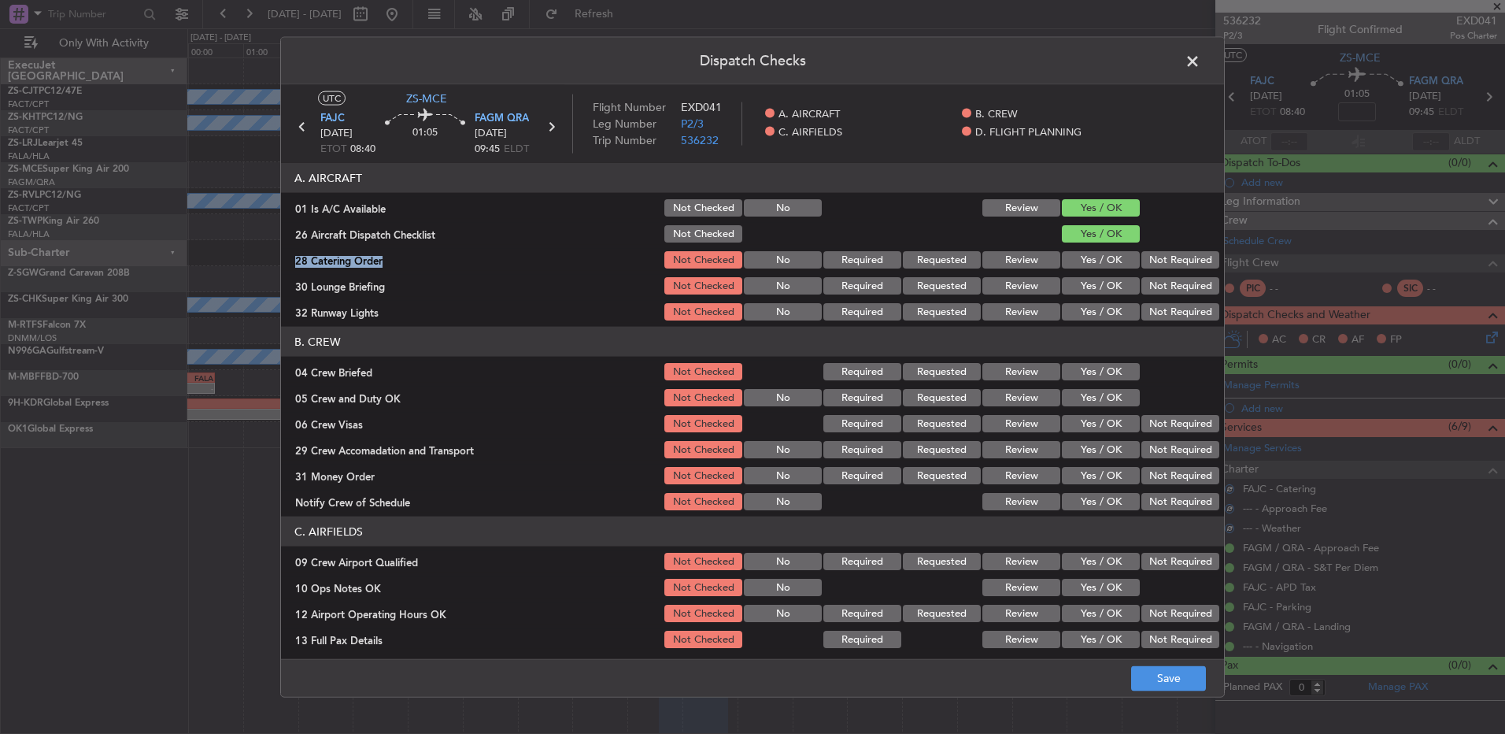
drag, startPoint x: 1164, startPoint y: 248, endPoint x: 1156, endPoint y: 284, distance: 37.1
click at [1160, 256] on button "Not Required" at bounding box center [1181, 259] width 78 height 17
click at [1157, 284] on button "Not Required" at bounding box center [1181, 285] width 78 height 17
click at [1157, 285] on button "Not Required" at bounding box center [1181, 285] width 78 height 17
drag, startPoint x: 1157, startPoint y: 285, endPoint x: 1150, endPoint y: 323, distance: 38.4
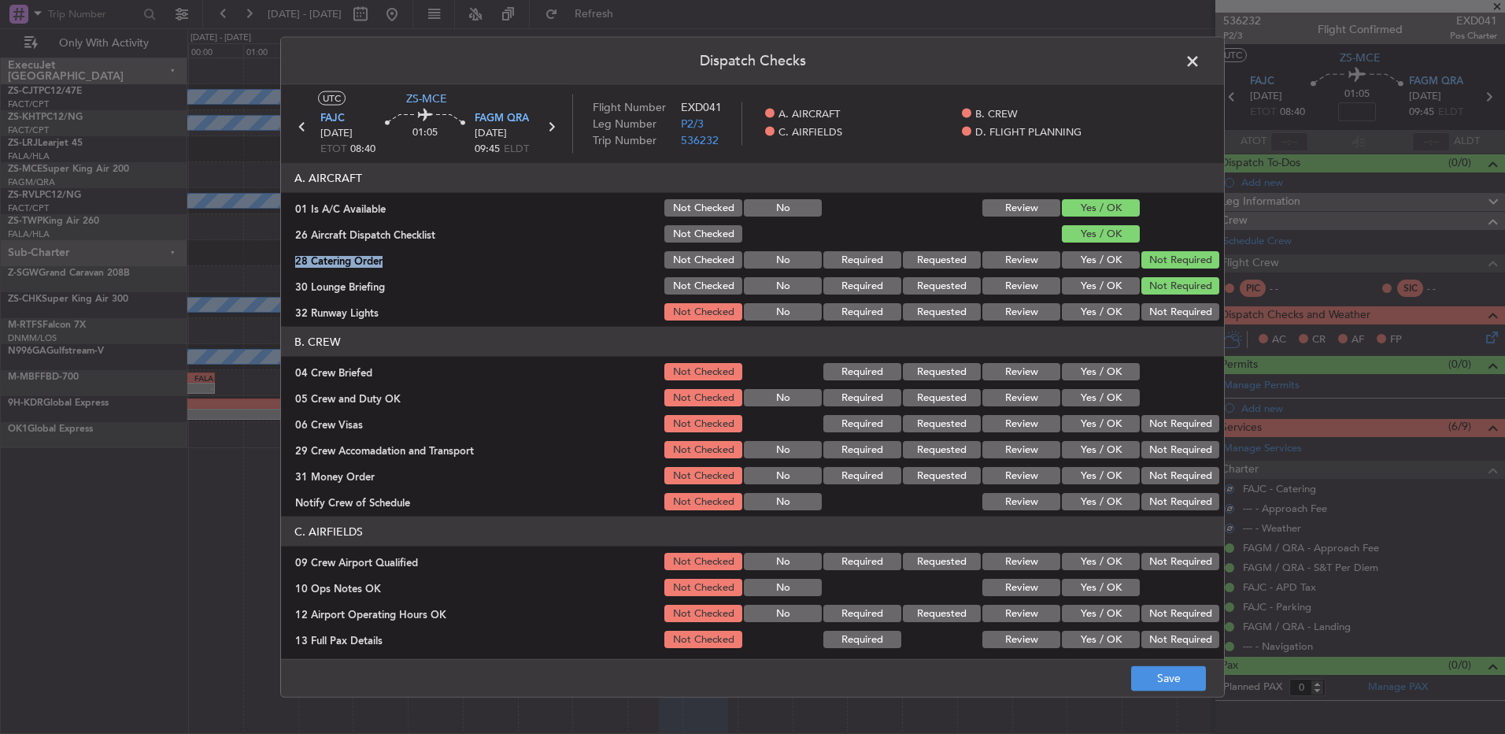
click at [1157, 292] on button "Not Required" at bounding box center [1181, 285] width 78 height 17
click at [1151, 323] on article "A. AIRCRAFT 01 Is A/C Available Not Checked No Review Yes / OK 26 Aircraft Disp…" at bounding box center [752, 406] width 943 height 486
click at [1156, 311] on button "Not Required" at bounding box center [1181, 311] width 78 height 17
click at [1096, 355] on header "B. CREW" at bounding box center [752, 342] width 943 height 30
drag, startPoint x: 1092, startPoint y: 358, endPoint x: 1092, endPoint y: 371, distance: 12.6
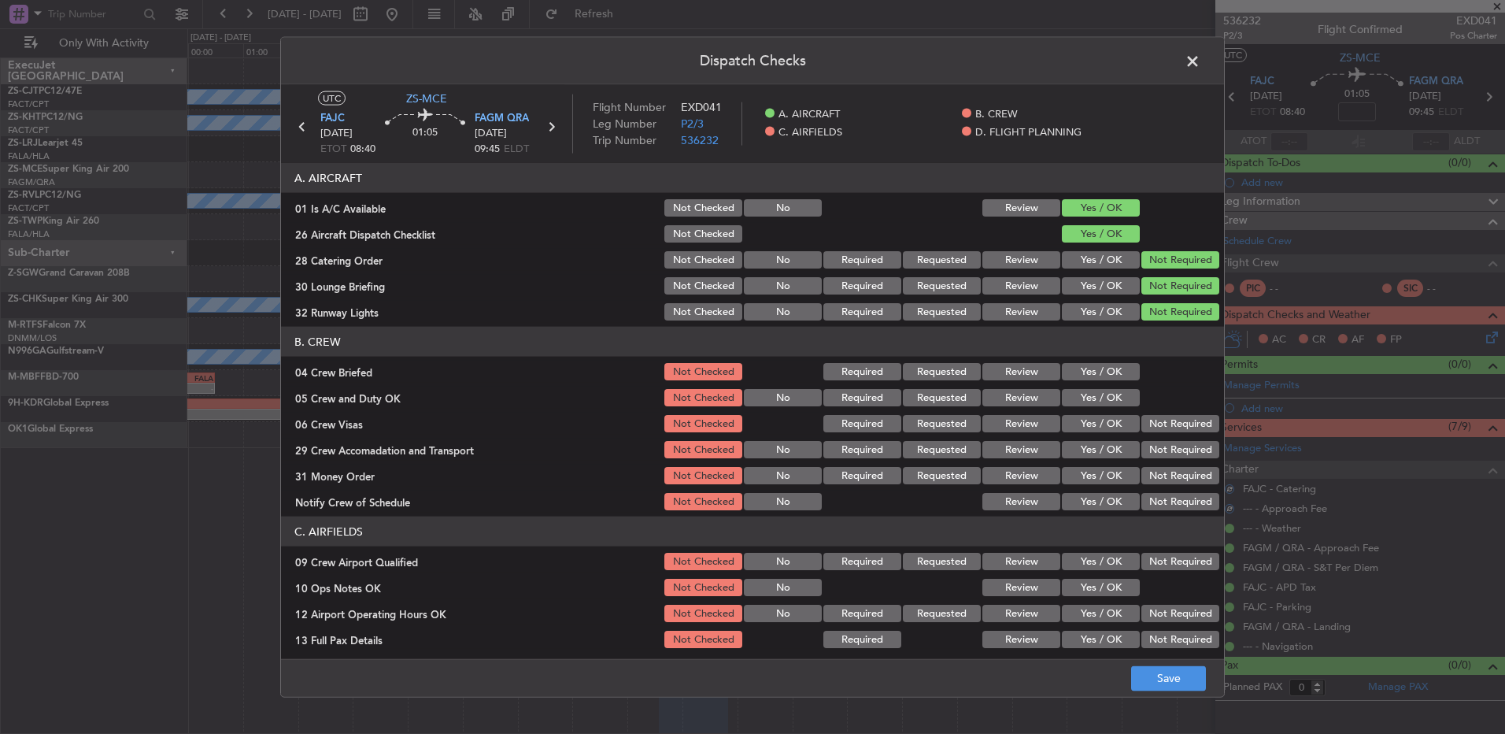
click at [1092, 363] on section "B. CREW 04 Crew Briefed Not Checked Required Requested Review Yes / OK 05 Crew …" at bounding box center [752, 420] width 943 height 186
click at [1094, 380] on div "Yes / OK" at bounding box center [1100, 372] width 80 height 22
click at [1097, 392] on section "B. CREW 04 Crew Briefed Not Checked Required Requested Review Yes / OK 05 Crew …" at bounding box center [752, 420] width 943 height 186
click at [1097, 405] on button "Yes / OK" at bounding box center [1101, 397] width 78 height 17
click at [1095, 384] on section "B. CREW 04 Crew Briefed Not Checked Required Requested Review Yes / OK 05 Crew …" at bounding box center [752, 420] width 943 height 186
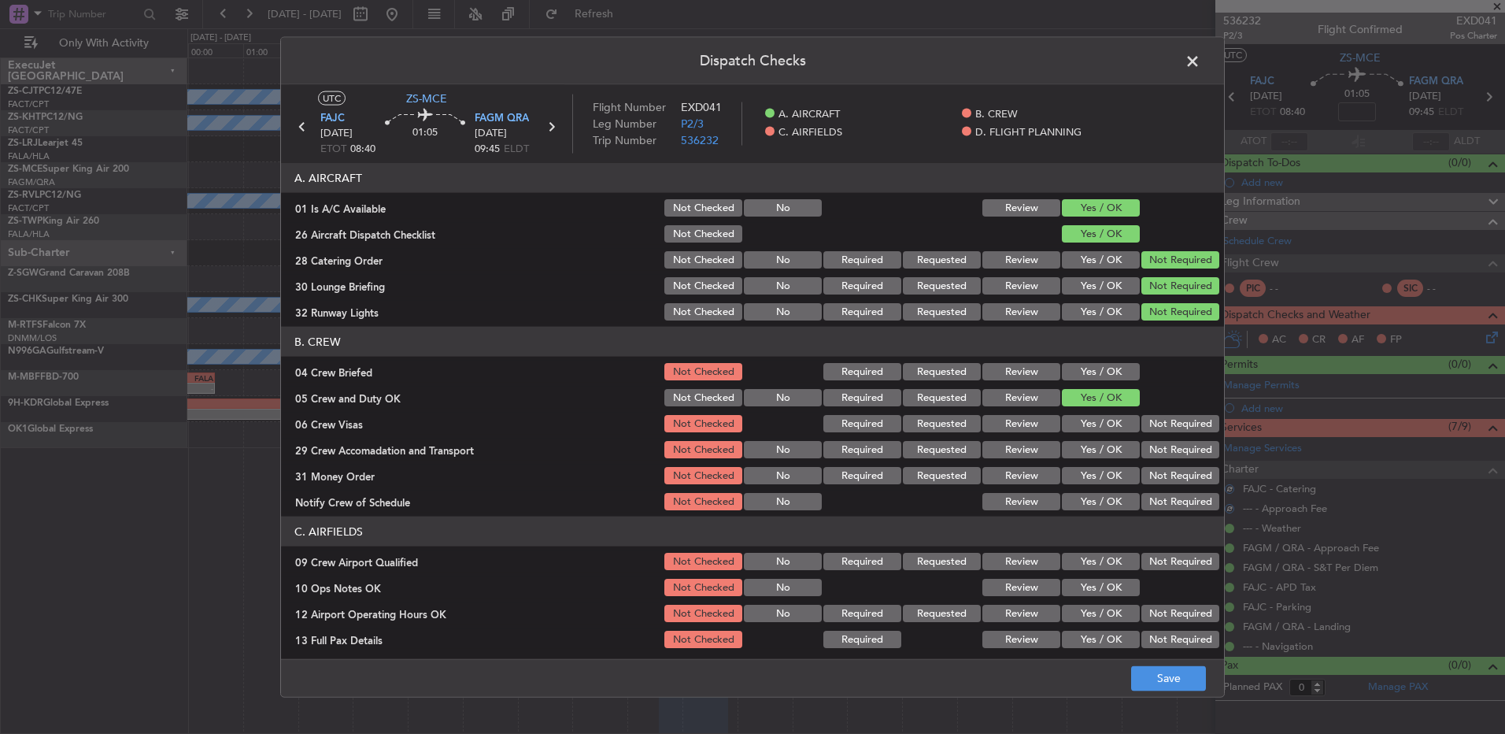
click at [1095, 369] on button "Yes / OK" at bounding box center [1101, 371] width 78 height 17
click at [1164, 425] on button "Not Required" at bounding box center [1181, 423] width 78 height 17
click at [1165, 419] on button "Not Required" at bounding box center [1181, 423] width 78 height 17
click at [1167, 441] on button "Not Required" at bounding box center [1181, 449] width 78 height 17
drag, startPoint x: 1167, startPoint y: 440, endPoint x: 1167, endPoint y: 450, distance: 9.4
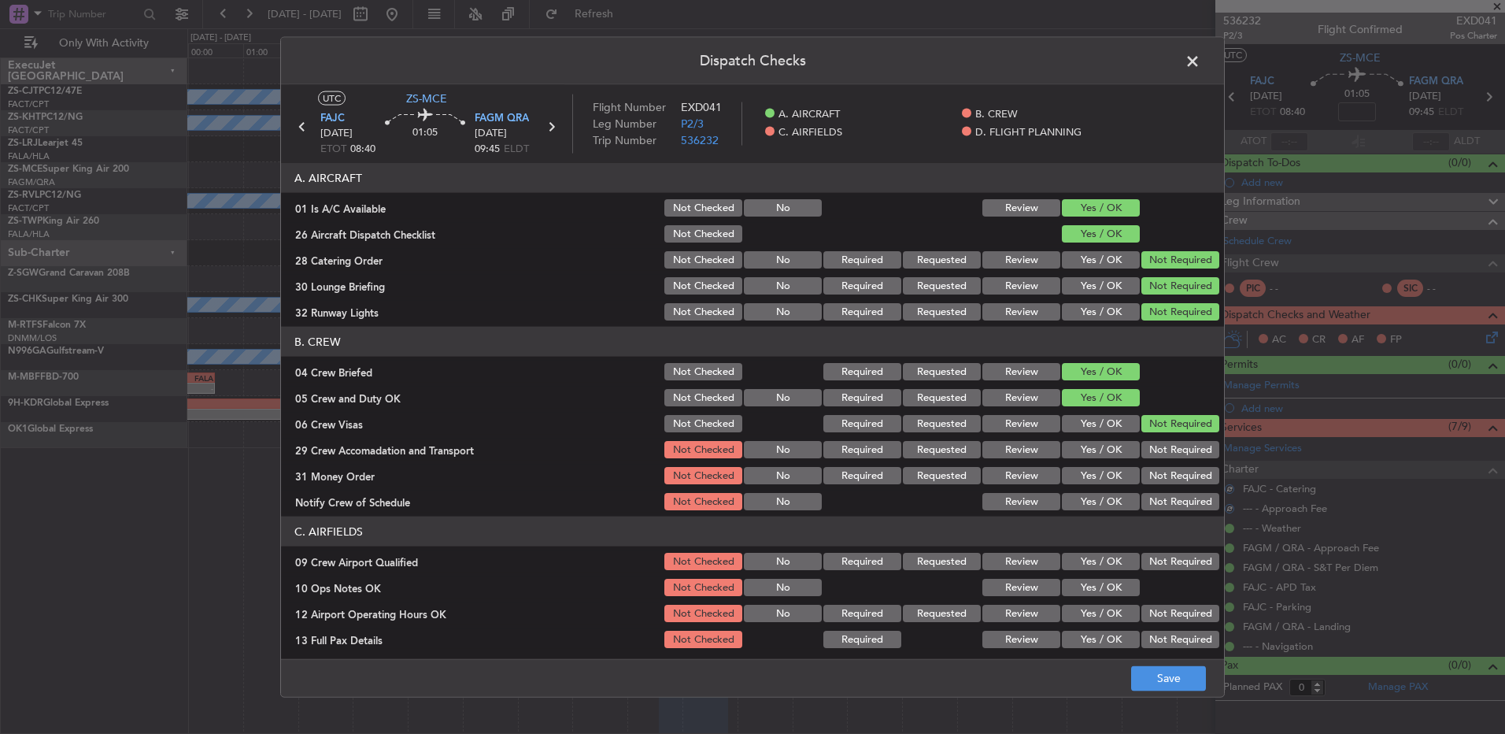
click at [1167, 444] on button "Not Required" at bounding box center [1181, 449] width 78 height 17
drag, startPoint x: 1167, startPoint y: 450, endPoint x: 1168, endPoint y: 464, distance: 14.3
click at [1168, 456] on button "Not Required" at bounding box center [1181, 449] width 78 height 17
drag, startPoint x: 1168, startPoint y: 464, endPoint x: 1168, endPoint y: 473, distance: 9.4
click at [1168, 467] on div "Not Required" at bounding box center [1179, 475] width 80 height 22
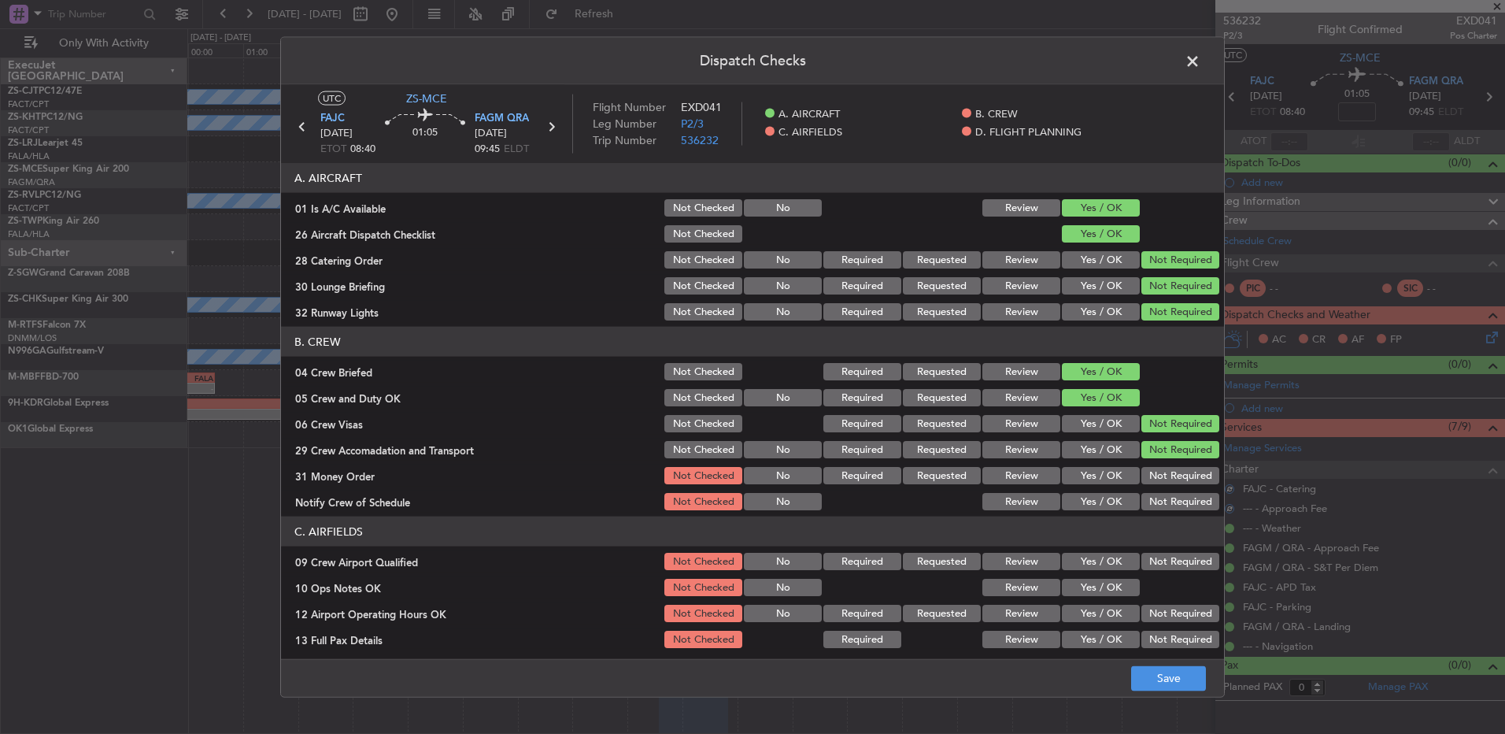
click at [1168, 470] on button "Not Required" at bounding box center [1181, 475] width 78 height 17
click at [1170, 473] on button "Not Required" at bounding box center [1181, 475] width 78 height 17
drag, startPoint x: 1166, startPoint y: 488, endPoint x: 1162, endPoint y: 501, distance: 14.0
click at [1164, 495] on section "B. CREW 04 Crew Briefed Not Checked Required Requested Review Yes / OK 05 Crew …" at bounding box center [752, 420] width 943 height 186
click at [1161, 507] on button "Not Required" at bounding box center [1181, 501] width 78 height 17
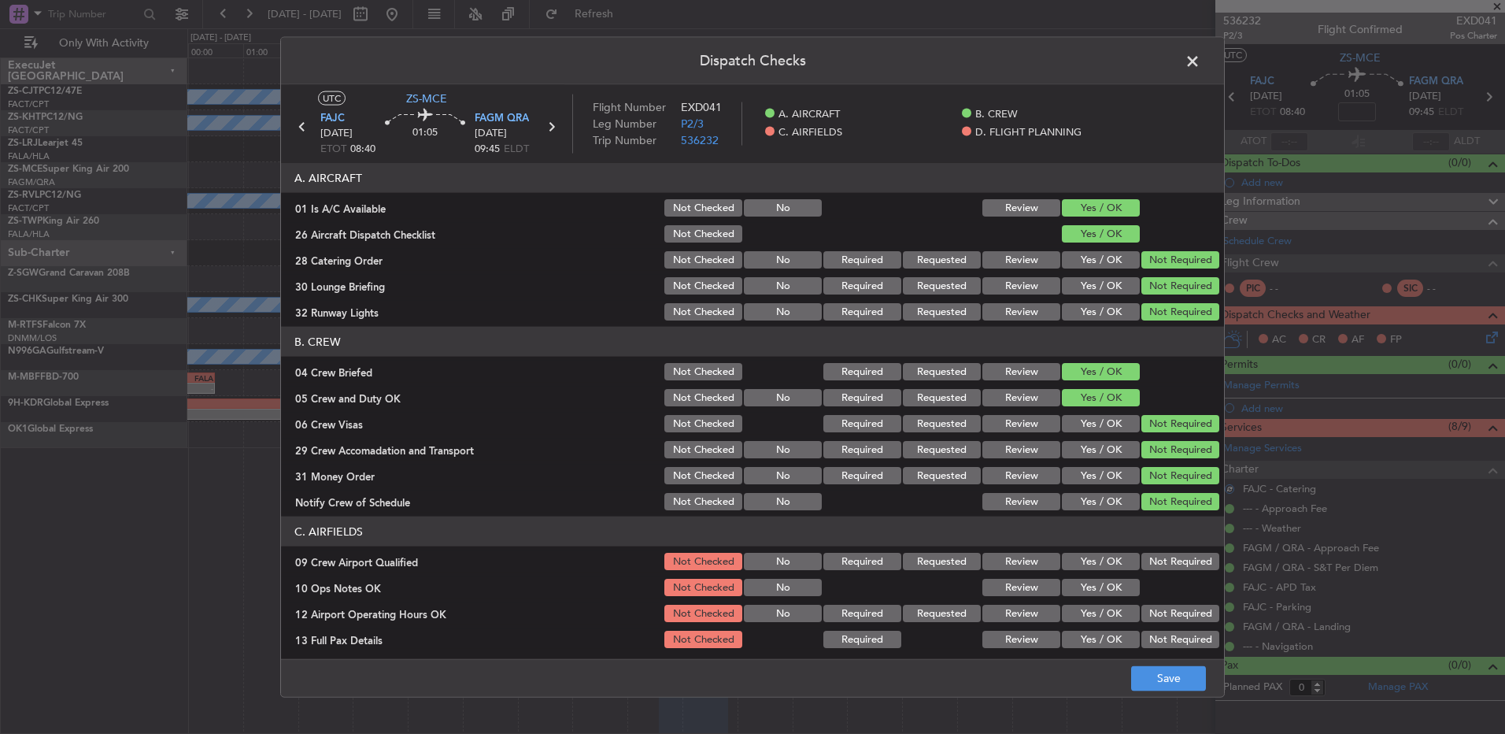
drag, startPoint x: 1149, startPoint y: 550, endPoint x: 1138, endPoint y: 590, distance: 42.2
click at [1147, 552] on div "Not Required" at bounding box center [1179, 561] width 80 height 22
drag, startPoint x: 1142, startPoint y: 567, endPoint x: 1134, endPoint y: 578, distance: 14.0
click at [1142, 569] on button "Not Required" at bounding box center [1181, 561] width 78 height 17
click at [1082, 588] on button "Yes / OK" at bounding box center [1101, 587] width 78 height 17
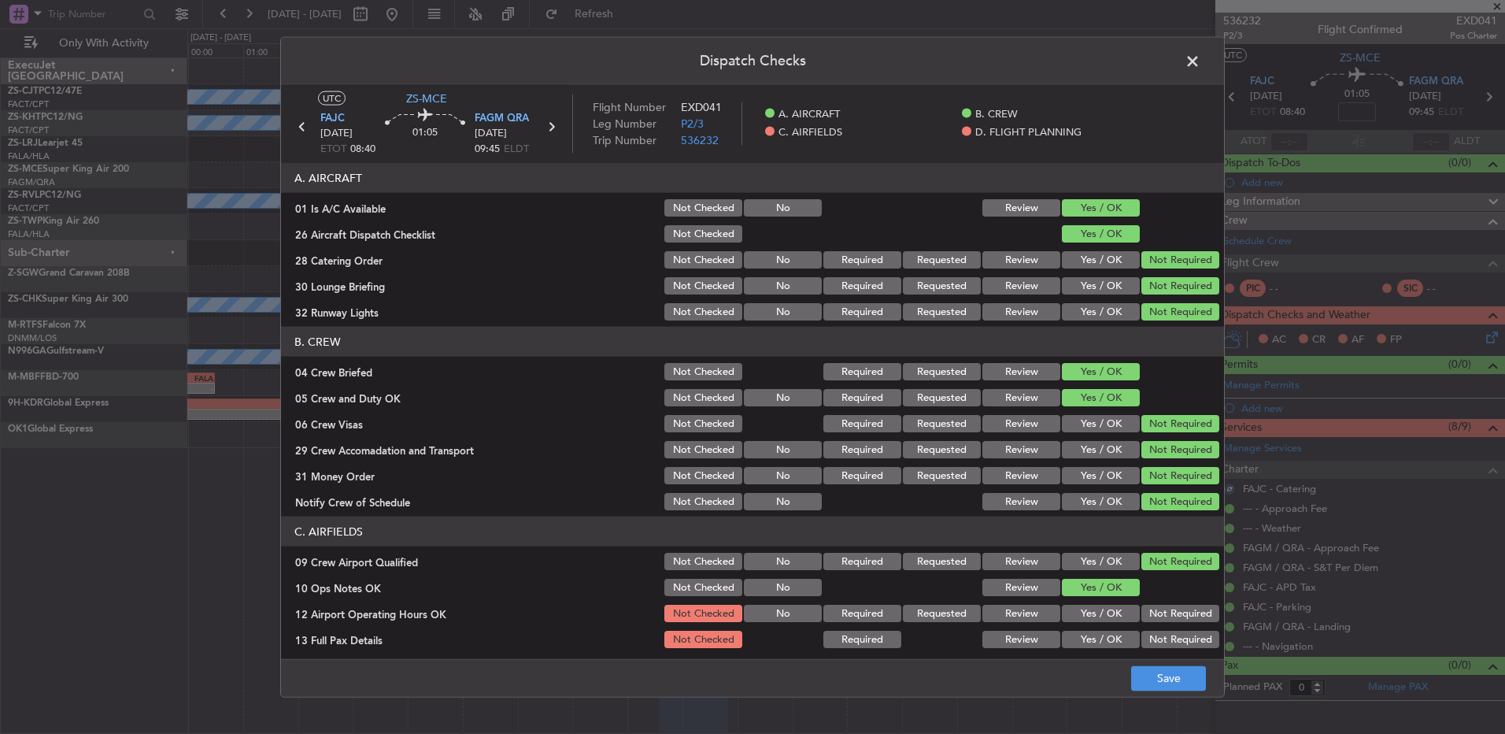
click at [1086, 591] on button "Yes / OK" at bounding box center [1101, 587] width 78 height 17
click at [1142, 614] on button "Not Required" at bounding box center [1181, 613] width 78 height 17
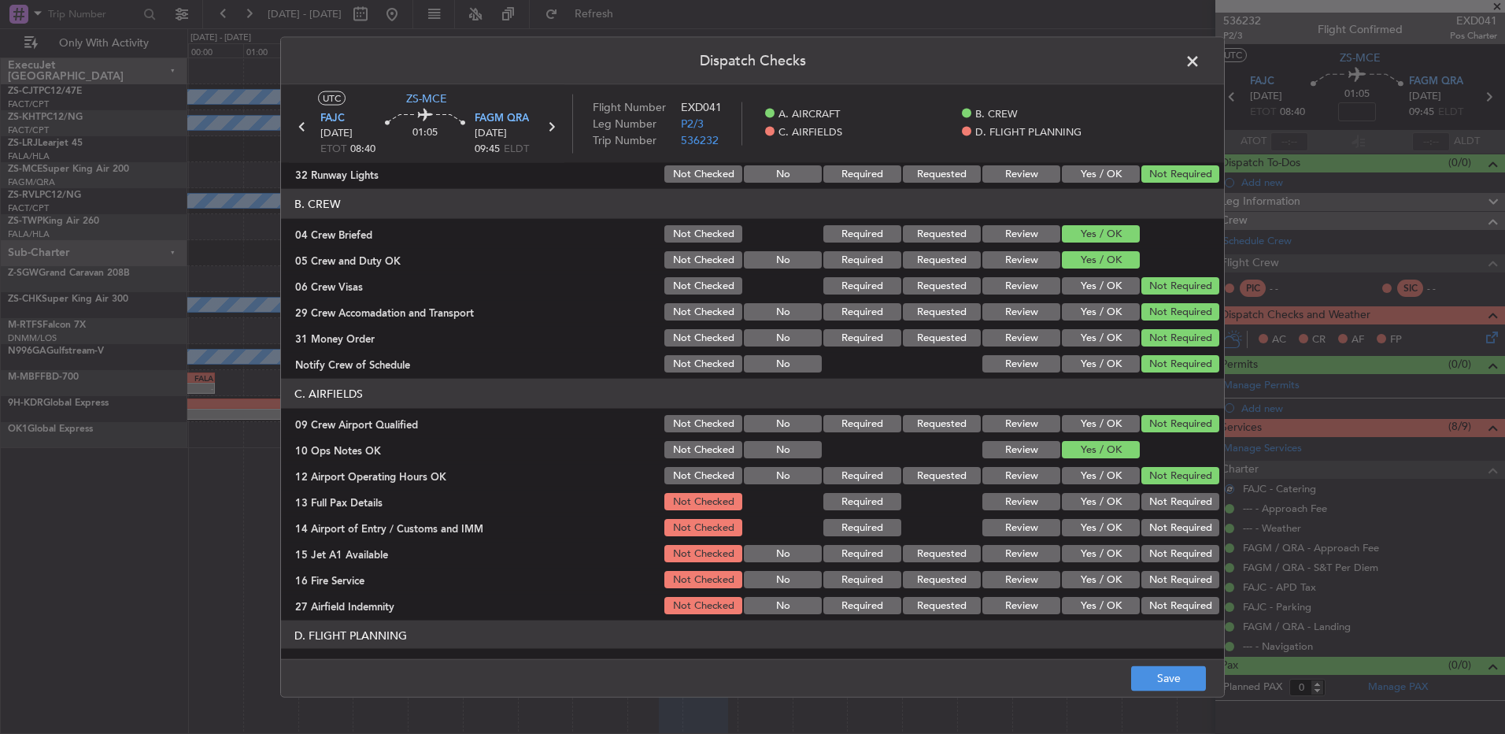
scroll to position [221, 0]
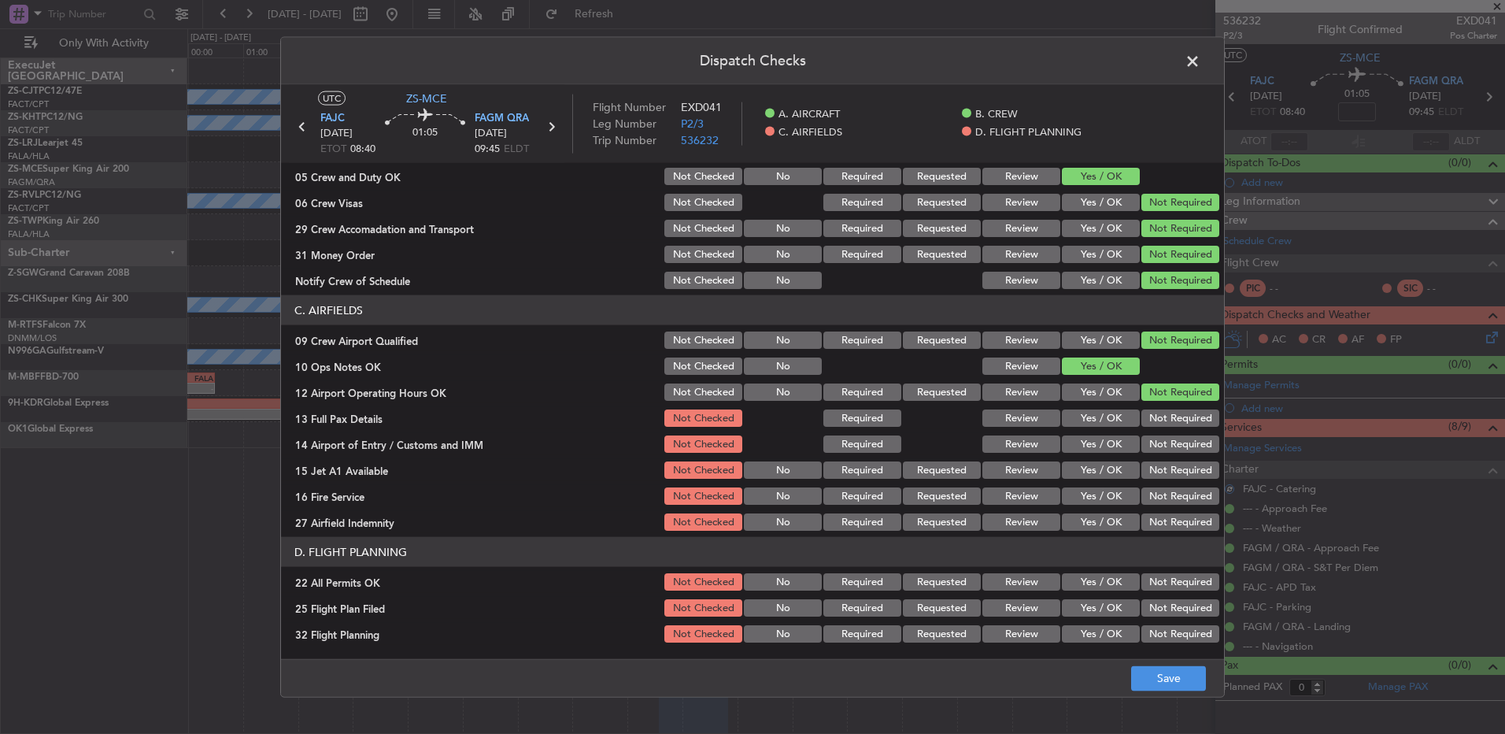
click at [1164, 420] on button "Not Required" at bounding box center [1181, 417] width 78 height 17
click at [1164, 444] on button "Not Required" at bounding box center [1181, 443] width 78 height 17
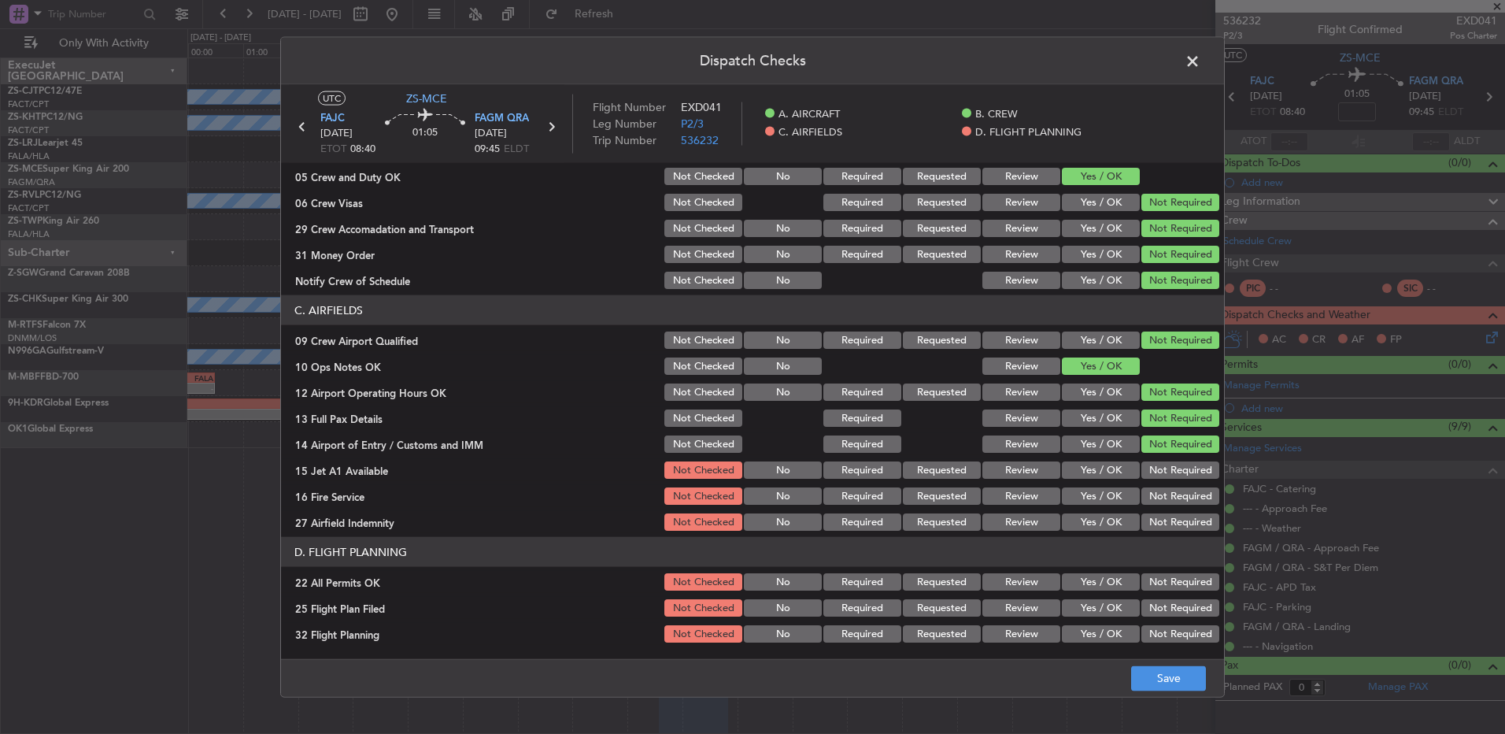
drag, startPoint x: 1162, startPoint y: 453, endPoint x: 1160, endPoint y: 462, distance: 8.8
click at [1162, 457] on section "C. AIRFIELDS 09 Crew Airport Qualified Not Checked No Required Requested Review…" at bounding box center [752, 414] width 943 height 238
click at [1160, 475] on button "Not Required" at bounding box center [1181, 469] width 78 height 17
click at [1160, 481] on section "C. AIRFIELDS 09 Crew Airport Qualified Not Checked No Required Requested Review…" at bounding box center [752, 414] width 943 height 238
drag, startPoint x: 1160, startPoint y: 487, endPoint x: 1161, endPoint y: 540, distance: 53.6
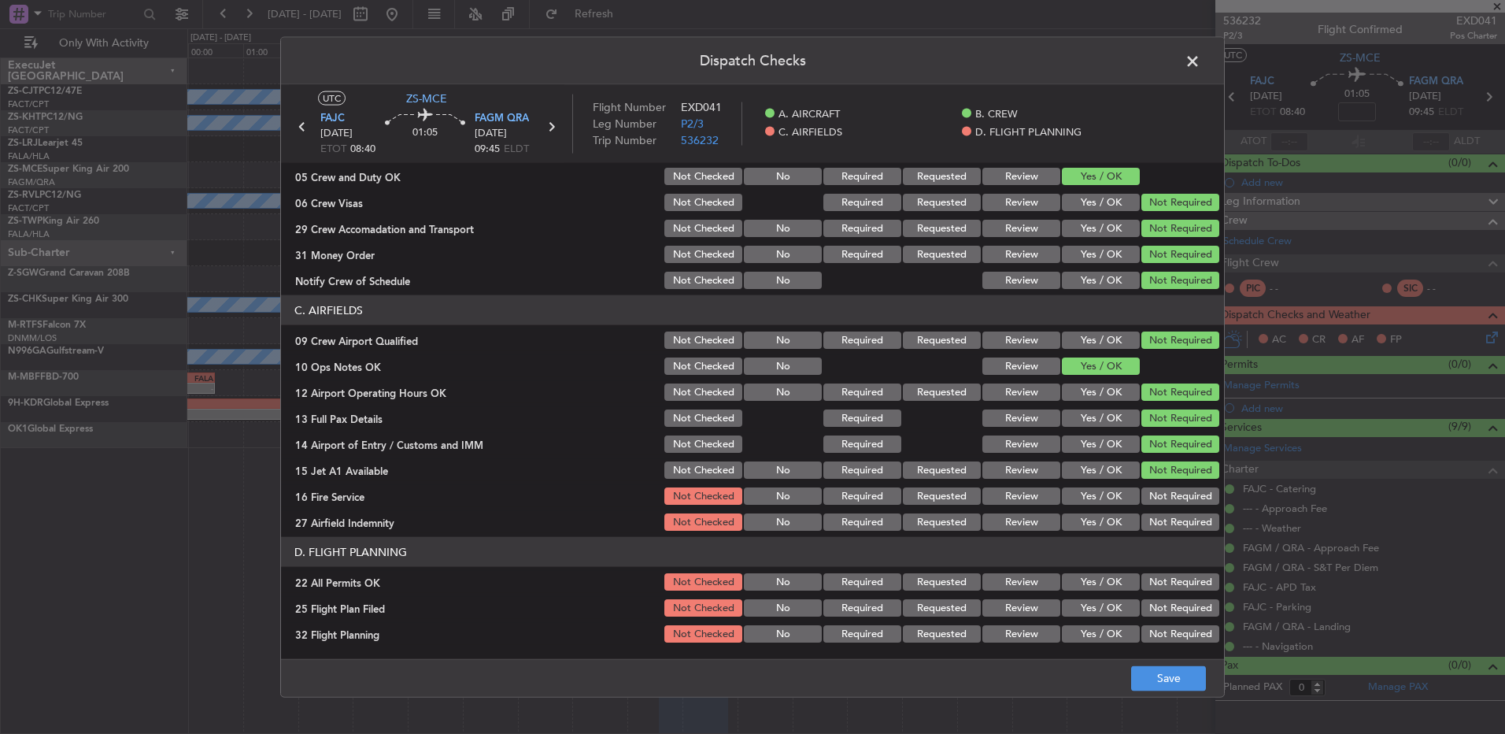
click at [1168, 548] on header "D. FLIGHT PLANNING" at bounding box center [752, 552] width 943 height 30
click at [1161, 515] on button "Not Required" at bounding box center [1181, 521] width 78 height 17
click at [1163, 494] on button "Not Required" at bounding box center [1181, 495] width 78 height 17
click at [1175, 577] on button "Not Required" at bounding box center [1181, 581] width 78 height 17
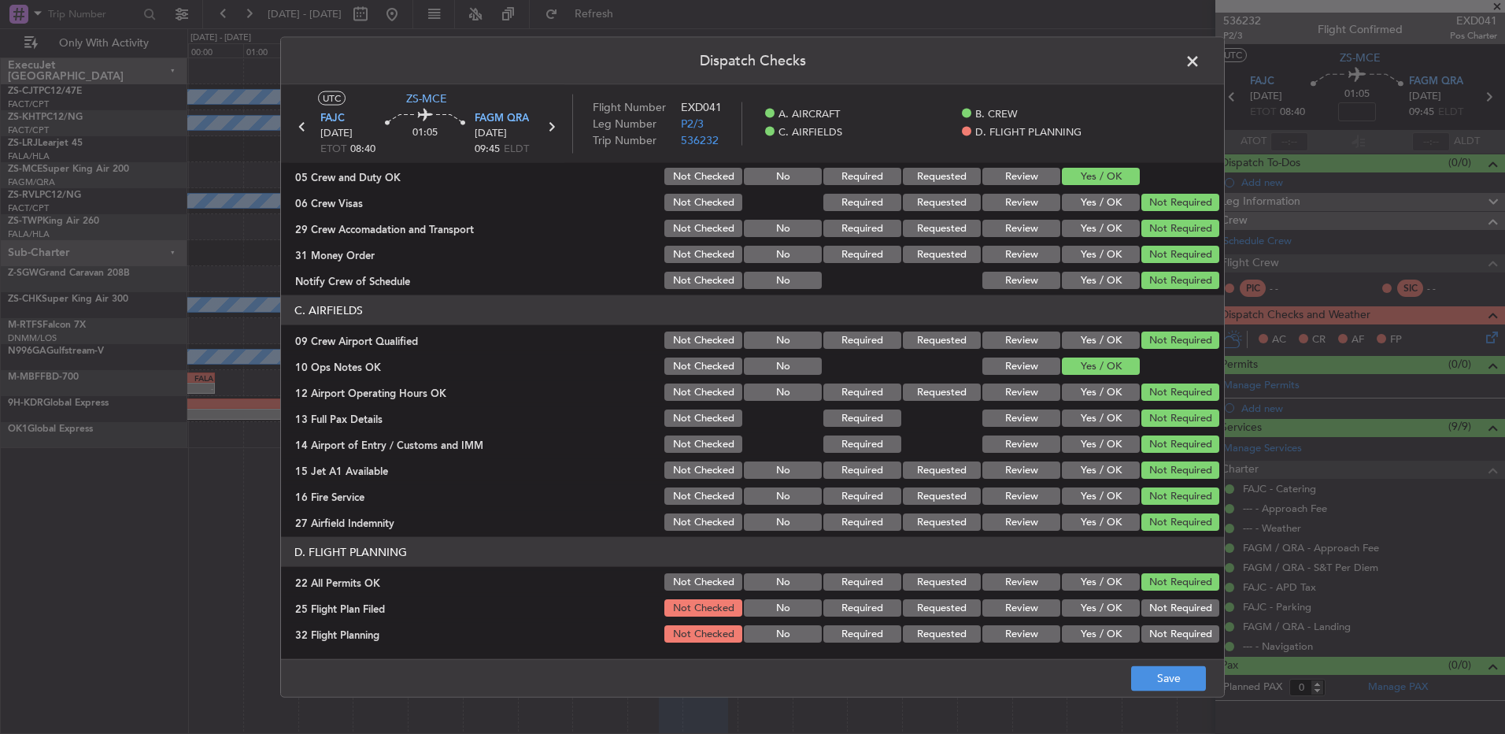
click at [1036, 609] on button "Review" at bounding box center [1021, 607] width 78 height 17
click at [1027, 631] on div "Review" at bounding box center [1020, 634] width 80 height 22
click at [1024, 635] on button "Review" at bounding box center [1021, 633] width 78 height 17
click at [1162, 675] on button "Save" at bounding box center [1168, 677] width 75 height 25
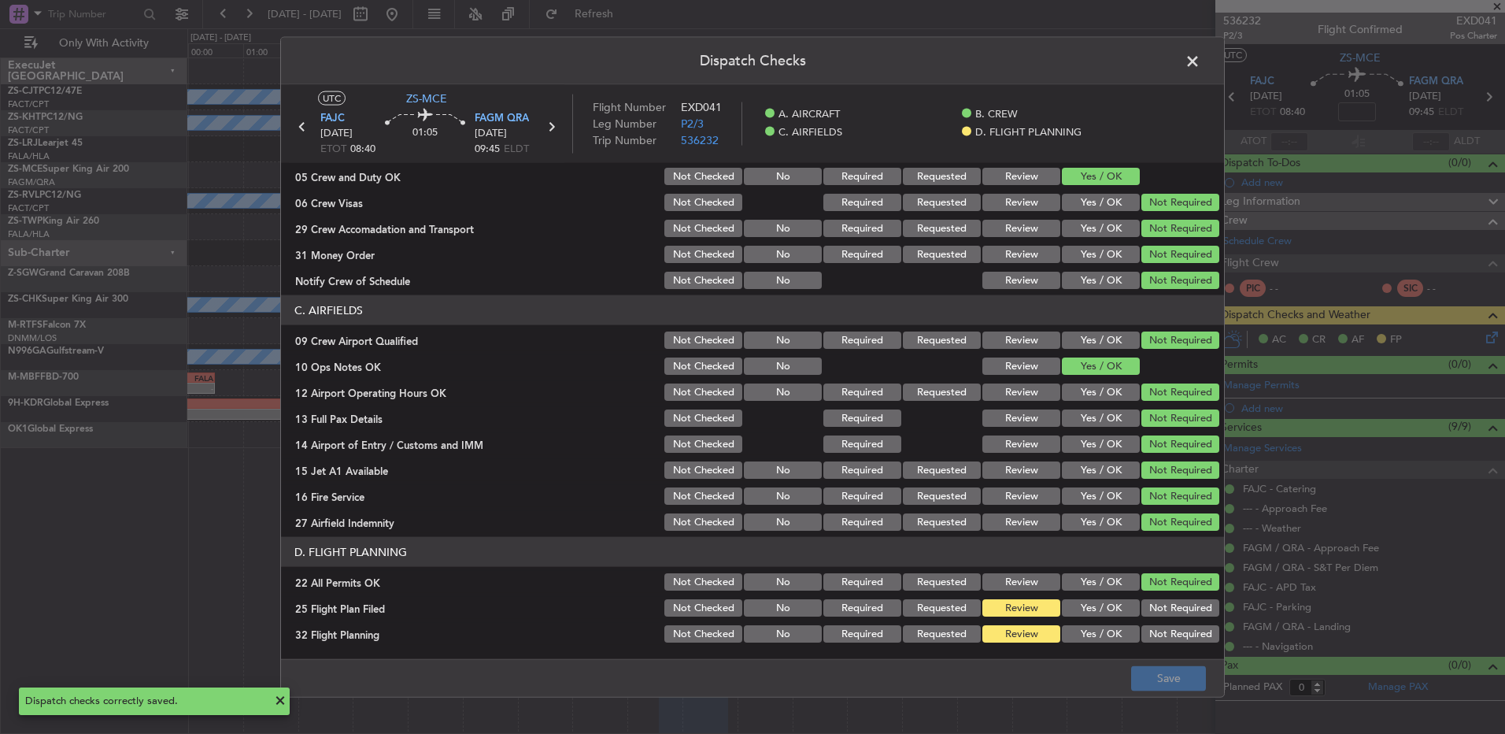
click at [1201, 63] on span at bounding box center [1201, 65] width 0 height 31
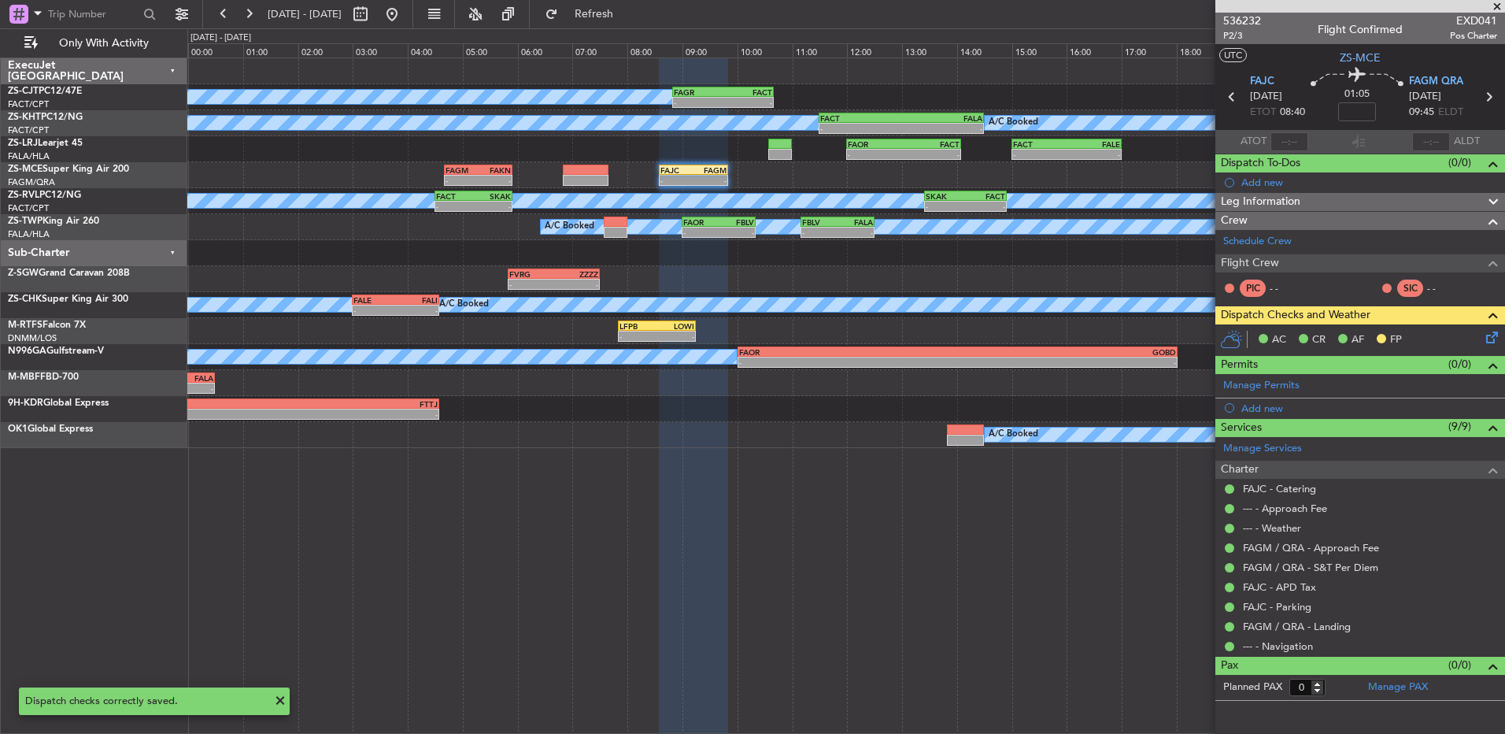
click at [1230, 101] on icon at bounding box center [1232, 97] width 20 height 20
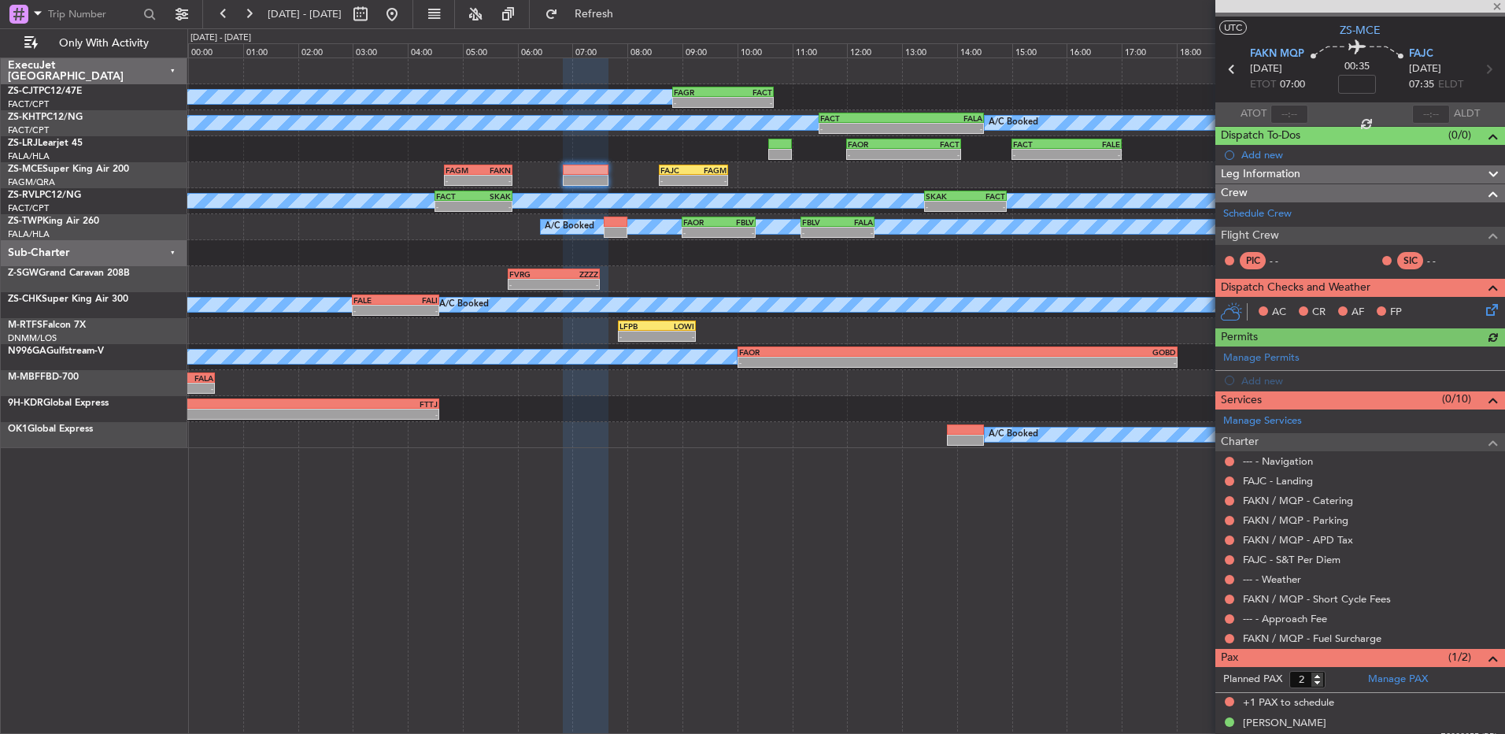
scroll to position [39, 0]
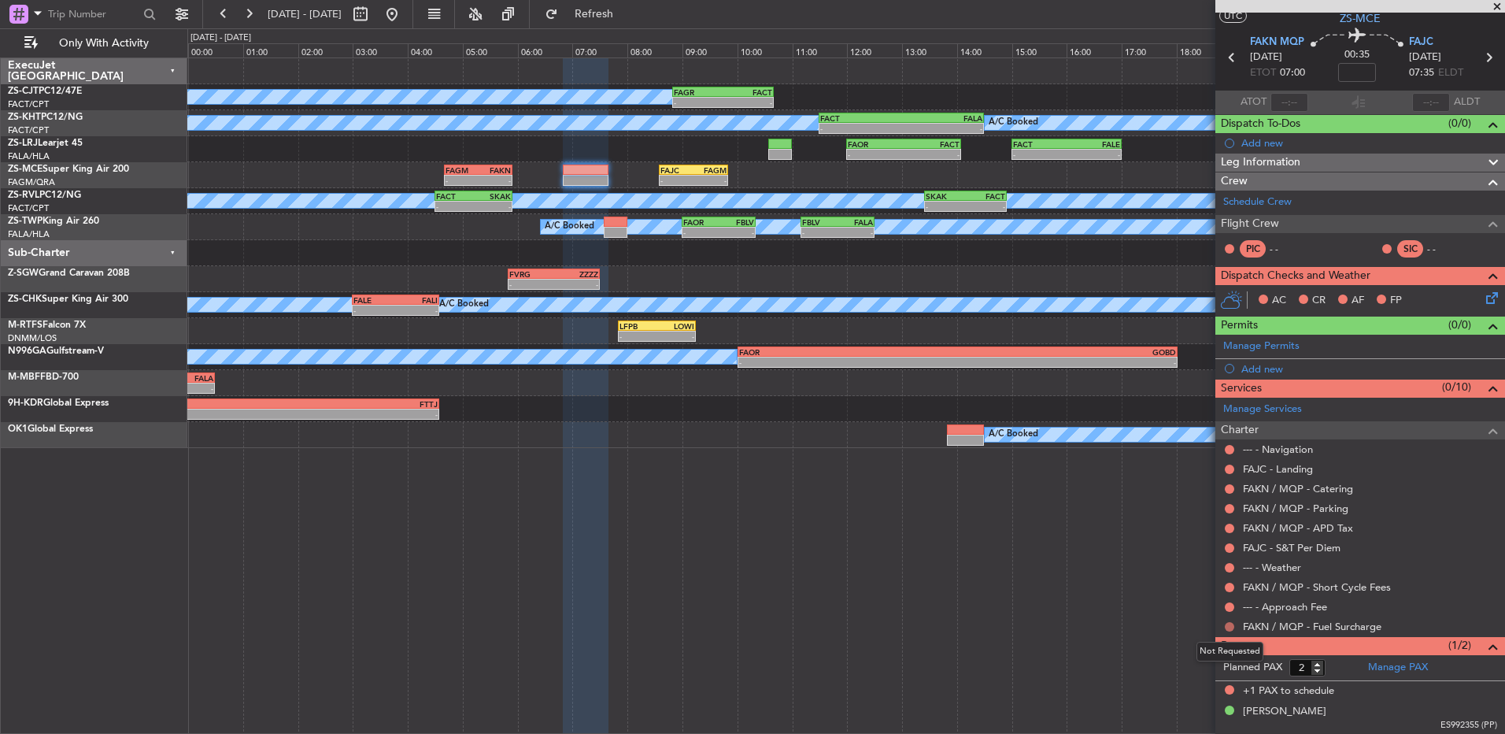
click at [1233, 627] on button at bounding box center [1229, 626] width 9 height 9
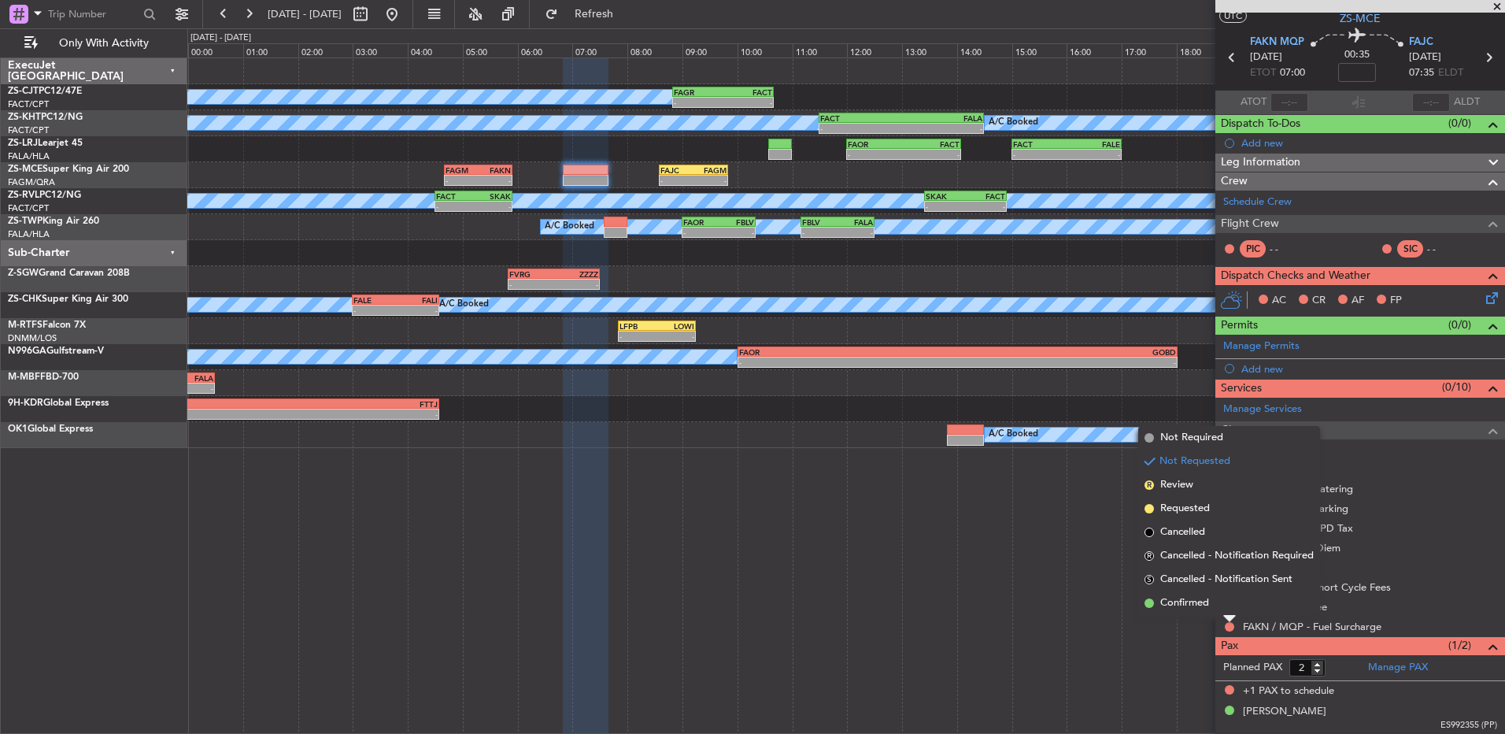
click at [1231, 601] on li "Confirmed" at bounding box center [1229, 603] width 182 height 24
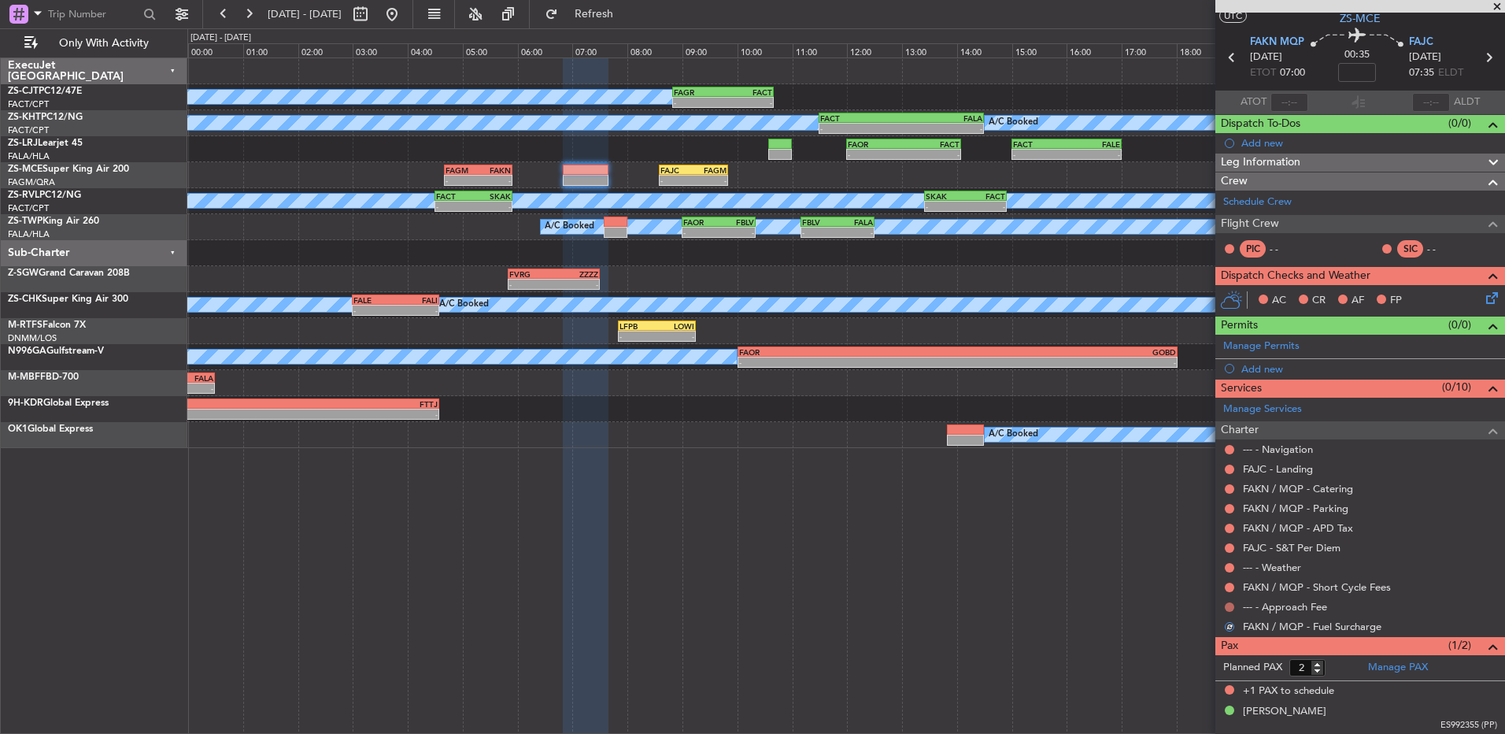
click at [1229, 605] on button at bounding box center [1229, 606] width 9 height 9
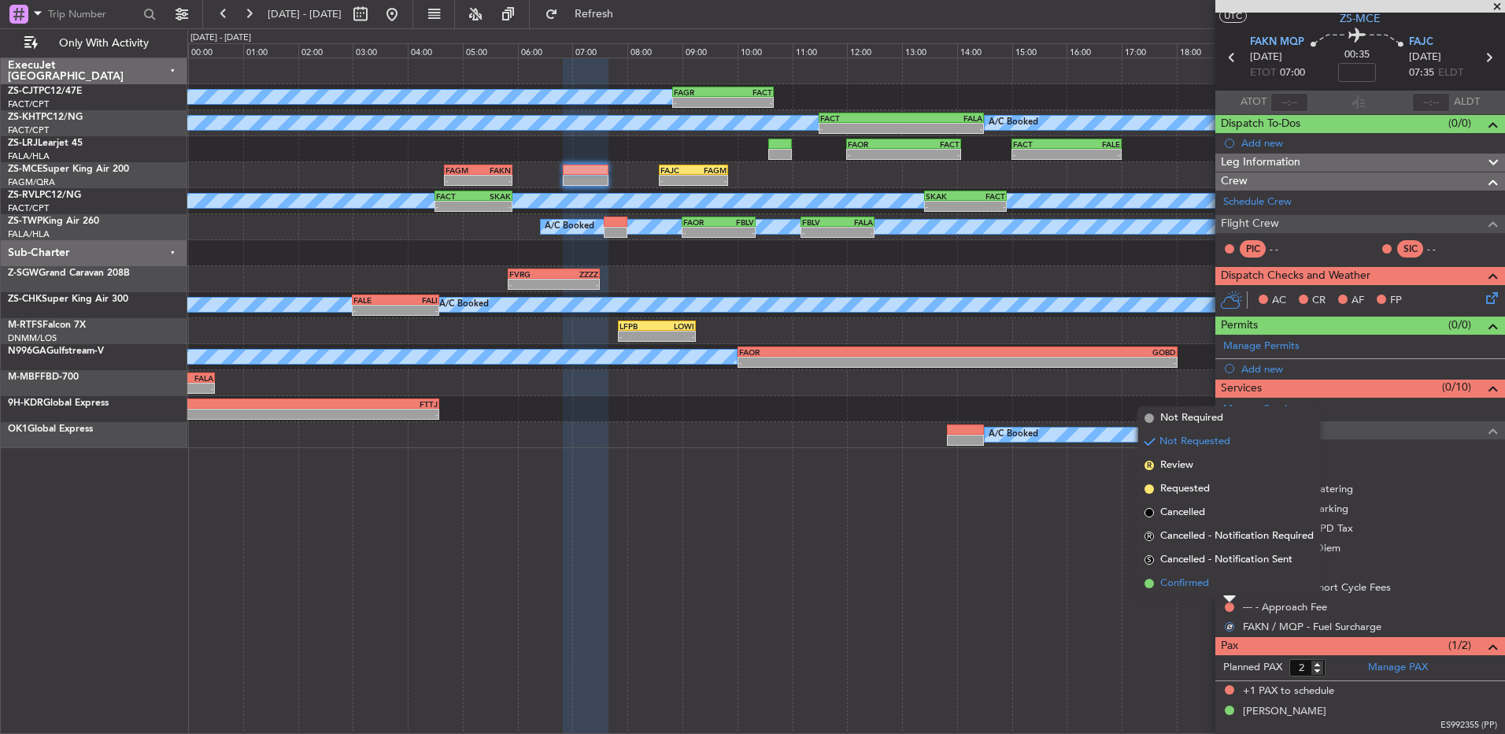
click at [1227, 589] on li "Confirmed" at bounding box center [1229, 584] width 182 height 24
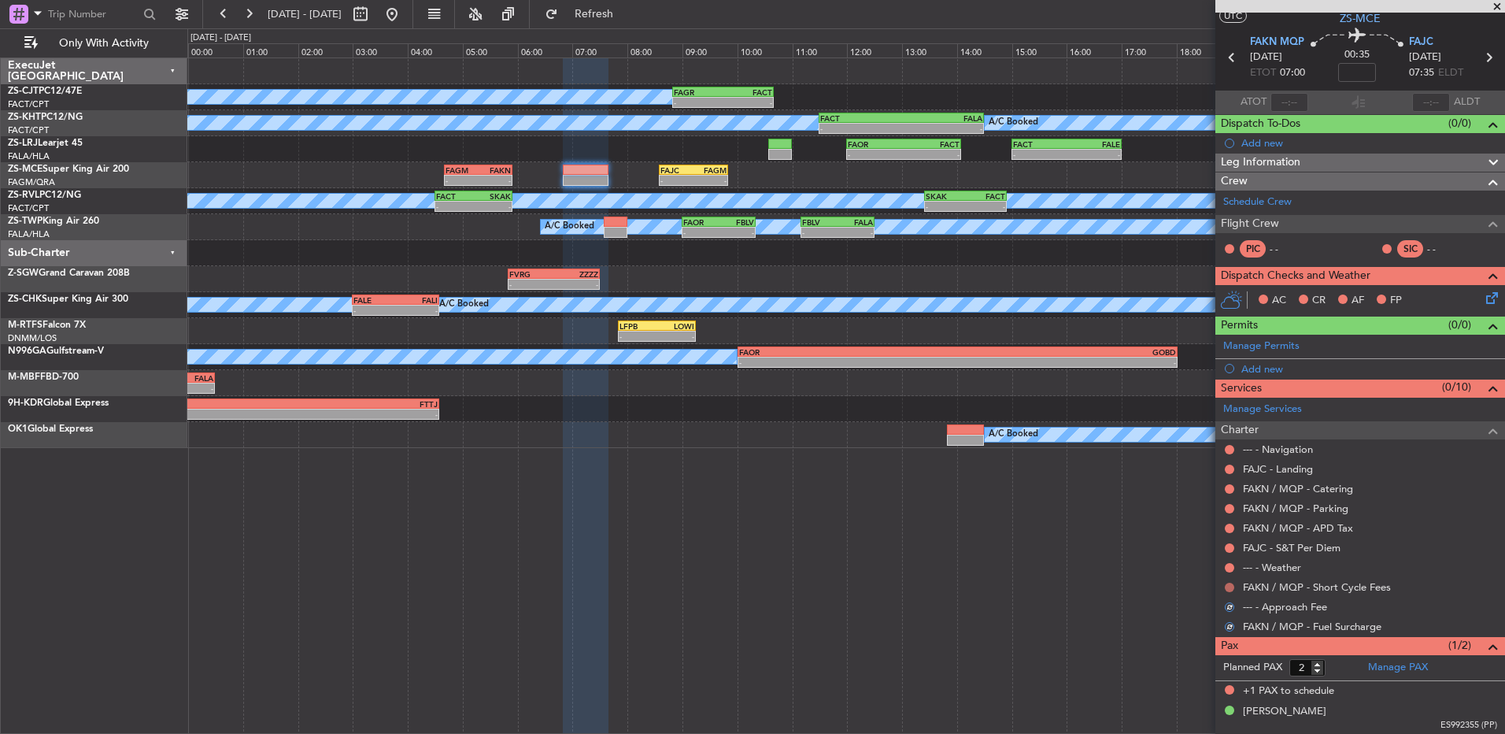
click at [1227, 588] on button at bounding box center [1229, 587] width 9 height 9
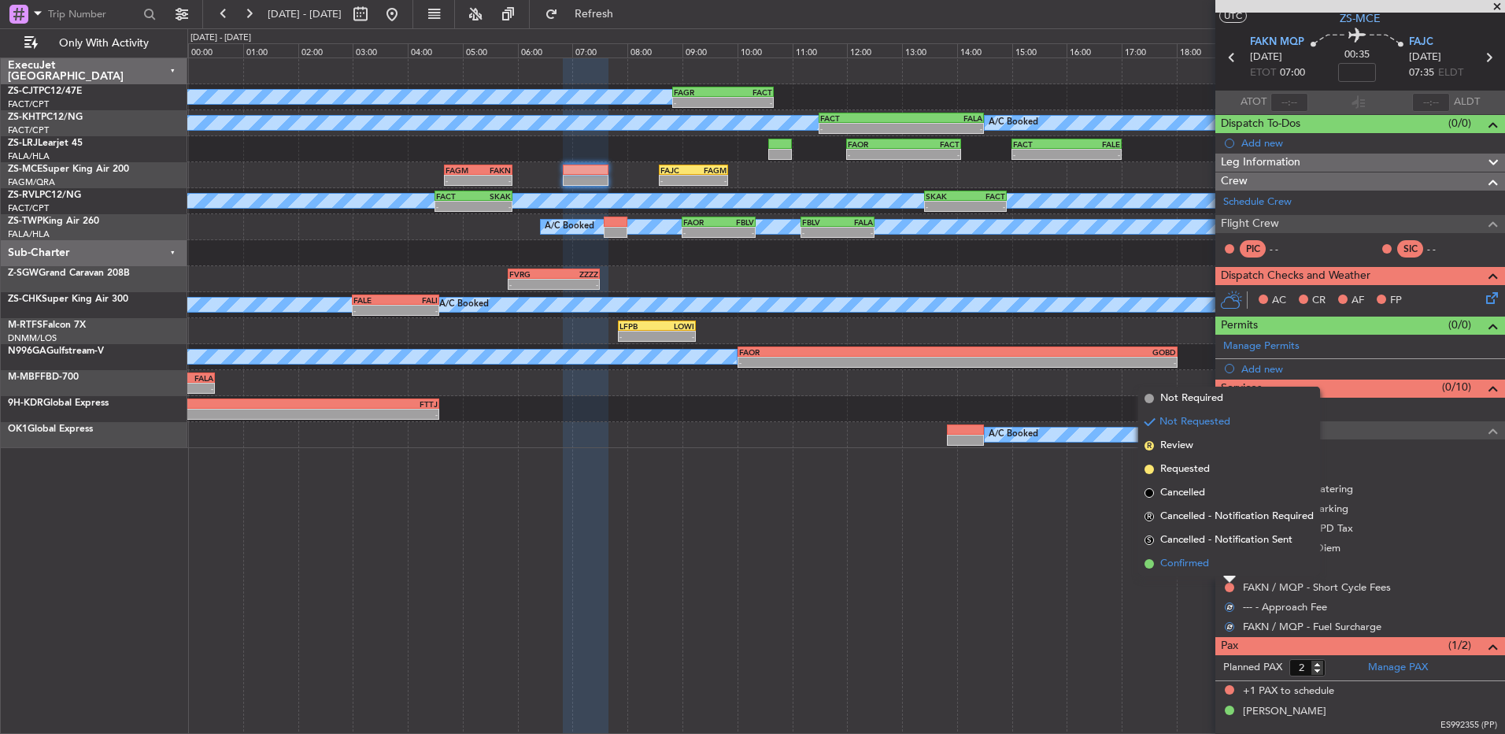
click at [1230, 568] on li "Confirmed" at bounding box center [1229, 564] width 182 height 24
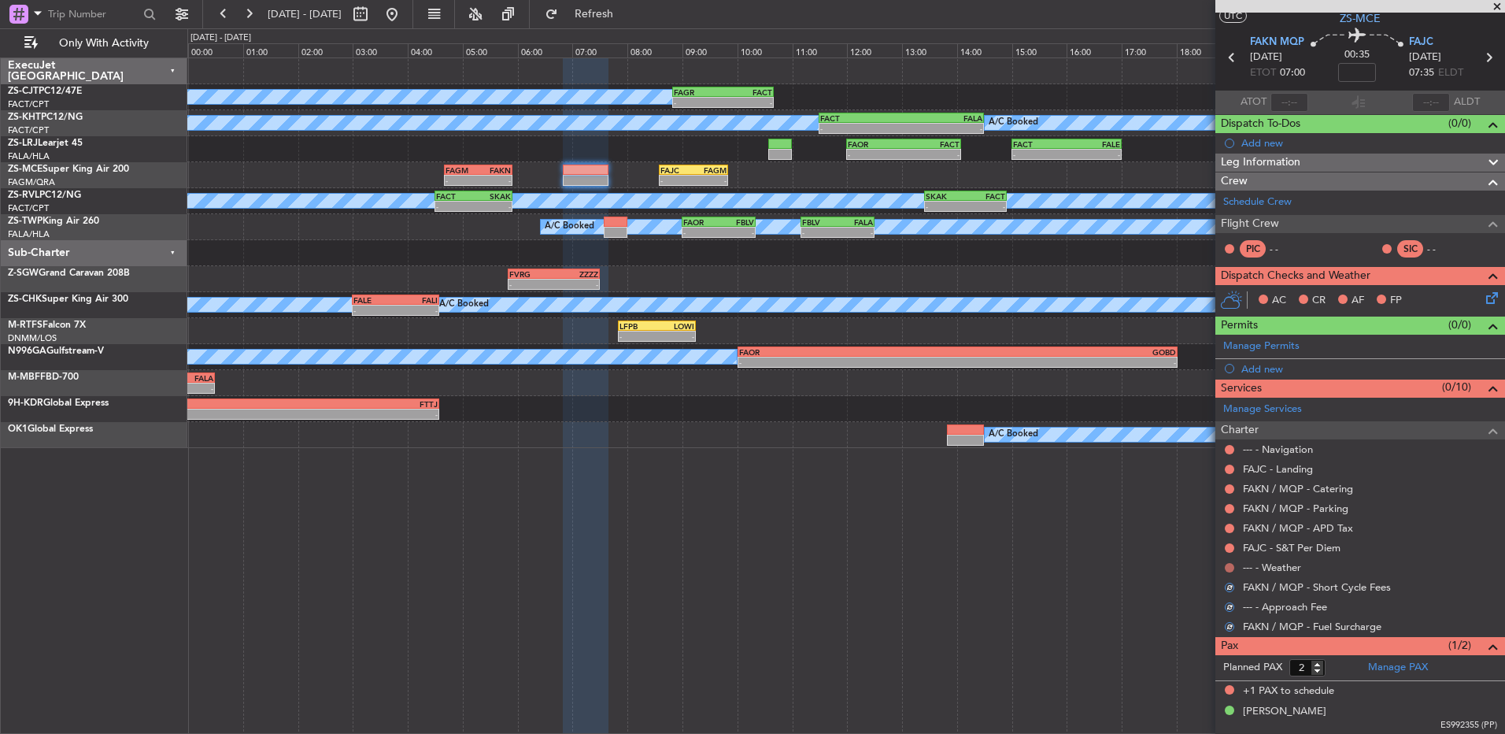
click at [1230, 568] on button at bounding box center [1229, 567] width 9 height 9
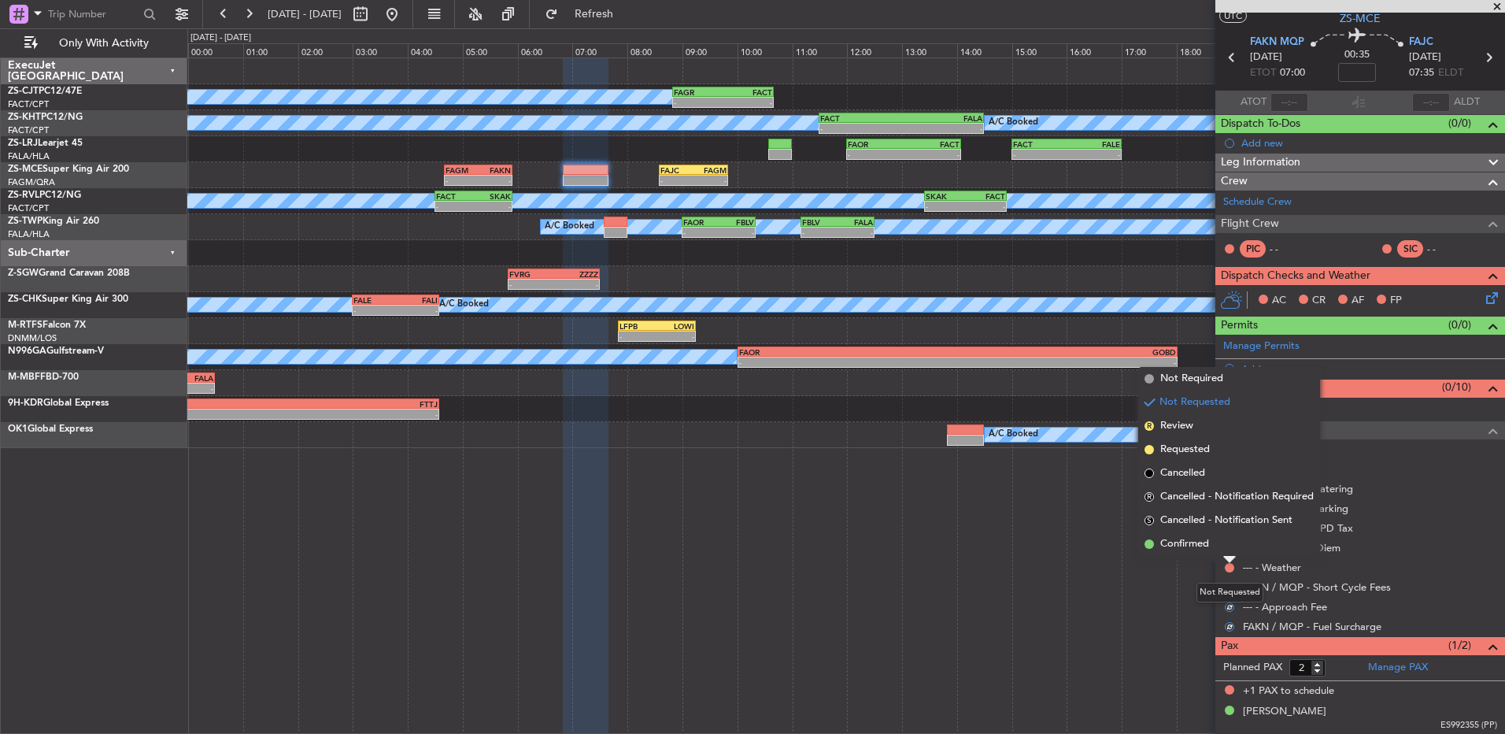
click at [1234, 550] on li "Confirmed" at bounding box center [1229, 544] width 182 height 24
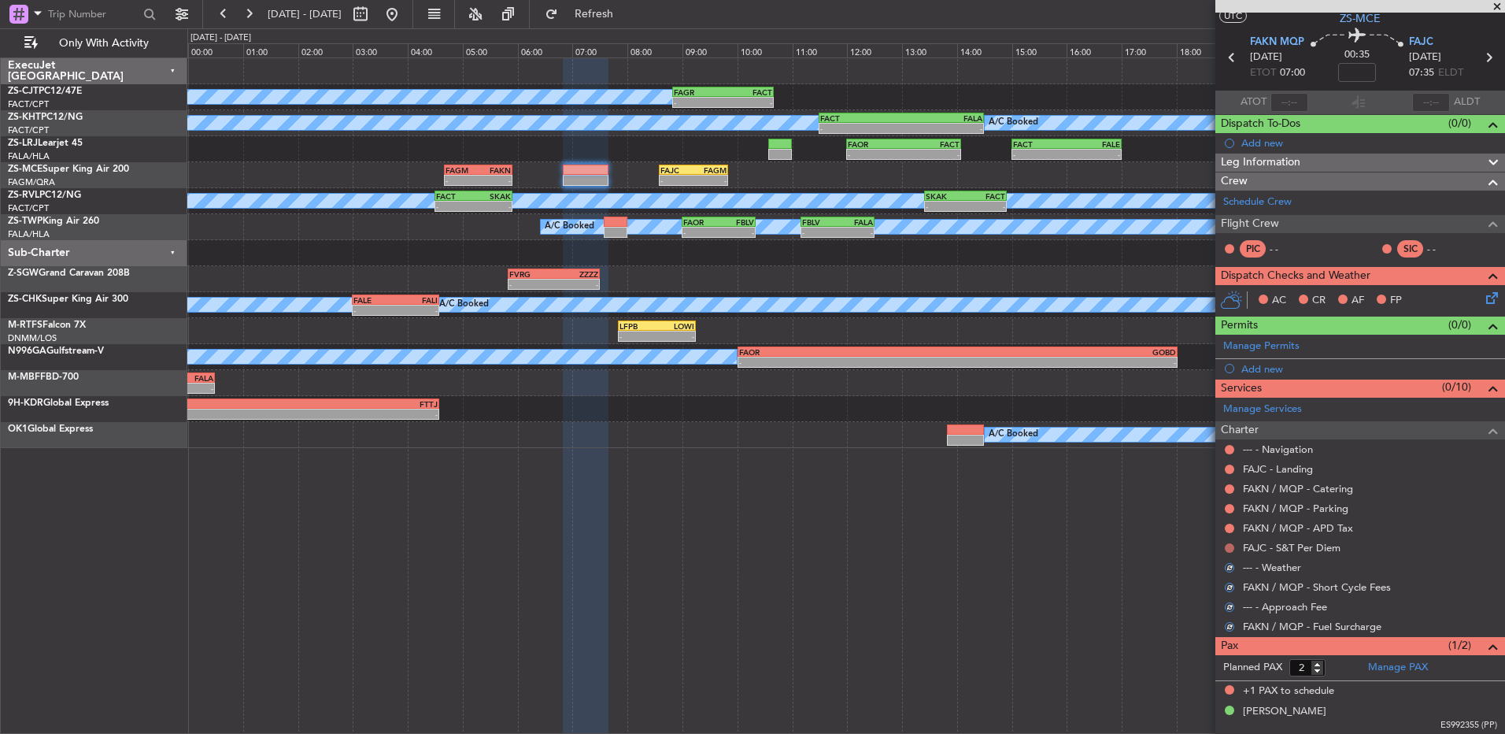
click at [1234, 550] on button at bounding box center [1229, 547] width 9 height 9
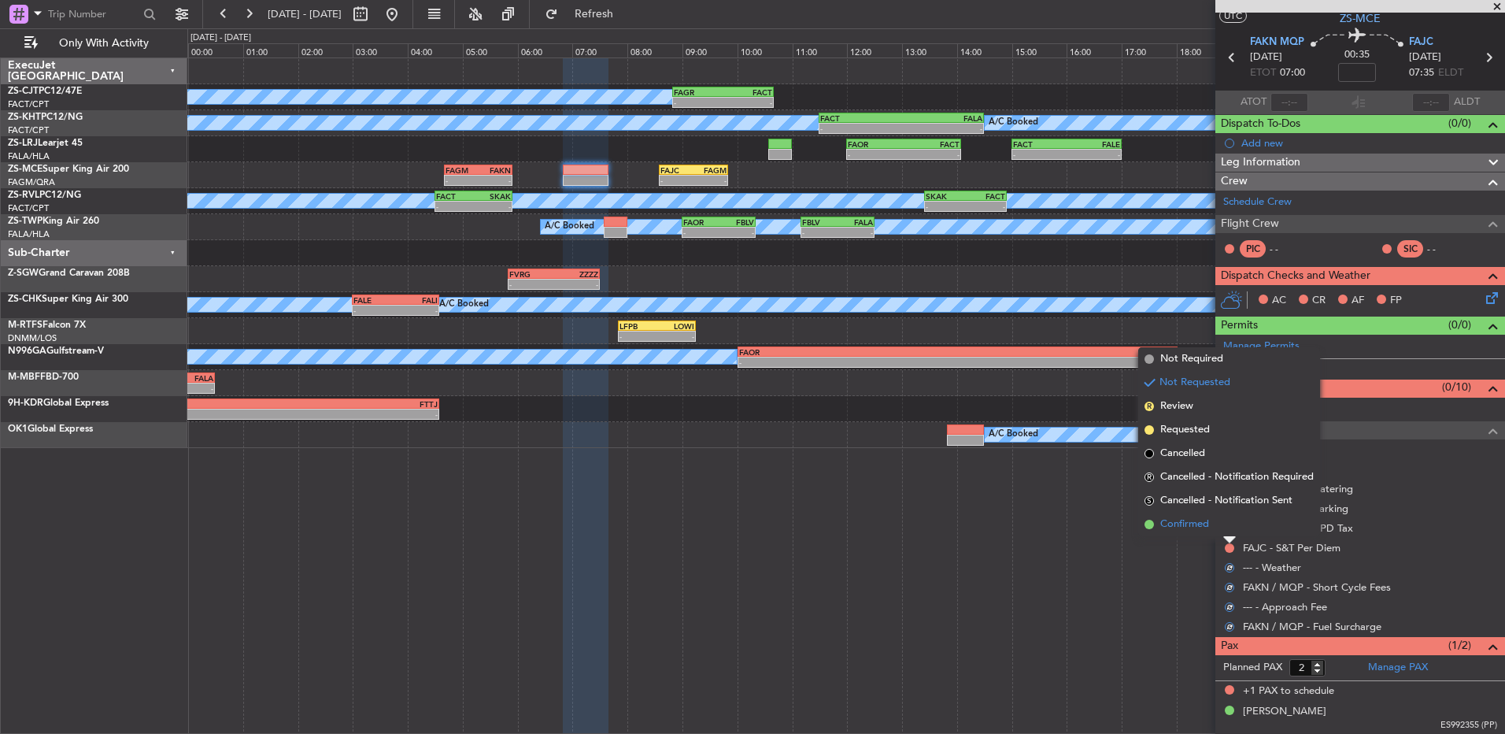
click at [1224, 531] on li "Confirmed" at bounding box center [1229, 525] width 182 height 24
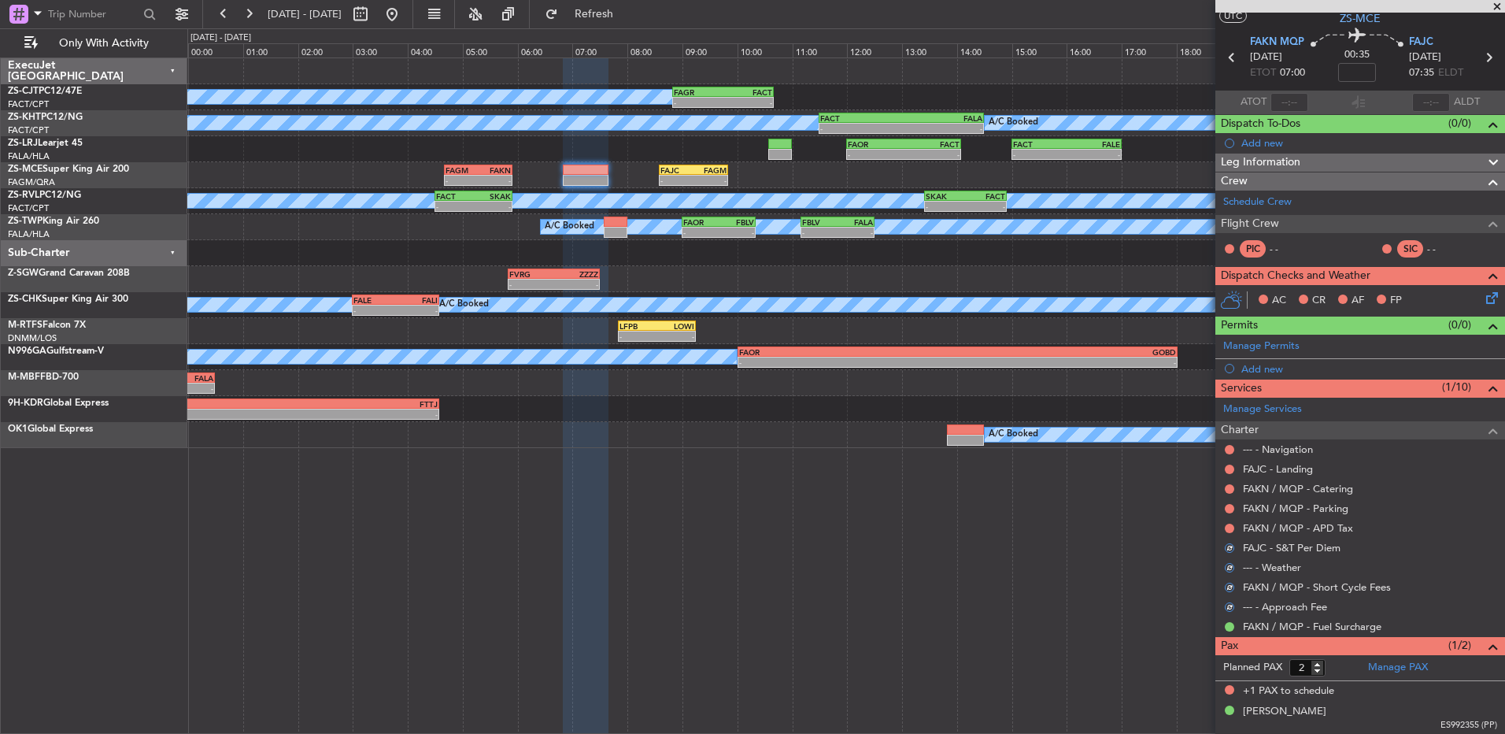
click at [1223, 527] on div "FAKN / MQP - APD Tax" at bounding box center [1361, 528] width 290 height 20
click at [1230, 527] on button at bounding box center [1229, 528] width 9 height 9
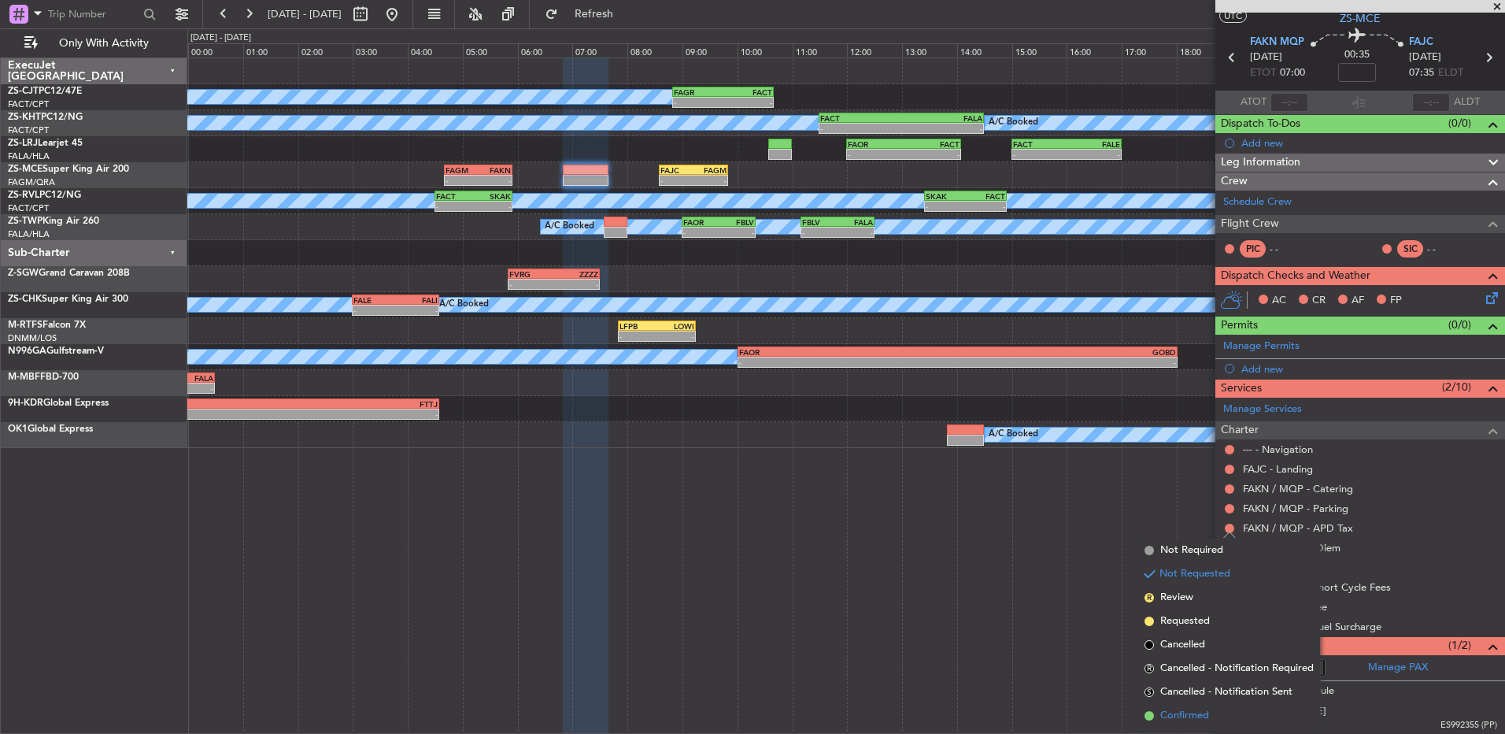
click at [1198, 709] on span "Confirmed" at bounding box center [1184, 716] width 49 height 16
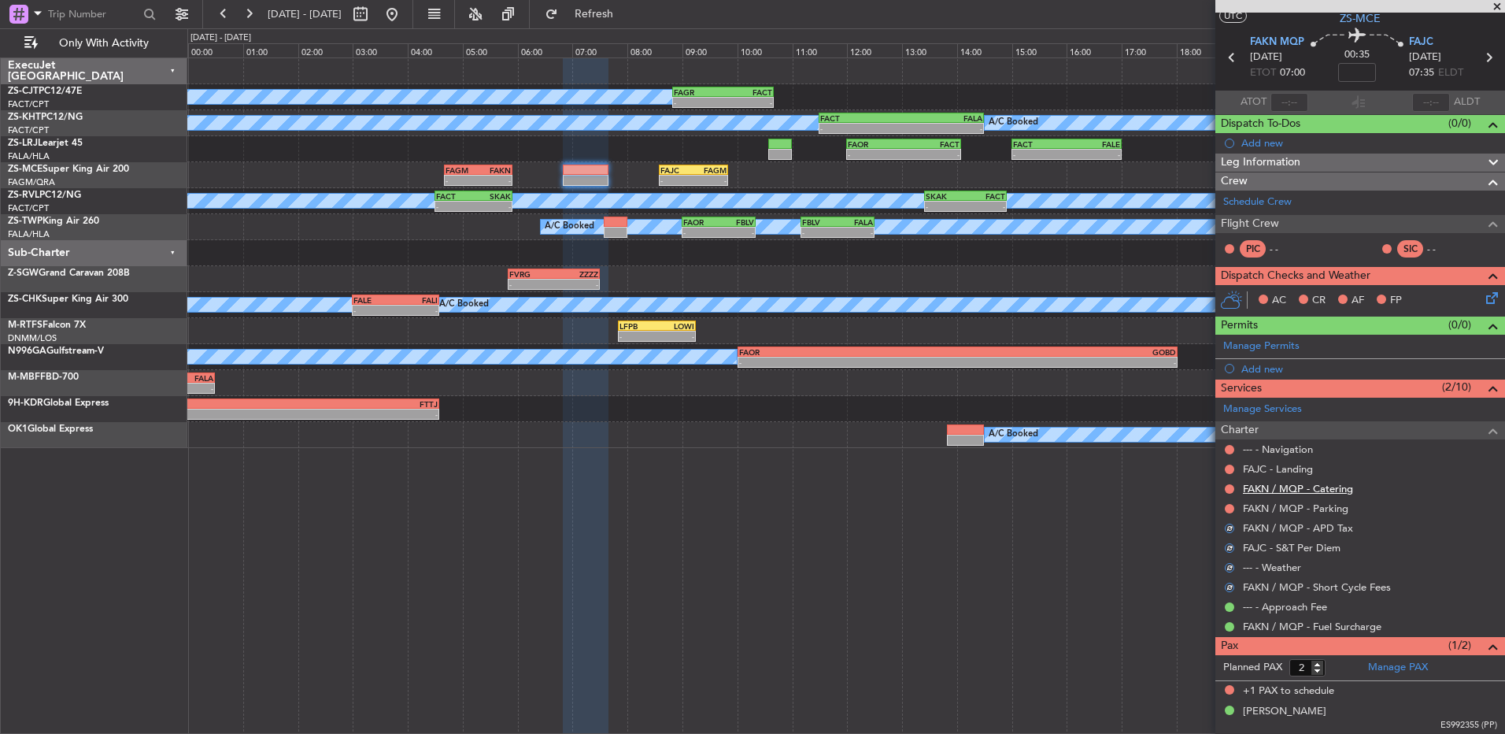
scroll to position [0, 0]
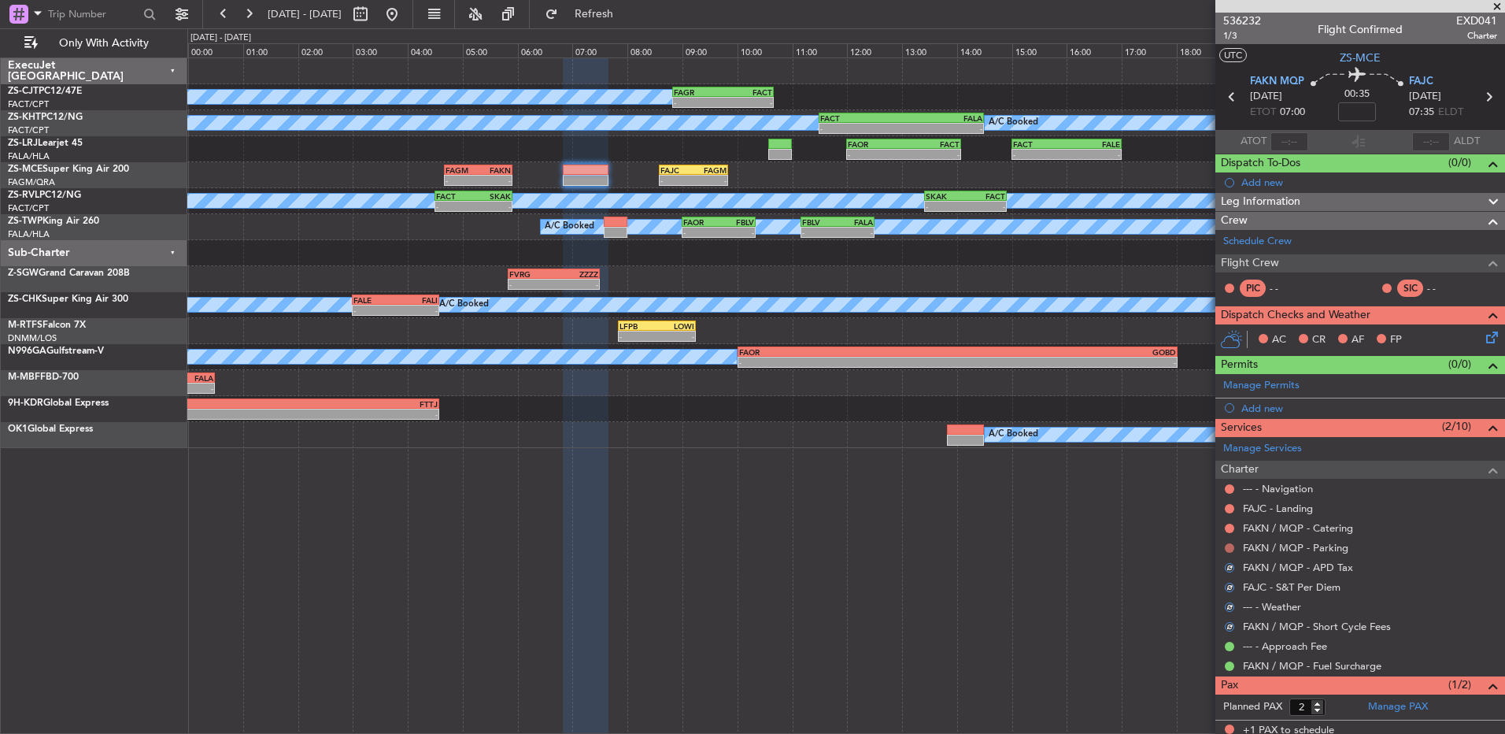
click at [1232, 543] on button at bounding box center [1229, 547] width 9 height 9
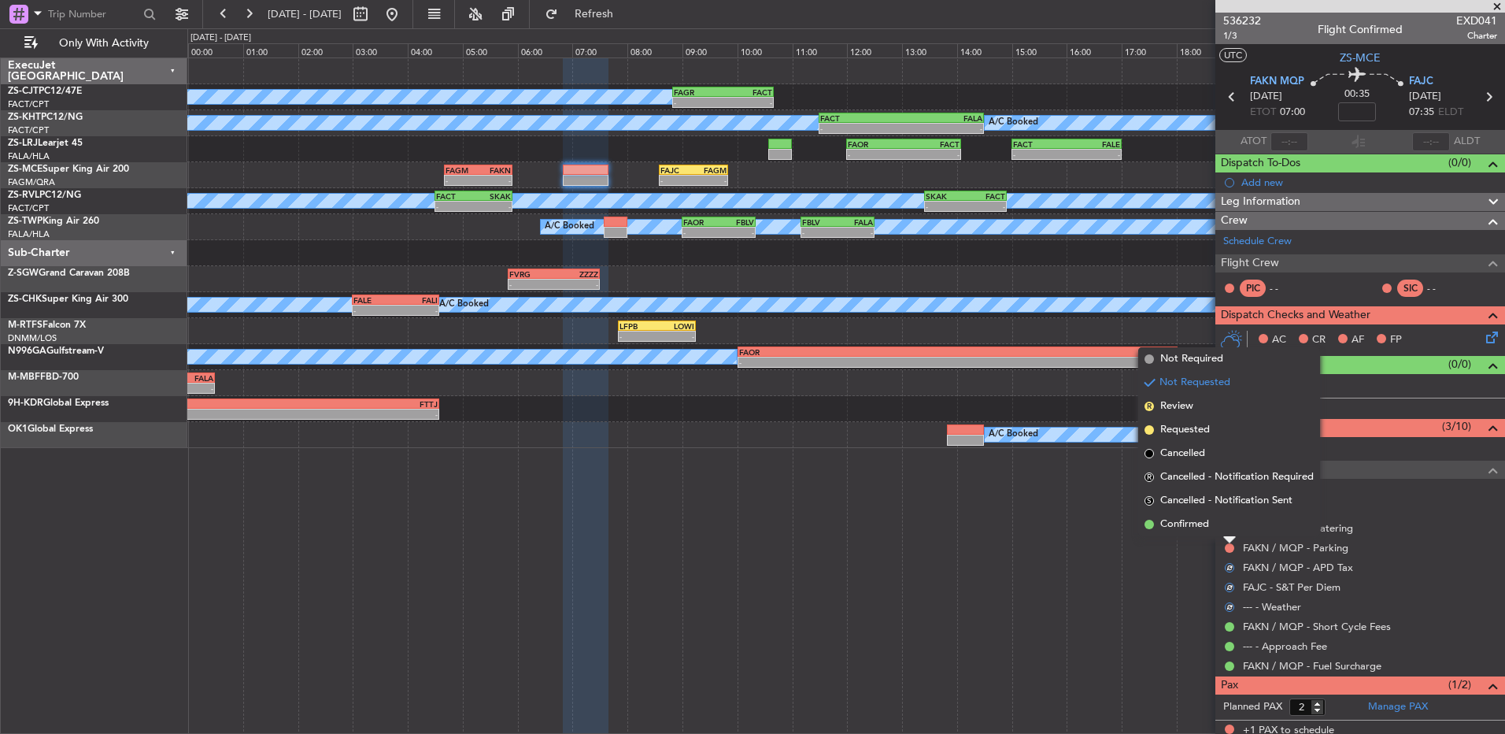
click at [1219, 531] on li "Confirmed" at bounding box center [1229, 525] width 182 height 24
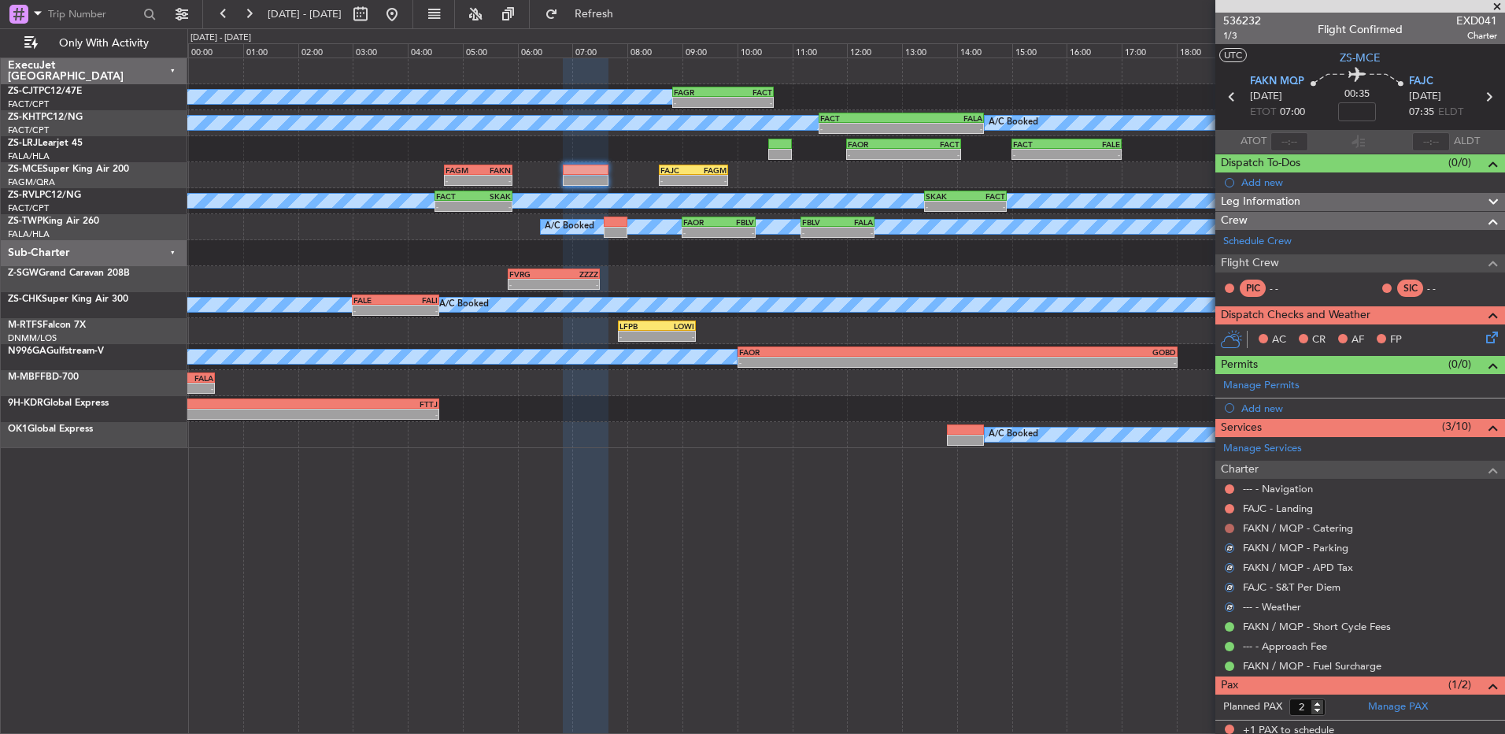
click at [1229, 527] on button at bounding box center [1229, 528] width 9 height 9
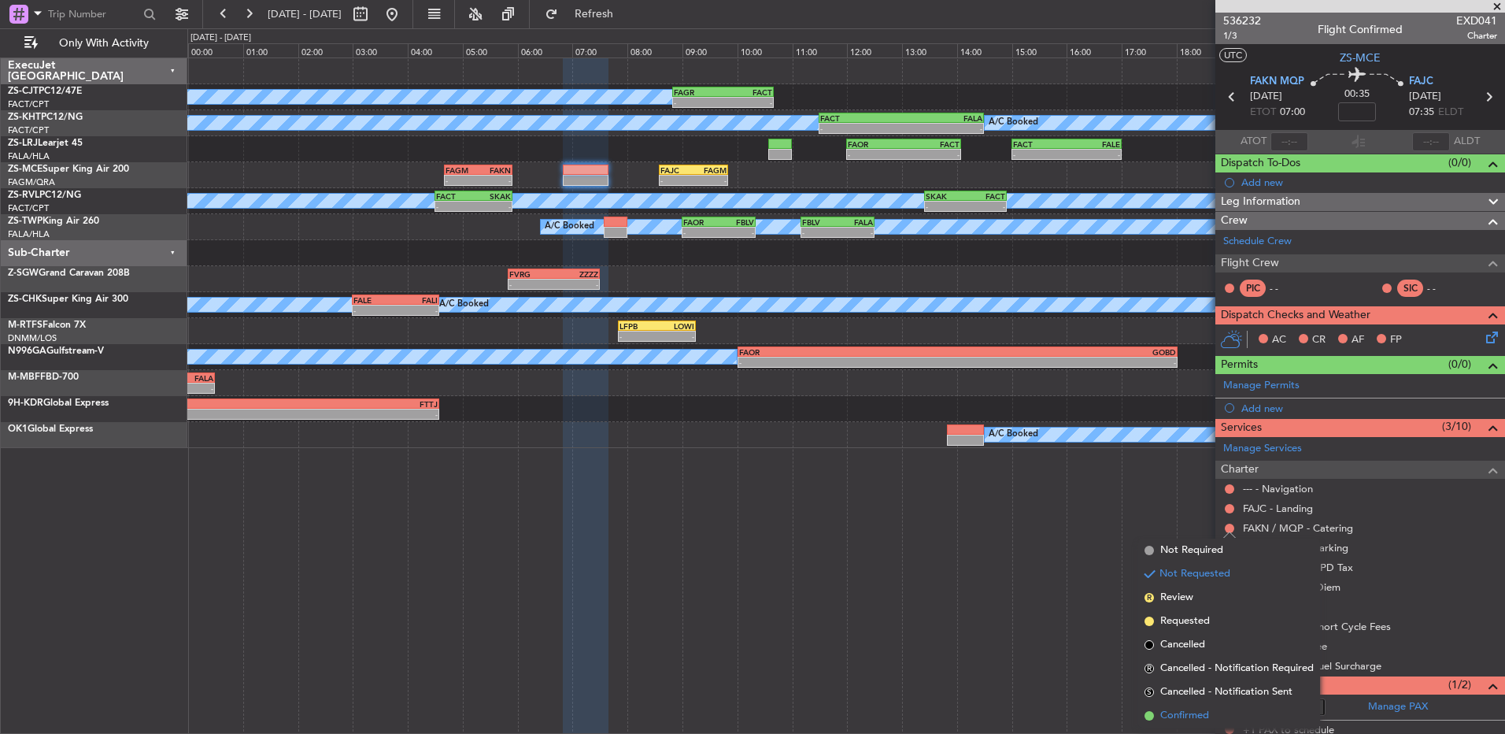
click at [1193, 705] on li "Confirmed" at bounding box center [1229, 716] width 182 height 24
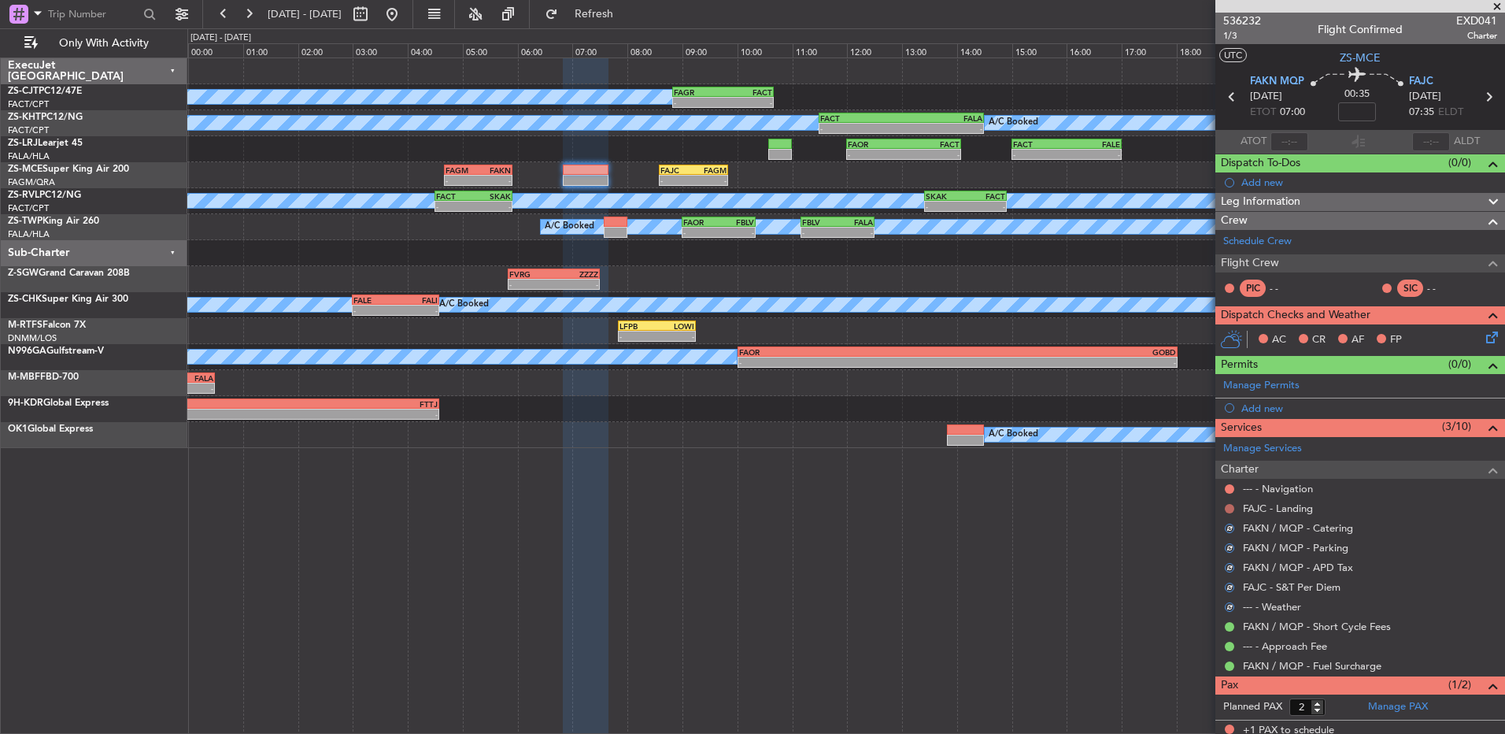
click at [1227, 506] on button at bounding box center [1229, 508] width 9 height 9
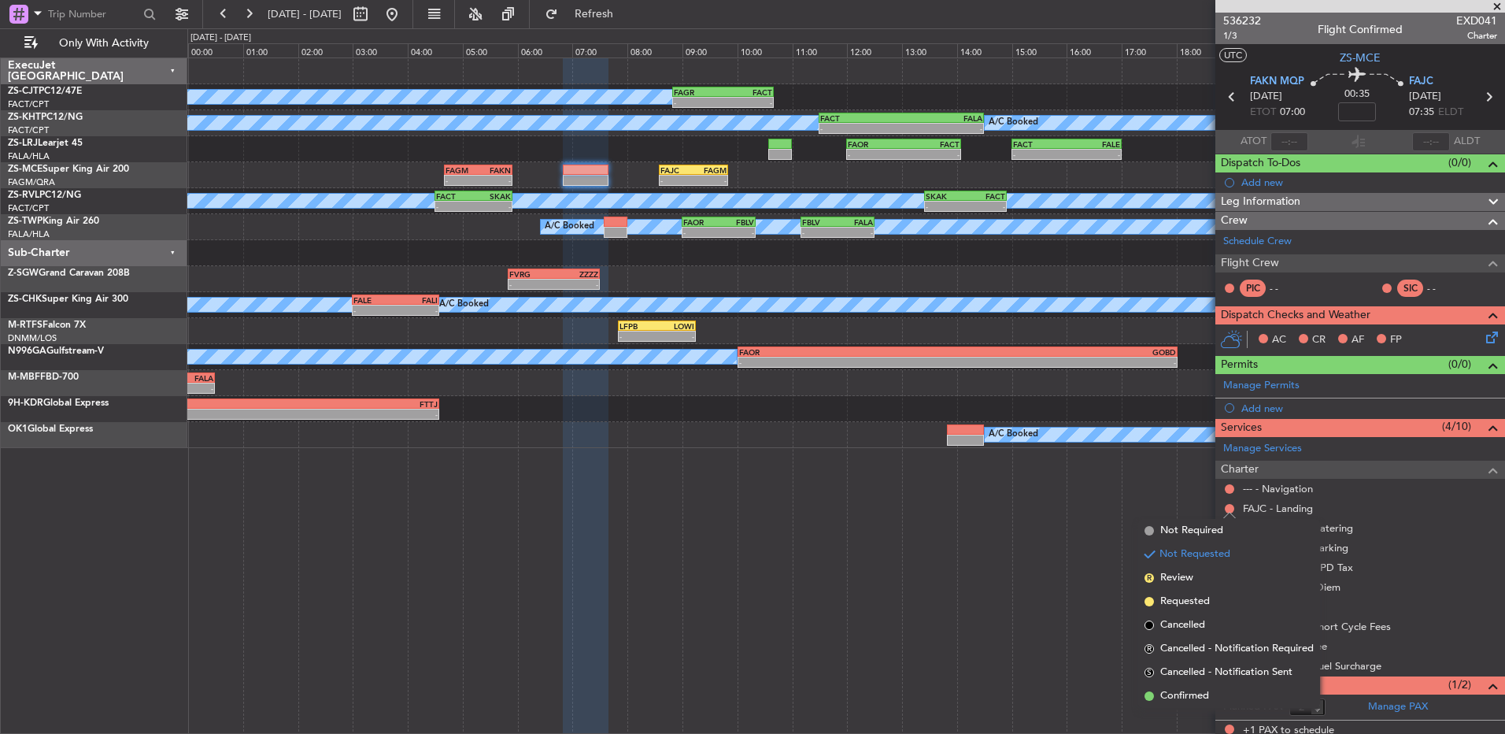
drag, startPoint x: 1158, startPoint y: 694, endPoint x: 1210, endPoint y: 470, distance: 230.3
click at [1157, 689] on li "Confirmed" at bounding box center [1229, 696] width 182 height 24
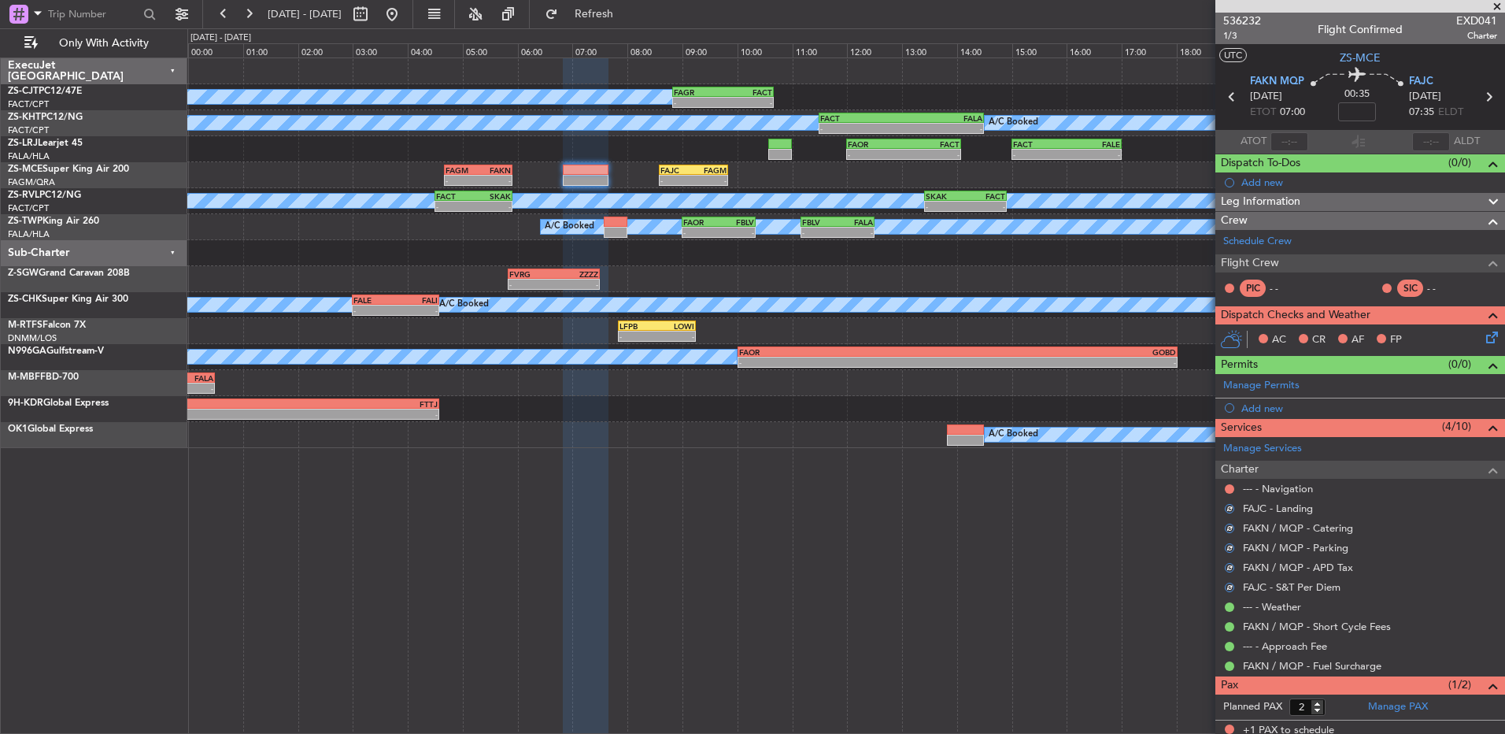
click at [1232, 494] on div at bounding box center [1229, 489] width 13 height 13
click at [1230, 487] on button at bounding box center [1229, 488] width 9 height 9
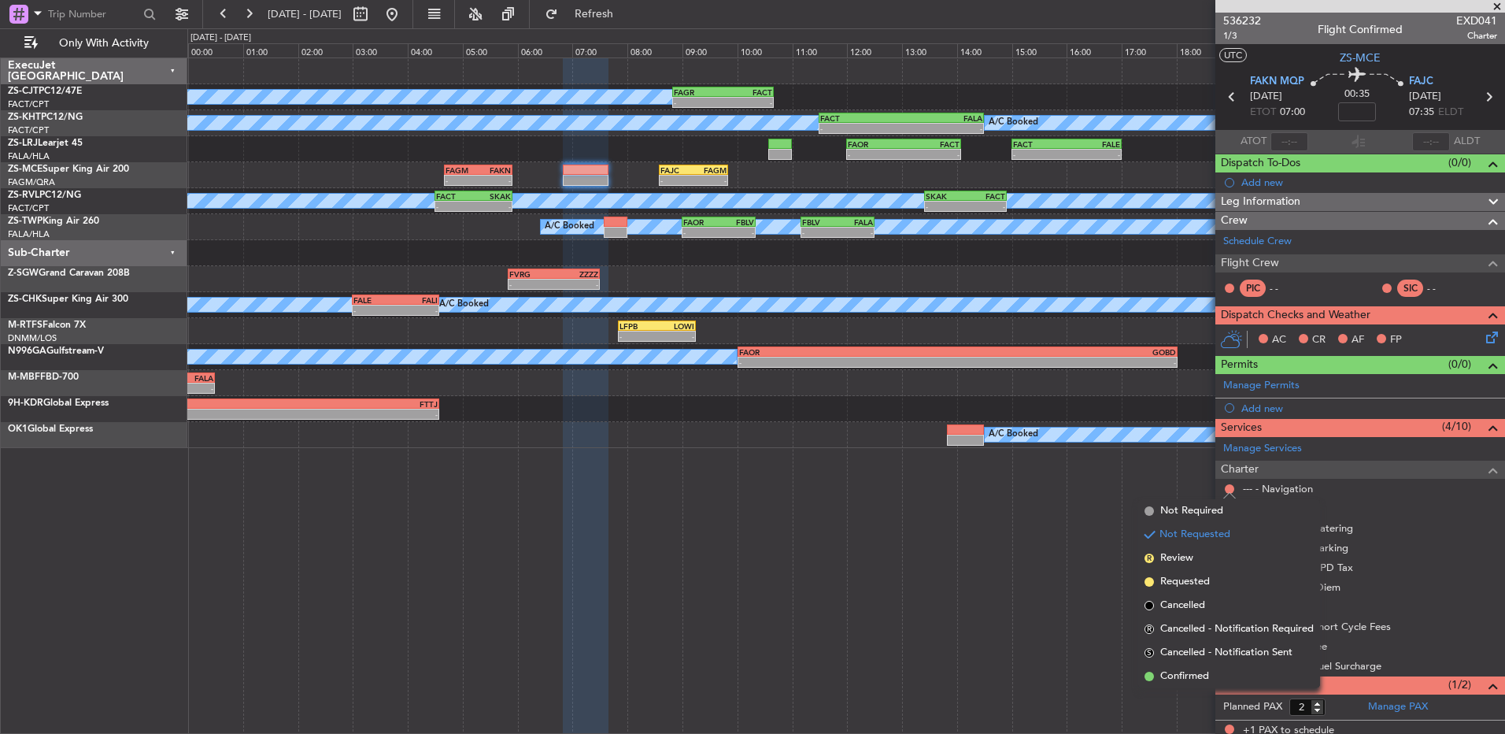
drag, startPoint x: 1190, startPoint y: 680, endPoint x: 1196, endPoint y: 648, distance: 32.9
click at [1190, 679] on span "Confirmed" at bounding box center [1184, 676] width 49 height 16
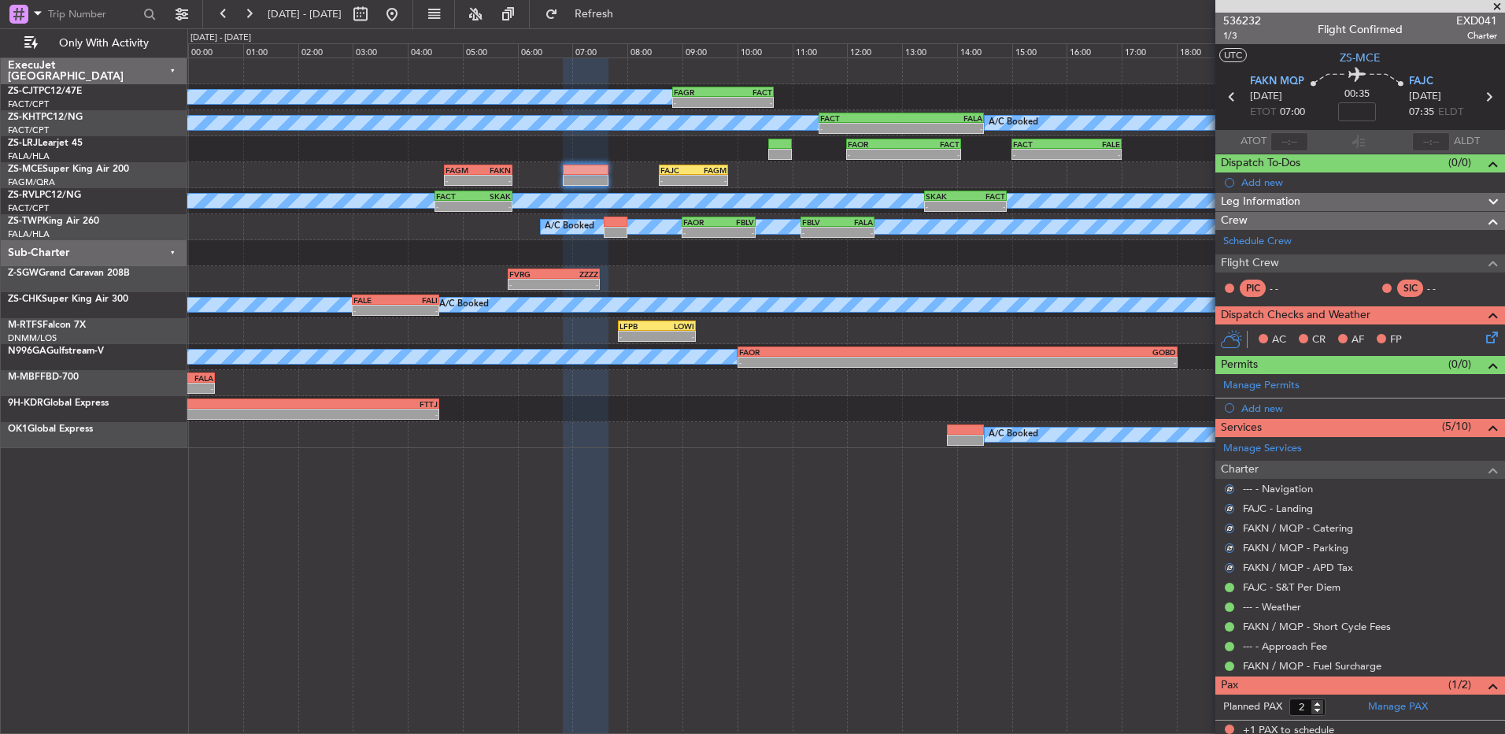
click at [1483, 333] on icon at bounding box center [1489, 334] width 13 height 13
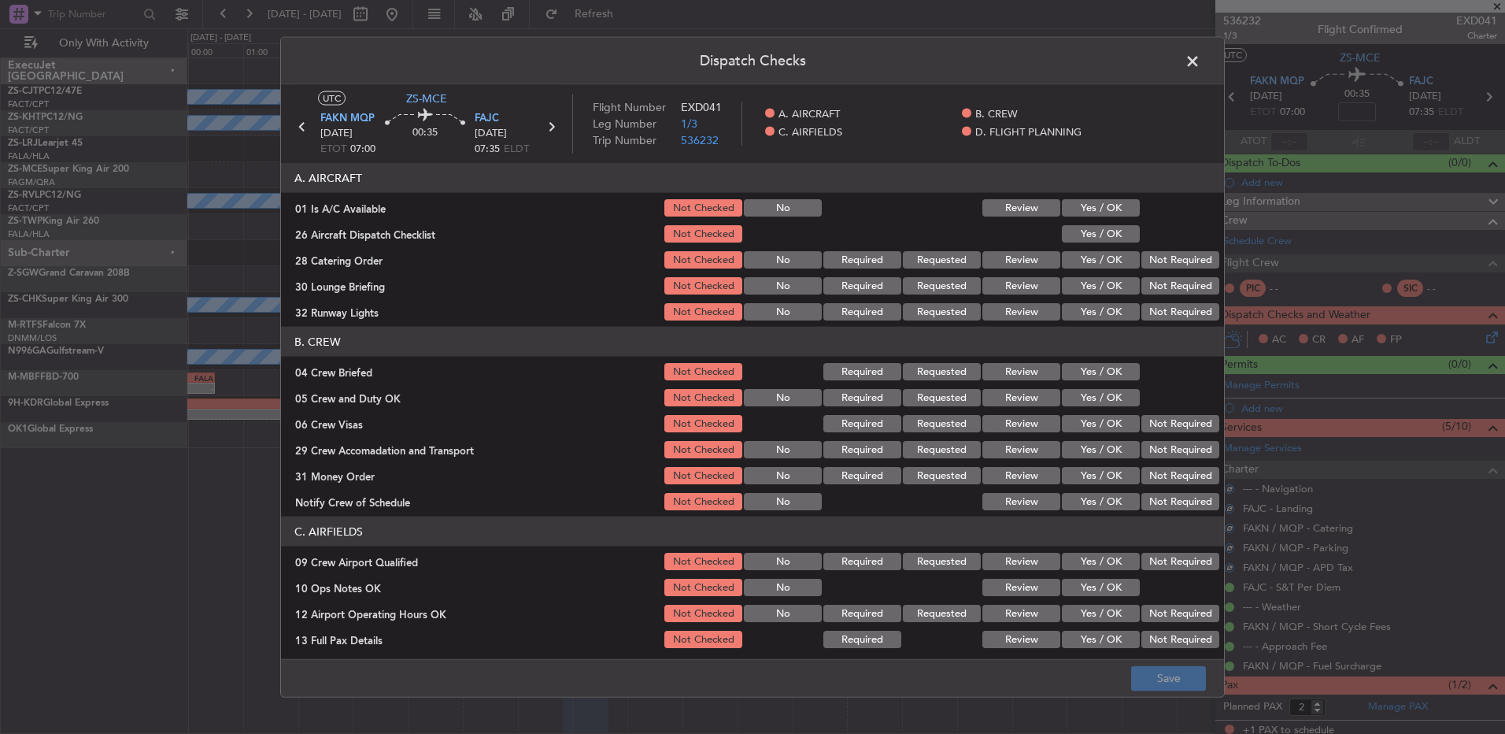
click at [1108, 205] on button "Yes / OK" at bounding box center [1101, 207] width 78 height 17
click at [1108, 259] on button "Yes / OK" at bounding box center [1101, 259] width 78 height 17
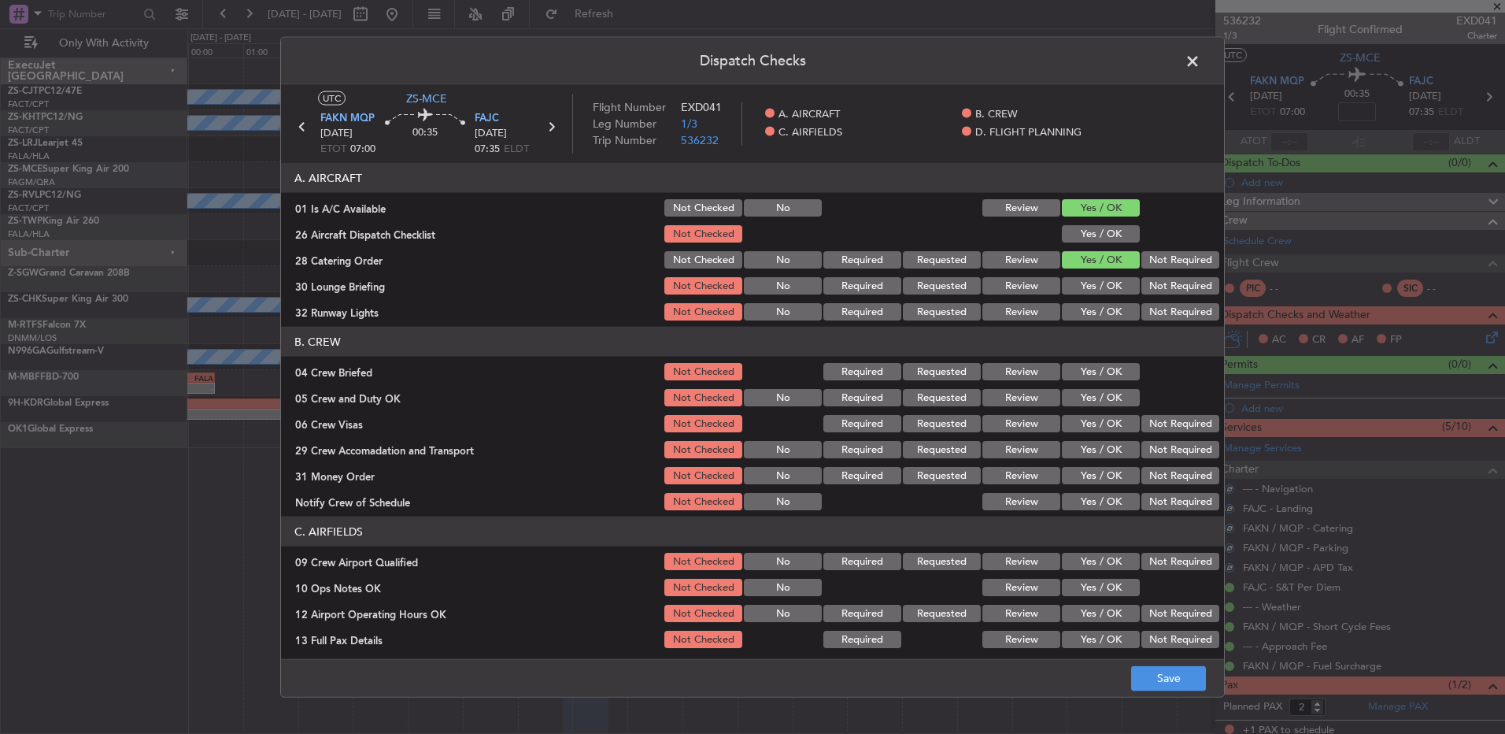
click at [1089, 233] on button "Yes / OK" at bounding box center [1101, 233] width 78 height 17
click at [1148, 267] on button "Not Required" at bounding box center [1181, 259] width 78 height 17
click at [1164, 277] on div "Not Required" at bounding box center [1179, 286] width 80 height 22
click at [1166, 290] on button "Not Required" at bounding box center [1181, 285] width 78 height 17
click at [1163, 295] on div "Not Required" at bounding box center [1179, 286] width 80 height 22
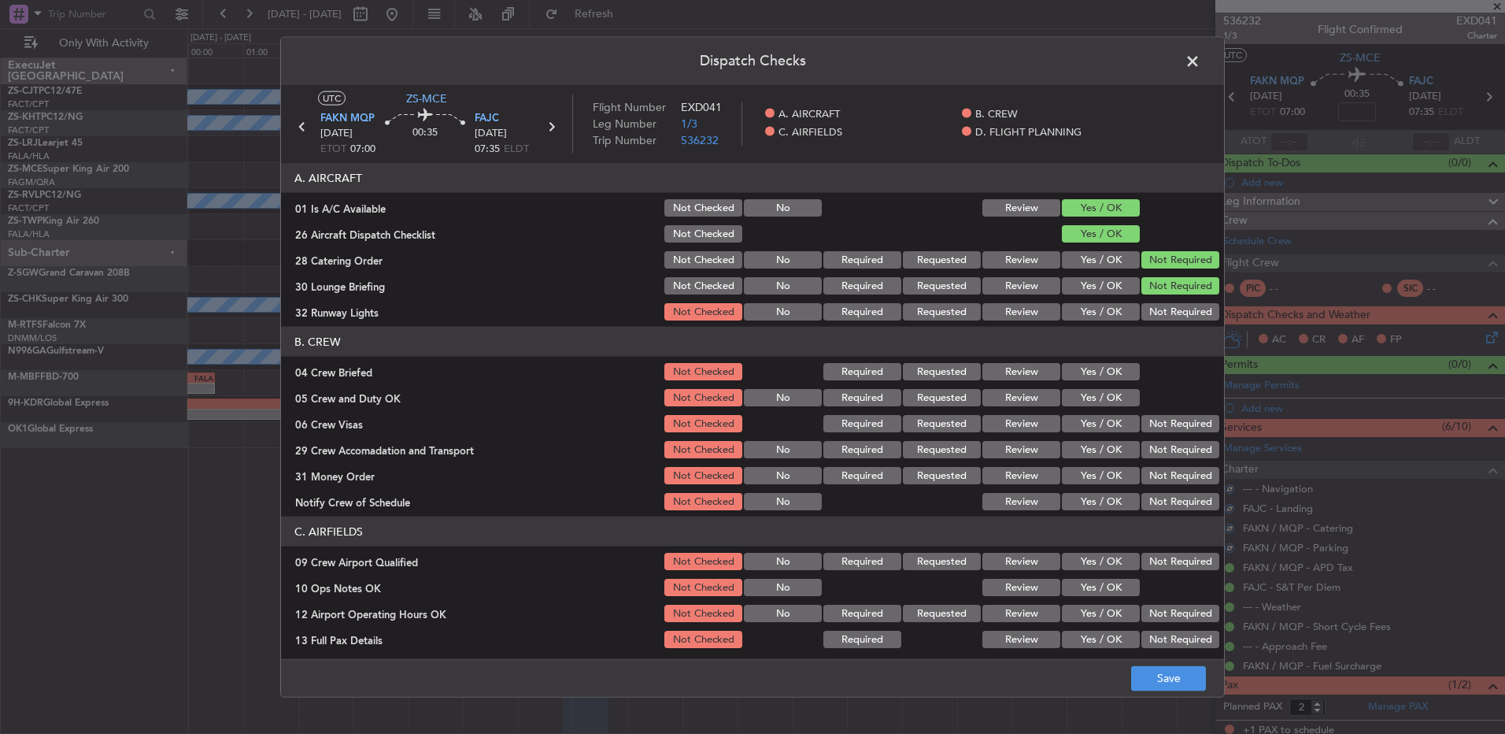
drag, startPoint x: 1161, startPoint y: 299, endPoint x: 1154, endPoint y: 316, distance: 18.0
click at [1159, 307] on section "A. AIRCRAFT 01 Is A/C Available Not Checked No Review Yes / OK 26 Aircraft Disp…" at bounding box center [752, 243] width 943 height 160
click at [1154, 316] on button "Not Required" at bounding box center [1181, 311] width 78 height 17
click at [1116, 379] on section "B. CREW 04 Crew Briefed Not Checked Required Requested Review Yes / OK 05 Crew …" at bounding box center [752, 420] width 943 height 186
click at [1116, 381] on div "Yes / OK" at bounding box center [1100, 372] width 80 height 22
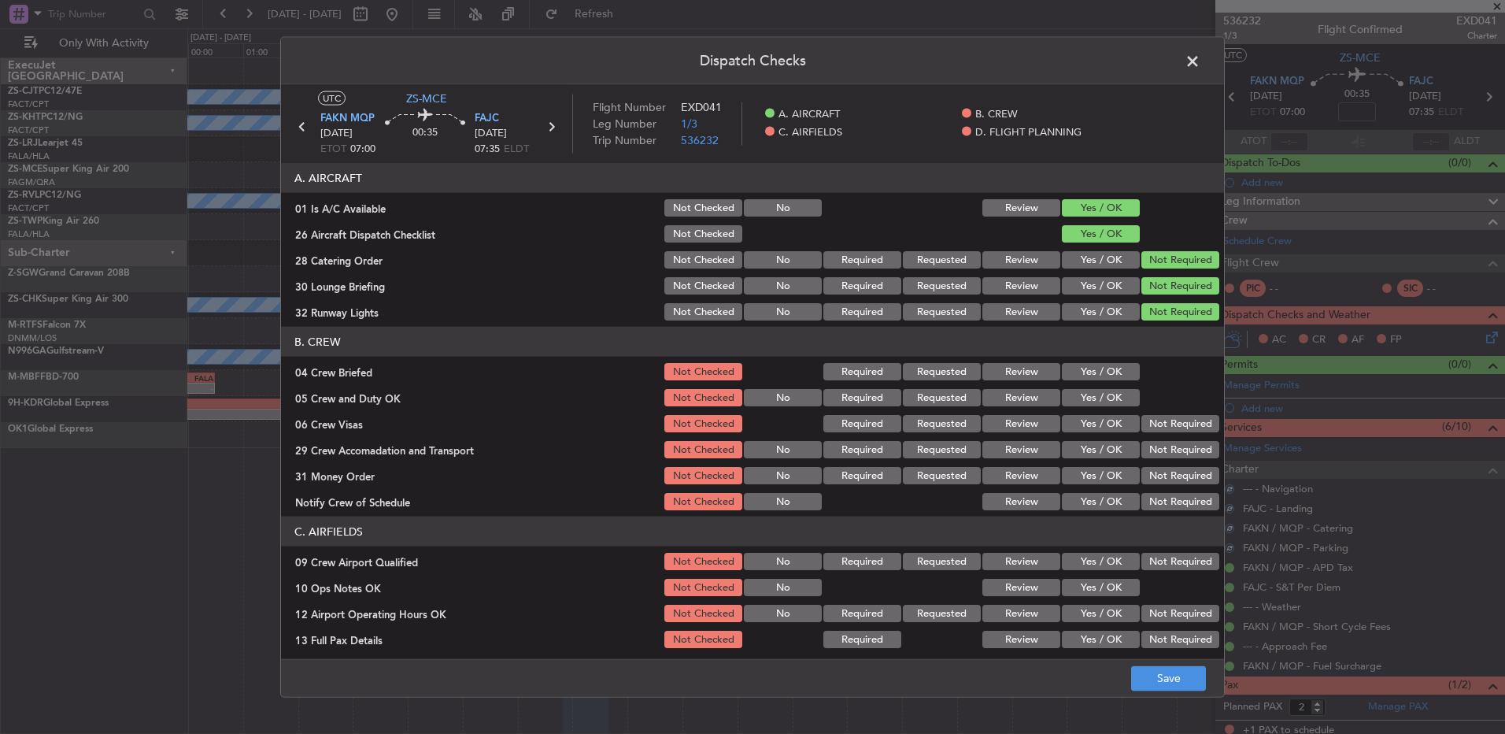
click at [1111, 366] on button "Yes / OK" at bounding box center [1101, 371] width 78 height 17
click at [1111, 387] on section "B. CREW 04 Crew Briefed Not Checked Required Requested Review Yes / OK 05 Crew …" at bounding box center [752, 420] width 943 height 186
click at [1109, 398] on button "Yes / OK" at bounding box center [1101, 397] width 78 height 17
click at [1145, 413] on div "Not Required" at bounding box center [1179, 424] width 80 height 22
click at [1153, 428] on button "Not Required" at bounding box center [1181, 423] width 78 height 17
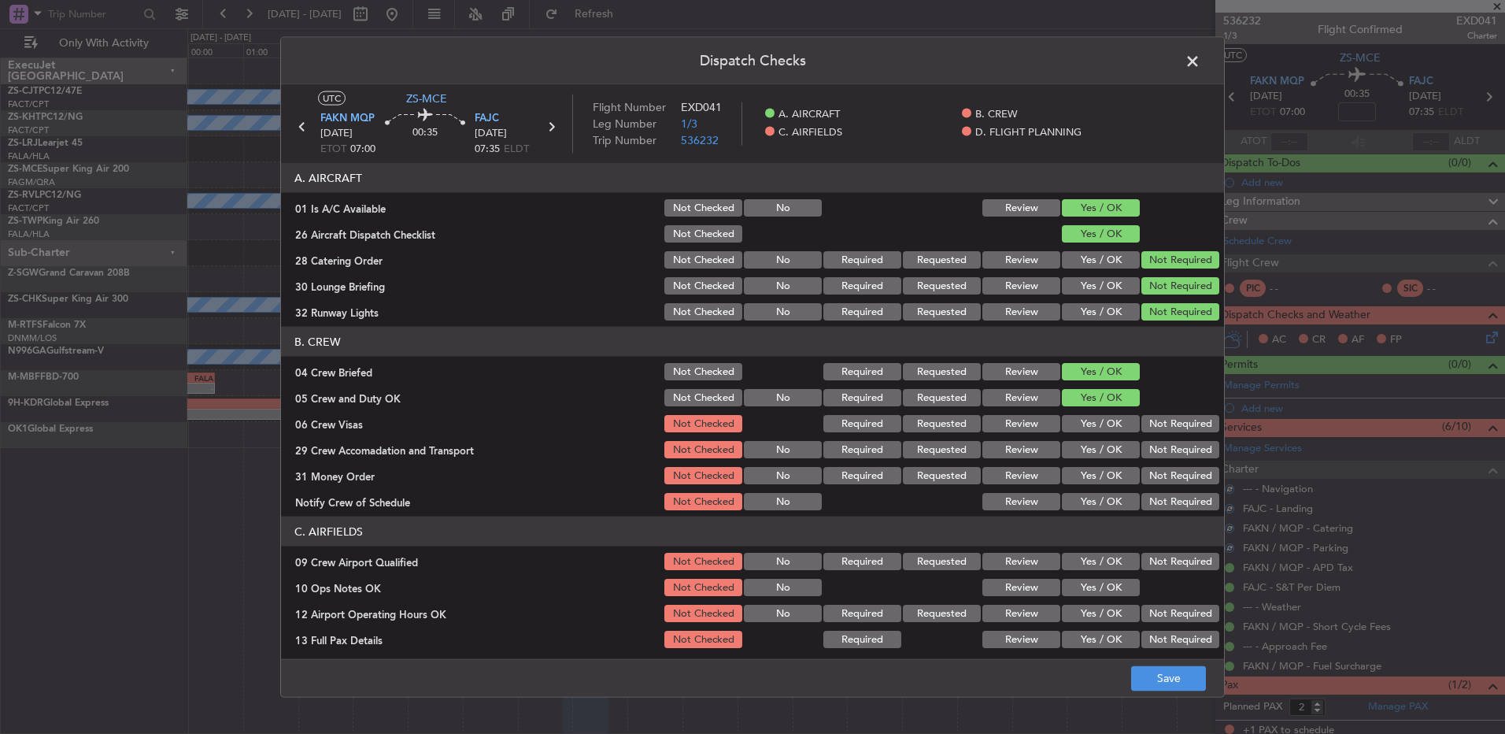
click at [1153, 428] on button "Not Required" at bounding box center [1181, 423] width 78 height 17
click at [1151, 452] on section "B. CREW 04 Crew Briefed Not Checked Required Requested Review Yes / OK 05 Crew …" at bounding box center [752, 420] width 943 height 186
click at [1150, 452] on button "Not Required" at bounding box center [1181, 449] width 78 height 17
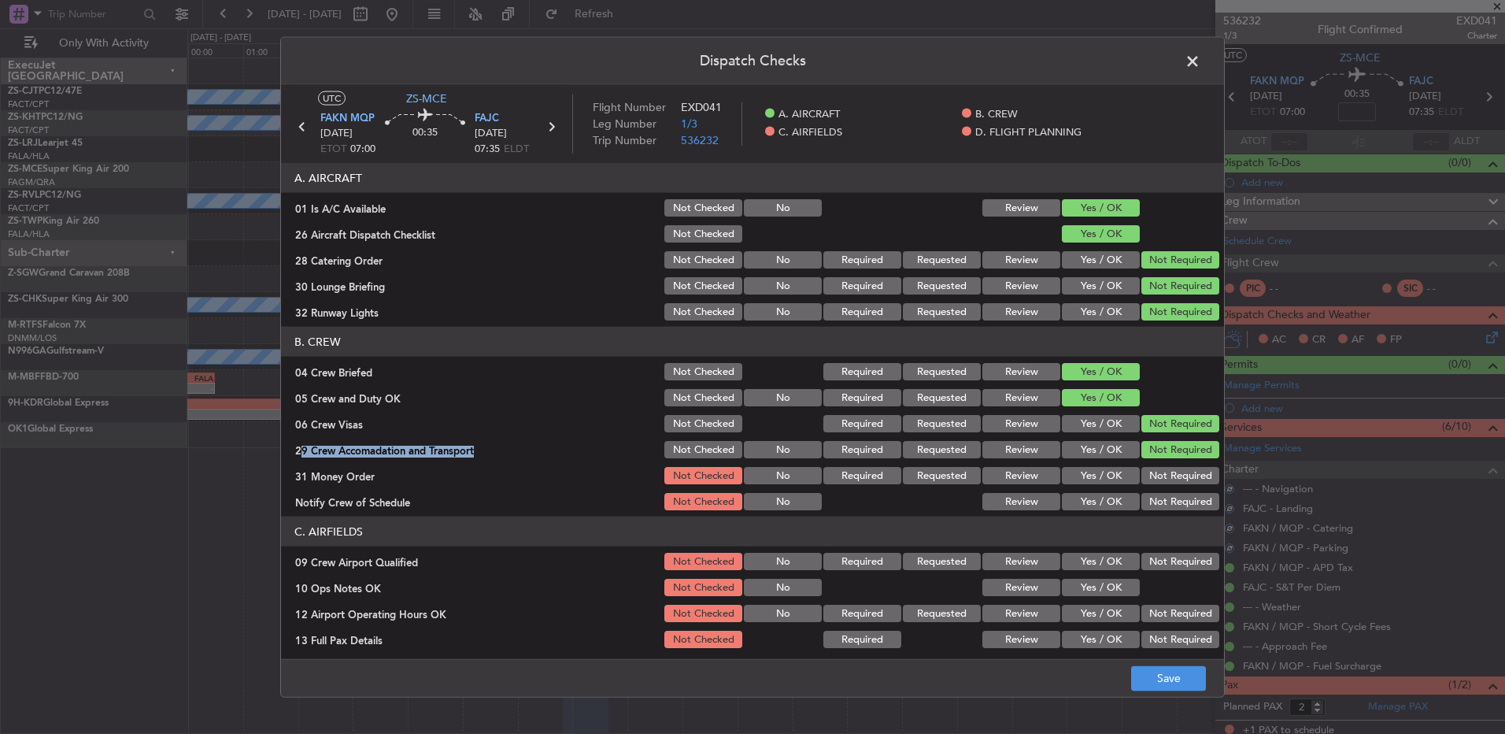
click at [1145, 502] on button "Not Required" at bounding box center [1181, 501] width 78 height 17
click at [1150, 471] on button "Not Required" at bounding box center [1181, 475] width 78 height 17
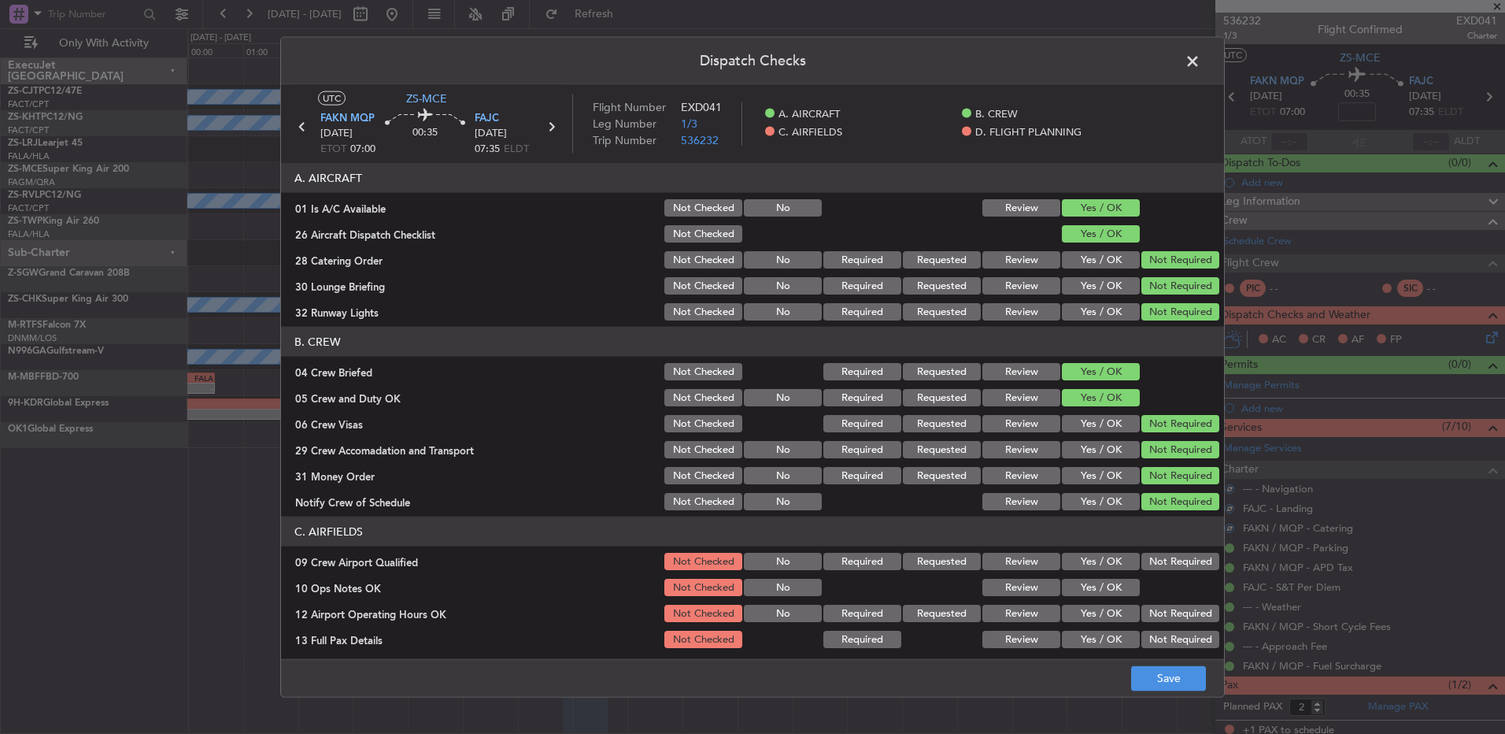
click at [1153, 549] on section "C. AIRFIELDS 09 Crew Airport Qualified Not Checked No Required Requested Review…" at bounding box center [752, 635] width 943 height 238
click at [1153, 555] on button "Not Required" at bounding box center [1181, 561] width 78 height 17
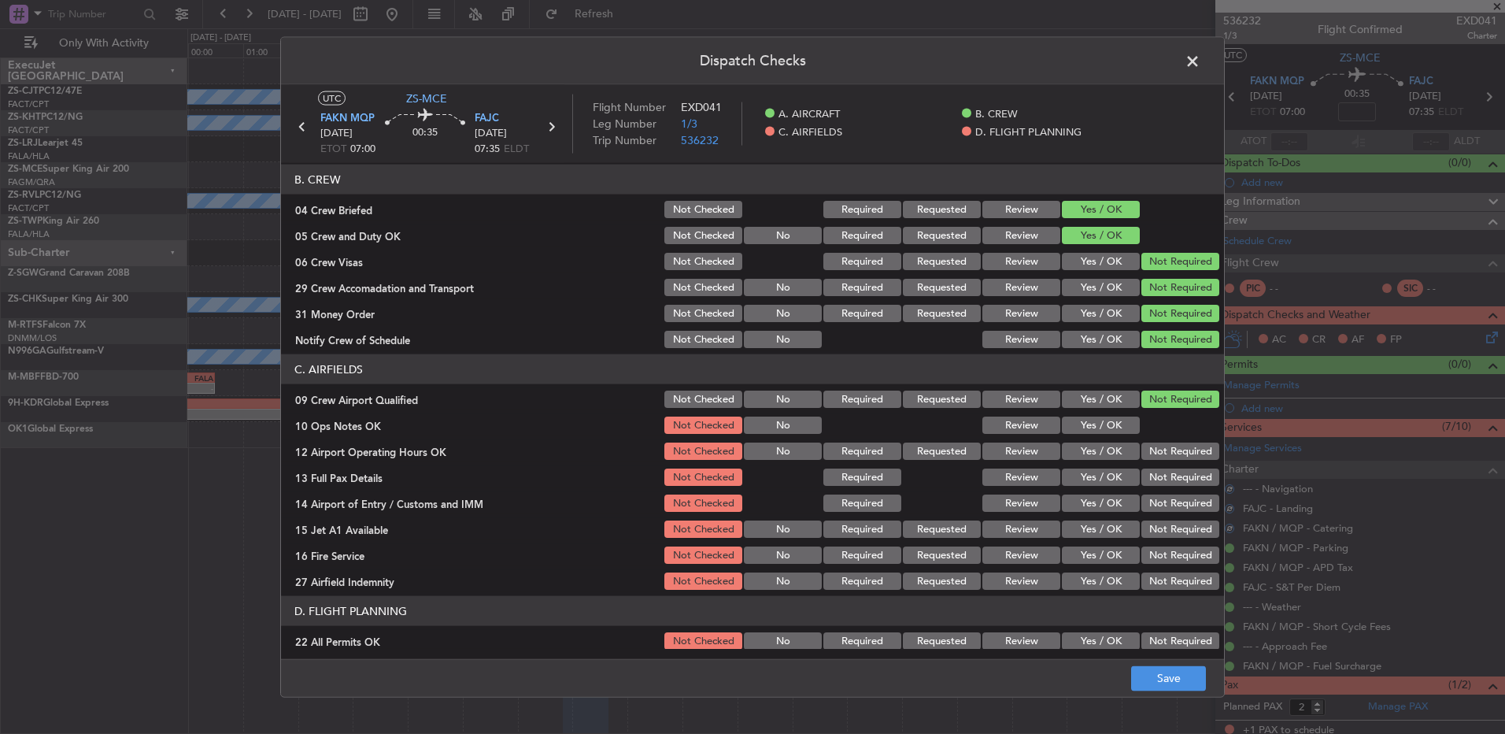
scroll to position [221, 0]
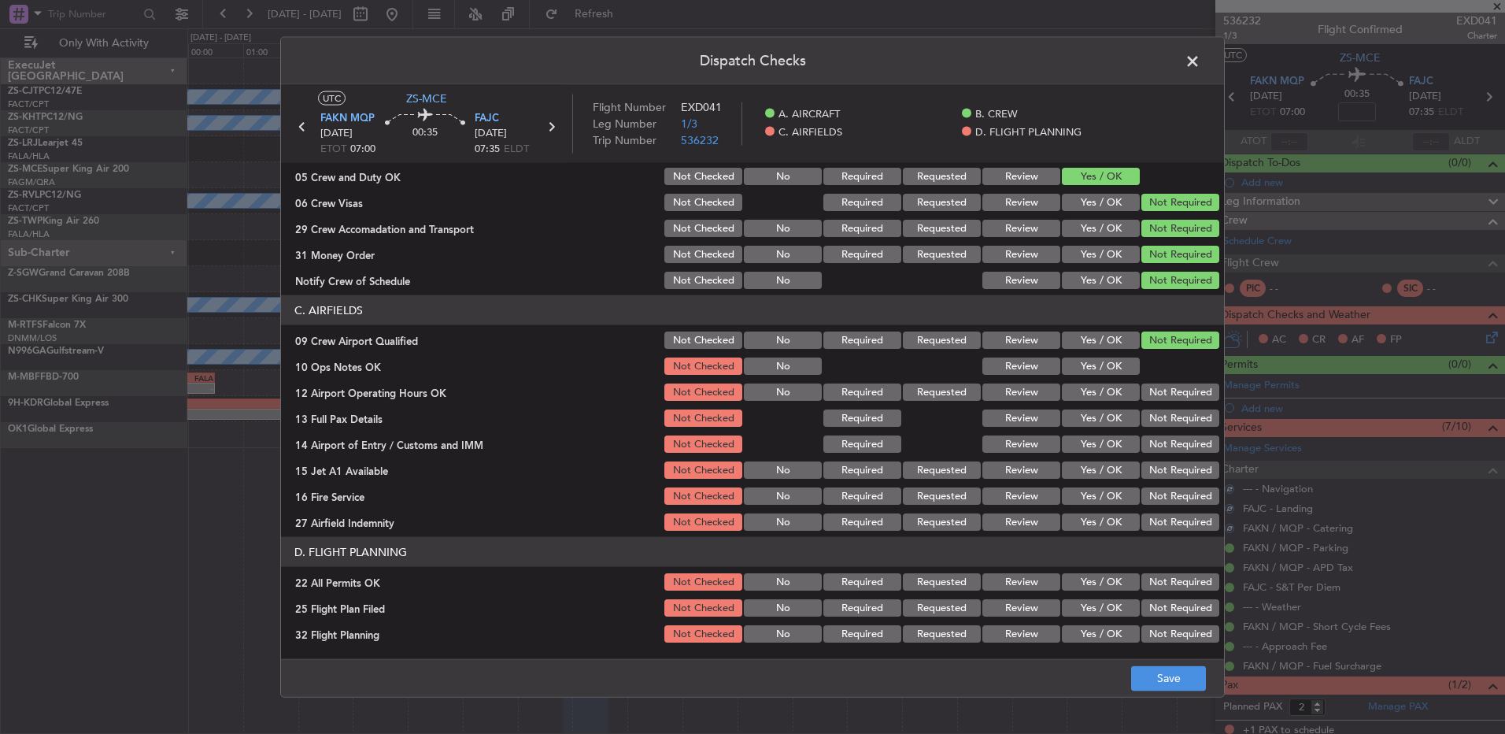
drag, startPoint x: 1093, startPoint y: 372, endPoint x: 1122, endPoint y: 387, distance: 33.1
click at [1094, 372] on button "Yes / OK" at bounding box center [1101, 365] width 78 height 17
drag, startPoint x: 1125, startPoint y: 387, endPoint x: 1133, endPoint y: 398, distance: 12.9
click at [1127, 389] on button "Yes / OK" at bounding box center [1101, 391] width 78 height 17
click at [1142, 402] on div "Not Required" at bounding box center [1179, 392] width 80 height 22
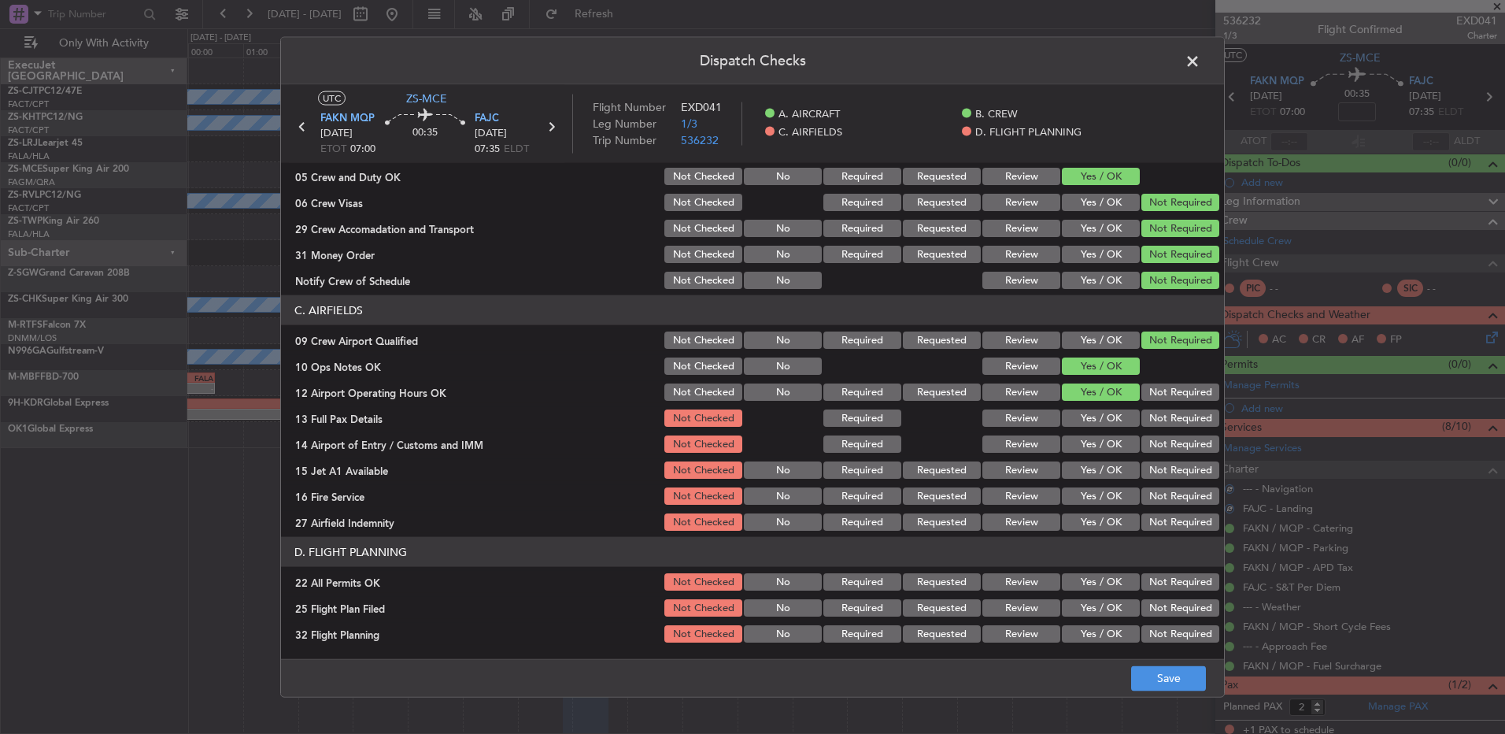
click at [1156, 392] on button "Not Required" at bounding box center [1181, 391] width 78 height 17
click at [1155, 407] on div "Not Required" at bounding box center [1179, 418] width 80 height 22
click at [1153, 418] on button "Not Required" at bounding box center [1181, 417] width 78 height 17
click at [1150, 433] on div "Not Required" at bounding box center [1179, 444] width 80 height 22
drag, startPoint x: 1150, startPoint y: 437, endPoint x: 1152, endPoint y: 446, distance: 9.6
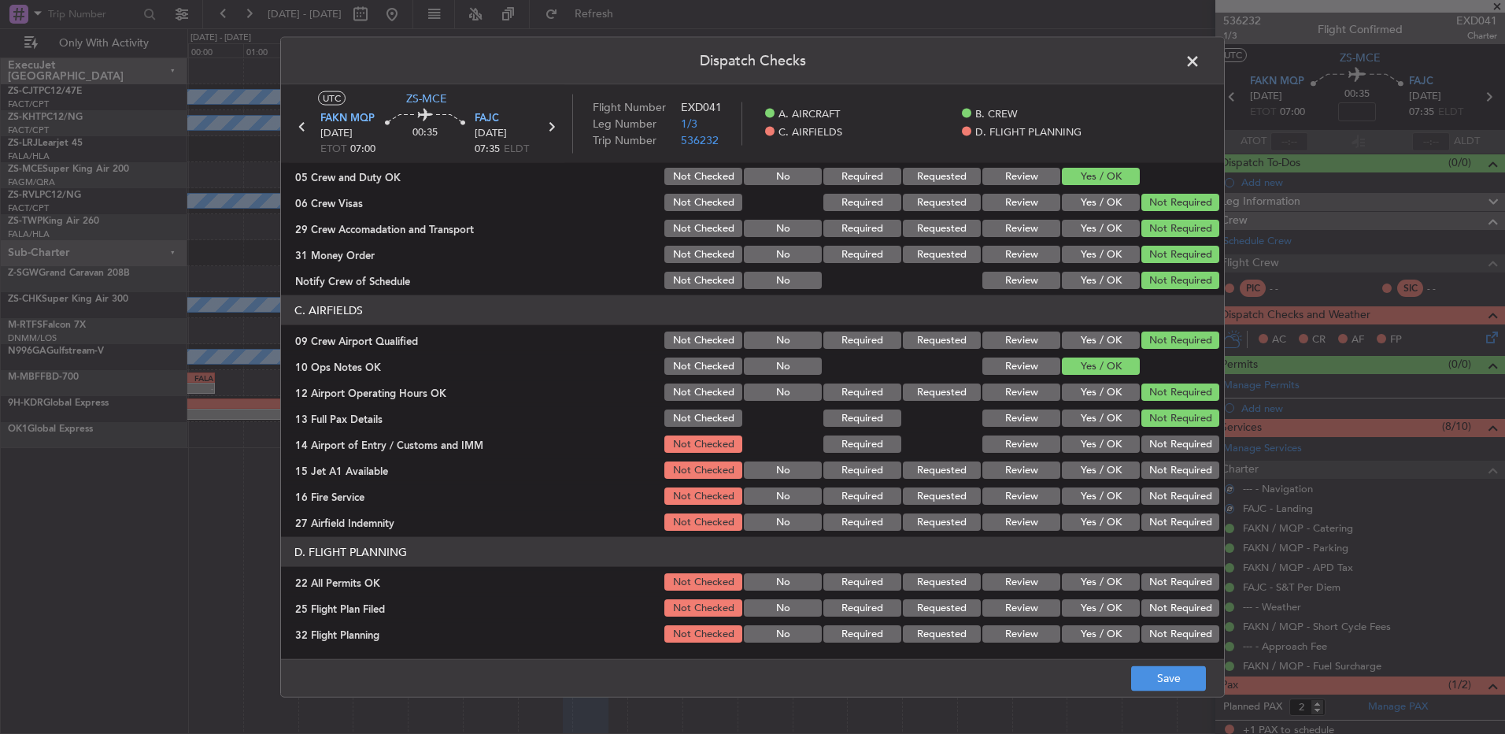
click at [1152, 440] on button "Not Required" at bounding box center [1181, 443] width 78 height 17
click at [1153, 448] on button "Not Required" at bounding box center [1181, 443] width 78 height 17
click at [1155, 451] on button "Not Required" at bounding box center [1181, 443] width 78 height 17
click at [1160, 461] on button "Not Required" at bounding box center [1181, 469] width 78 height 17
drag, startPoint x: 1160, startPoint y: 465, endPoint x: 1157, endPoint y: 477, distance: 12.0
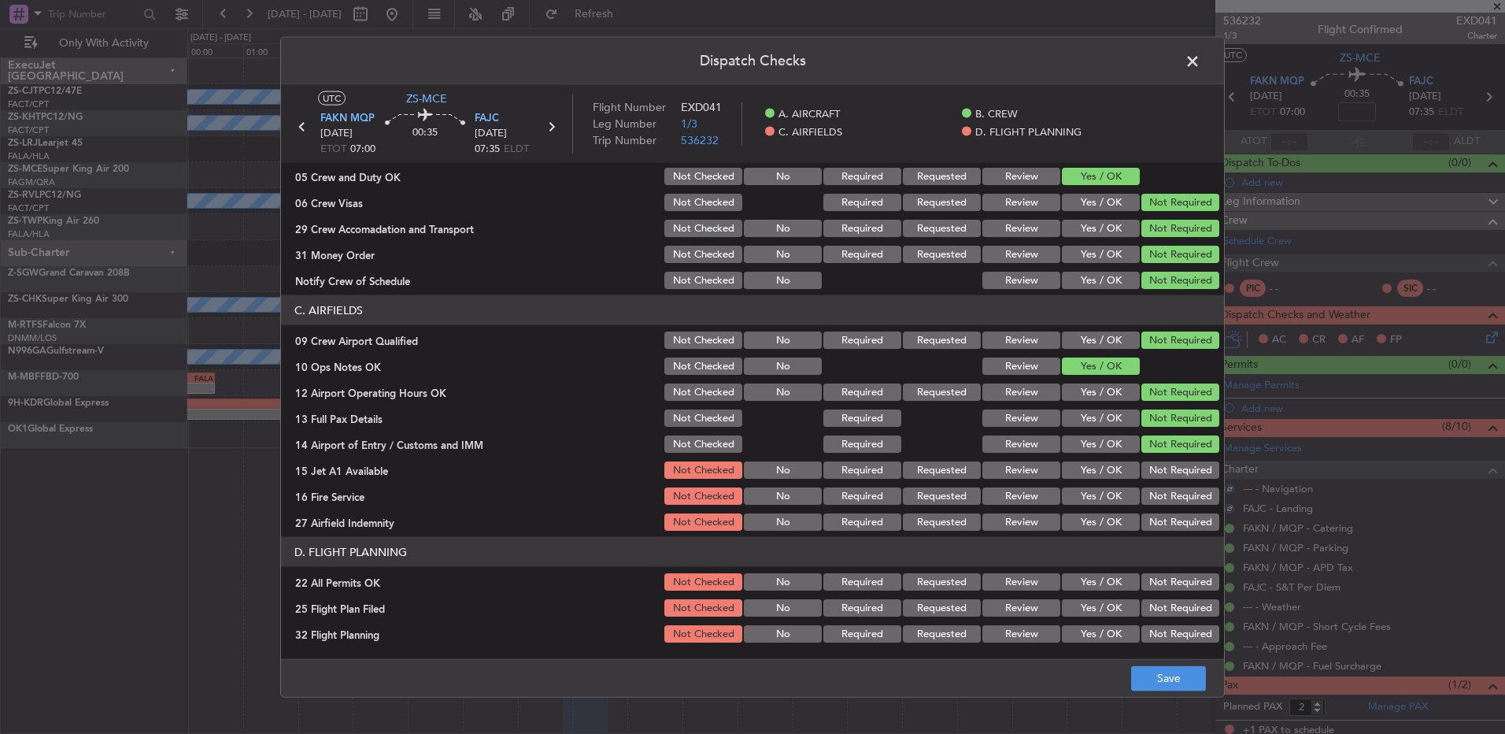
click at [1158, 470] on button "Not Required" at bounding box center [1181, 469] width 78 height 17
click at [1155, 501] on div "Not Required" at bounding box center [1179, 496] width 80 height 22
click at [1158, 509] on section "C. AIRFIELDS 09 Crew Airport Qualified Not Checked No Required Requested Review…" at bounding box center [752, 414] width 943 height 238
click at [1153, 492] on button "Not Required" at bounding box center [1181, 495] width 78 height 17
click at [1156, 509] on section "C. AIRFIELDS 09 Crew Airport Qualified Not Checked No Required Requested Review…" at bounding box center [752, 414] width 943 height 238
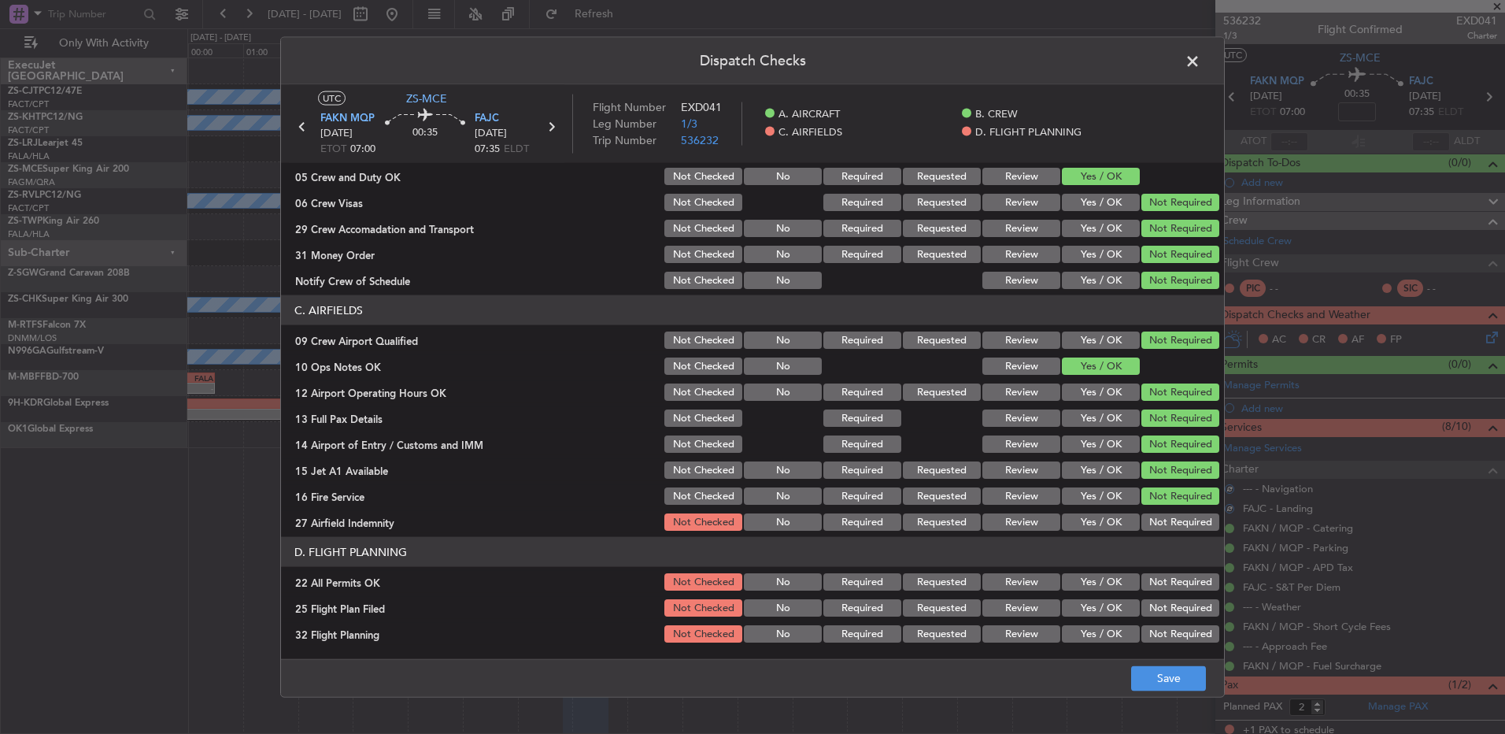
click at [1156, 515] on button "Not Required" at bounding box center [1181, 521] width 78 height 17
drag, startPoint x: 1164, startPoint y: 575, endPoint x: 1145, endPoint y: 596, distance: 28.4
click at [1162, 577] on button "Not Required" at bounding box center [1181, 581] width 78 height 17
click at [1011, 609] on button "Review" at bounding box center [1021, 607] width 78 height 17
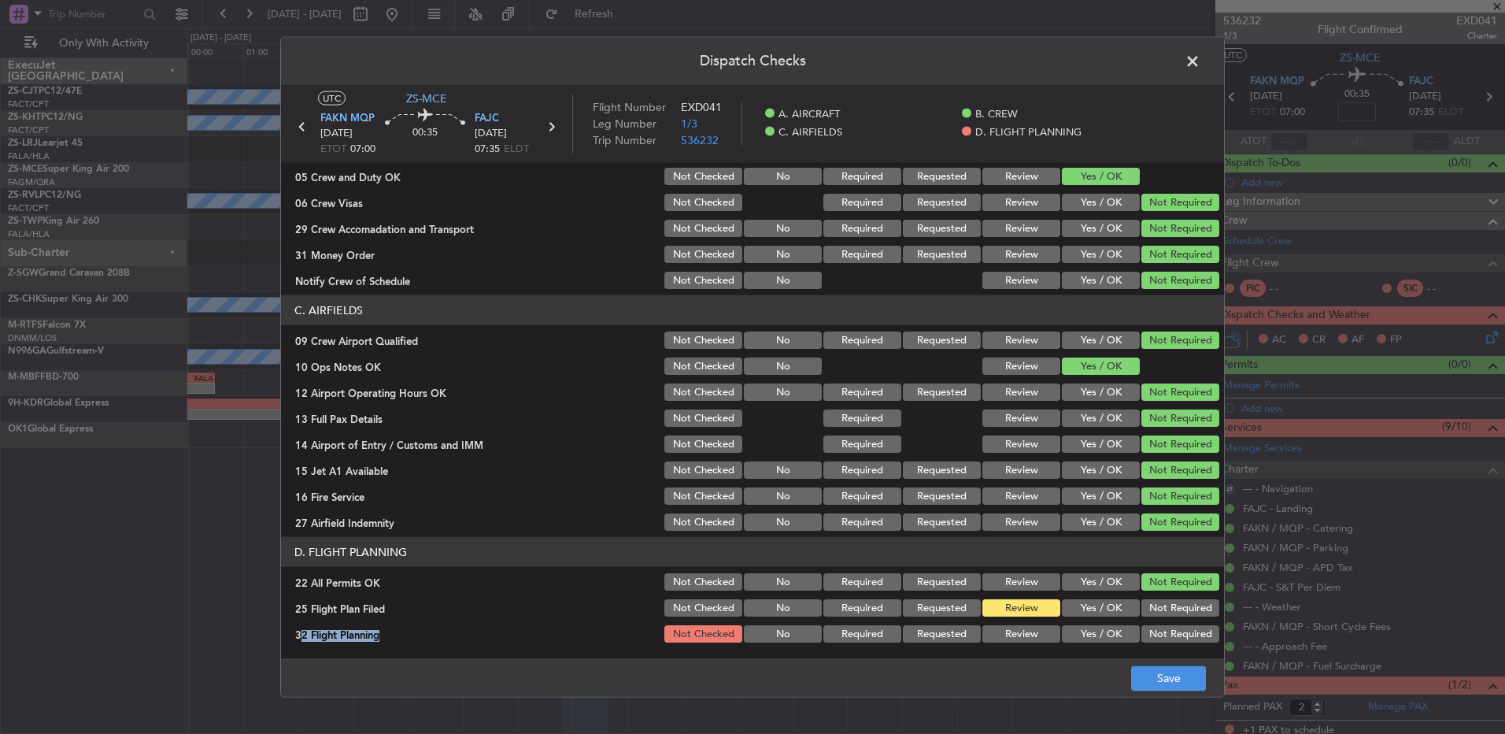
click at [1023, 626] on section "D. FLIGHT PLANNING 22 All Permits OK Not Checked No Required Requested Review Y…" at bounding box center [752, 591] width 943 height 108
click at [1034, 642] on div "Review" at bounding box center [1020, 634] width 80 height 22
click at [1012, 639] on button "Review" at bounding box center [1021, 633] width 78 height 17
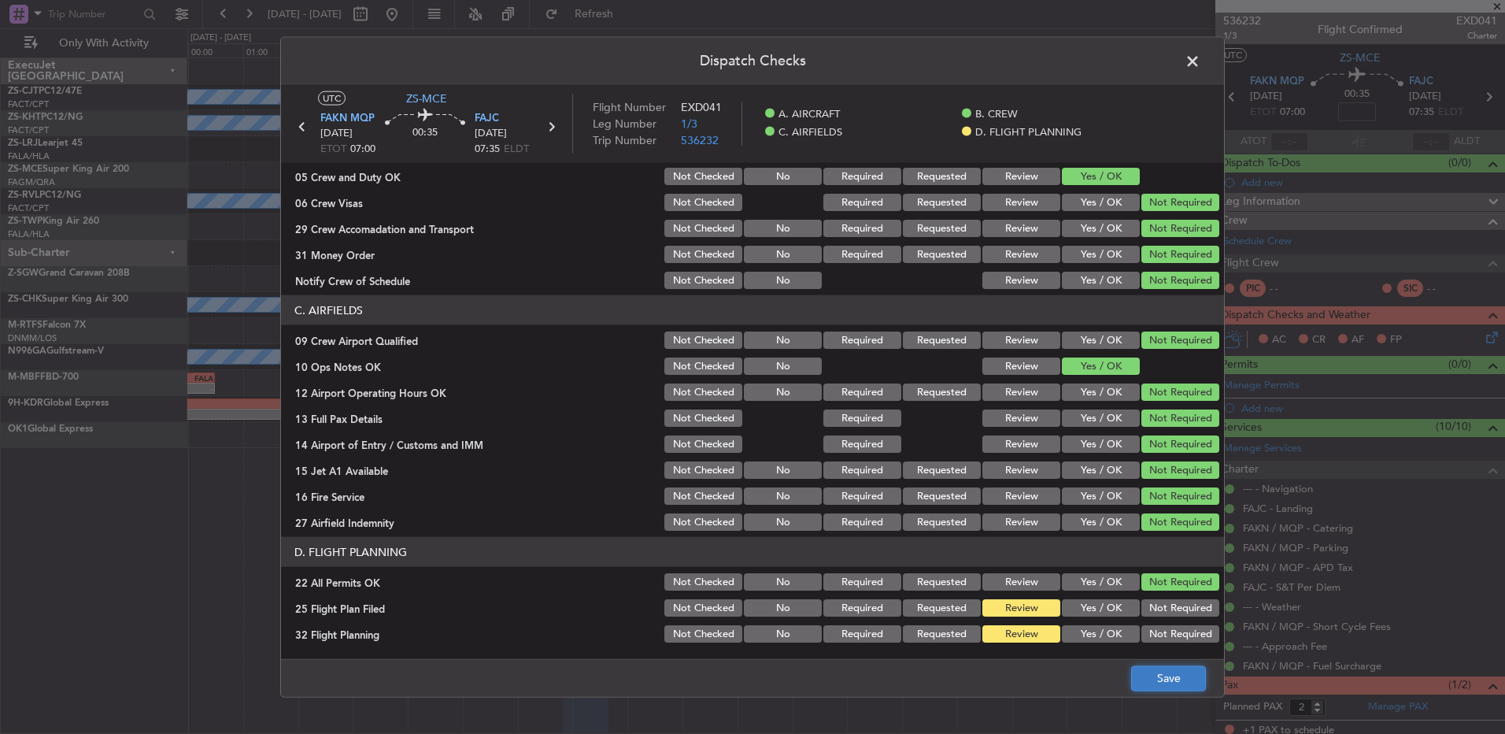
click at [1141, 679] on button "Save" at bounding box center [1168, 677] width 75 height 25
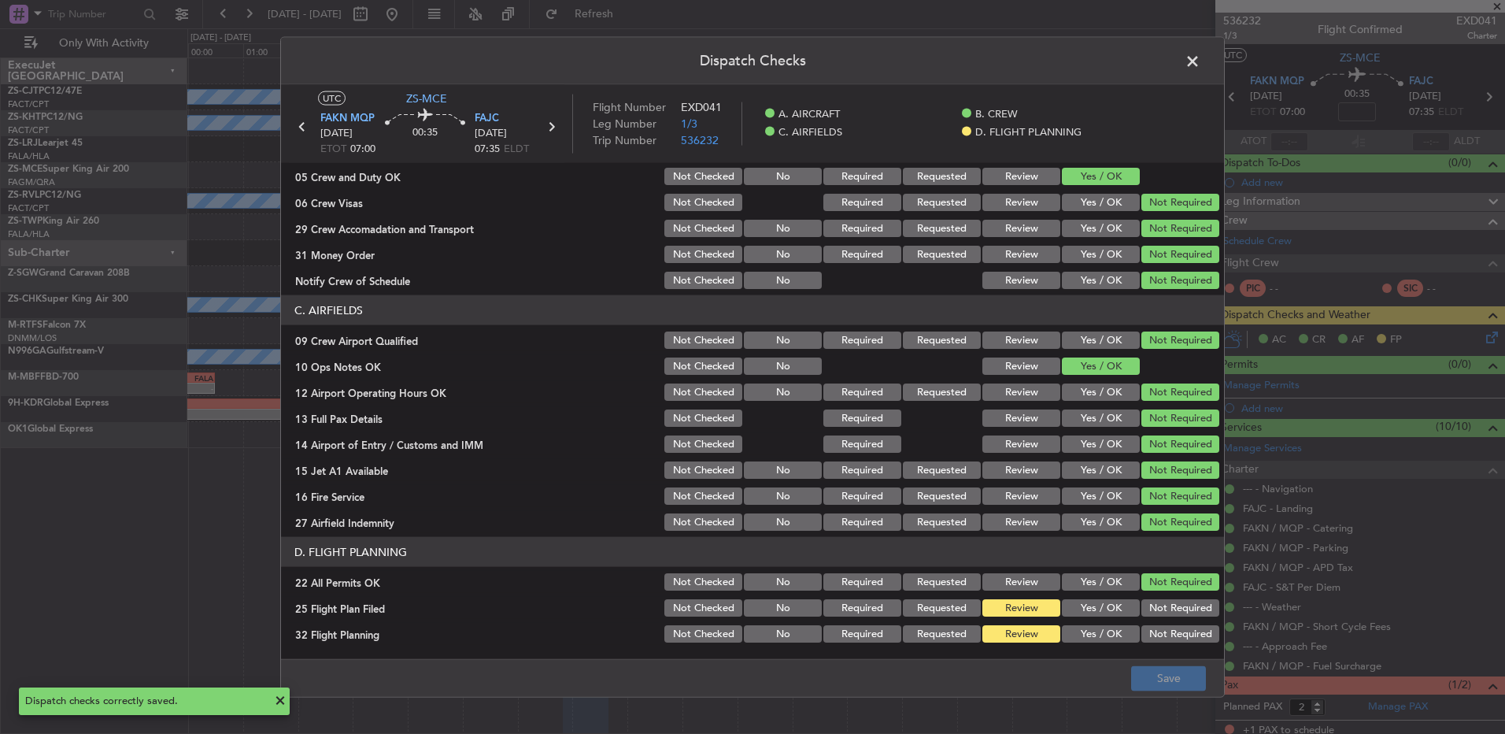
click at [1201, 66] on span at bounding box center [1201, 65] width 0 height 31
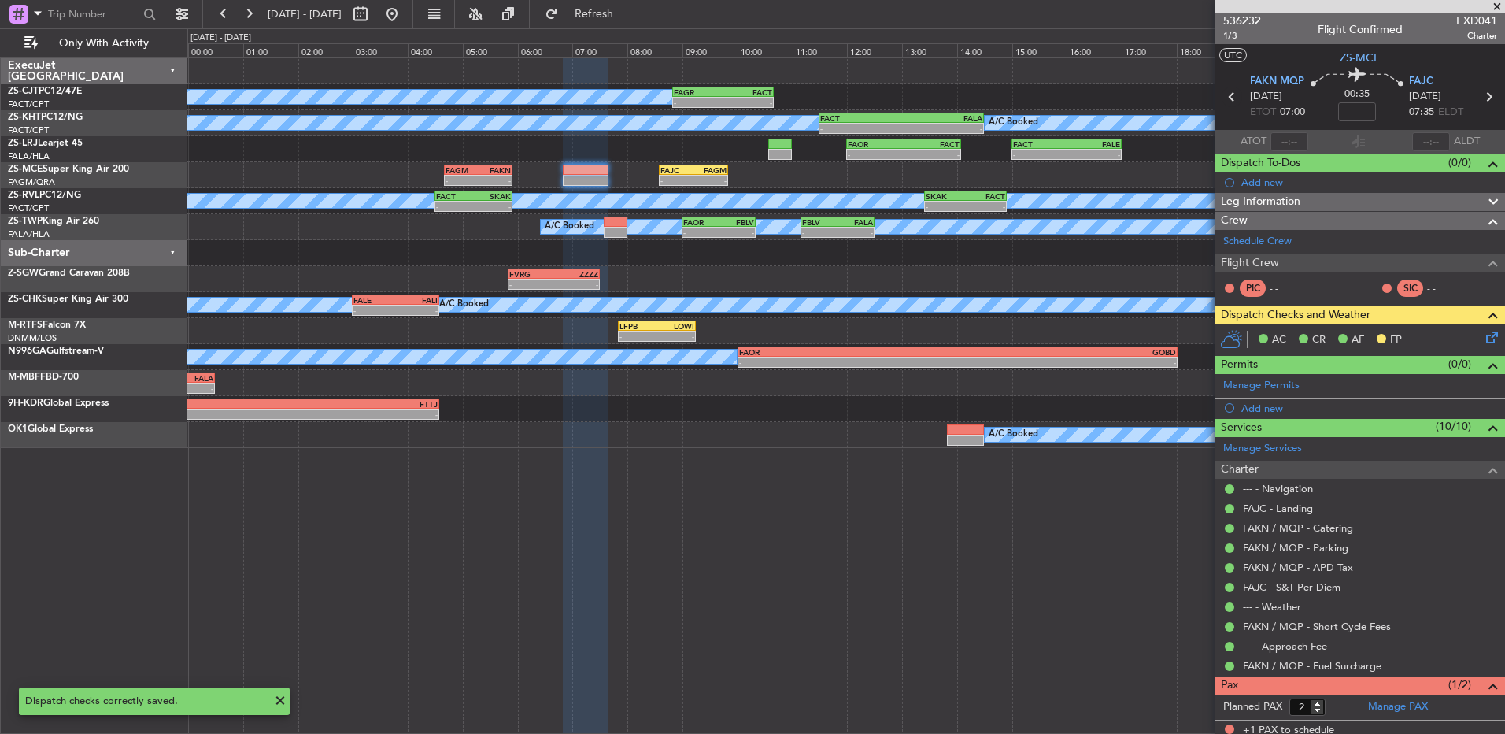
click at [1231, 100] on icon at bounding box center [1232, 97] width 20 height 20
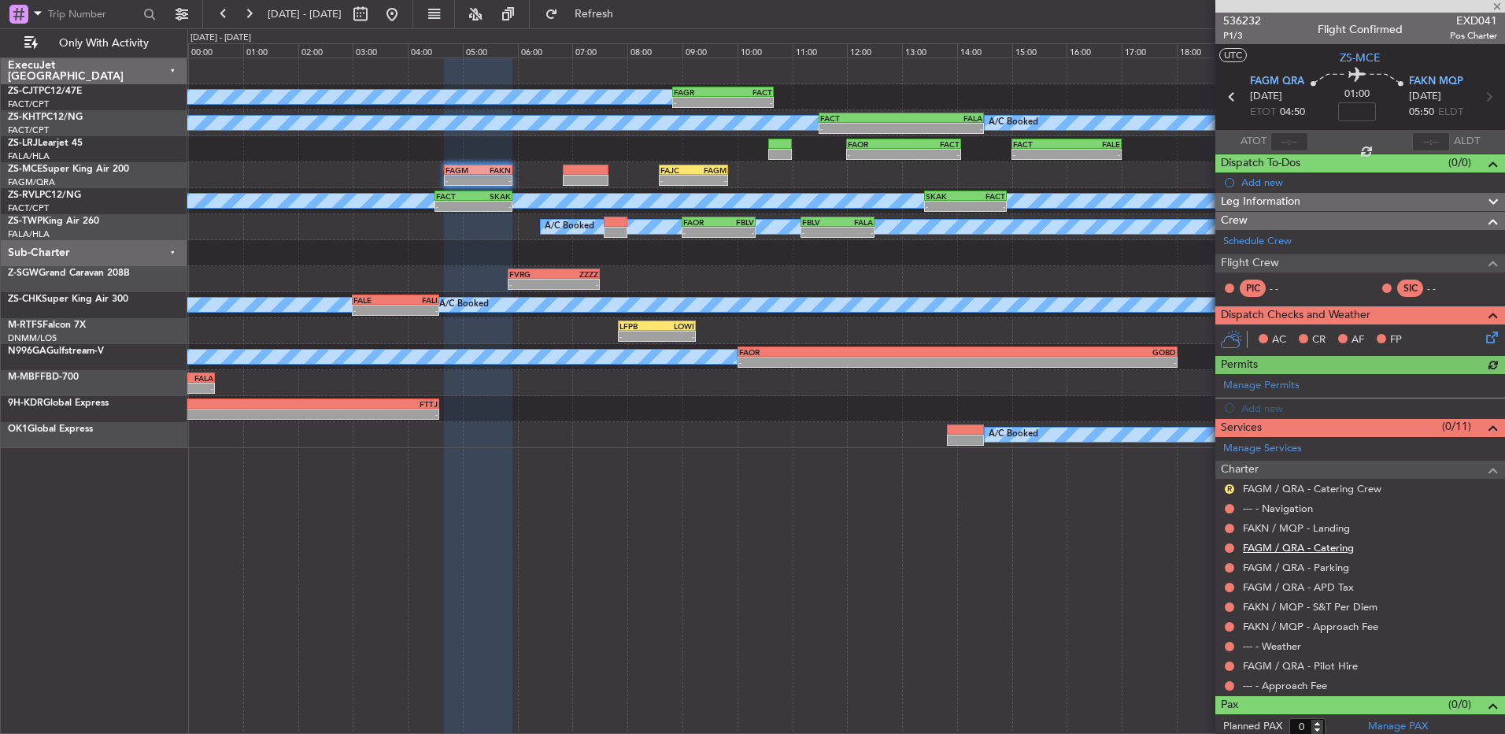
scroll to position [6, 0]
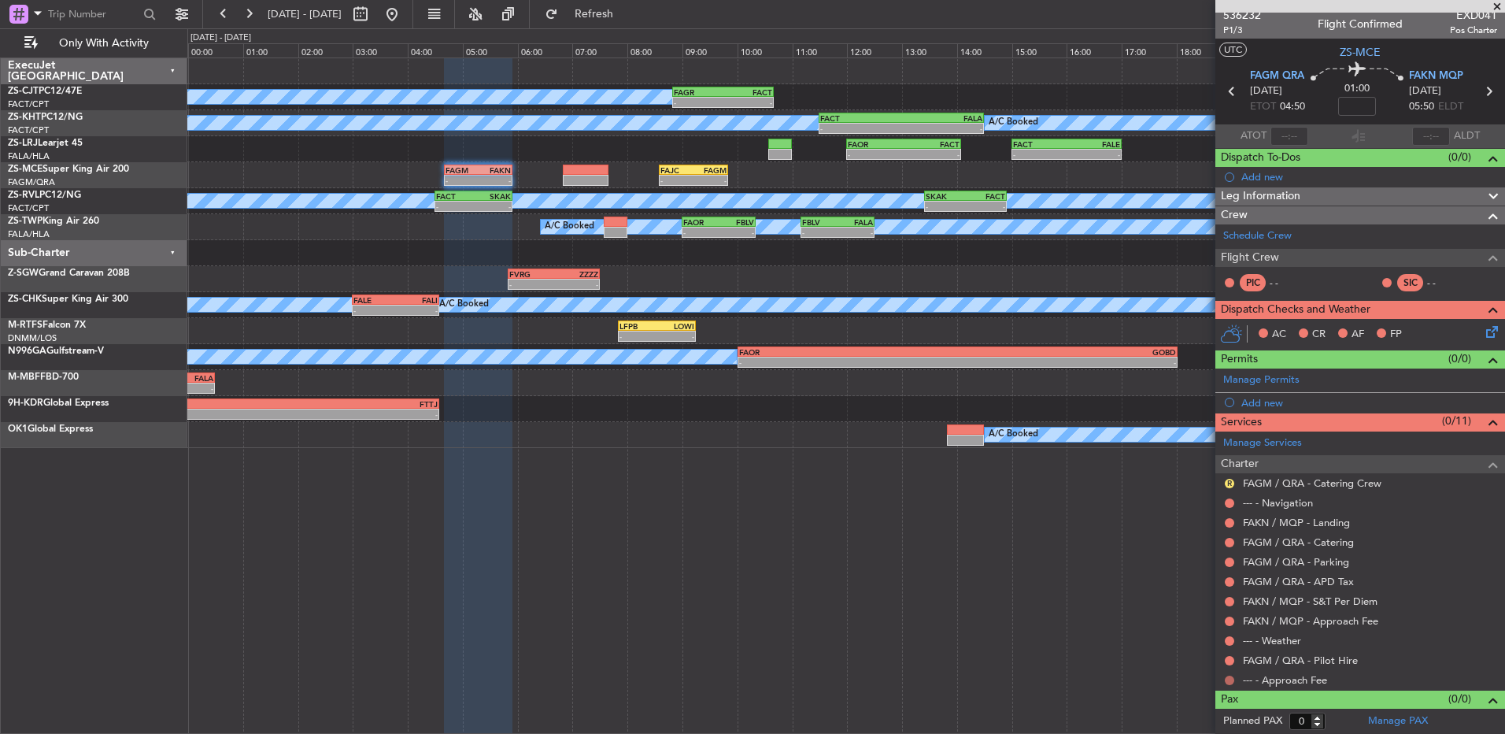
click at [1225, 679] on div at bounding box center [1229, 680] width 13 height 13
click at [1229, 680] on button at bounding box center [1229, 679] width 9 height 9
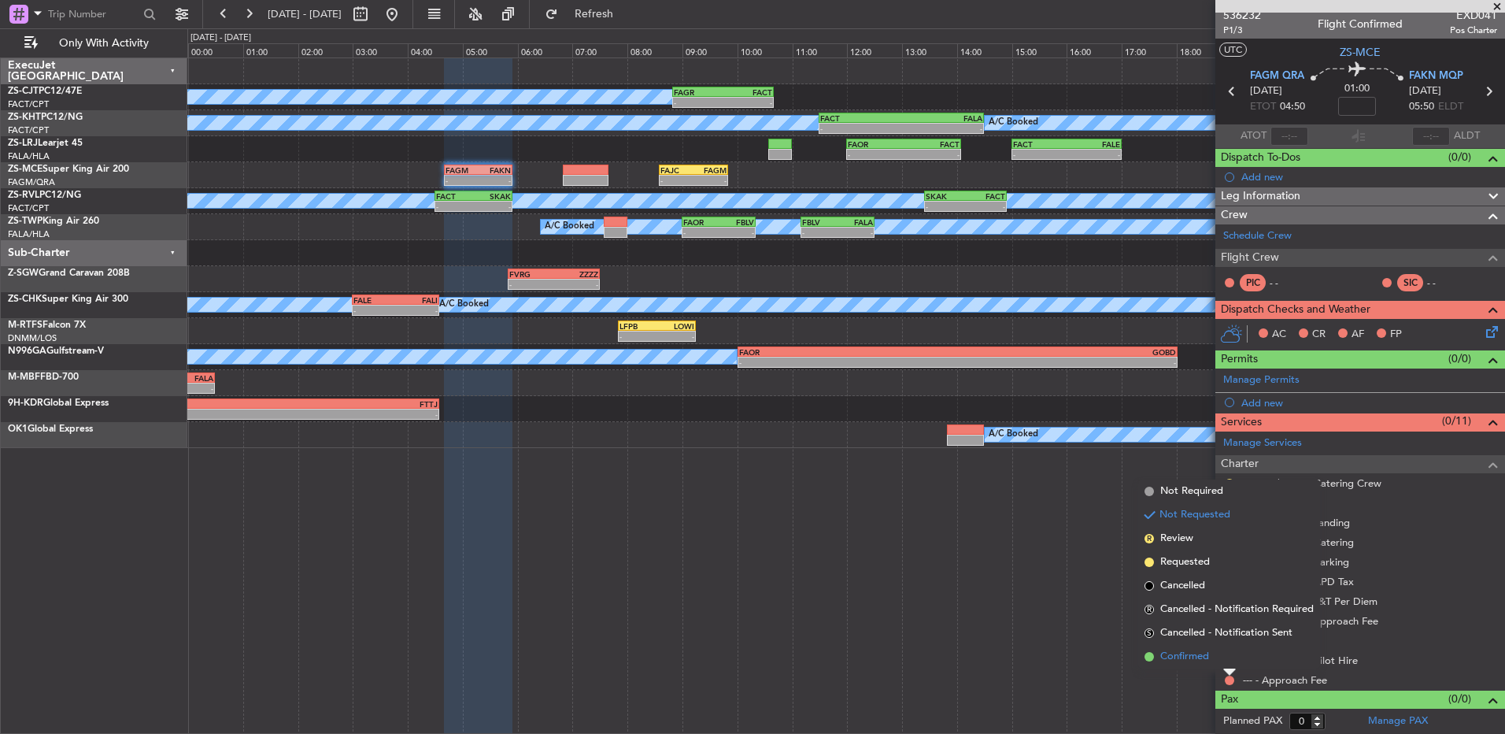
click at [1219, 661] on li "Confirmed" at bounding box center [1229, 657] width 182 height 24
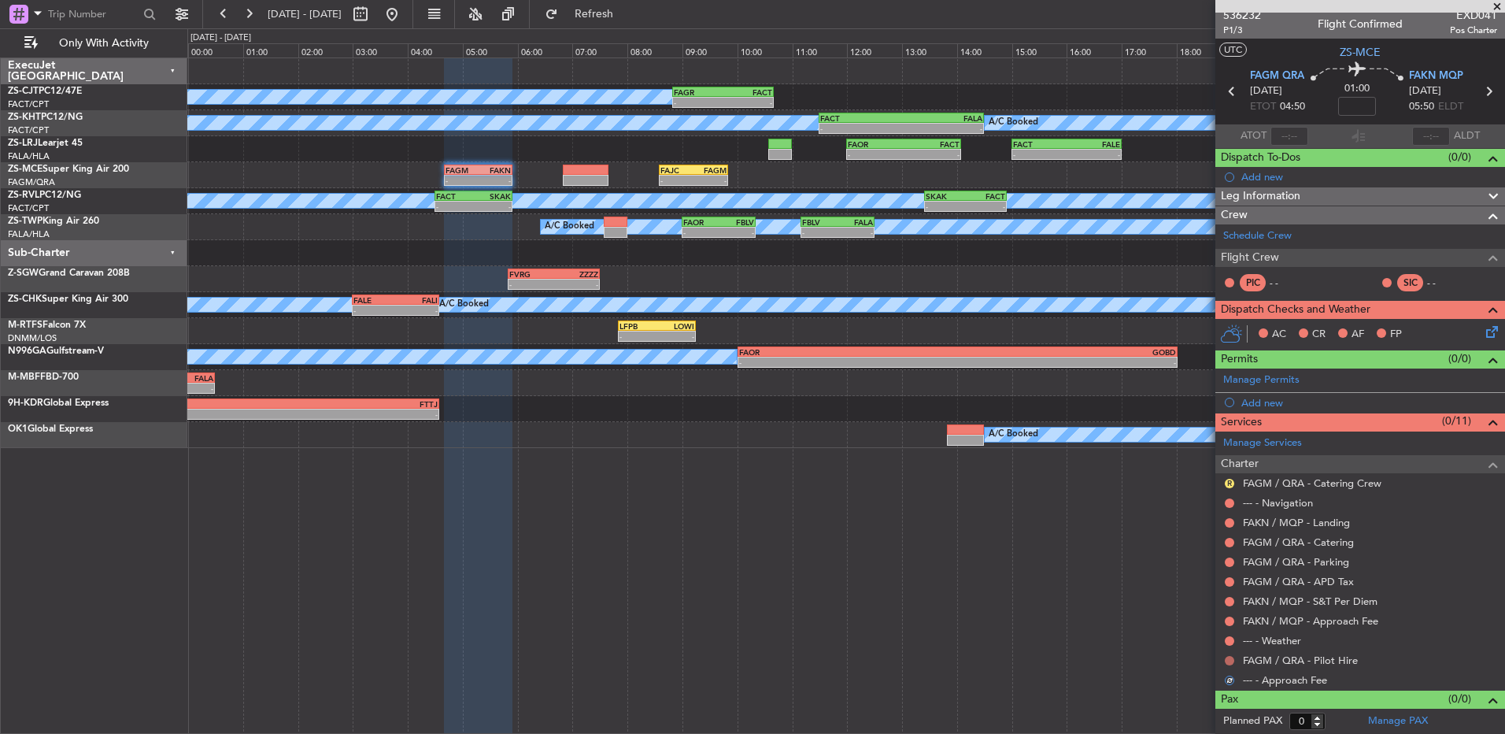
click at [1230, 661] on button at bounding box center [1229, 660] width 9 height 9
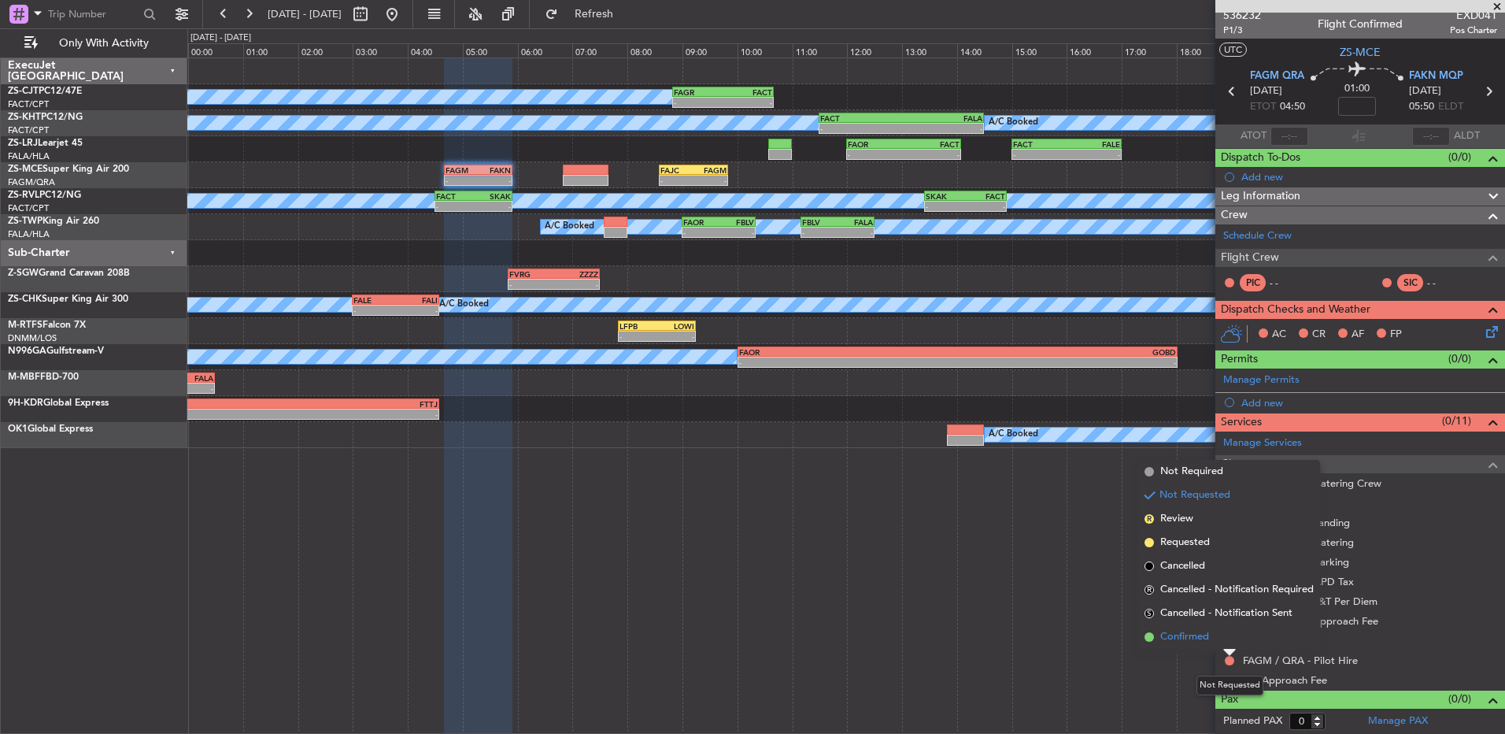
click at [1225, 635] on li "Confirmed" at bounding box center [1229, 637] width 182 height 24
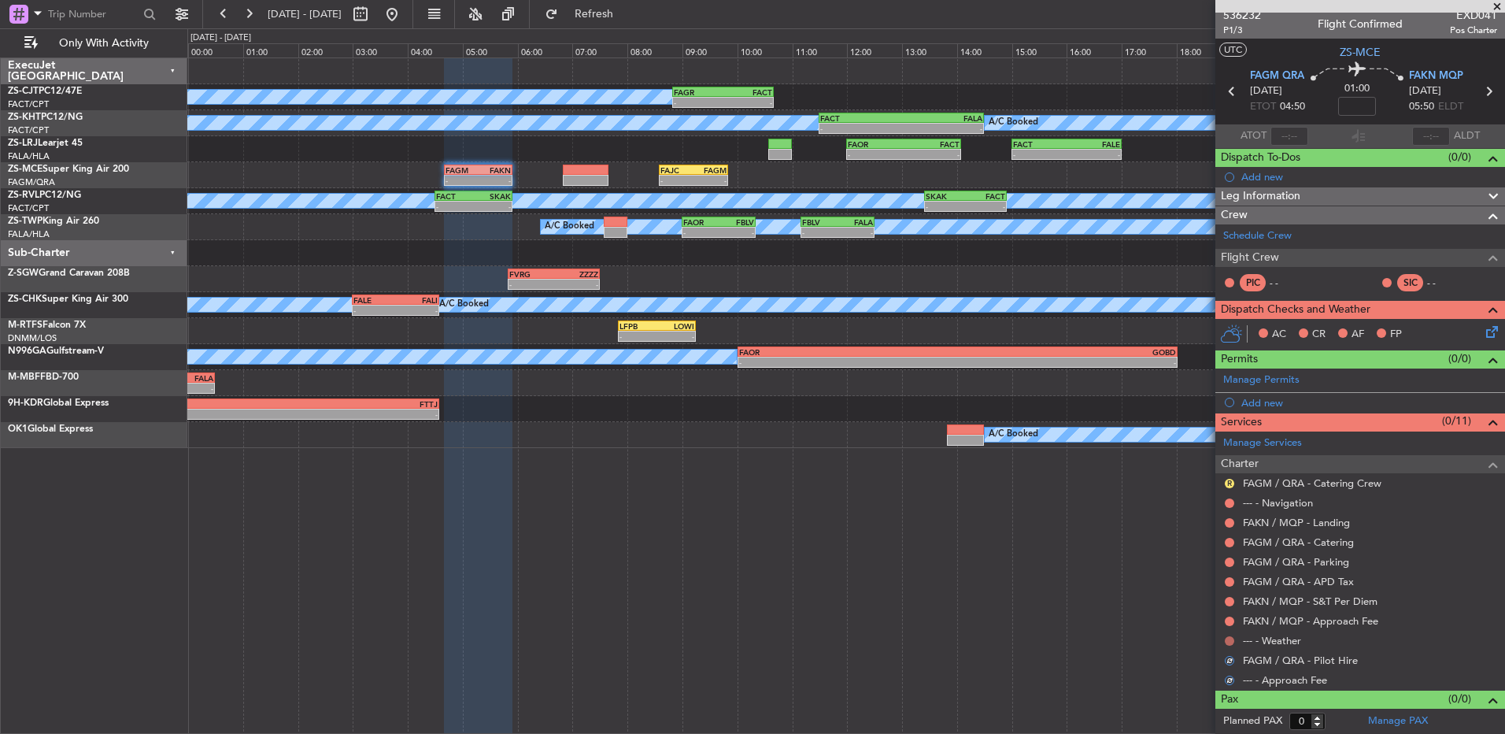
click at [1231, 641] on button at bounding box center [1229, 640] width 9 height 9
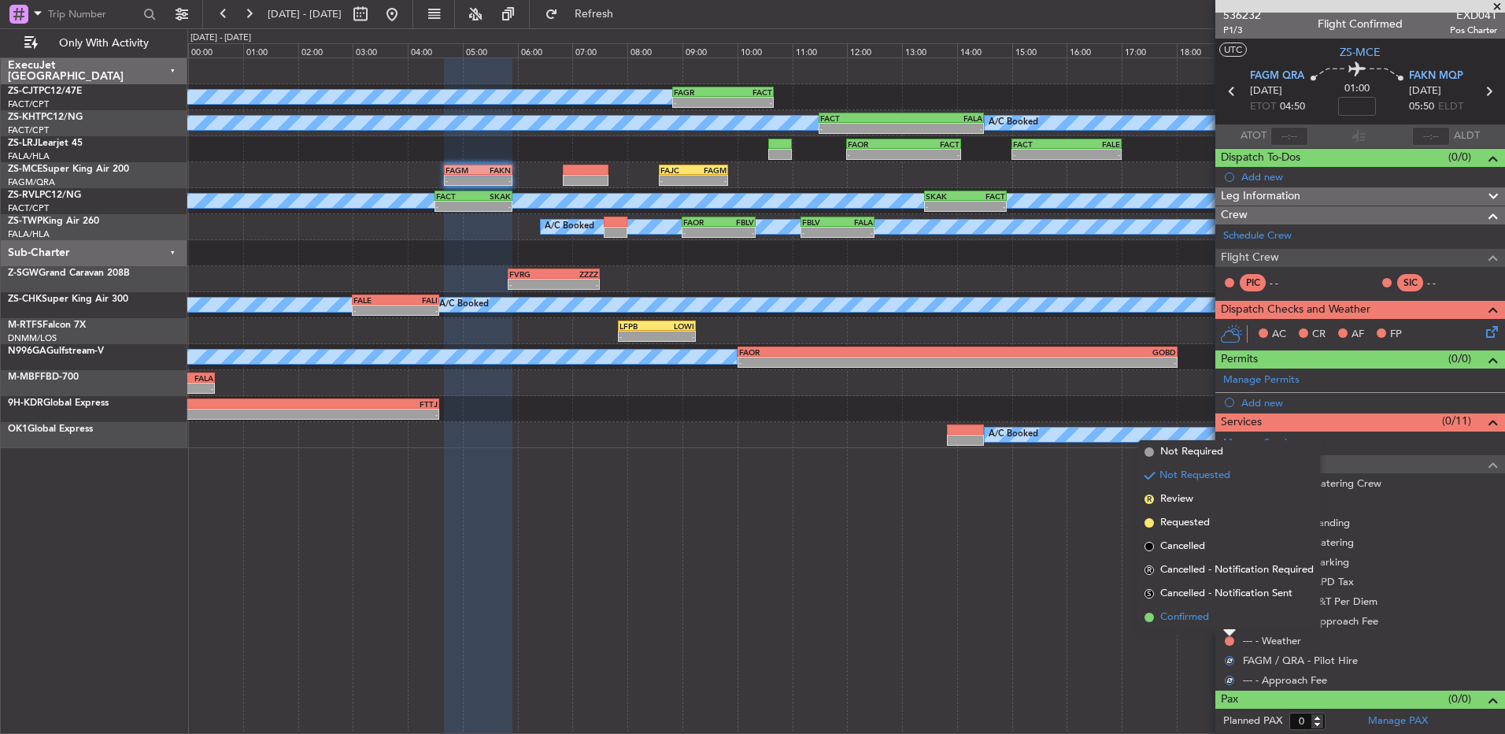
click at [1230, 610] on li "Confirmed" at bounding box center [1229, 617] width 182 height 24
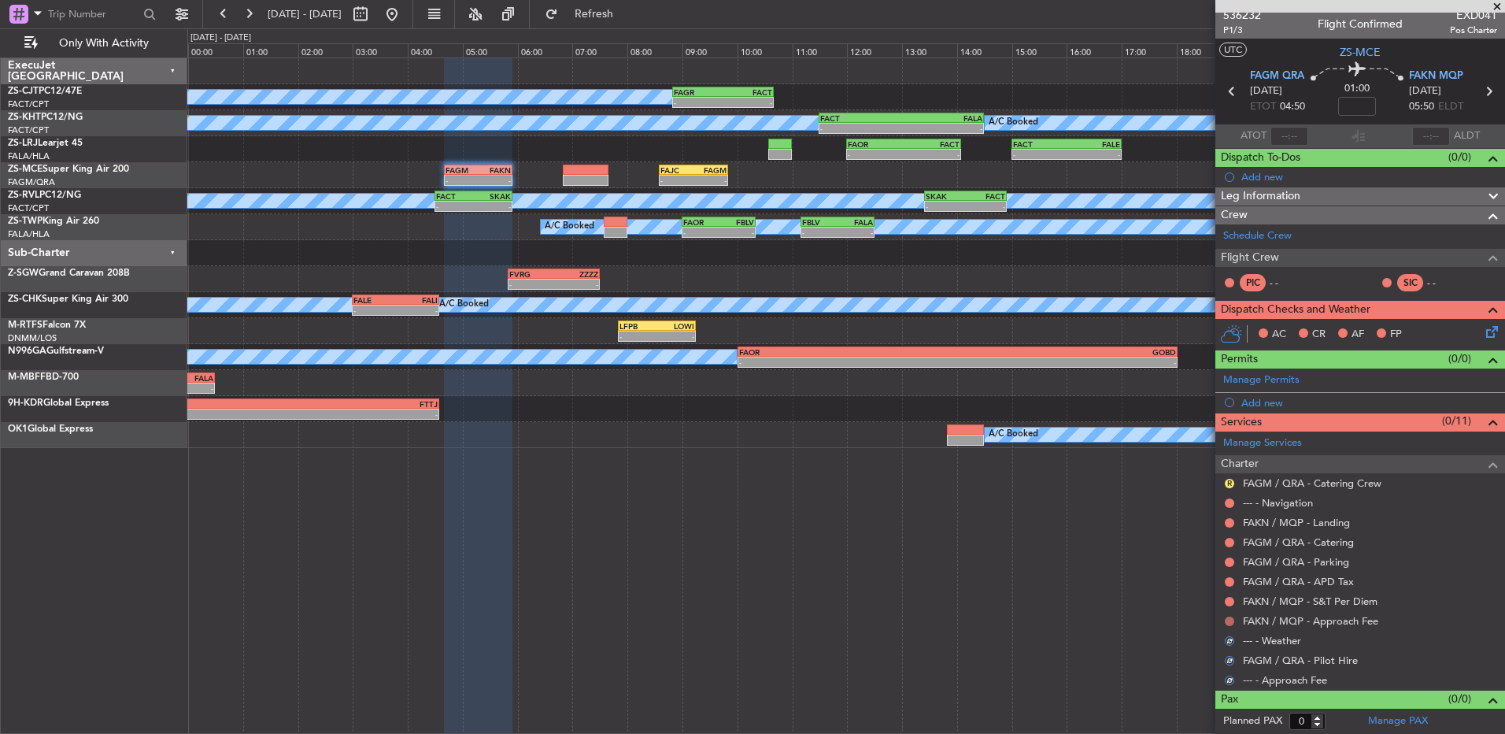
click at [1230, 622] on button at bounding box center [1229, 620] width 9 height 9
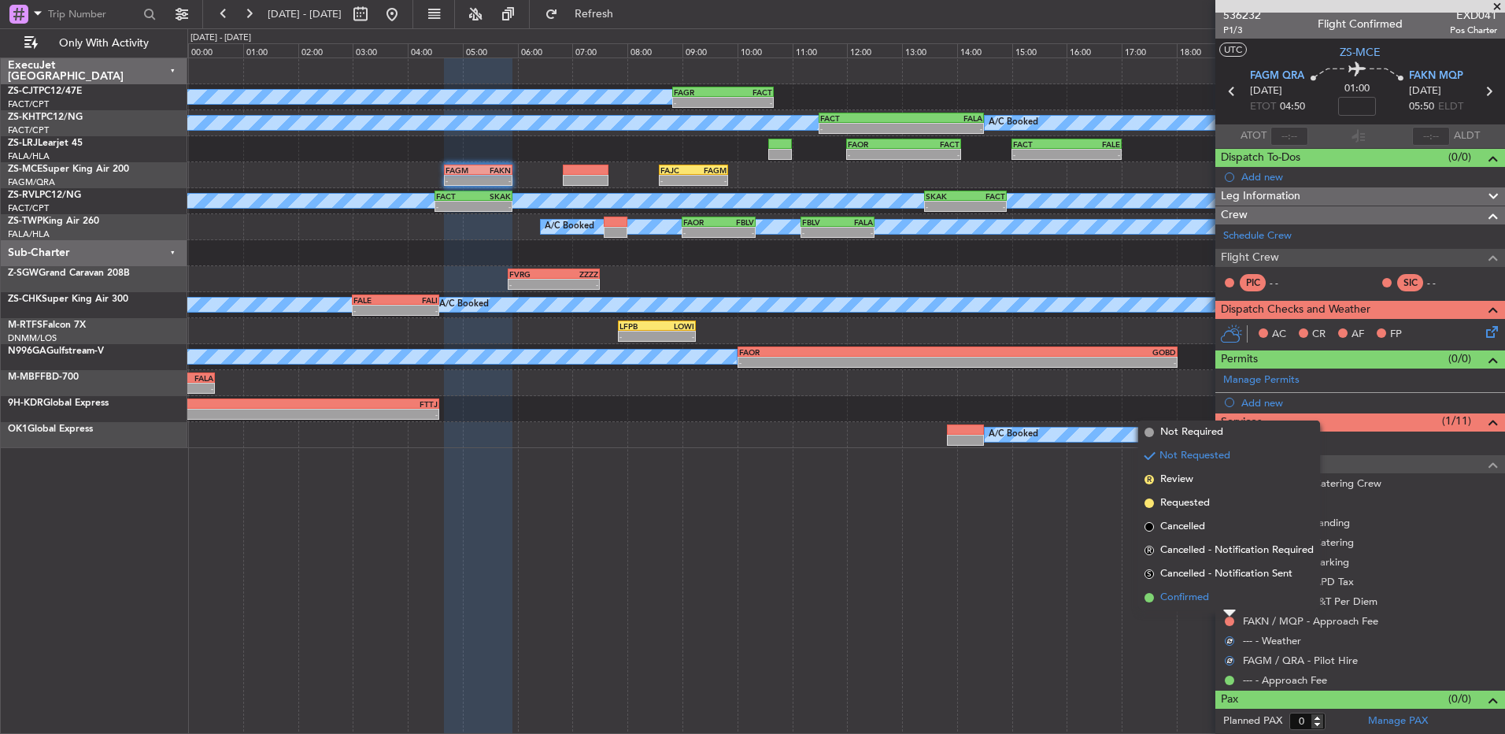
click at [1230, 601] on li "Confirmed" at bounding box center [1229, 598] width 182 height 24
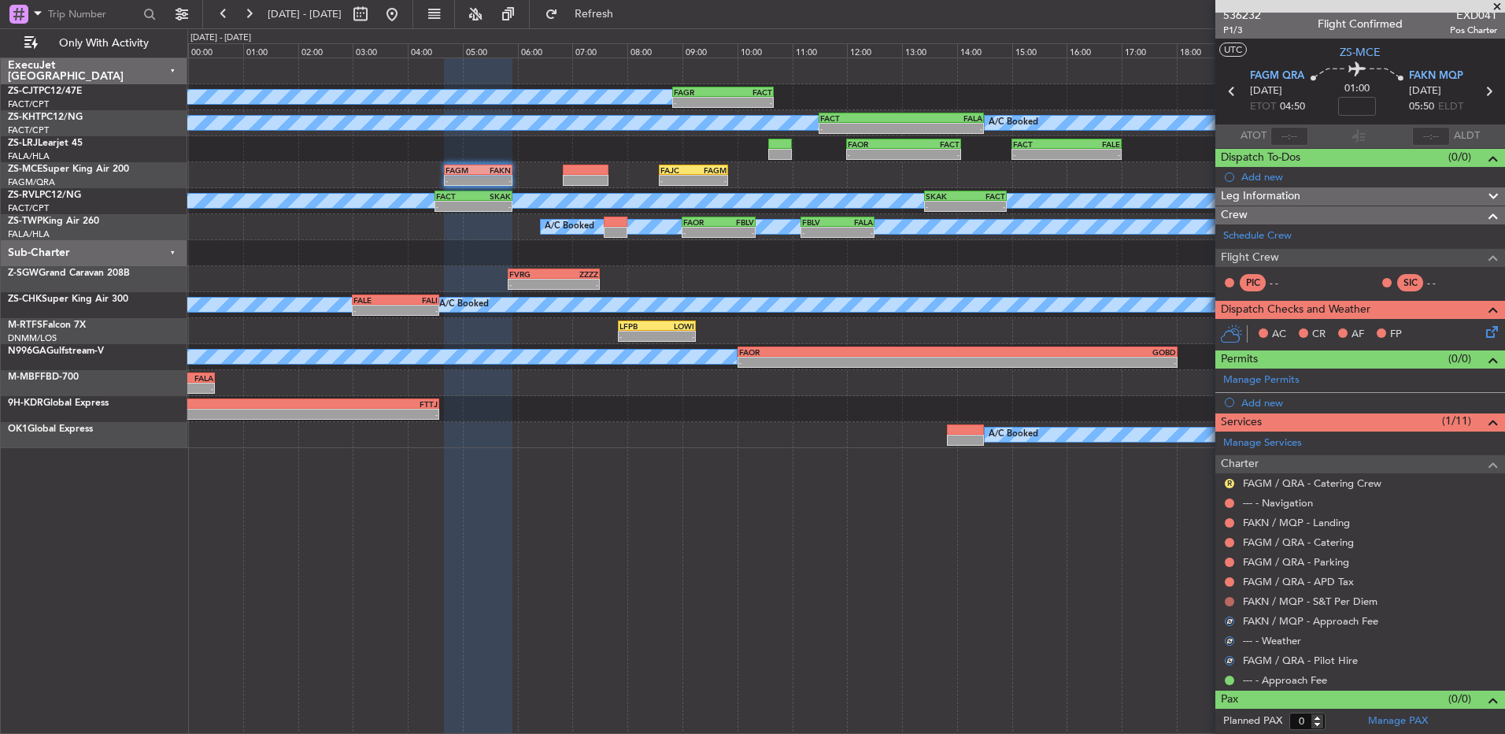
click at [1230, 602] on button at bounding box center [1229, 601] width 9 height 9
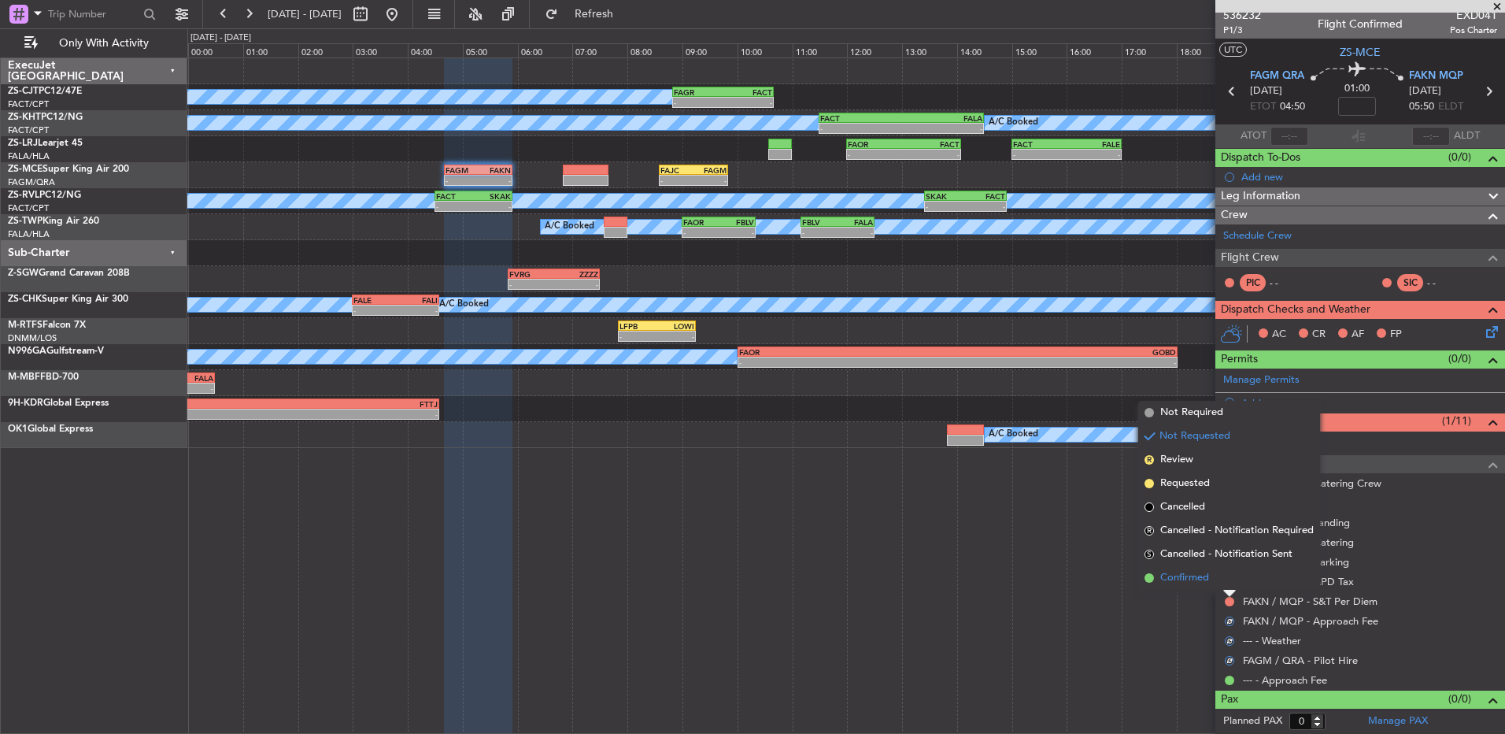
click at [1233, 584] on li "Confirmed" at bounding box center [1229, 578] width 182 height 24
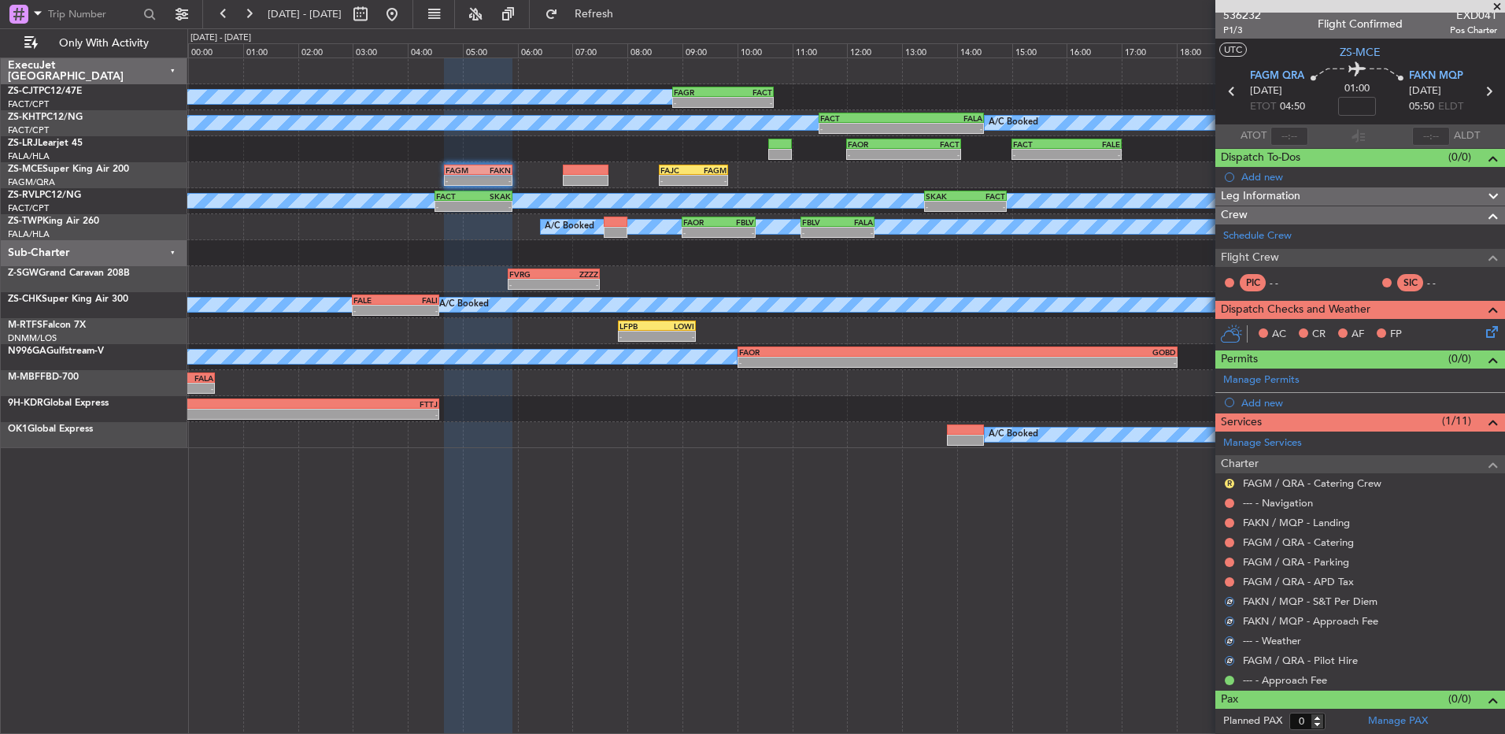
click at [1233, 584] on button at bounding box center [1229, 581] width 9 height 9
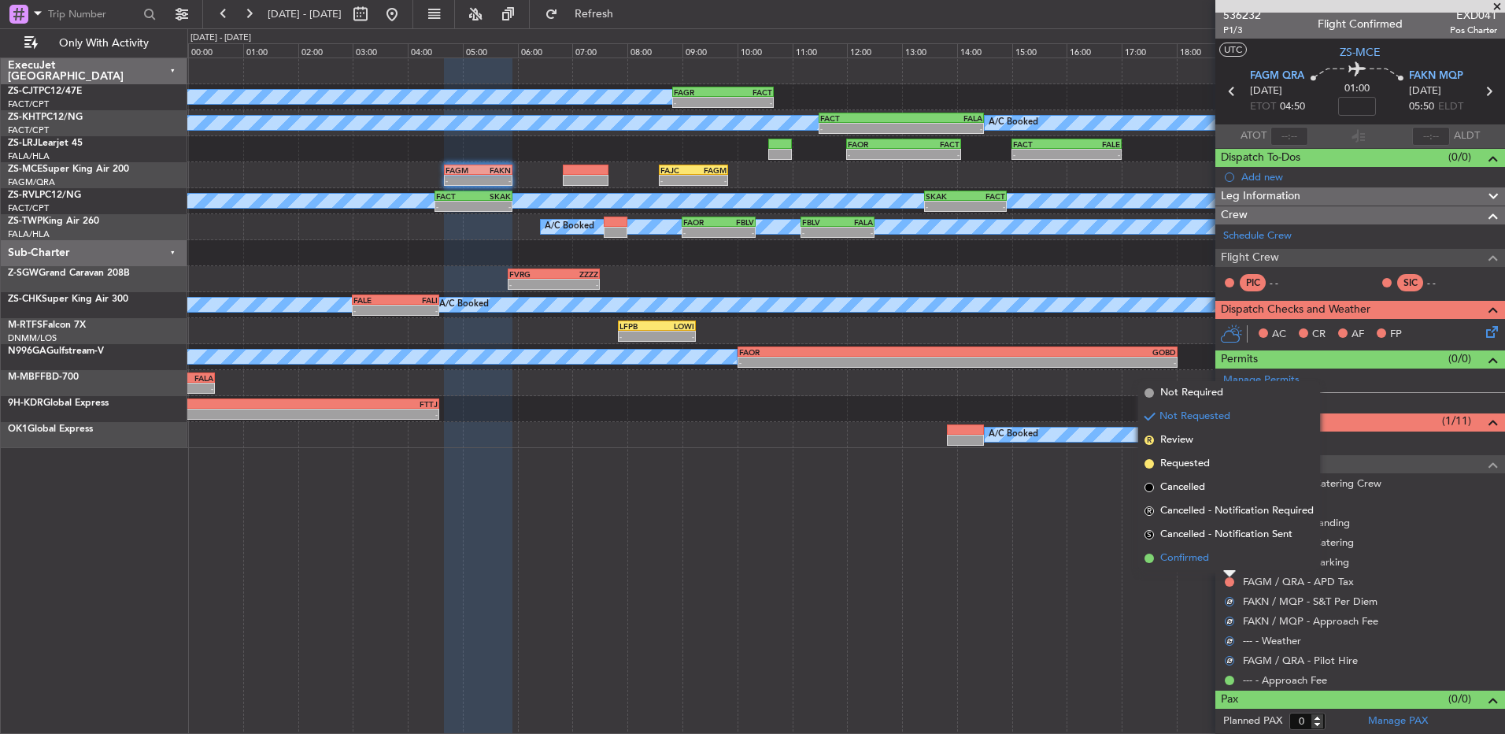
click at [1230, 567] on li "Confirmed" at bounding box center [1229, 558] width 182 height 24
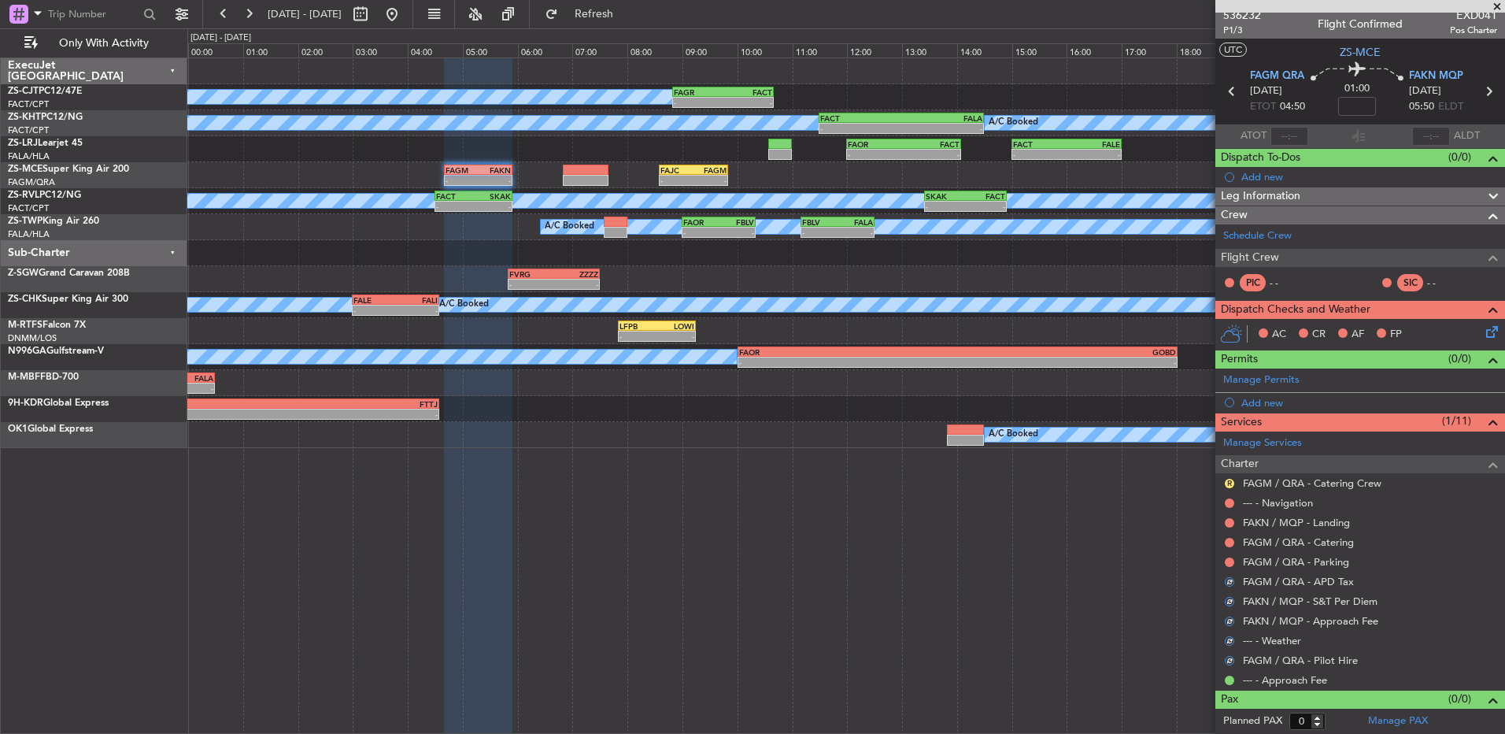
click at [1230, 566] on div at bounding box center [1229, 562] width 13 height 13
click at [1228, 561] on button at bounding box center [1229, 561] width 9 height 9
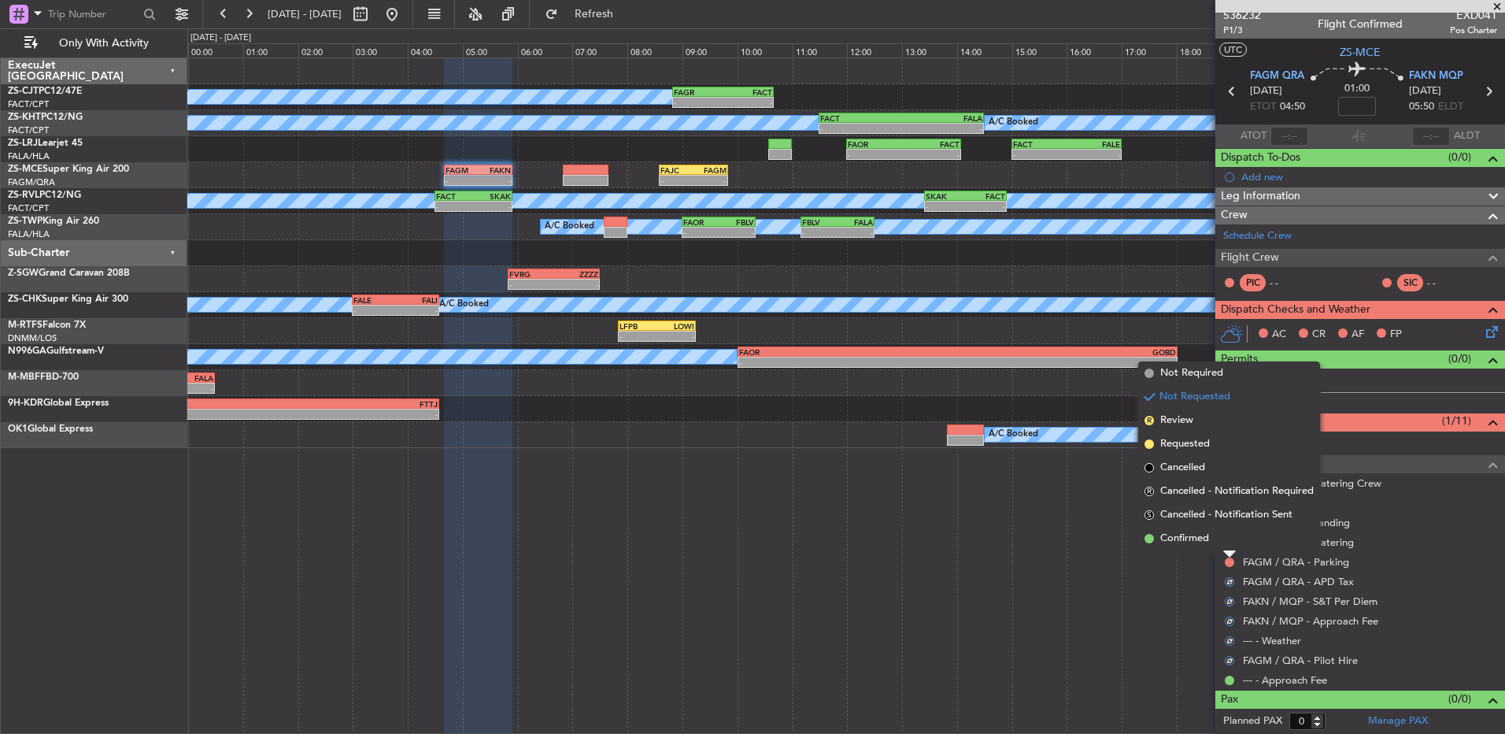
click at [1228, 552] on div at bounding box center [1229, 554] width 13 height 6
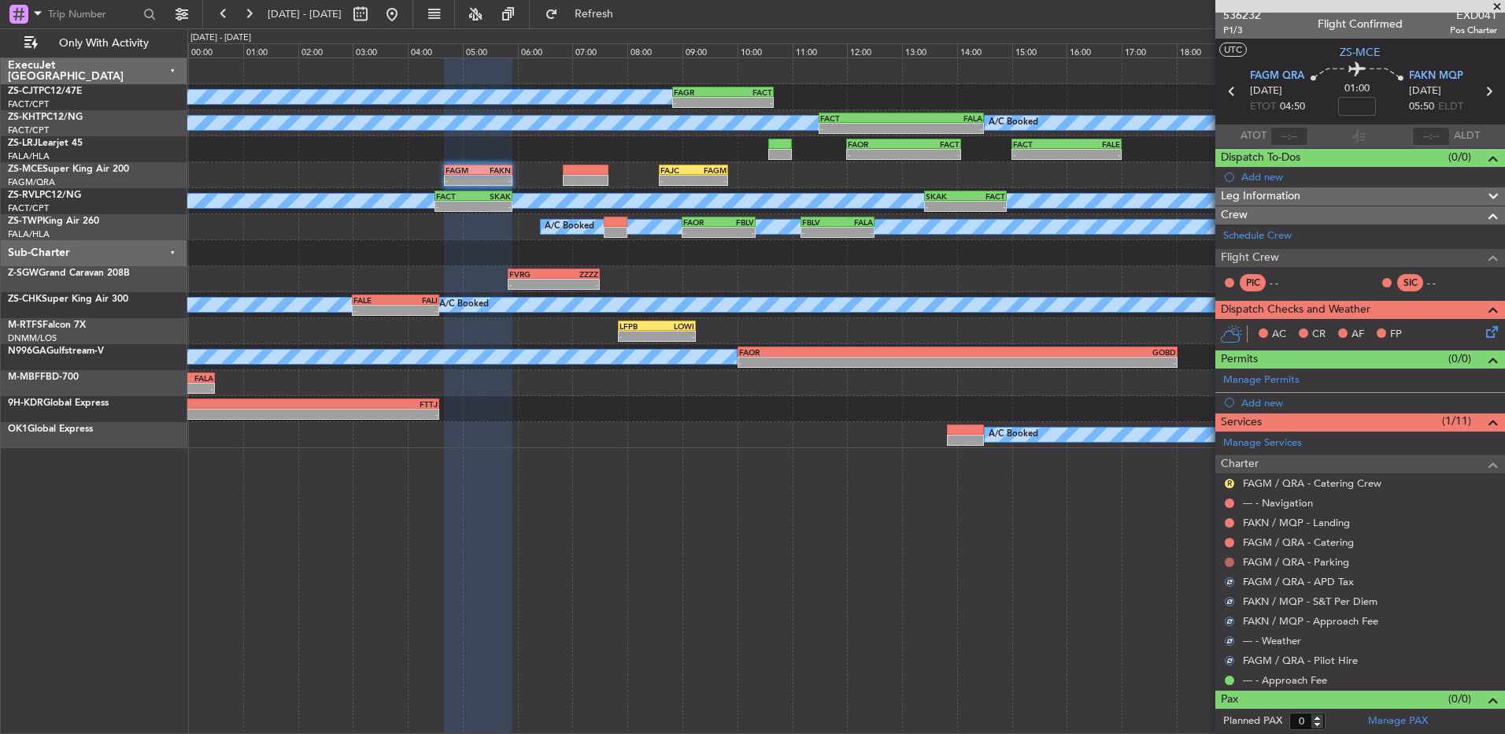
click at [1230, 558] on button at bounding box center [1229, 561] width 9 height 9
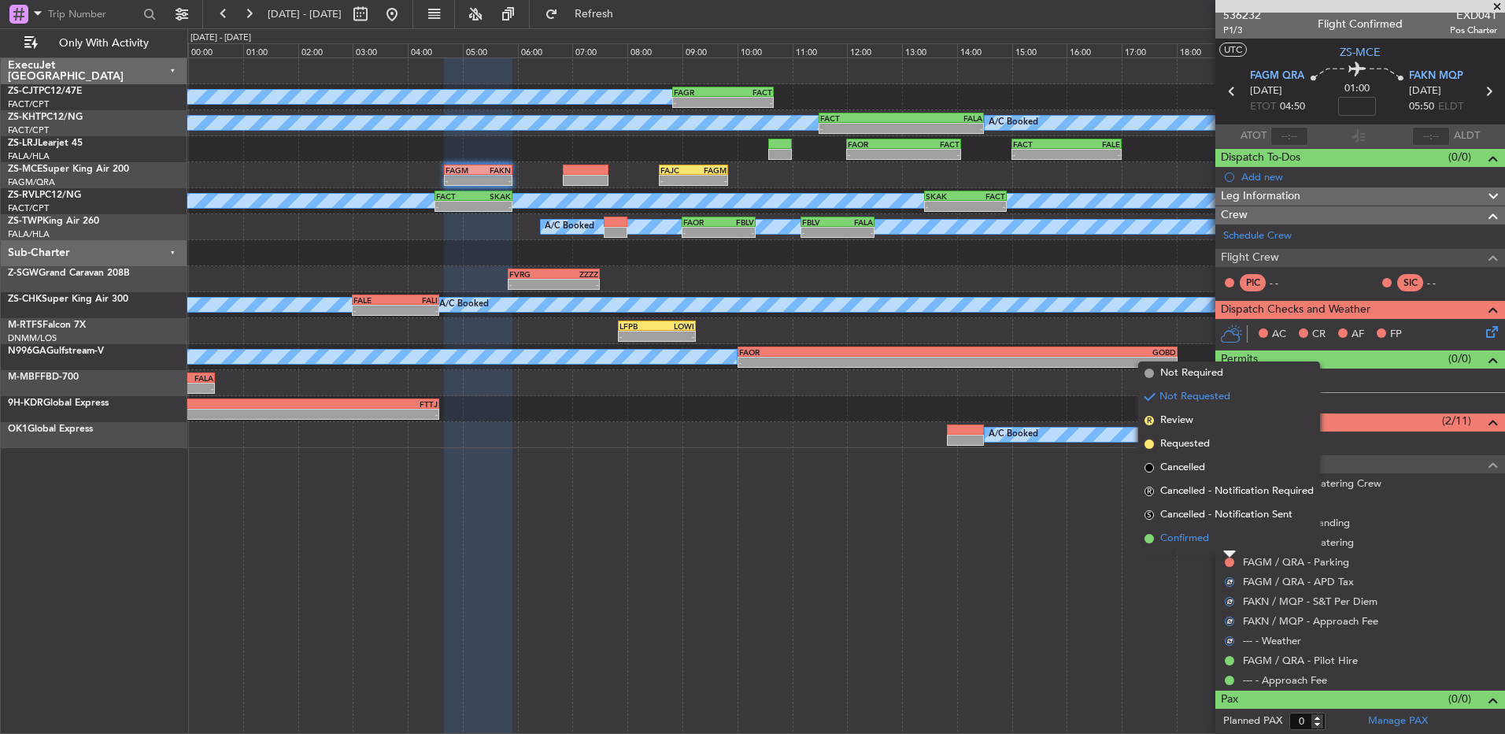
click at [1223, 537] on li "Confirmed" at bounding box center [1229, 539] width 182 height 24
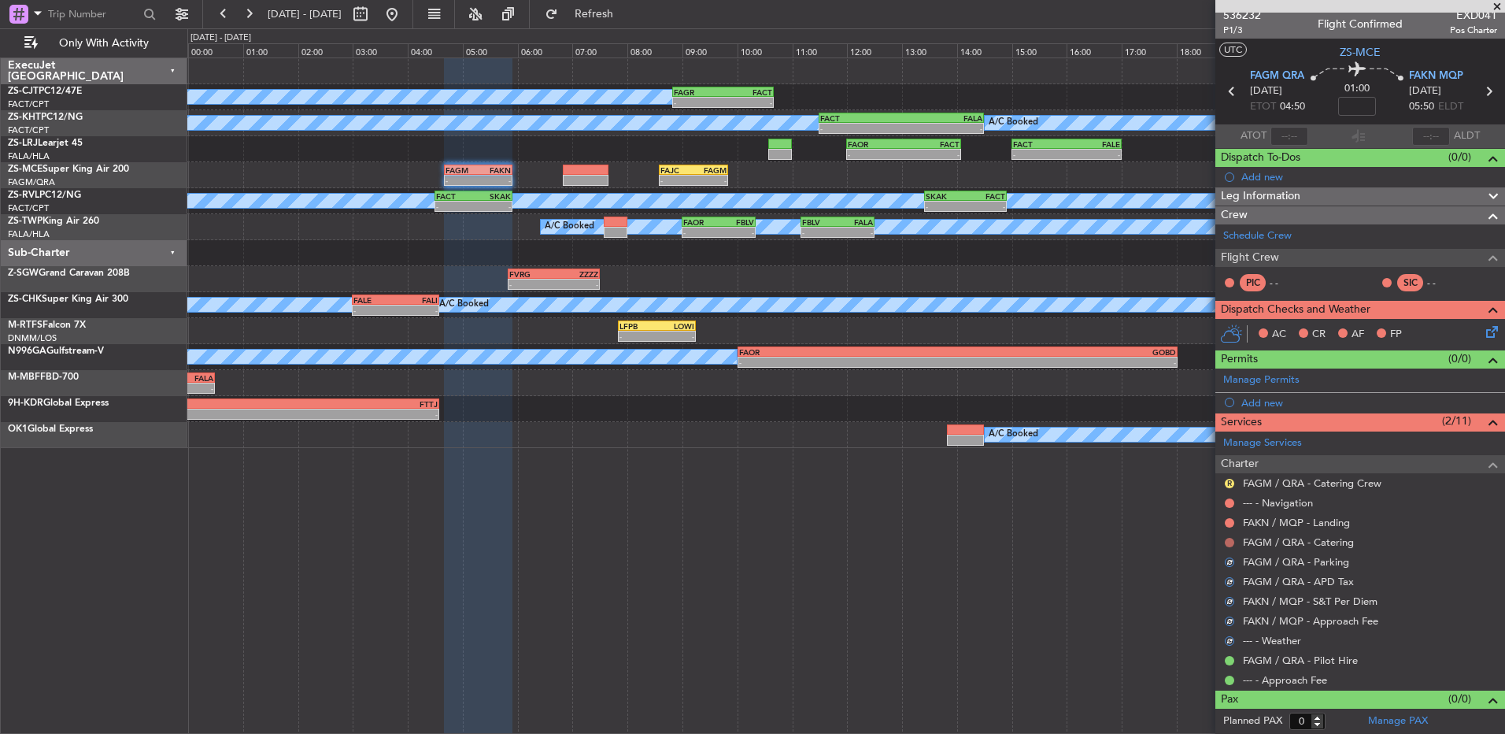
click at [1227, 543] on button at bounding box center [1229, 542] width 9 height 9
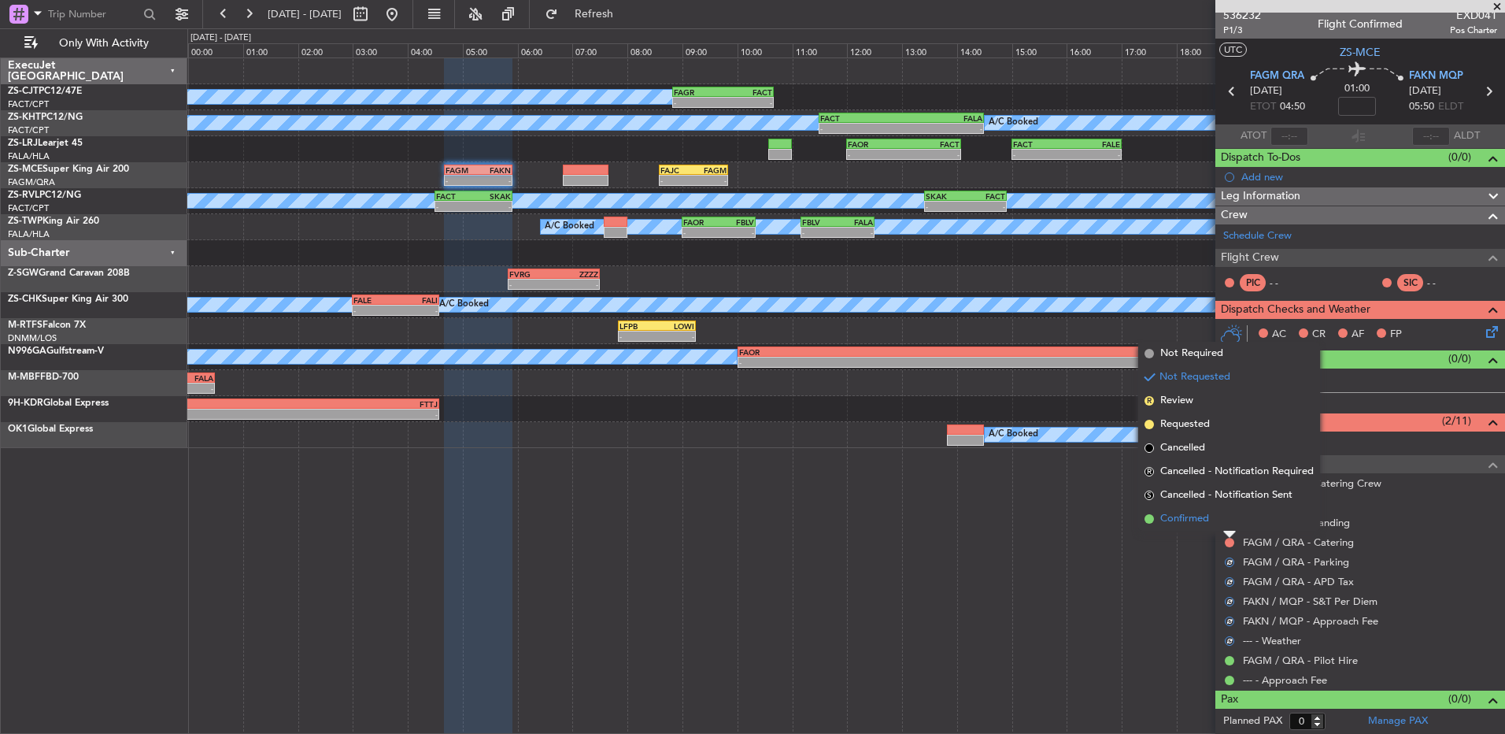
click at [1226, 524] on li "Confirmed" at bounding box center [1229, 519] width 182 height 24
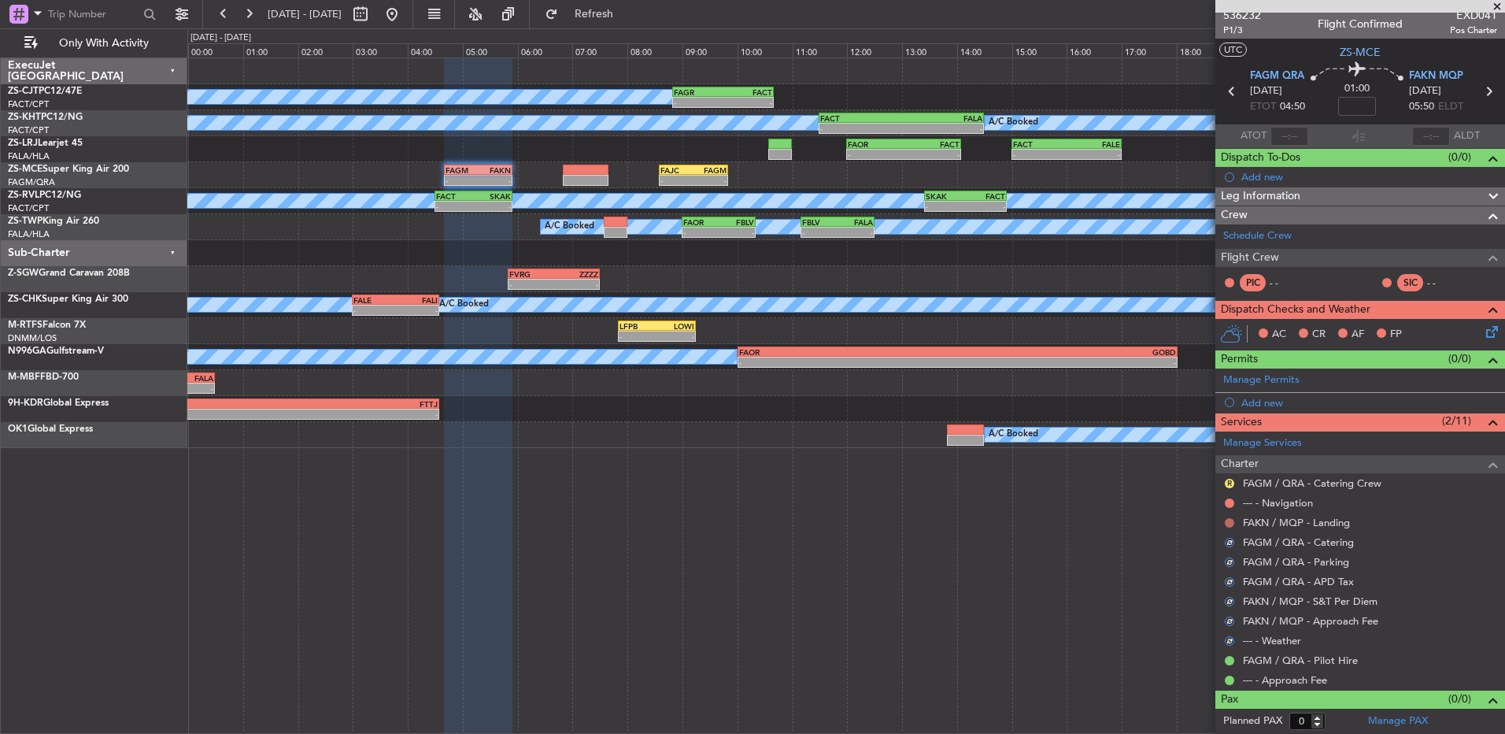
click at [1230, 524] on button at bounding box center [1229, 522] width 9 height 9
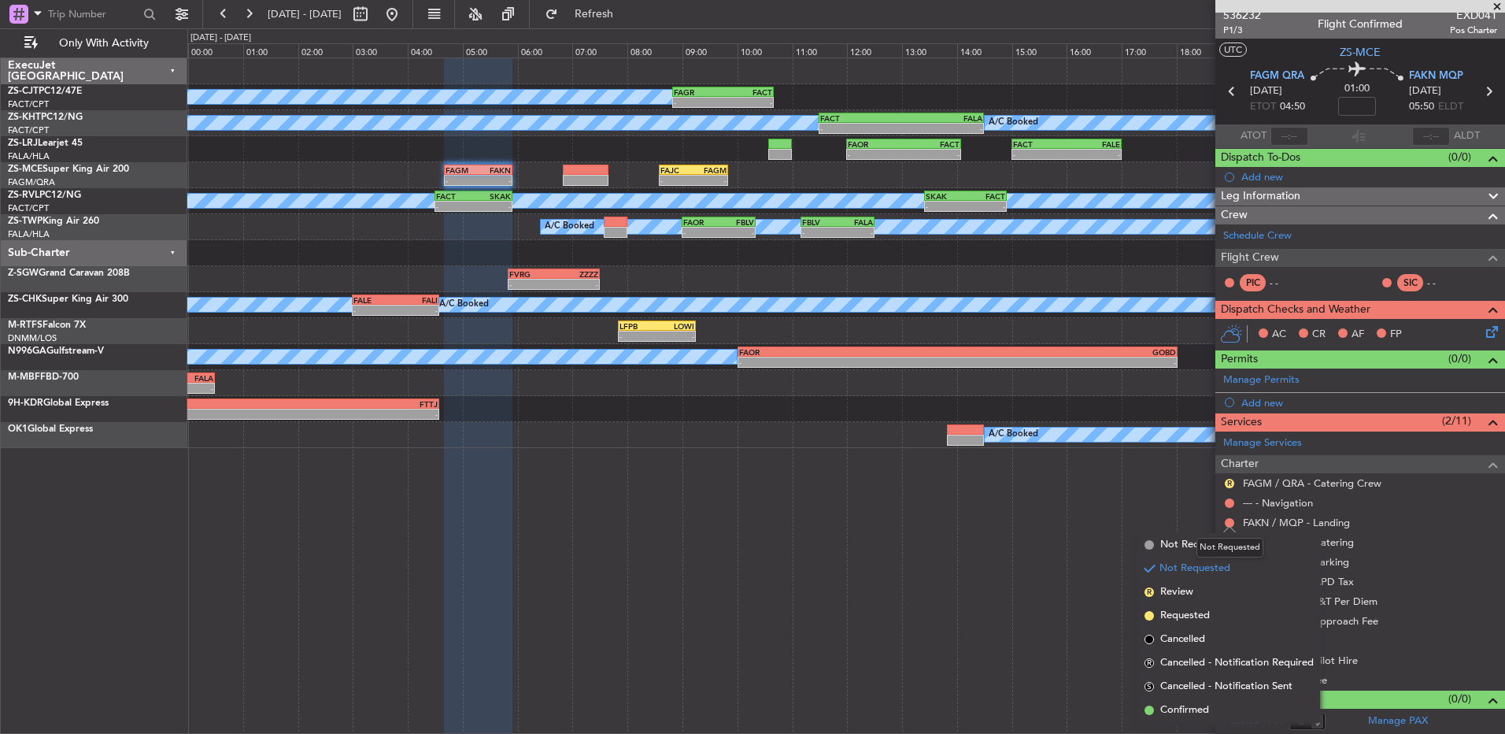
click at [1228, 512] on ul "R FAGM / QRA - Catering Crew --- - Navigation FAKN / MQP - Landing FAGM / QRA -…" at bounding box center [1361, 581] width 290 height 216
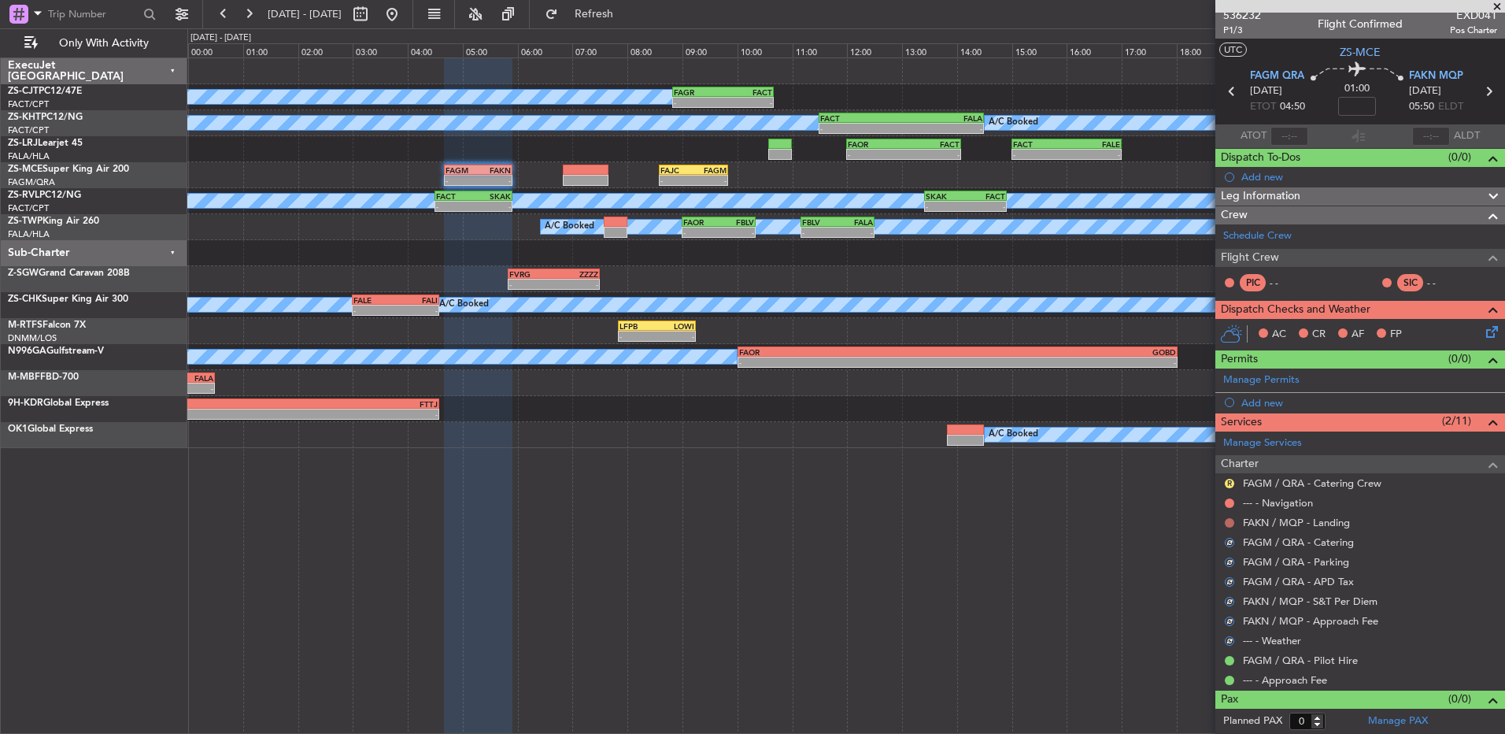
click at [1227, 521] on button at bounding box center [1229, 522] width 9 height 9
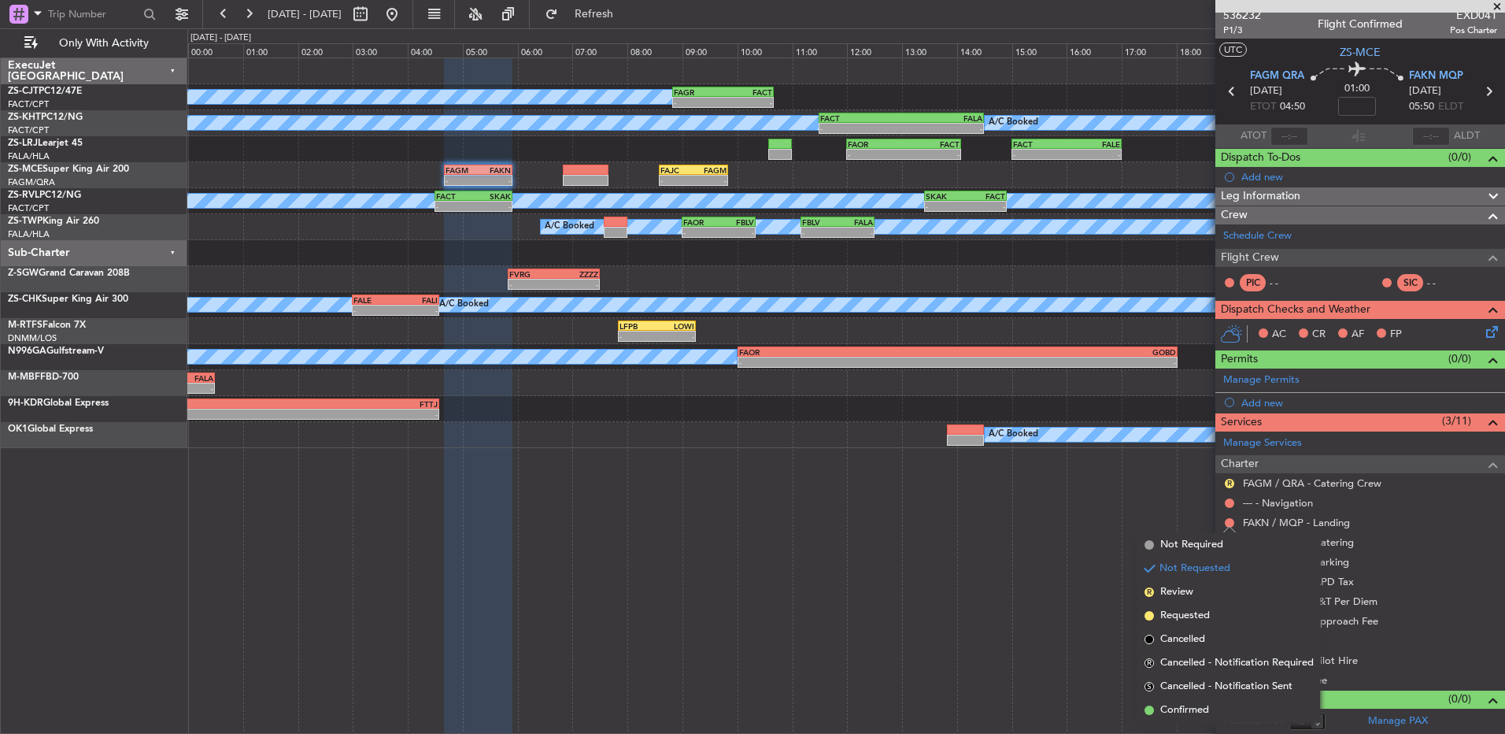
drag, startPoint x: 1193, startPoint y: 714, endPoint x: 1193, endPoint y: 702, distance: 11.8
click at [1193, 711] on li "Confirmed" at bounding box center [1229, 710] width 182 height 24
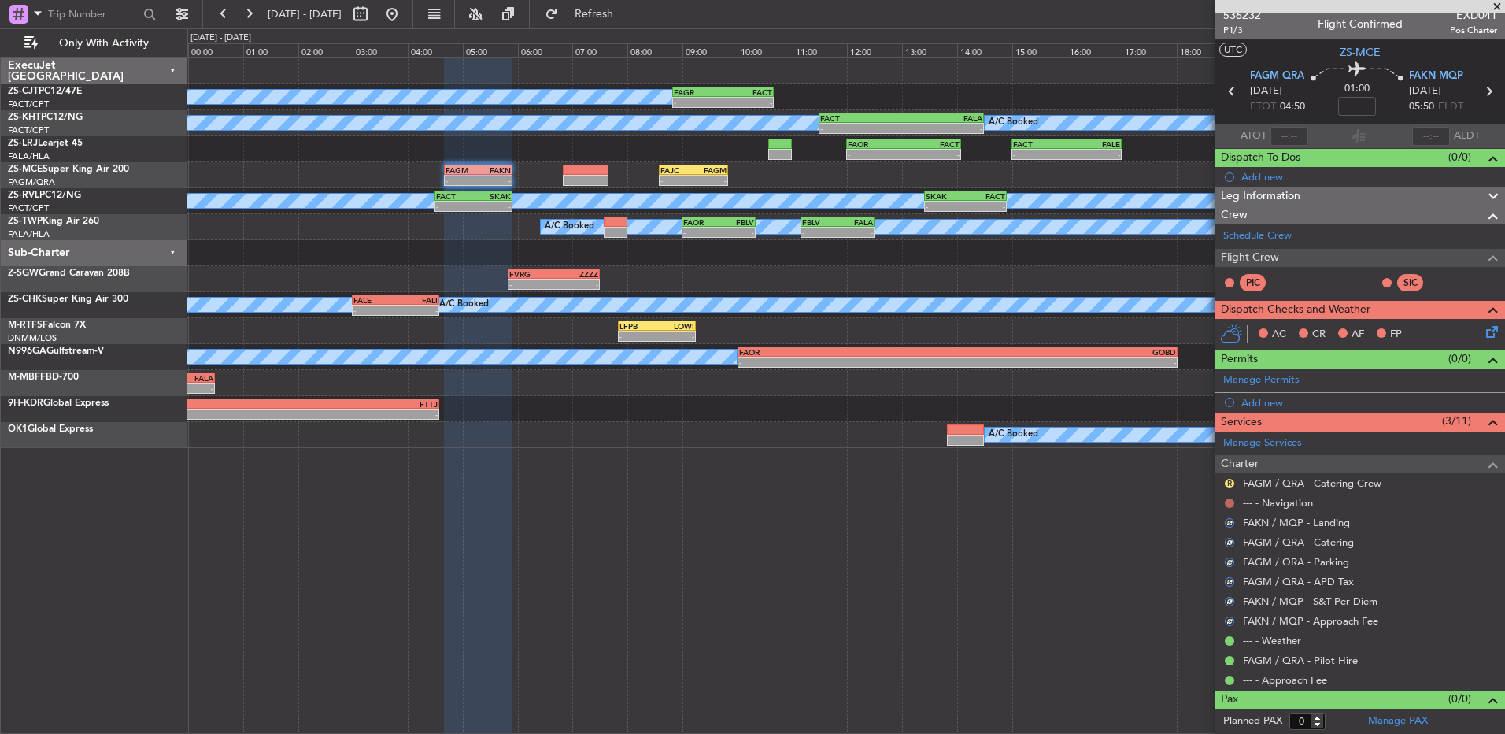
click at [1229, 503] on button at bounding box center [1229, 502] width 9 height 9
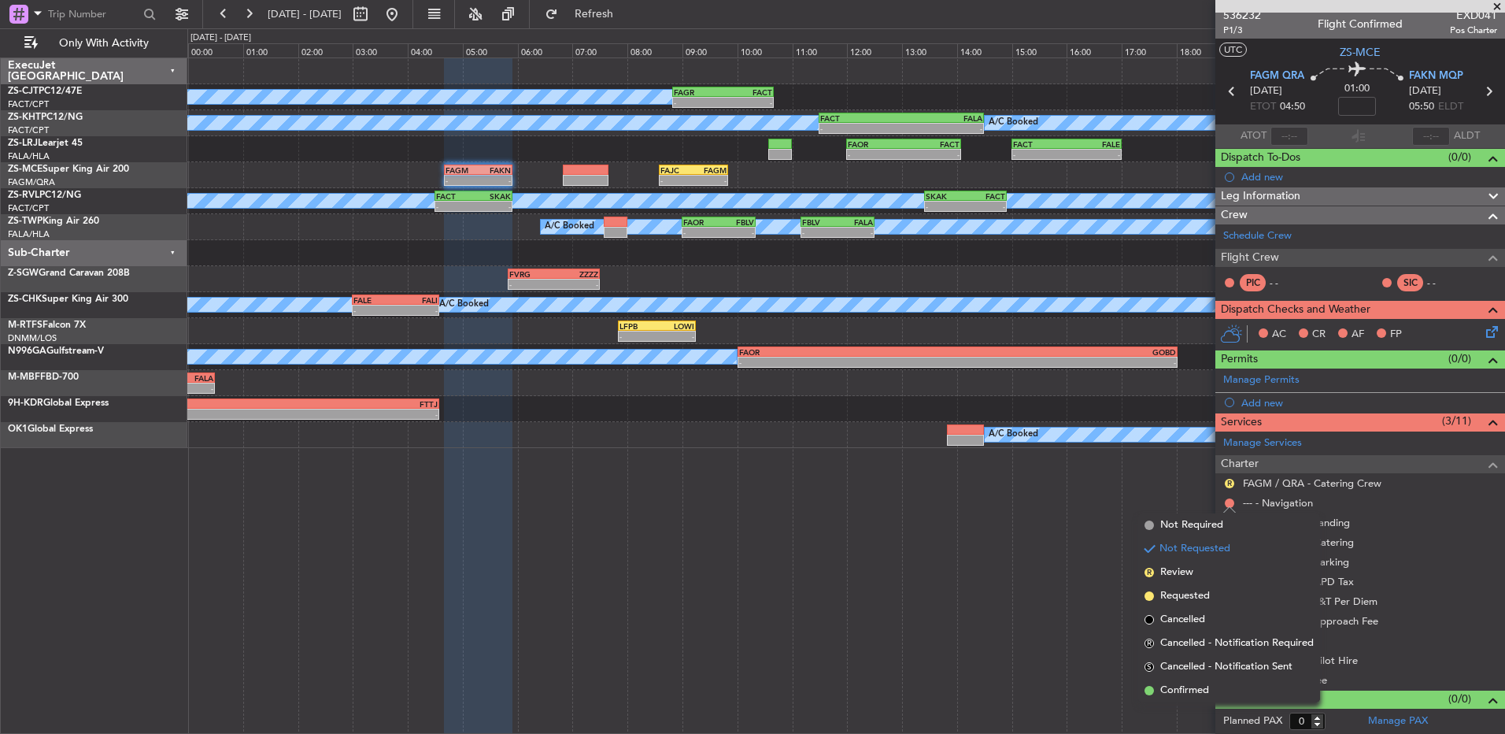
click at [1196, 689] on span "Confirmed" at bounding box center [1184, 691] width 49 height 16
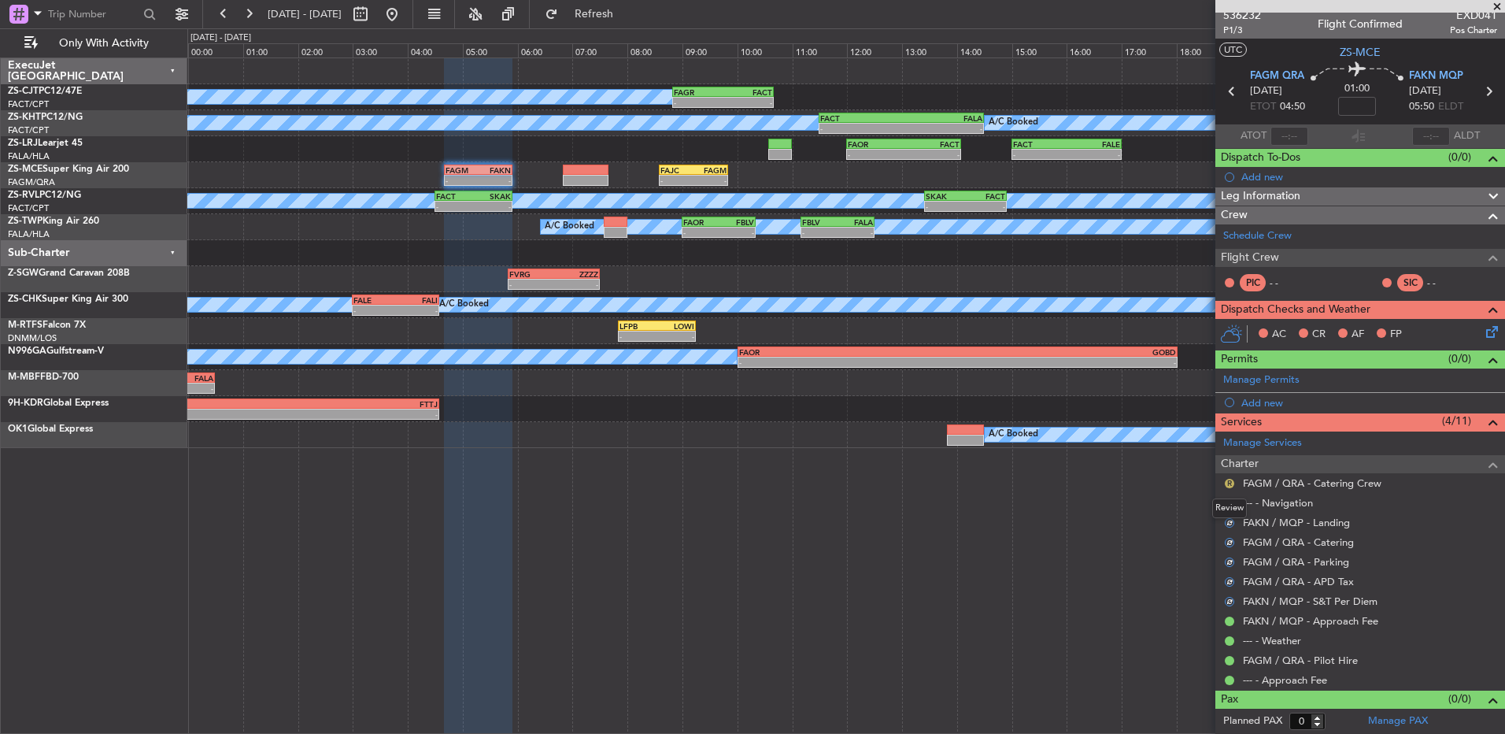
click at [1226, 481] on button "R" at bounding box center [1229, 483] width 9 height 9
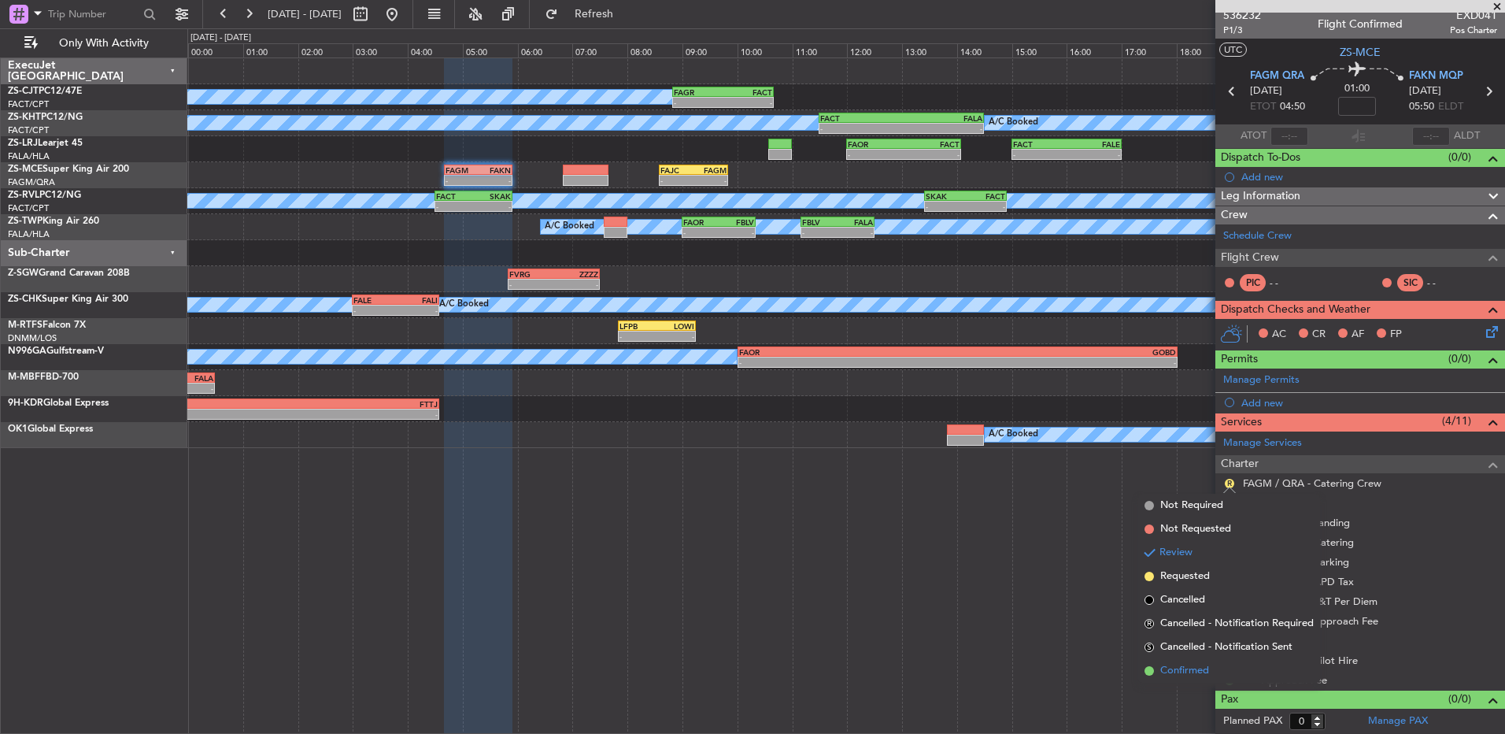
click at [1178, 662] on li "Confirmed" at bounding box center [1229, 671] width 182 height 24
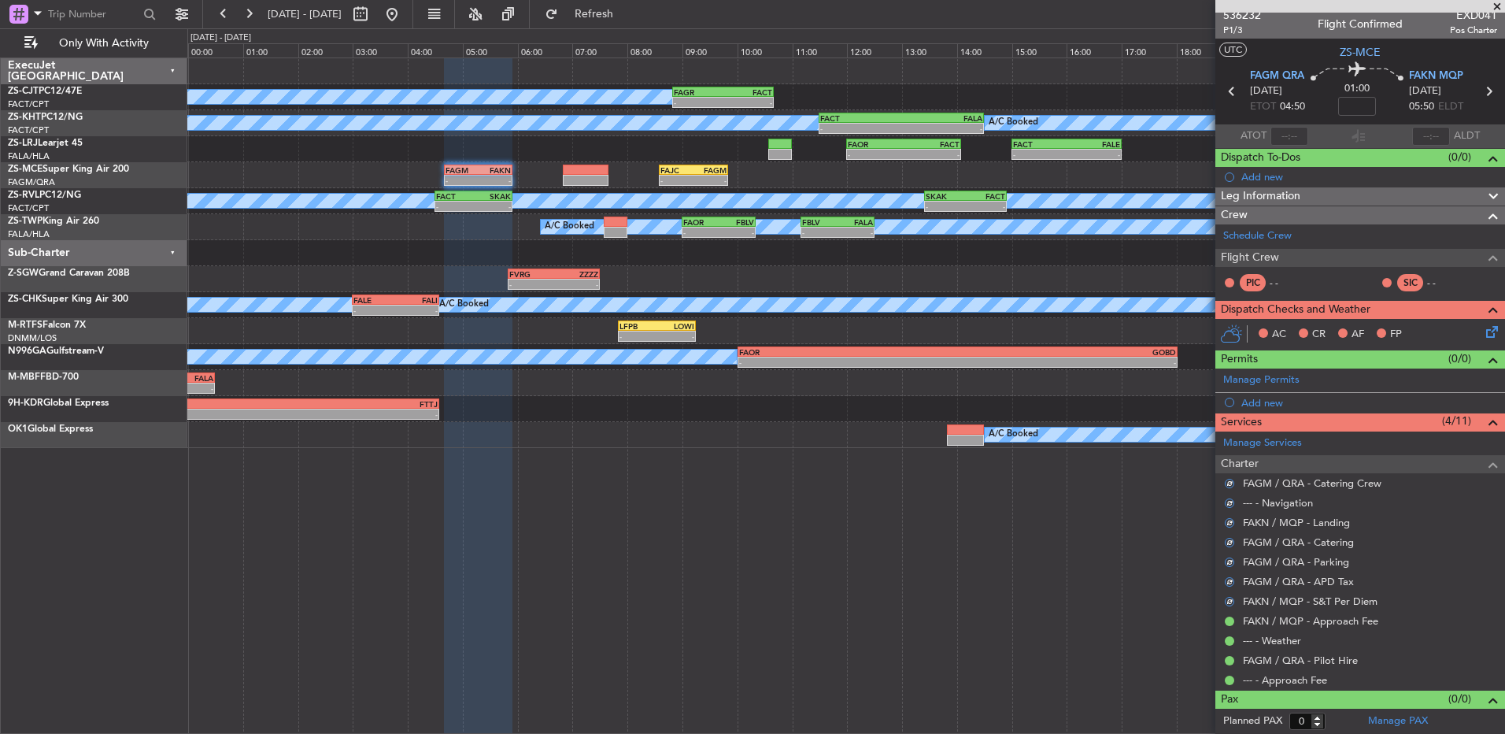
click at [1486, 330] on icon at bounding box center [1489, 329] width 13 height 13
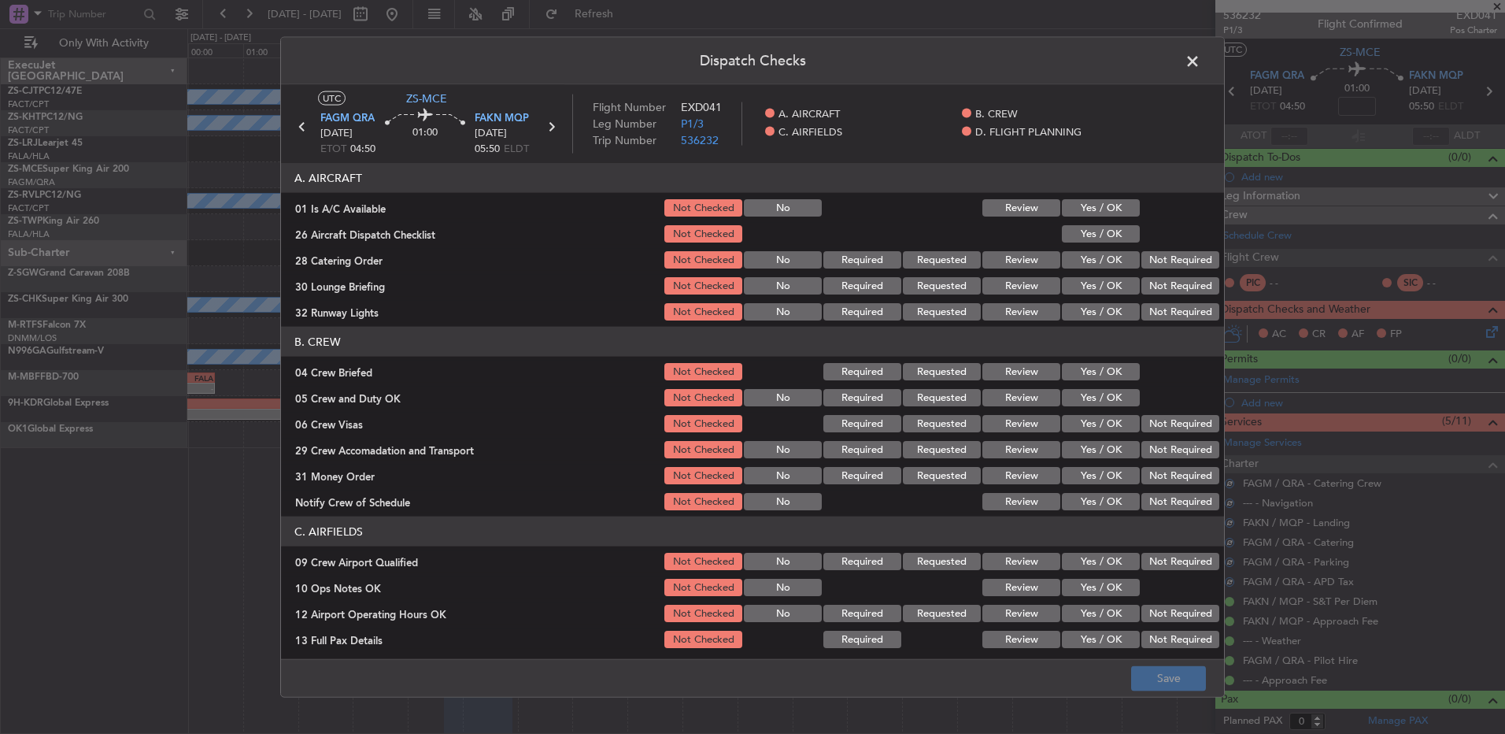
drag, startPoint x: 1087, startPoint y: 198, endPoint x: 1079, endPoint y: 213, distance: 17.6
click at [1086, 199] on div "Yes / OK" at bounding box center [1100, 208] width 80 height 22
click at [1079, 205] on button "Yes / OK" at bounding box center [1101, 207] width 78 height 17
click at [1079, 226] on button "Yes / OK" at bounding box center [1101, 233] width 78 height 17
click at [1034, 261] on button "Review" at bounding box center [1021, 259] width 78 height 17
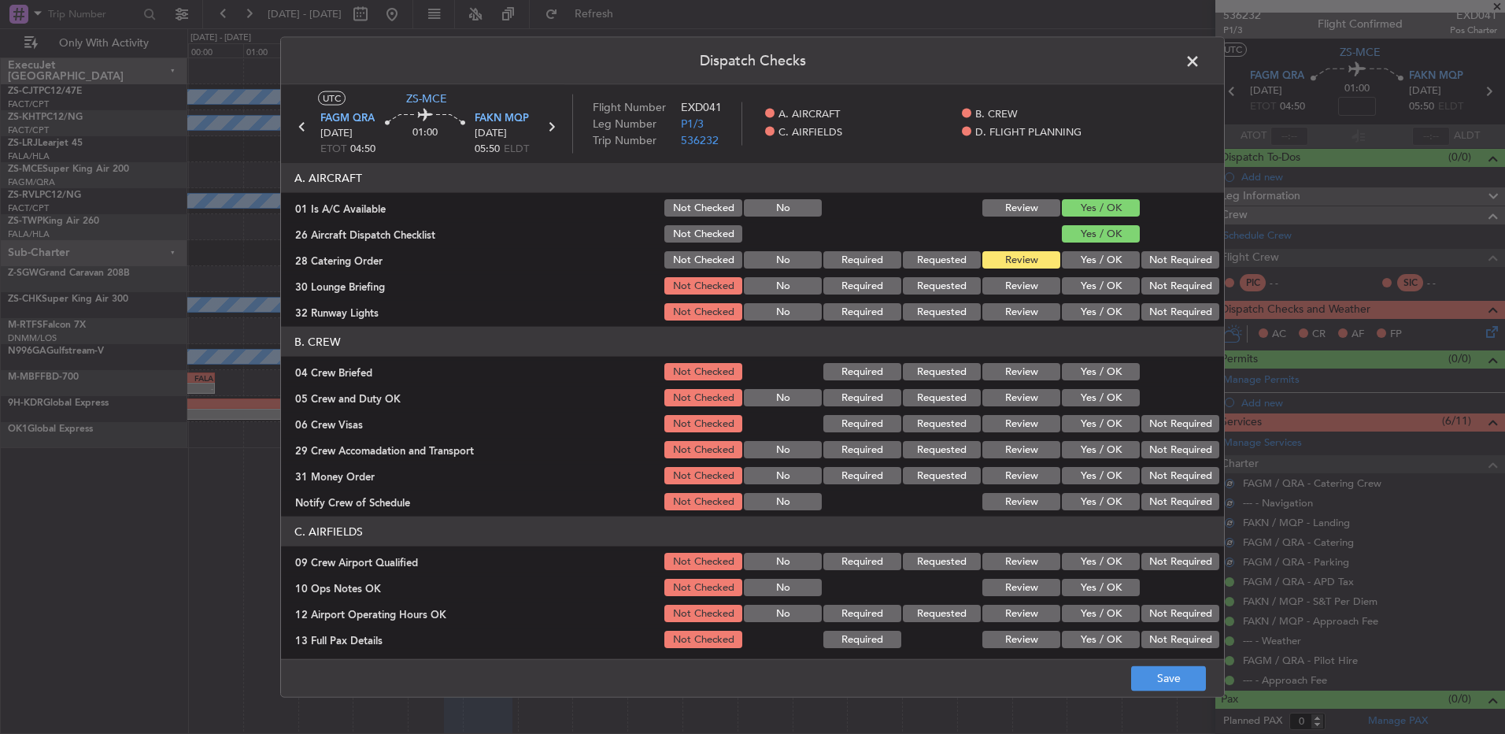
click at [1160, 288] on button "Not Required" at bounding box center [1181, 285] width 78 height 17
click at [1112, 306] on button "Yes / OK" at bounding box center [1101, 311] width 78 height 17
click at [1028, 373] on button "Review" at bounding box center [1021, 371] width 78 height 17
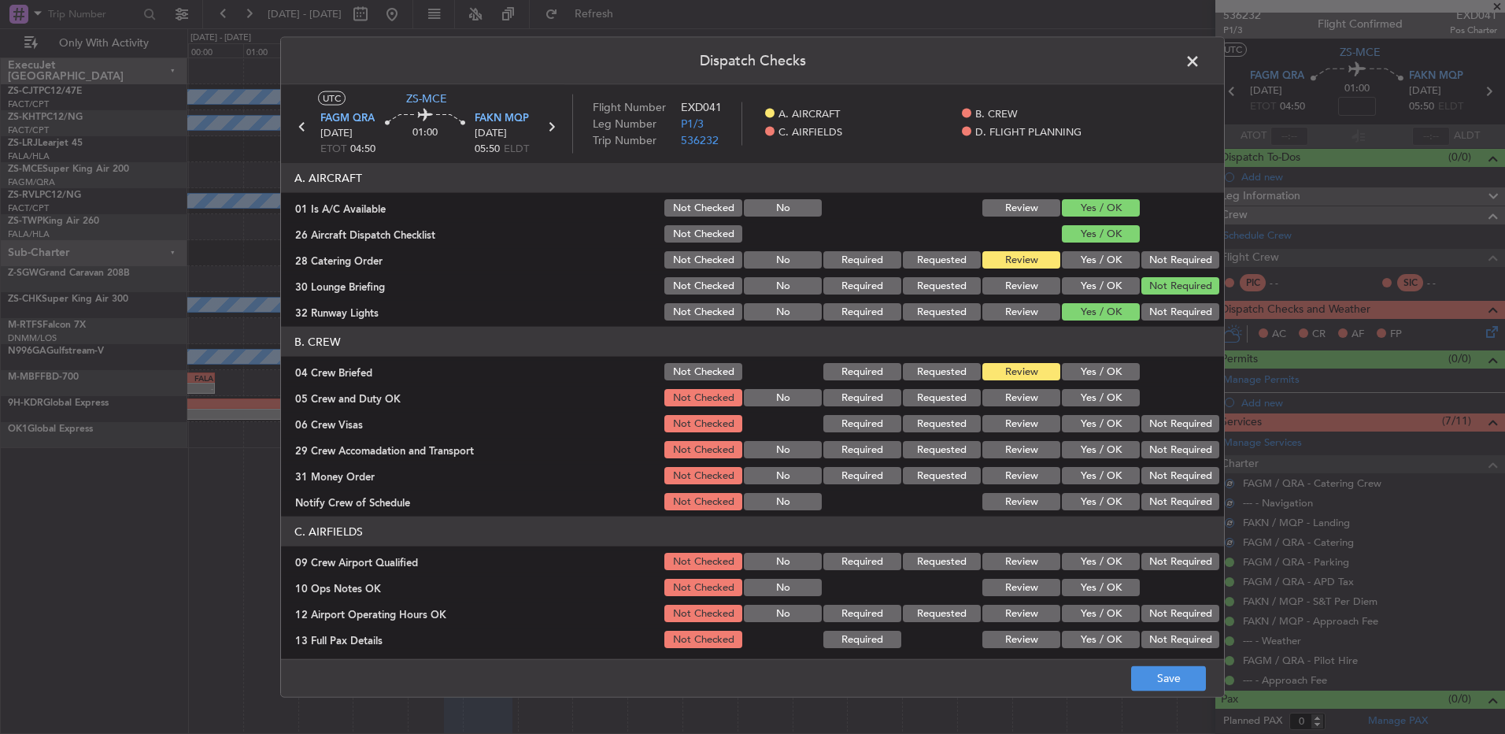
click at [1056, 384] on section "B. CREW 04 Crew Briefed Not Checked Required Requested Review Yes / OK 05 Crew …" at bounding box center [752, 420] width 943 height 186
click at [1082, 407] on div "Yes / OK" at bounding box center [1100, 398] width 80 height 22
drag, startPoint x: 1079, startPoint y: 393, endPoint x: 1081, endPoint y: 410, distance: 17.4
click at [1078, 394] on button "Yes / OK" at bounding box center [1101, 397] width 78 height 17
click at [1179, 427] on button "Not Required" at bounding box center [1181, 423] width 78 height 17
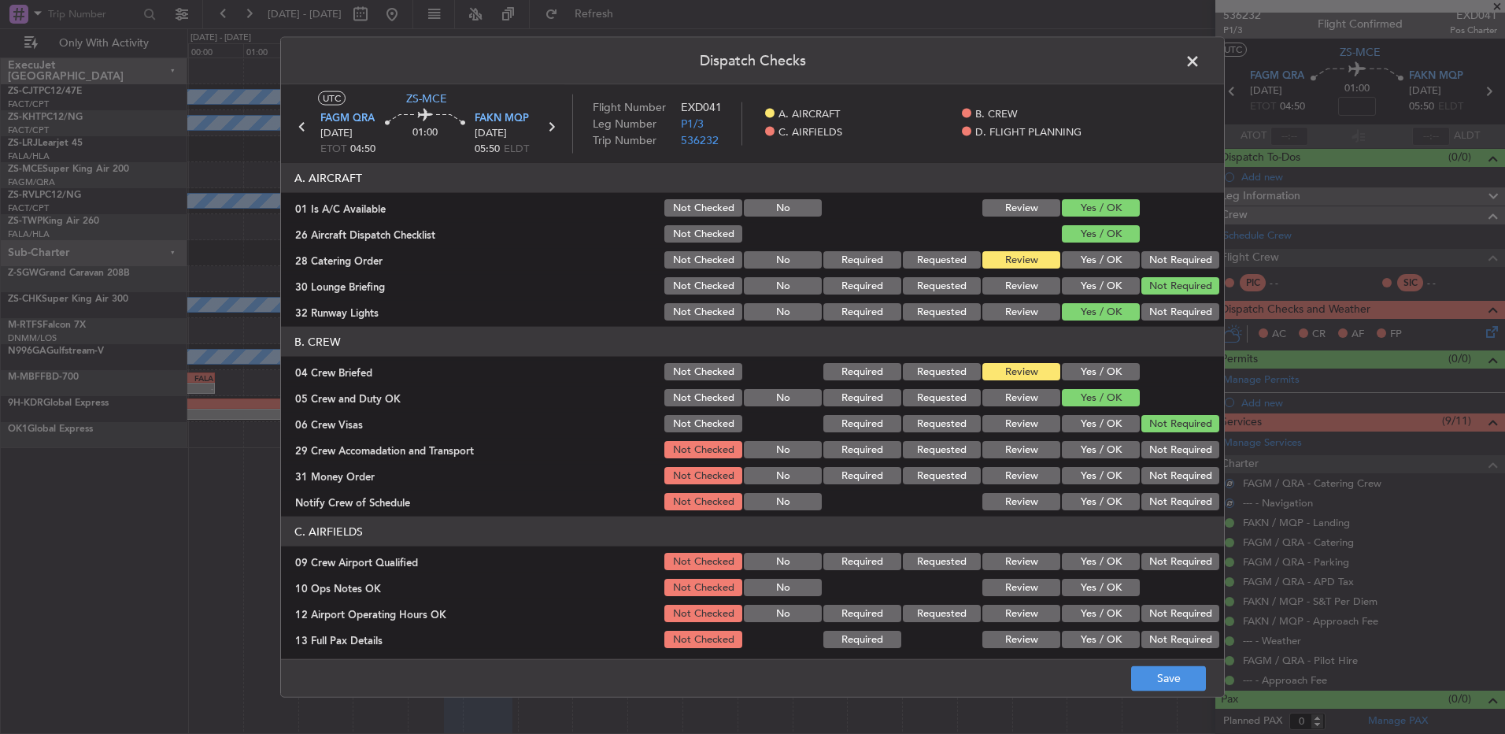
click at [1155, 446] on button "Not Required" at bounding box center [1181, 449] width 78 height 17
click at [1023, 467] on button "Review" at bounding box center [1021, 475] width 78 height 17
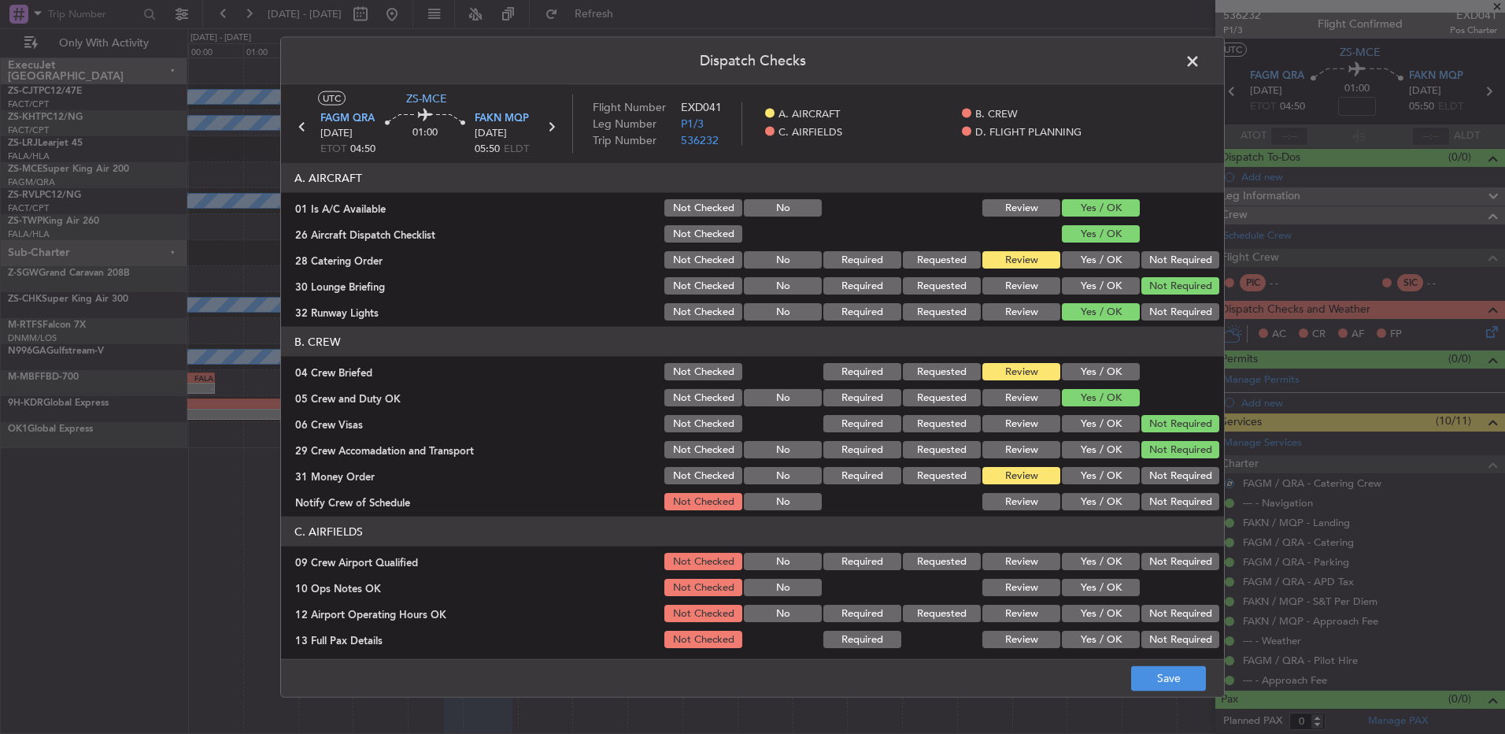
click at [1096, 505] on button "Yes / OK" at bounding box center [1101, 501] width 78 height 17
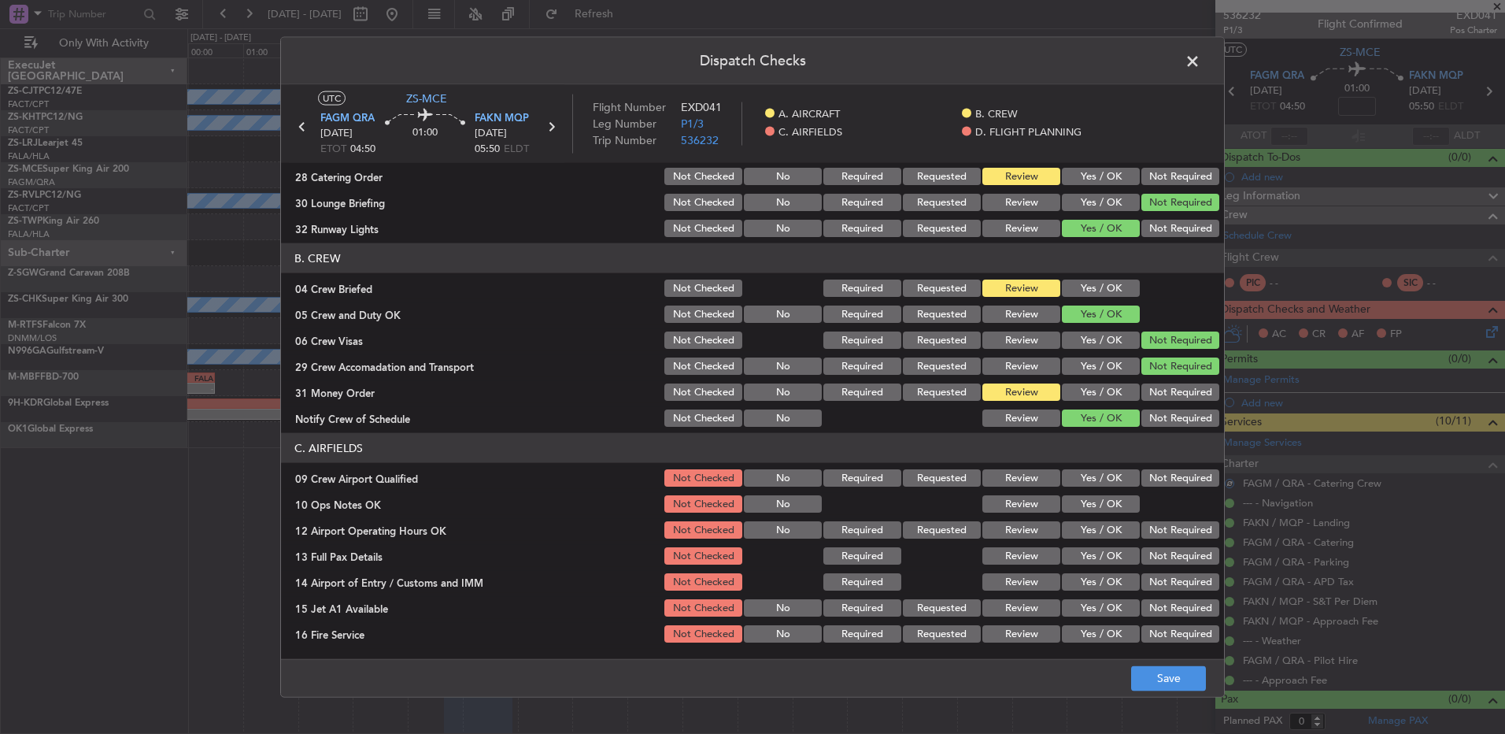
scroll to position [221, 0]
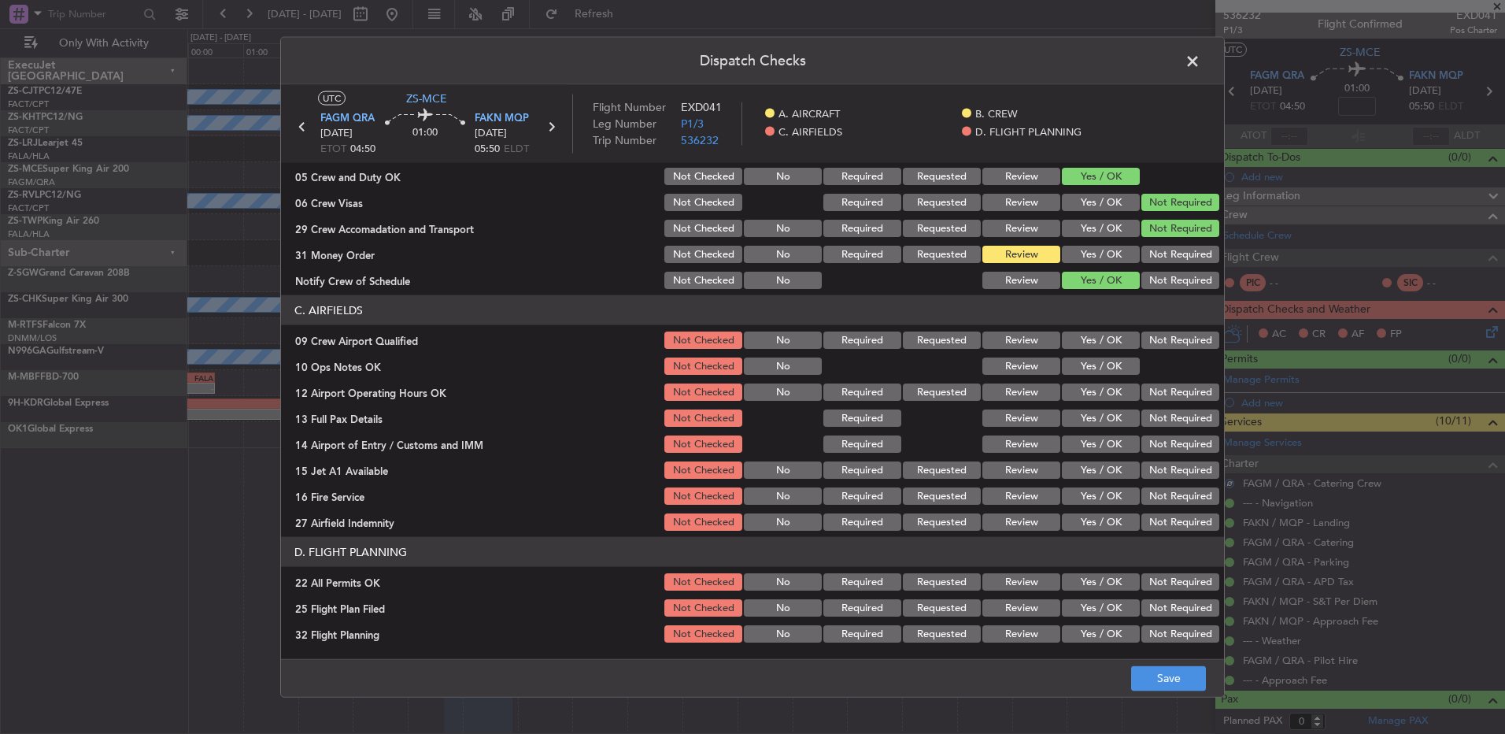
click at [1090, 352] on section "C. AIRFIELDS 09 Crew Airport Qualified Not Checked No Required Requested Review…" at bounding box center [752, 414] width 943 height 238
click at [1090, 365] on button "Yes / OK" at bounding box center [1101, 365] width 78 height 17
click at [1090, 342] on button "Yes / OK" at bounding box center [1101, 339] width 78 height 17
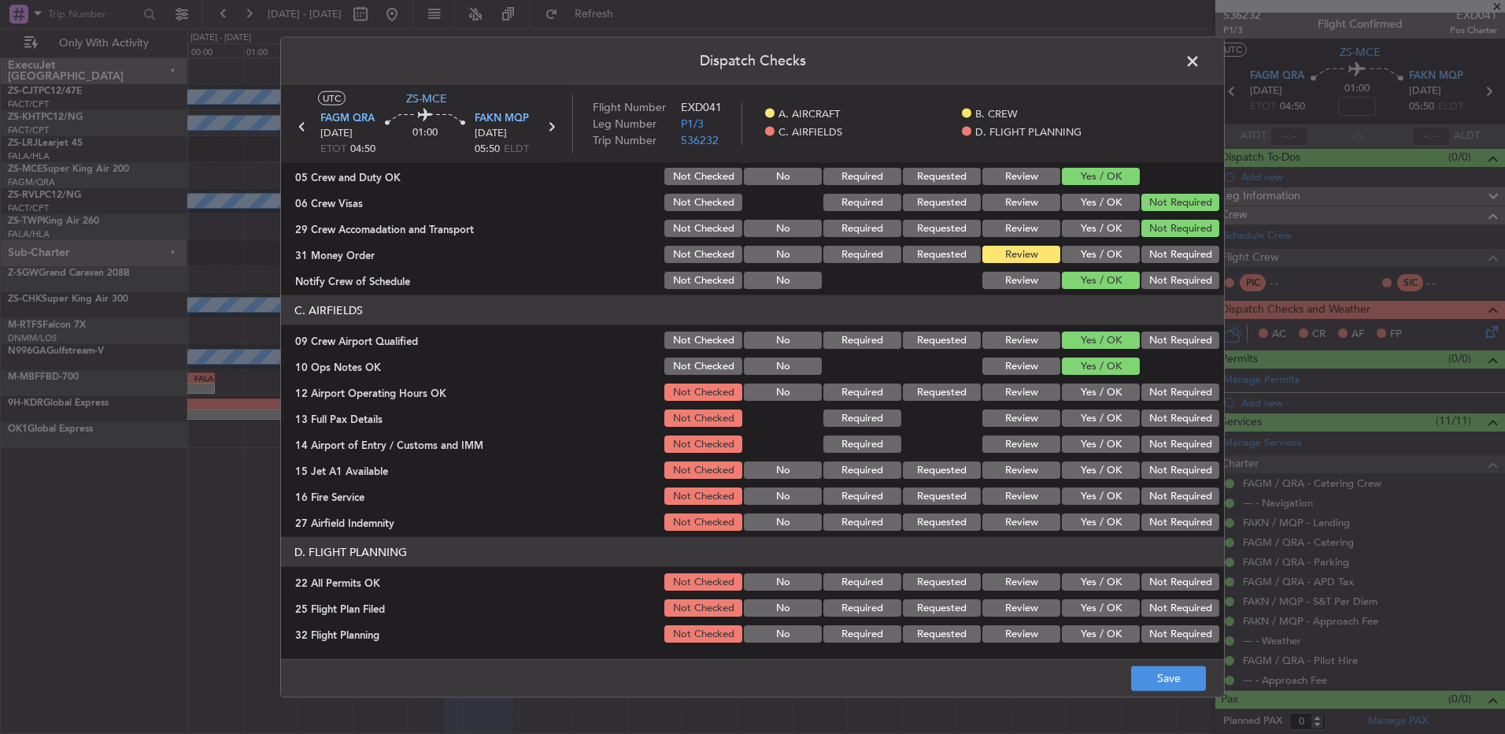
click at [1159, 392] on button "Not Required" at bounding box center [1181, 391] width 78 height 17
click at [1034, 420] on button "Review" at bounding box center [1021, 417] width 78 height 17
click at [1147, 445] on button "Not Required" at bounding box center [1181, 443] width 78 height 17
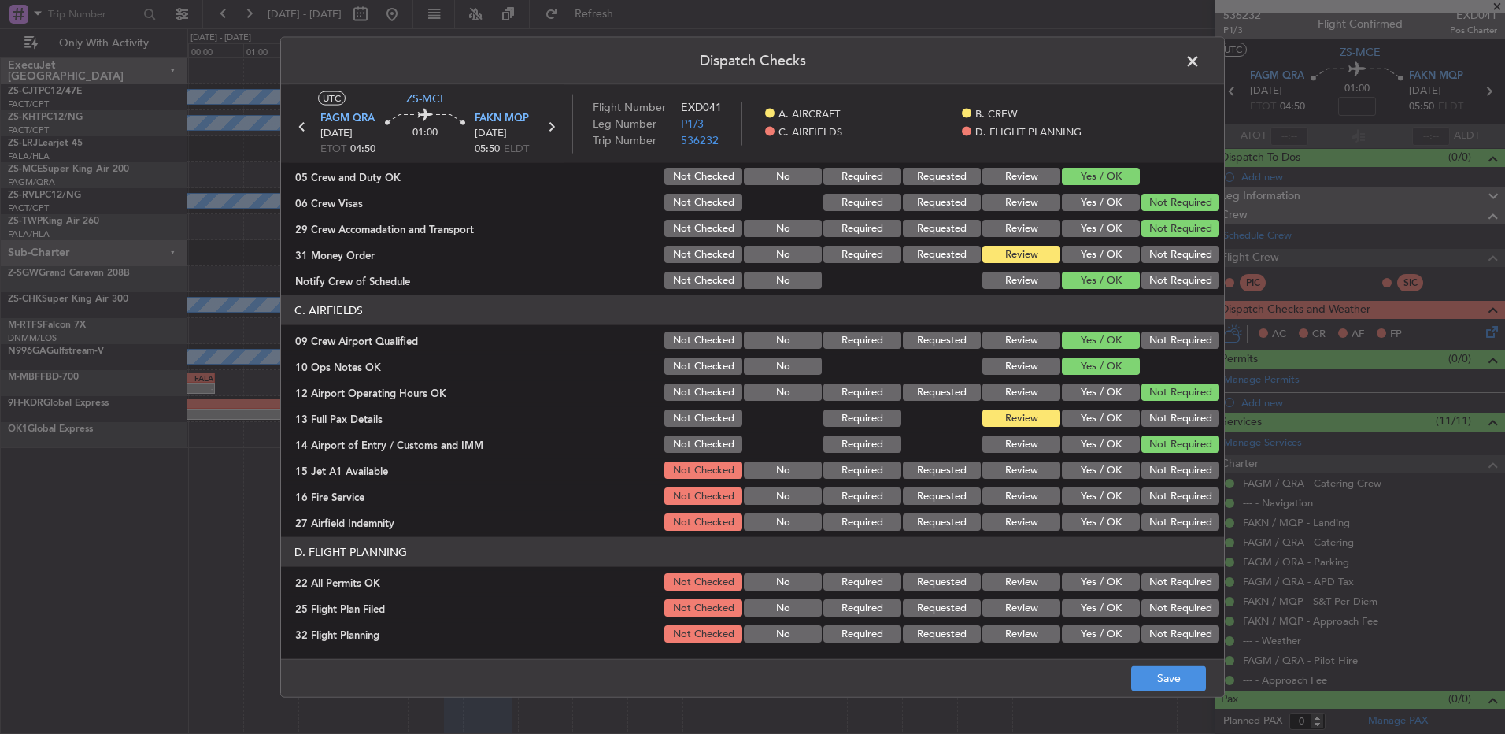
click at [1153, 464] on button "Not Required" at bounding box center [1181, 469] width 78 height 17
click at [1106, 468] on button "Yes / OK" at bounding box center [1101, 469] width 78 height 17
click at [1111, 498] on button "Yes / OK" at bounding box center [1101, 495] width 78 height 17
click at [1028, 531] on div "Review" at bounding box center [1020, 522] width 80 height 22
click at [1015, 527] on button "Review" at bounding box center [1021, 521] width 78 height 17
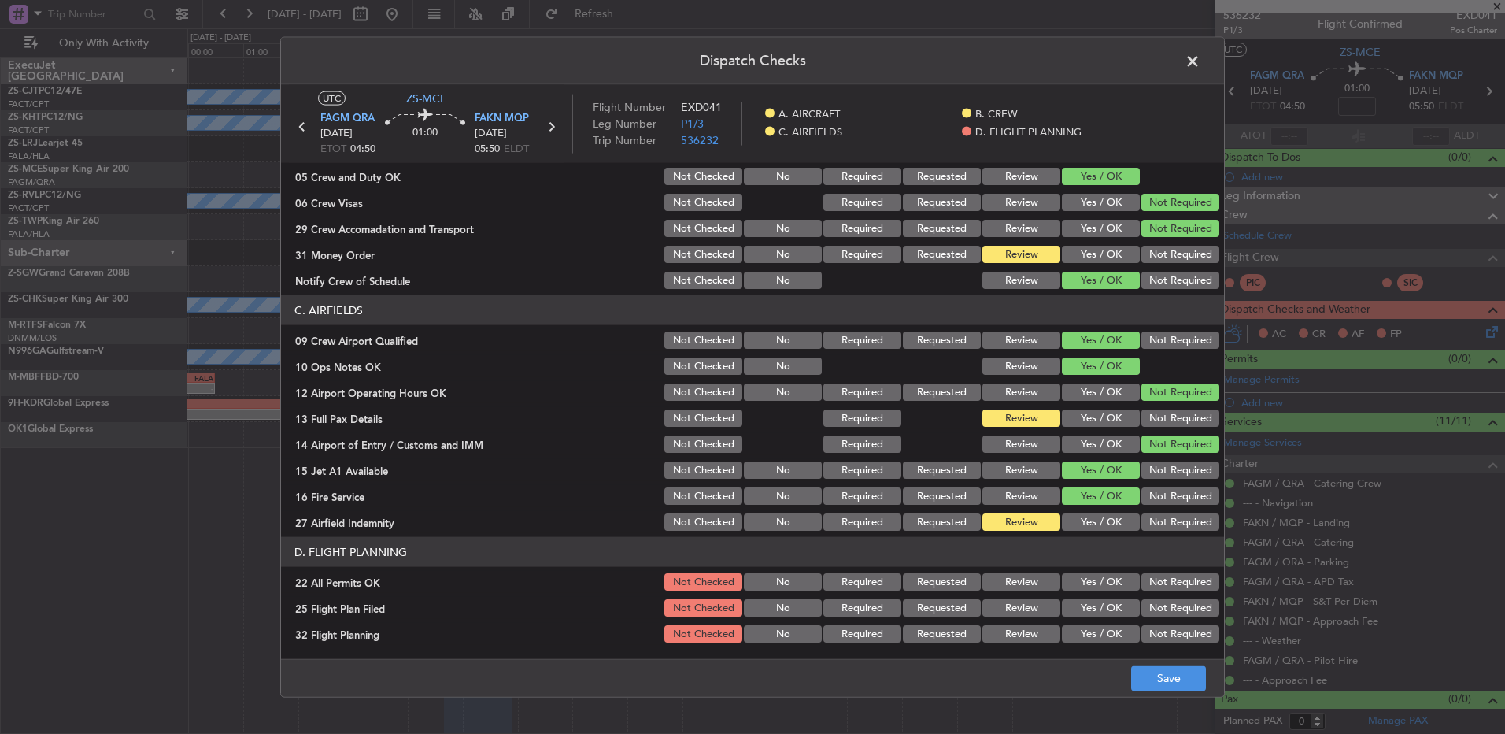
click at [1162, 573] on button "Not Required" at bounding box center [1181, 581] width 78 height 17
click at [1028, 604] on button "Review" at bounding box center [1021, 607] width 78 height 17
drag, startPoint x: 1028, startPoint y: 621, endPoint x: 1039, endPoint y: 635, distance: 18.0
click at [1028, 627] on section "D. FLIGHT PLANNING 22 All Permits OK Not Checked No Required Requested Review Y…" at bounding box center [752, 591] width 943 height 108
click at [1017, 631] on button "Review" at bounding box center [1021, 633] width 78 height 17
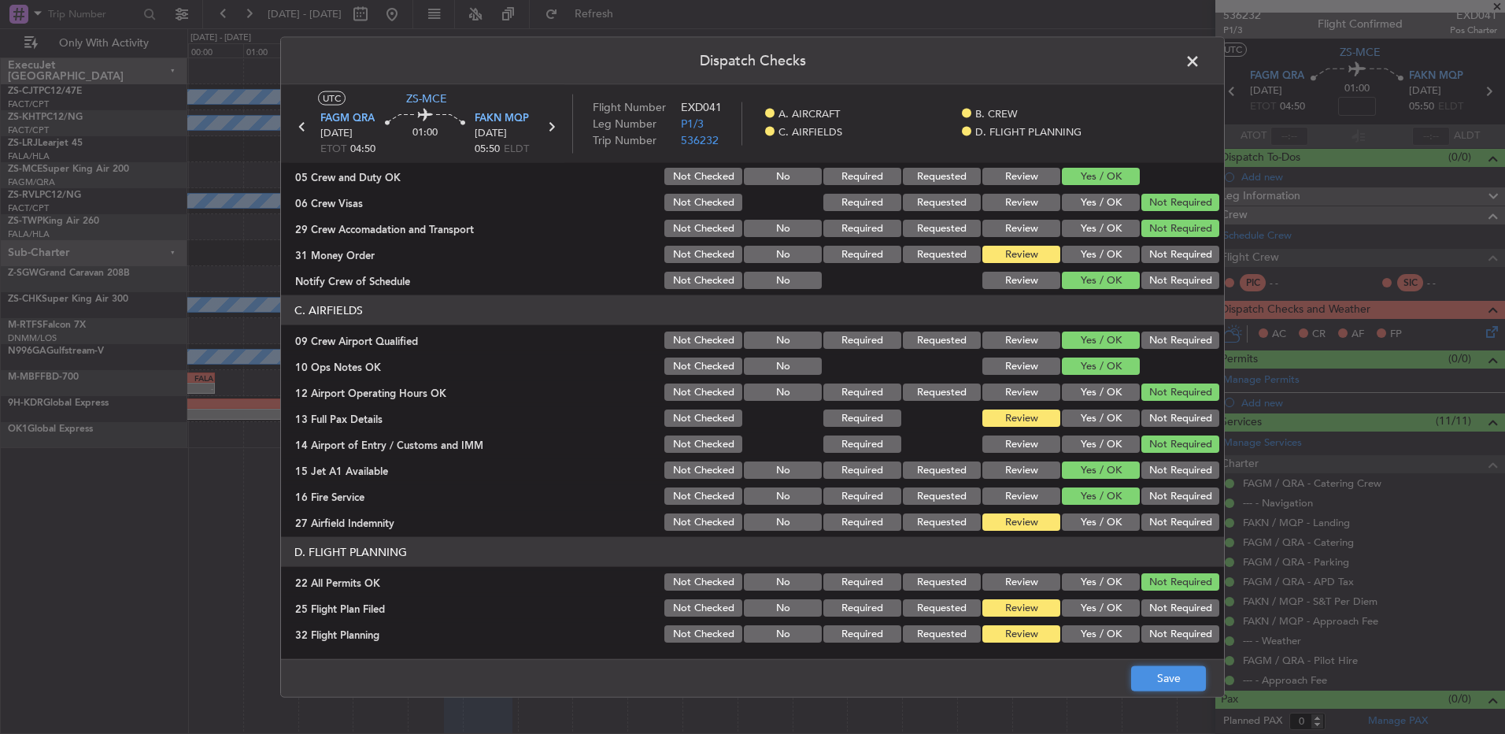
click at [1144, 675] on button "Save" at bounding box center [1168, 677] width 75 height 25
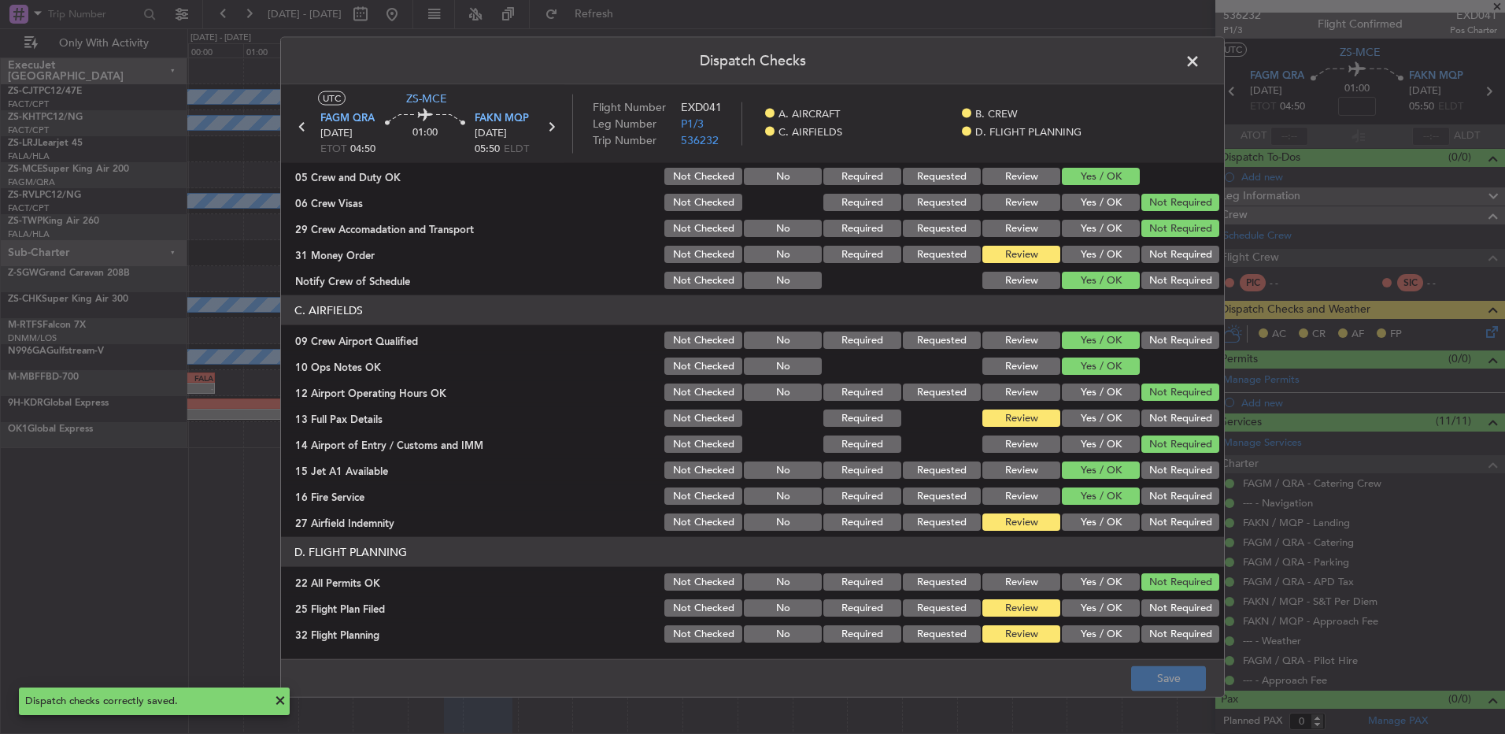
click at [1201, 64] on span at bounding box center [1201, 65] width 0 height 31
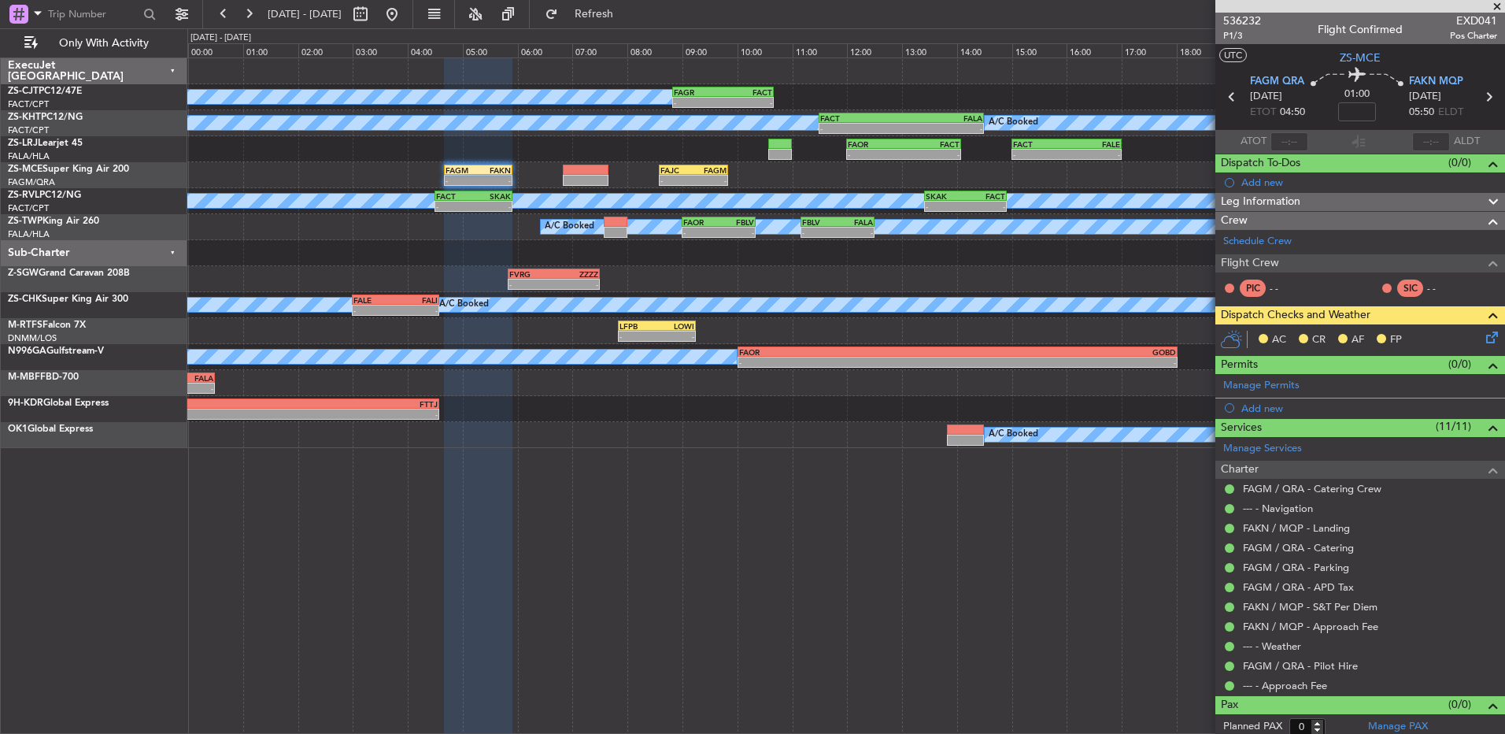
scroll to position [6, 0]
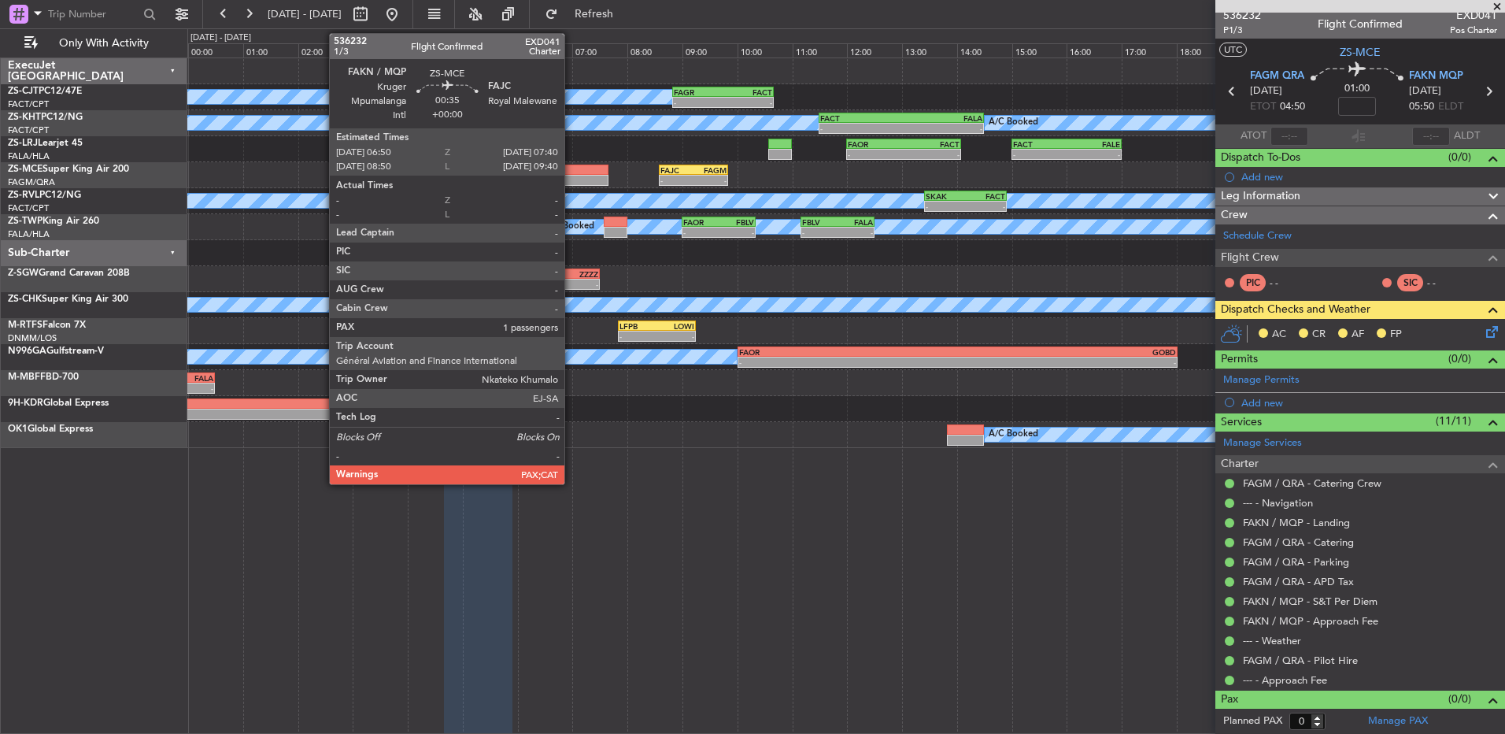
click at [572, 179] on div at bounding box center [586, 180] width 46 height 11
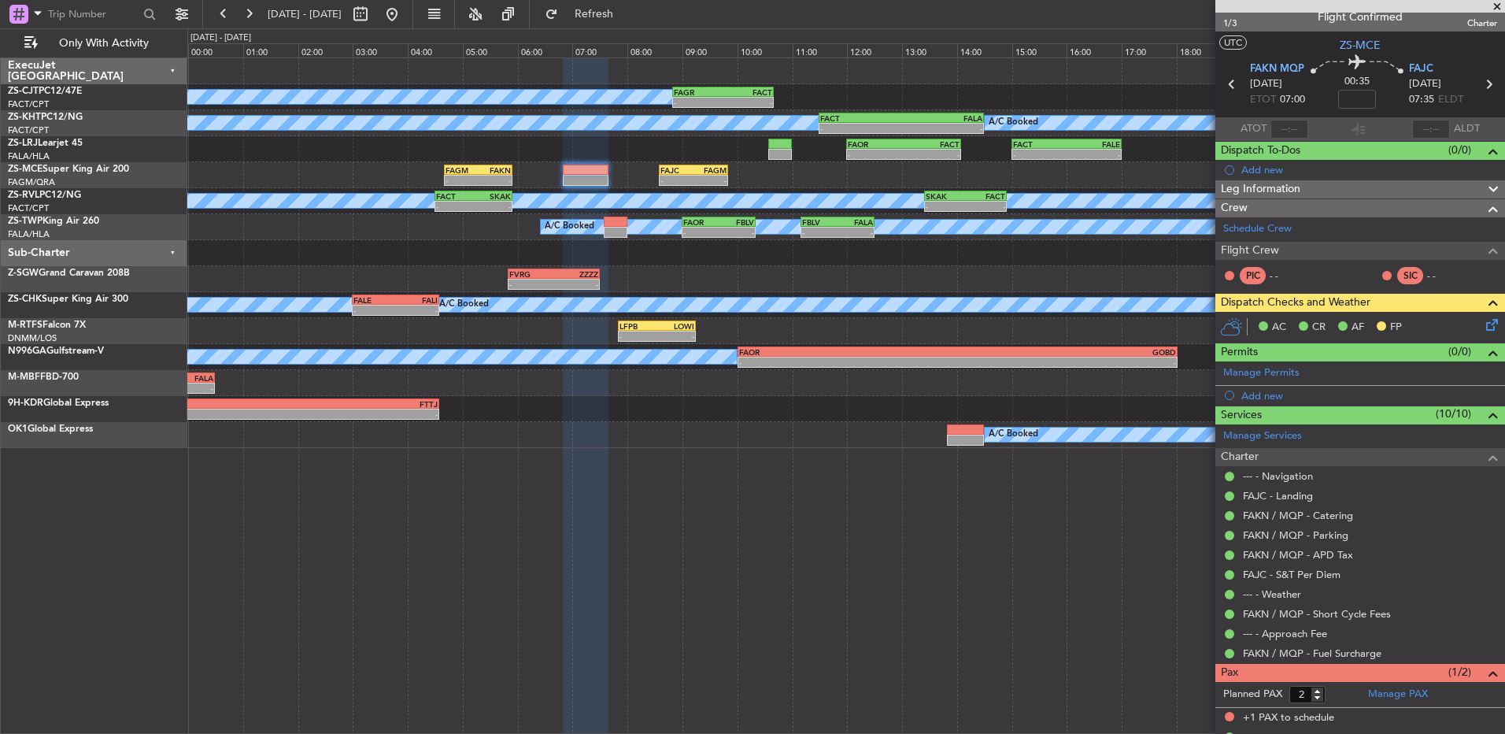
scroll to position [0, 0]
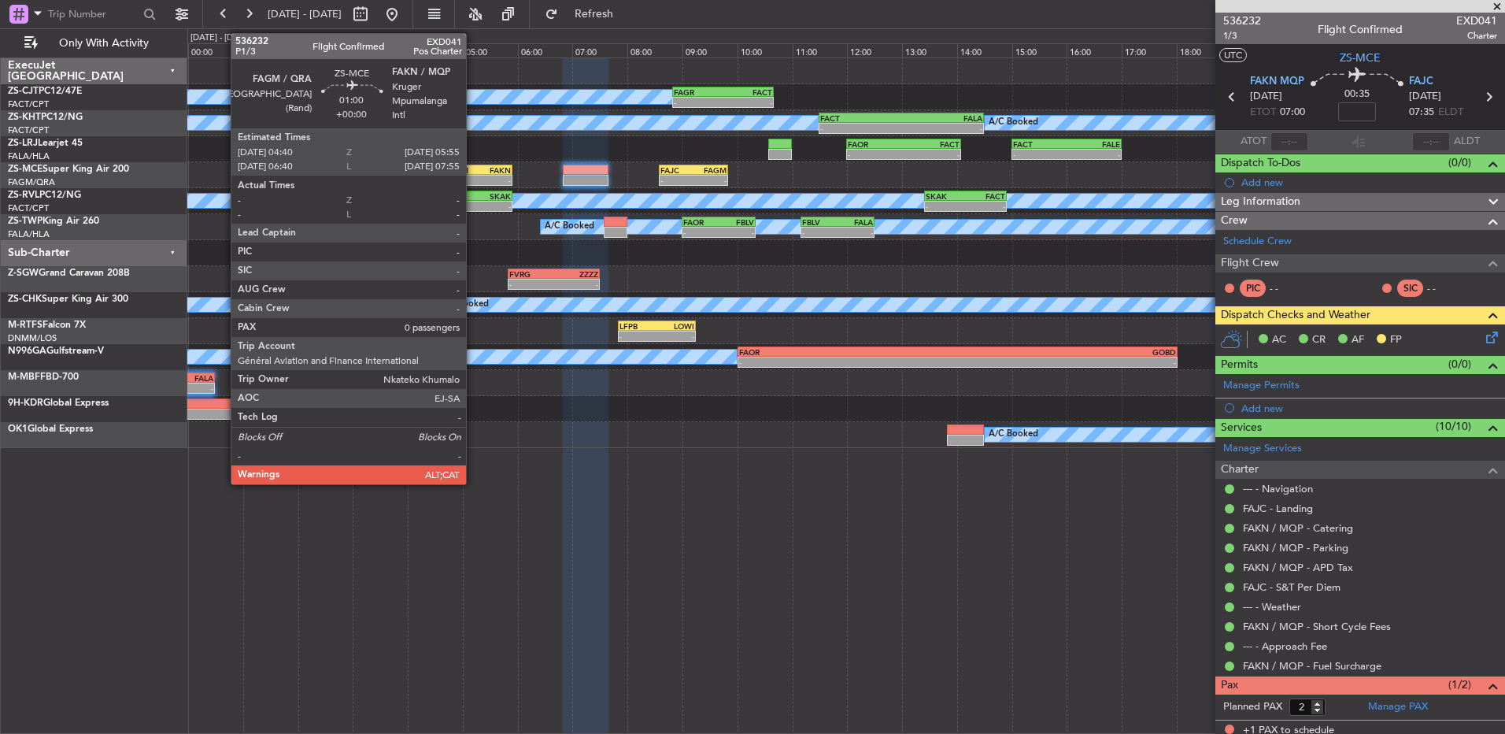
click at [473, 176] on div "-" at bounding box center [462, 180] width 33 height 9
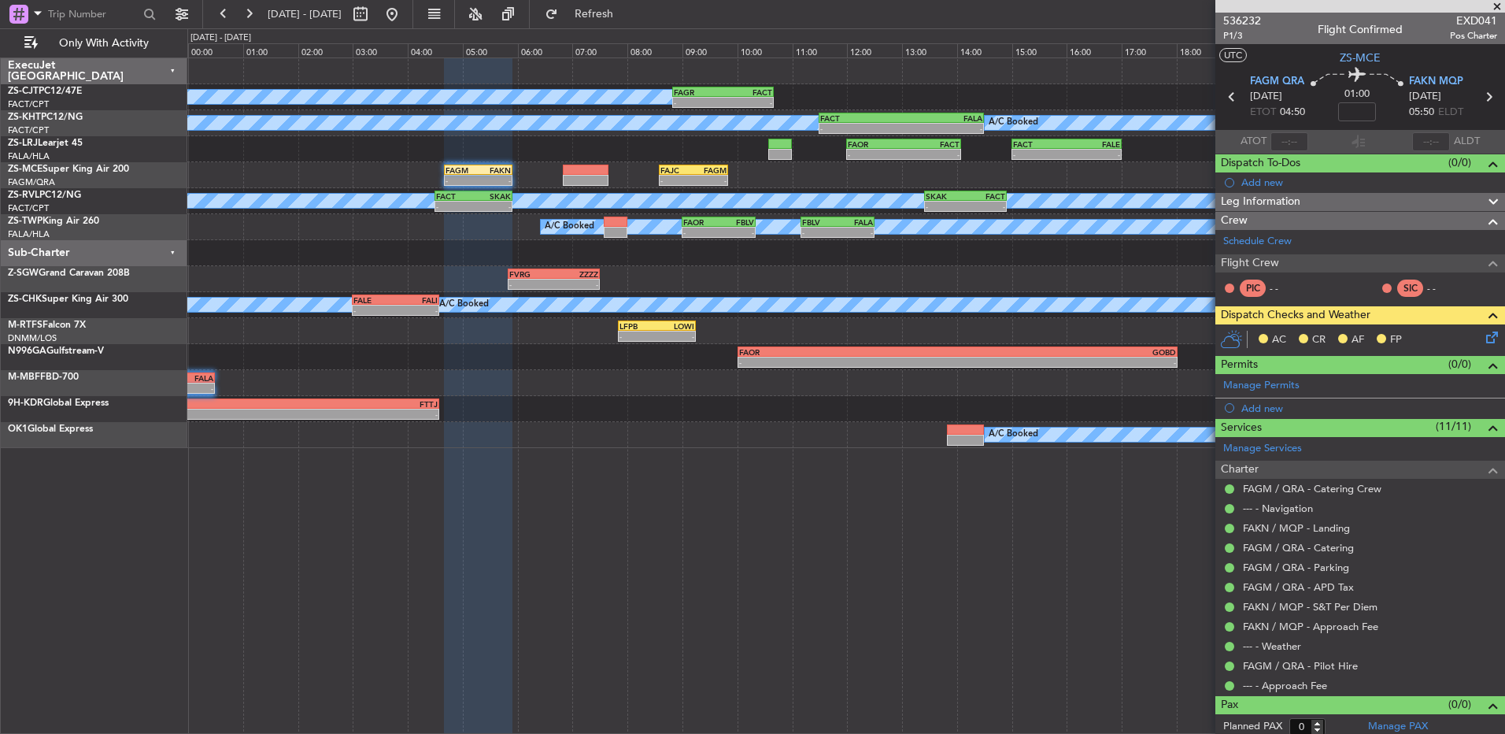
click at [1483, 335] on icon at bounding box center [1489, 334] width 13 height 13
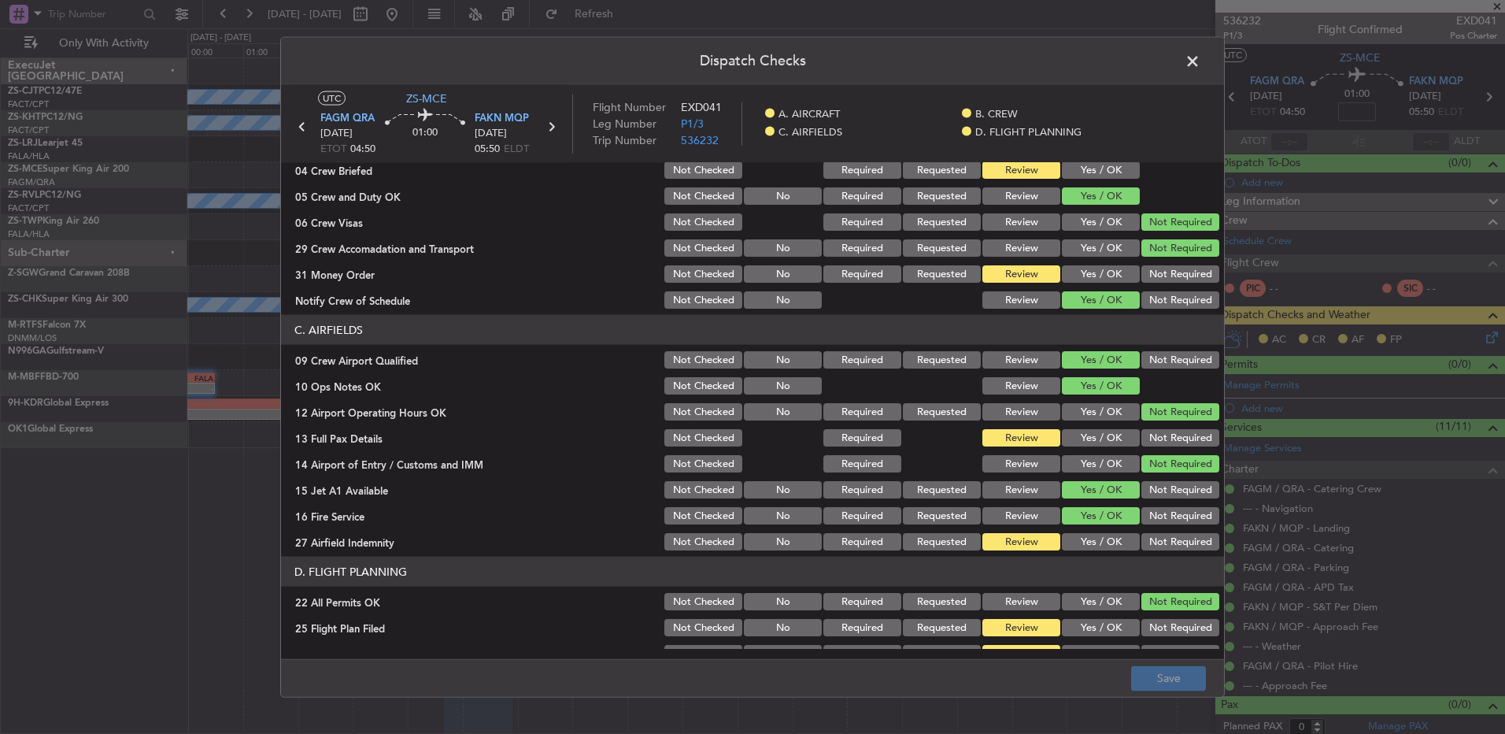
scroll to position [221, 0]
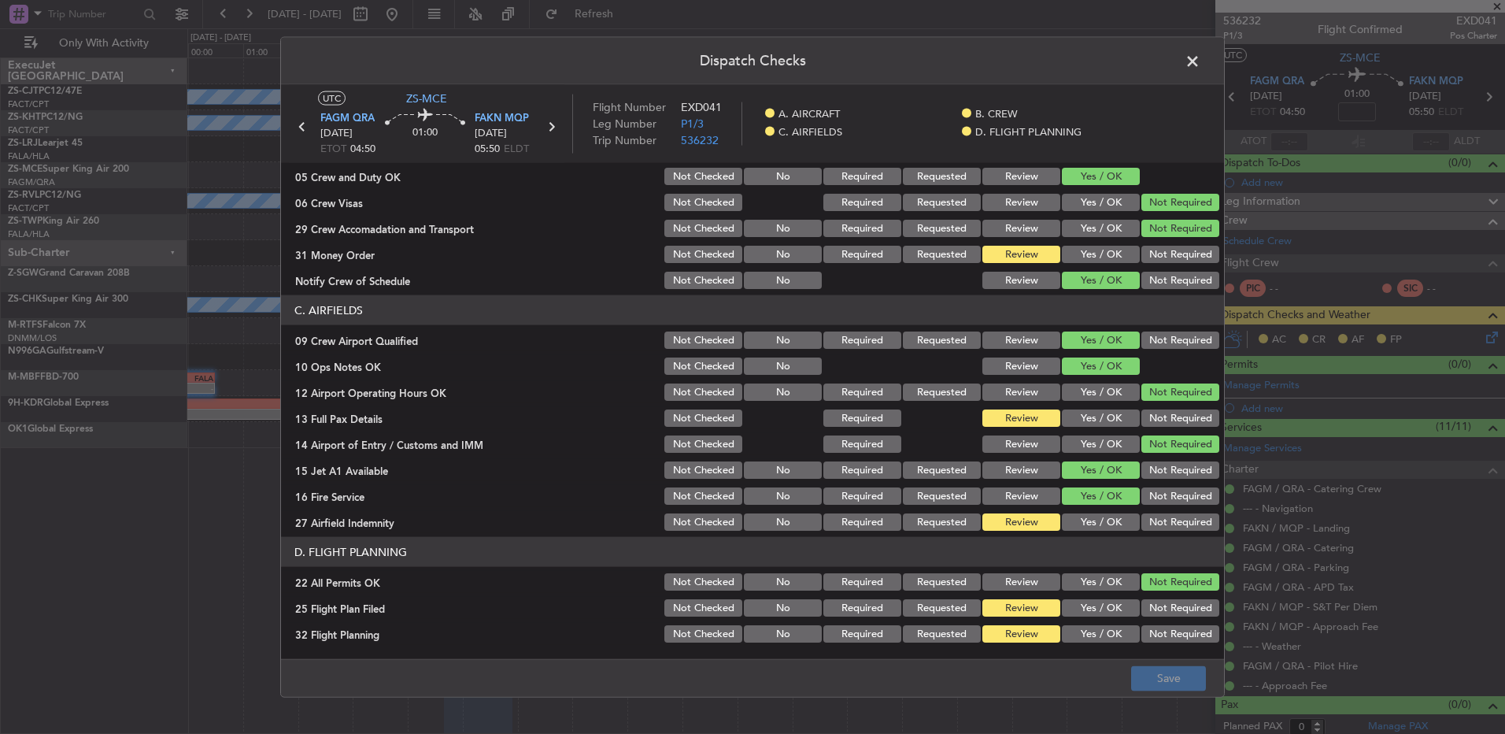
click at [1201, 62] on span at bounding box center [1201, 65] width 0 height 31
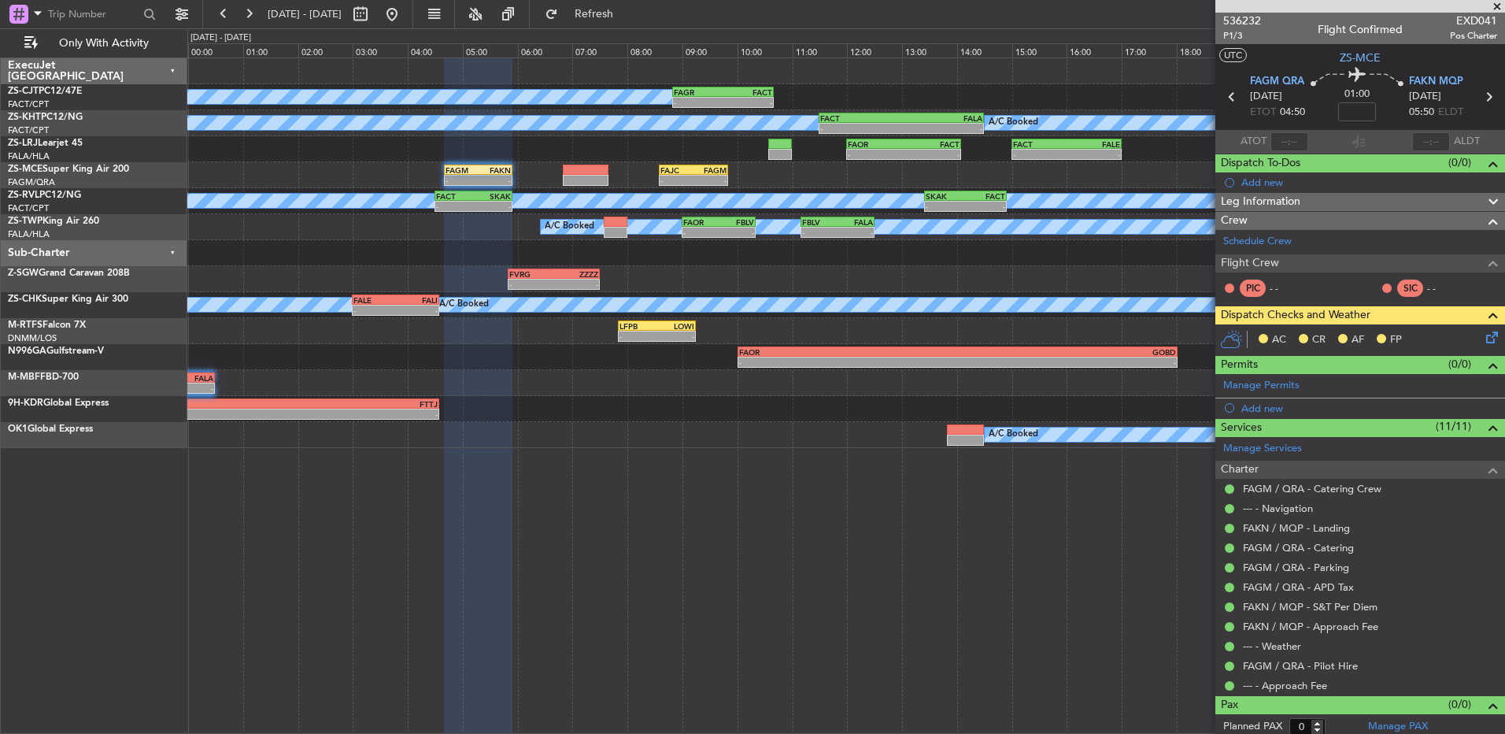
click at [1483, 340] on icon at bounding box center [1489, 334] width 13 height 13
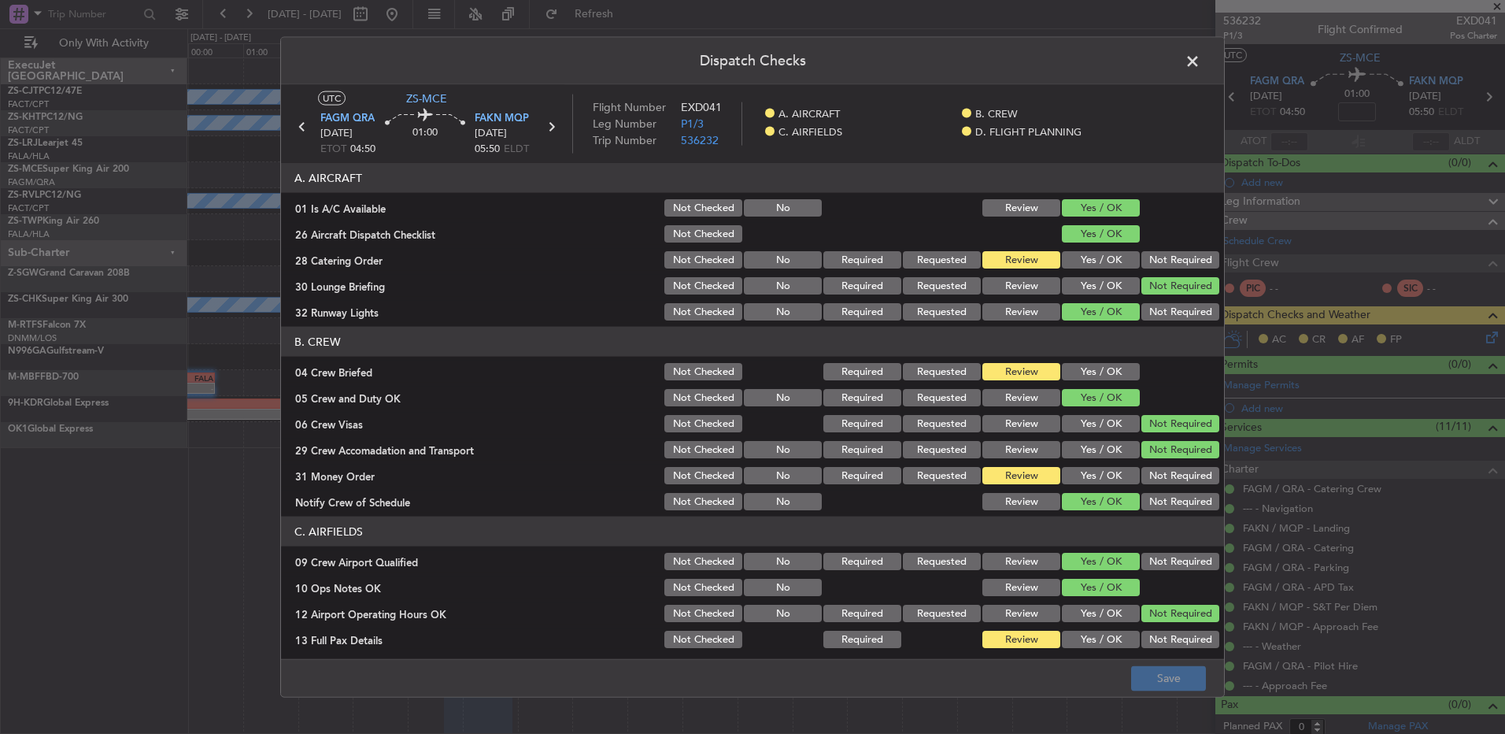
click at [1201, 65] on span at bounding box center [1201, 65] width 0 height 31
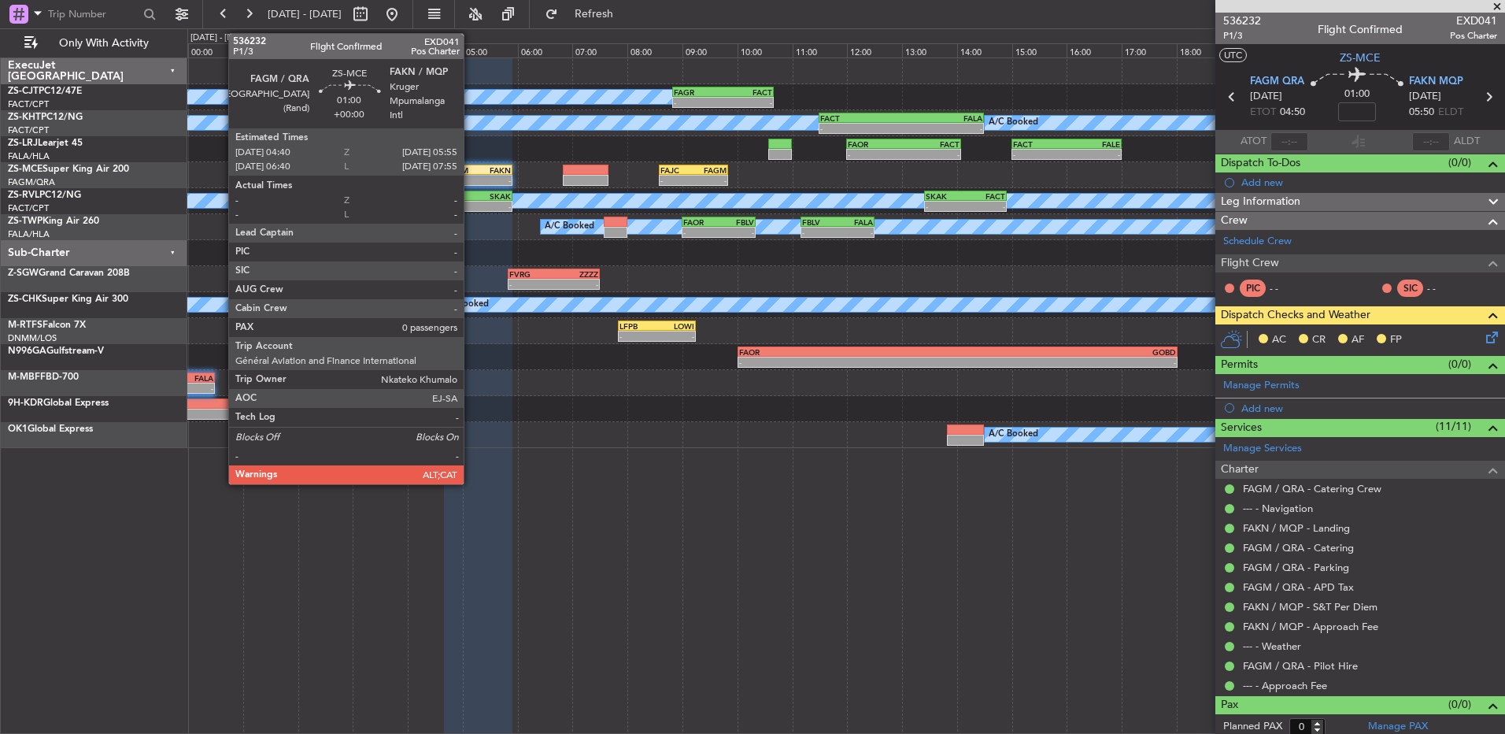
click at [471, 174] on div "FAGM 04:40 Z FAKN 05:55 Z" at bounding box center [478, 170] width 69 height 11
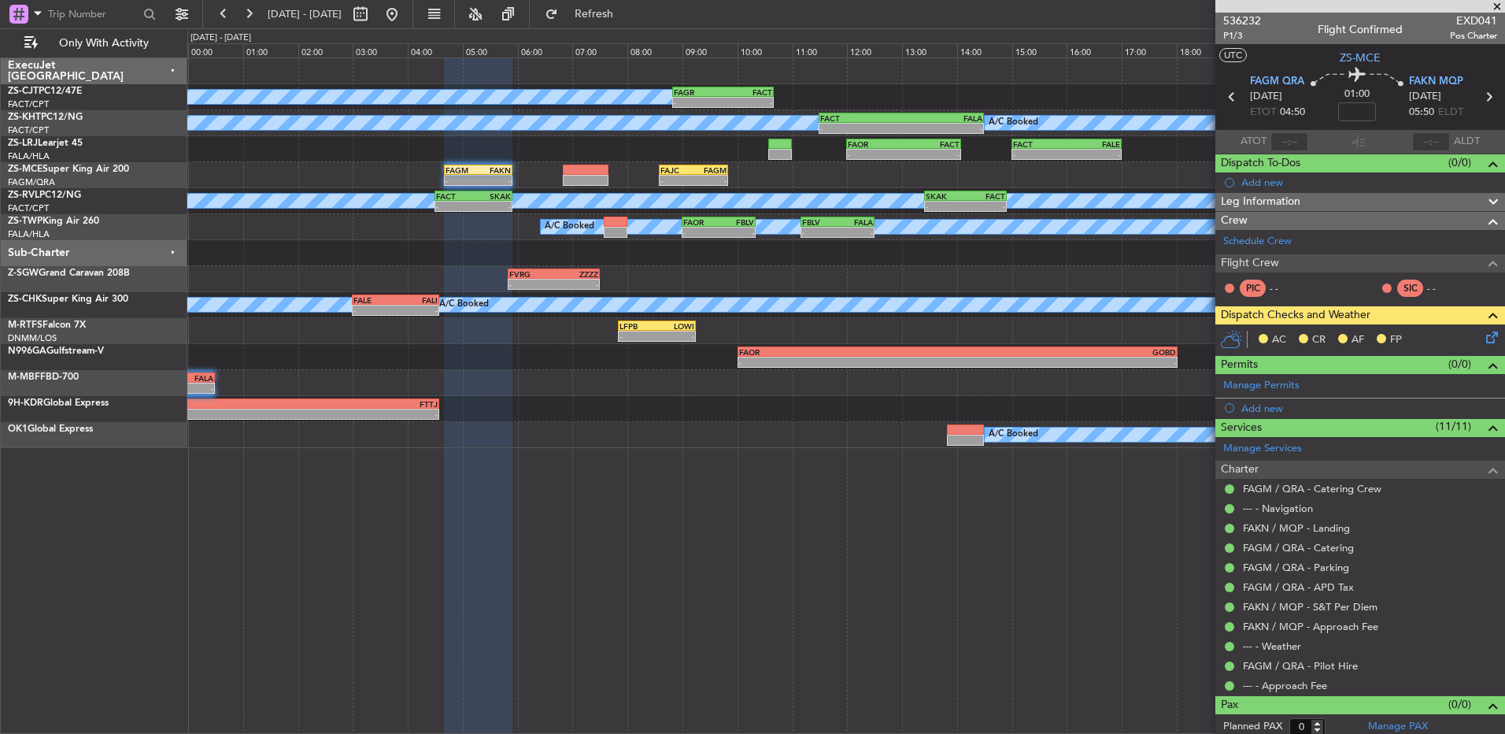
click at [1490, 335] on div "AC CR AF FP" at bounding box center [1361, 339] width 290 height 31
click at [1486, 336] on icon at bounding box center [1489, 334] width 13 height 13
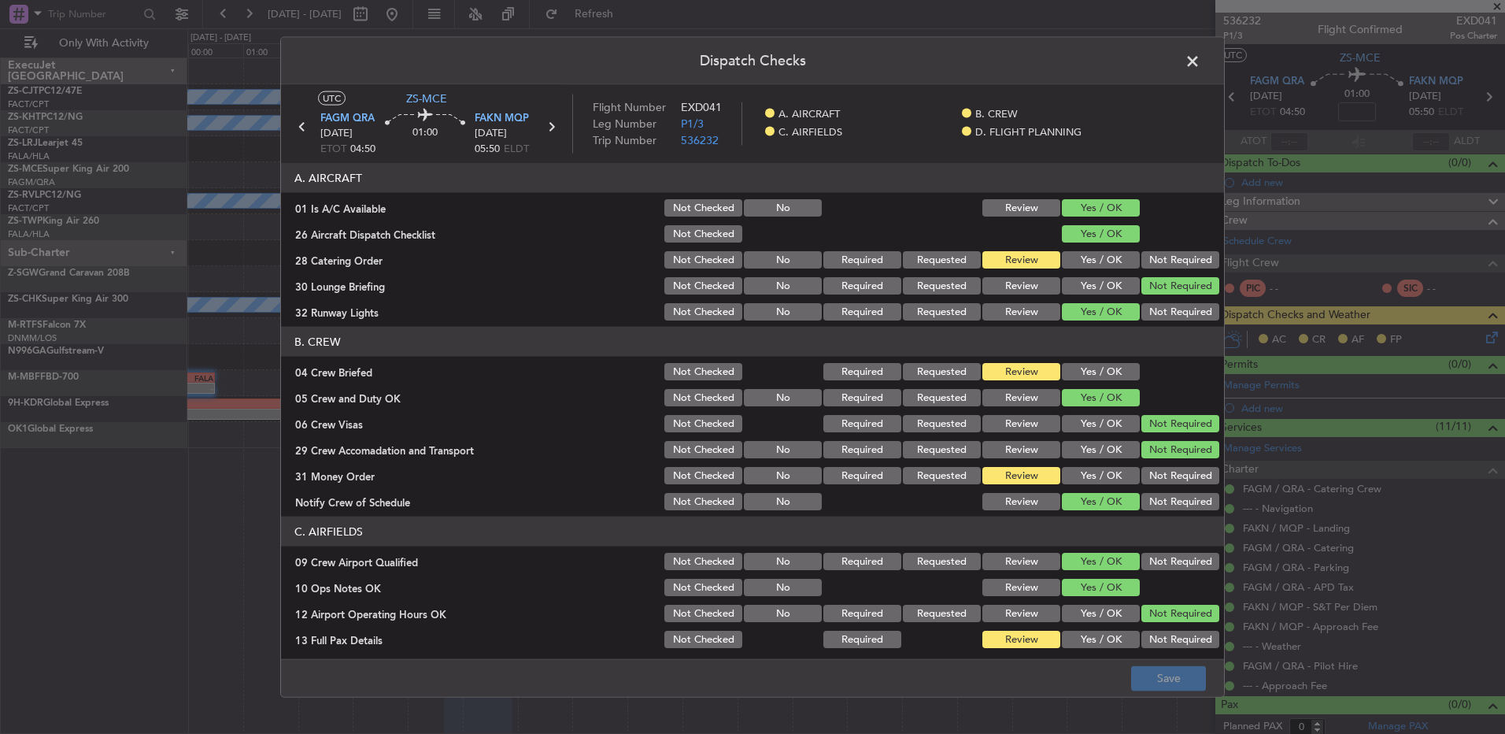
click at [1064, 268] on button "Yes / OK" at bounding box center [1101, 259] width 78 height 17
click at [1005, 255] on button "Review" at bounding box center [1021, 259] width 78 height 17
click at [1089, 376] on button "Yes / OK" at bounding box center [1101, 371] width 78 height 17
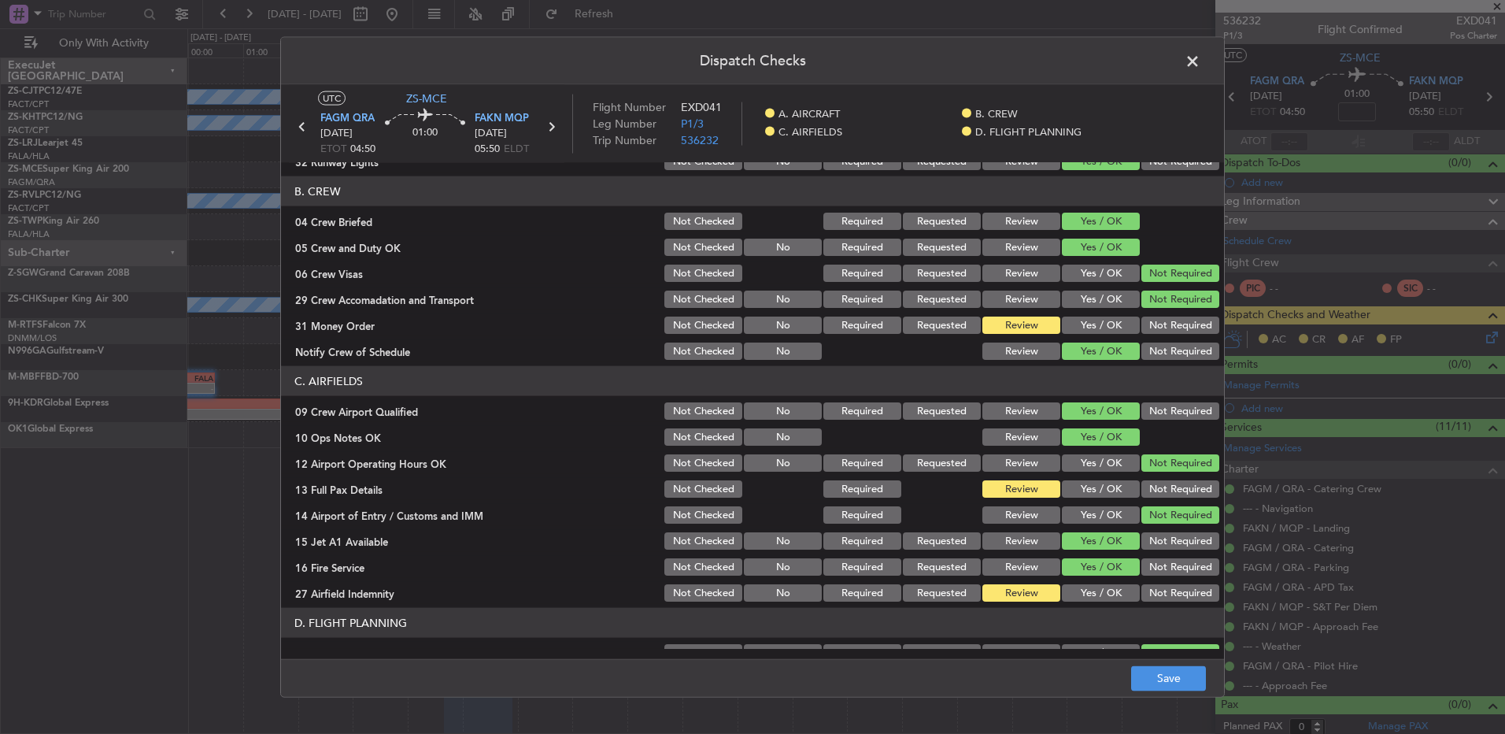
scroll to position [157, 0]
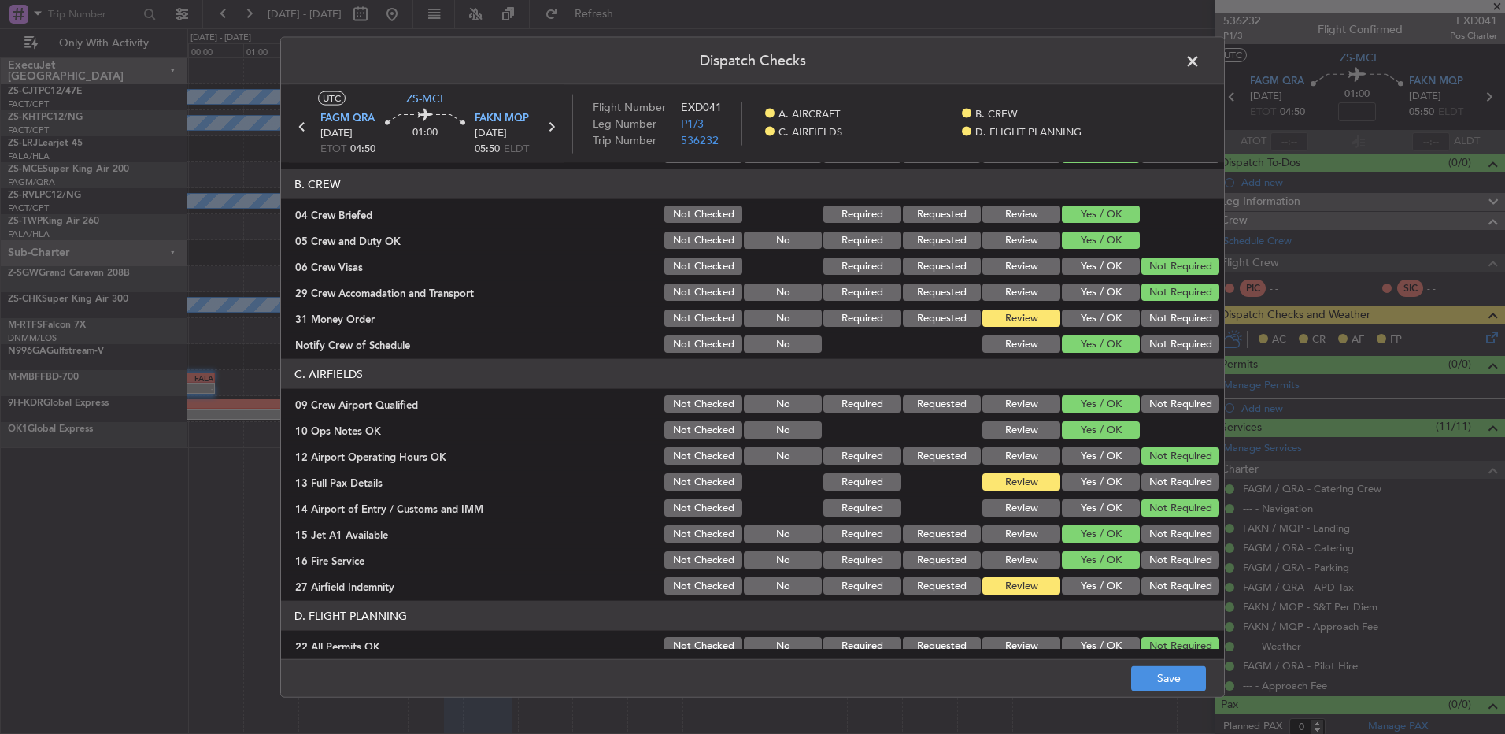
click at [1084, 315] on button "Yes / OK" at bounding box center [1101, 317] width 78 height 17
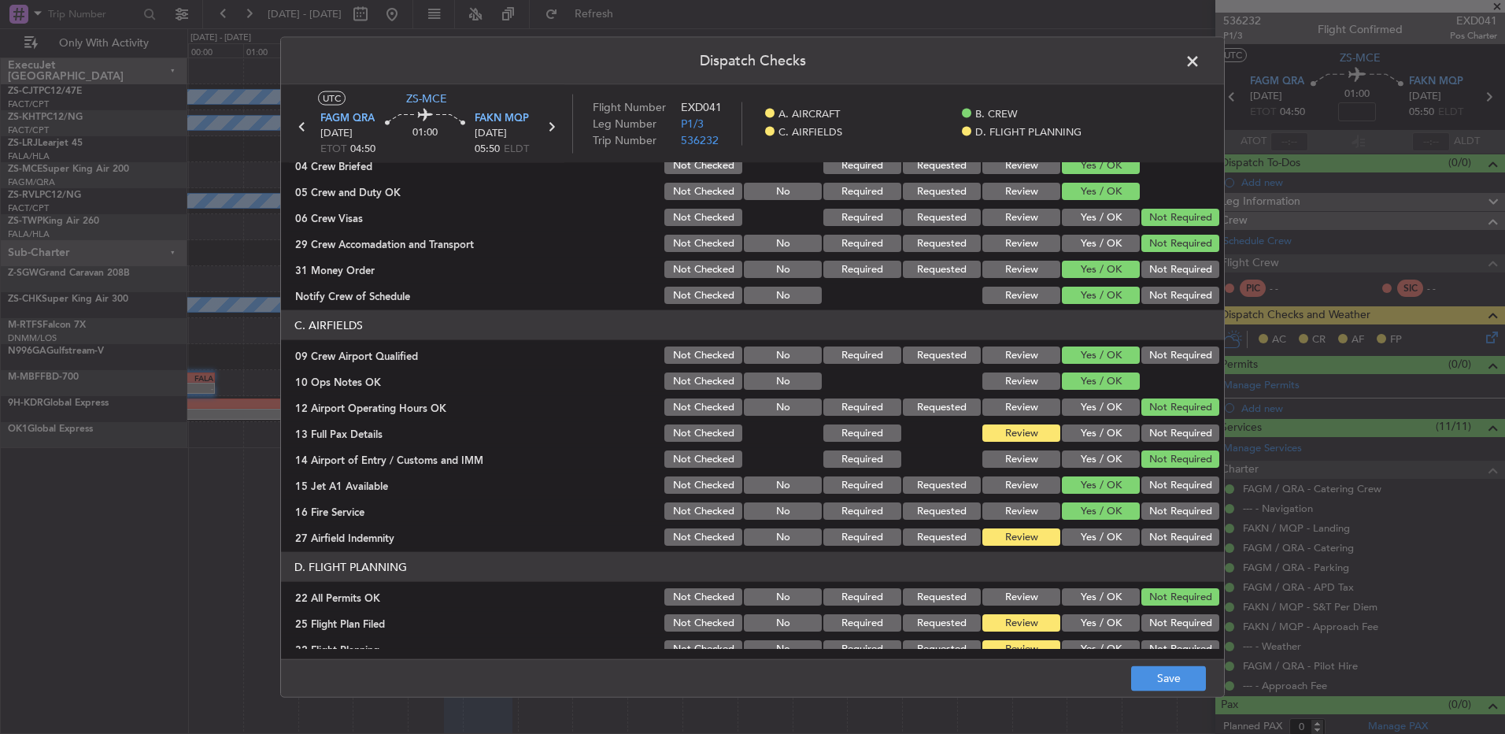
scroll to position [221, 0]
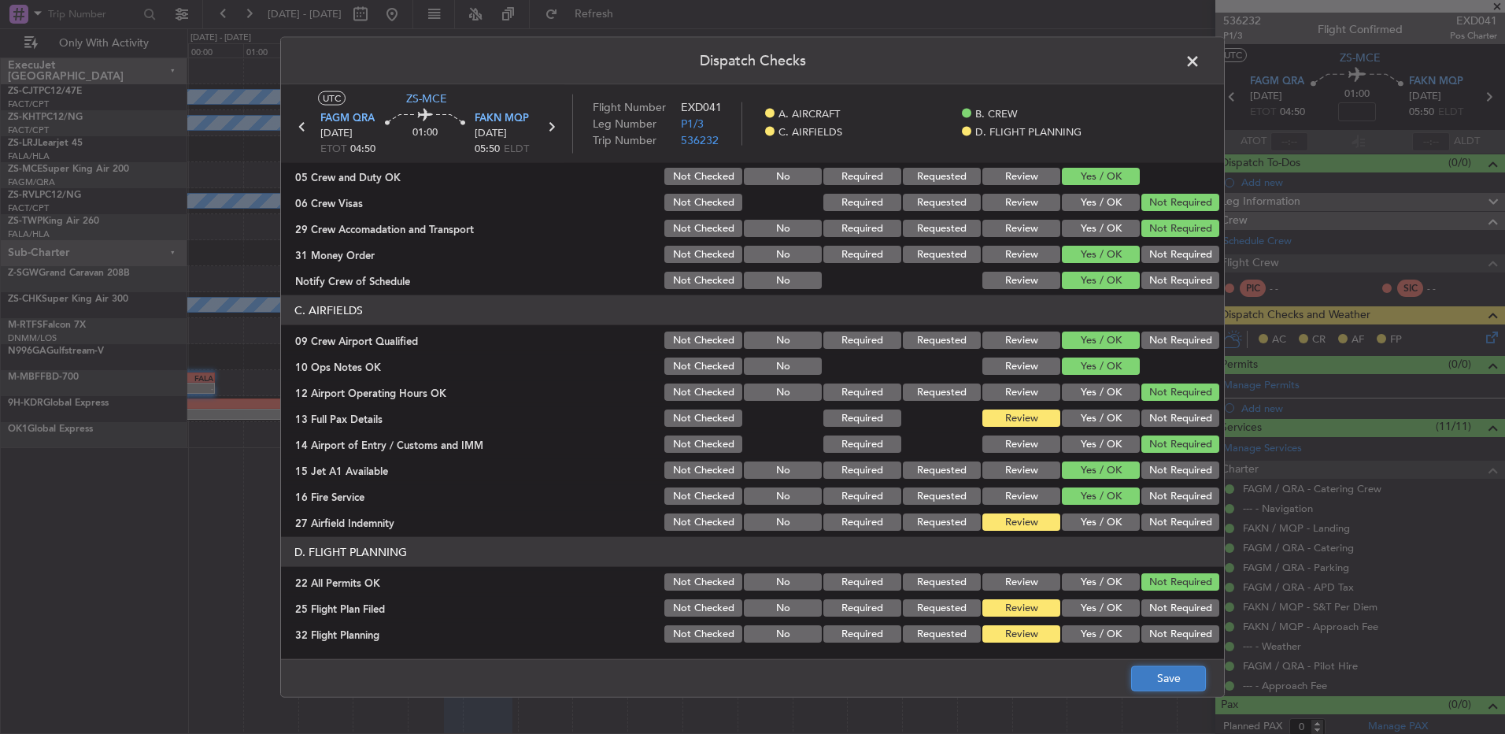
click at [1170, 670] on button "Save" at bounding box center [1168, 677] width 75 height 25
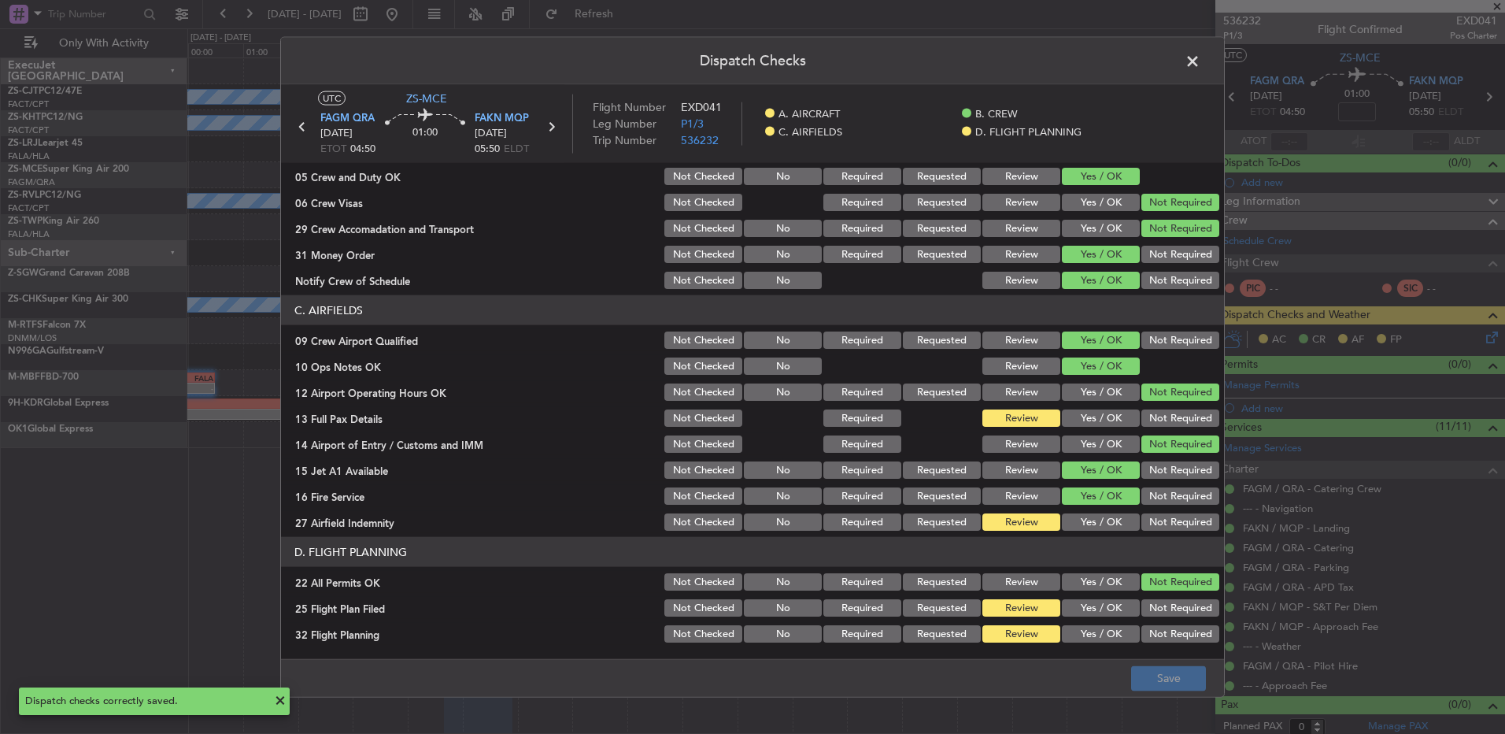
click at [1201, 61] on span at bounding box center [1201, 65] width 0 height 31
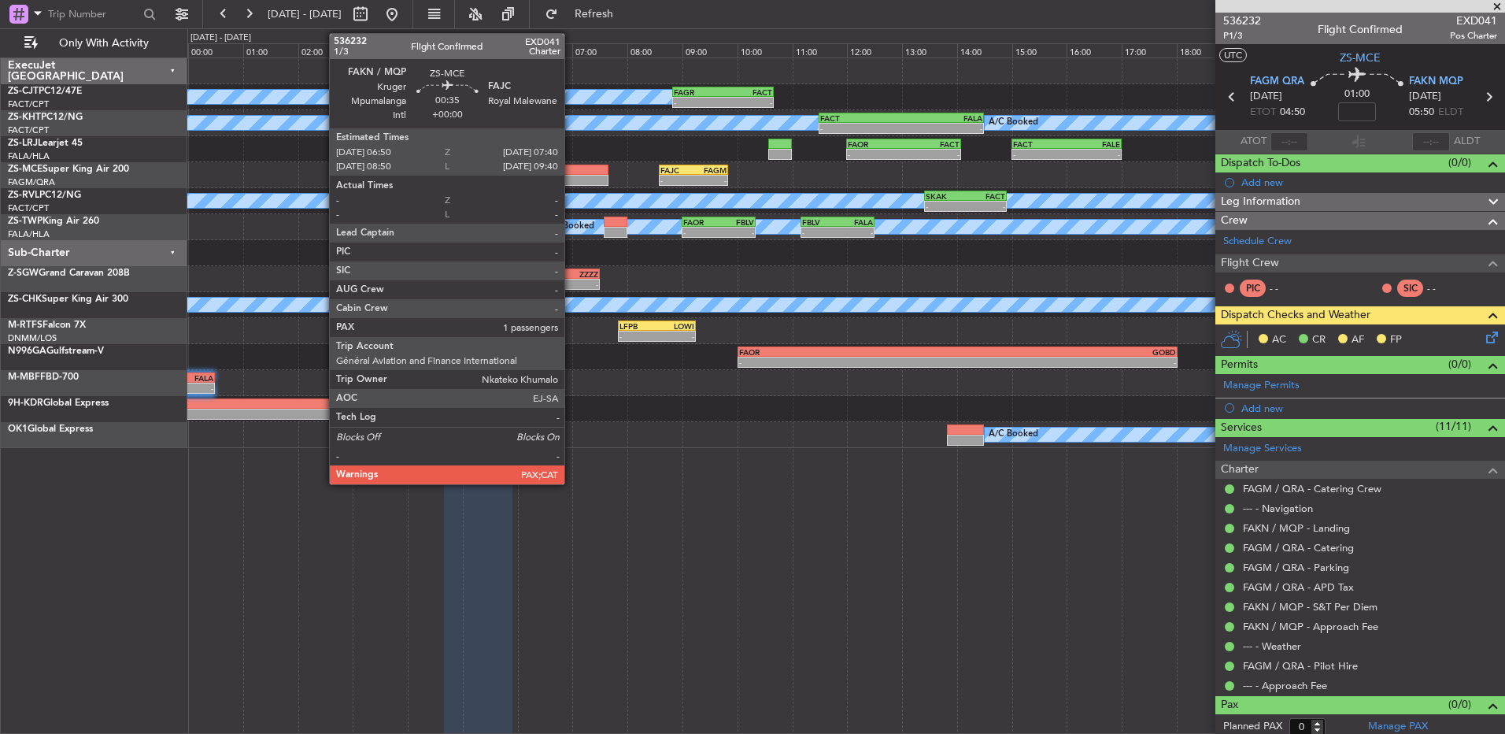
click at [572, 177] on div at bounding box center [586, 180] width 46 height 11
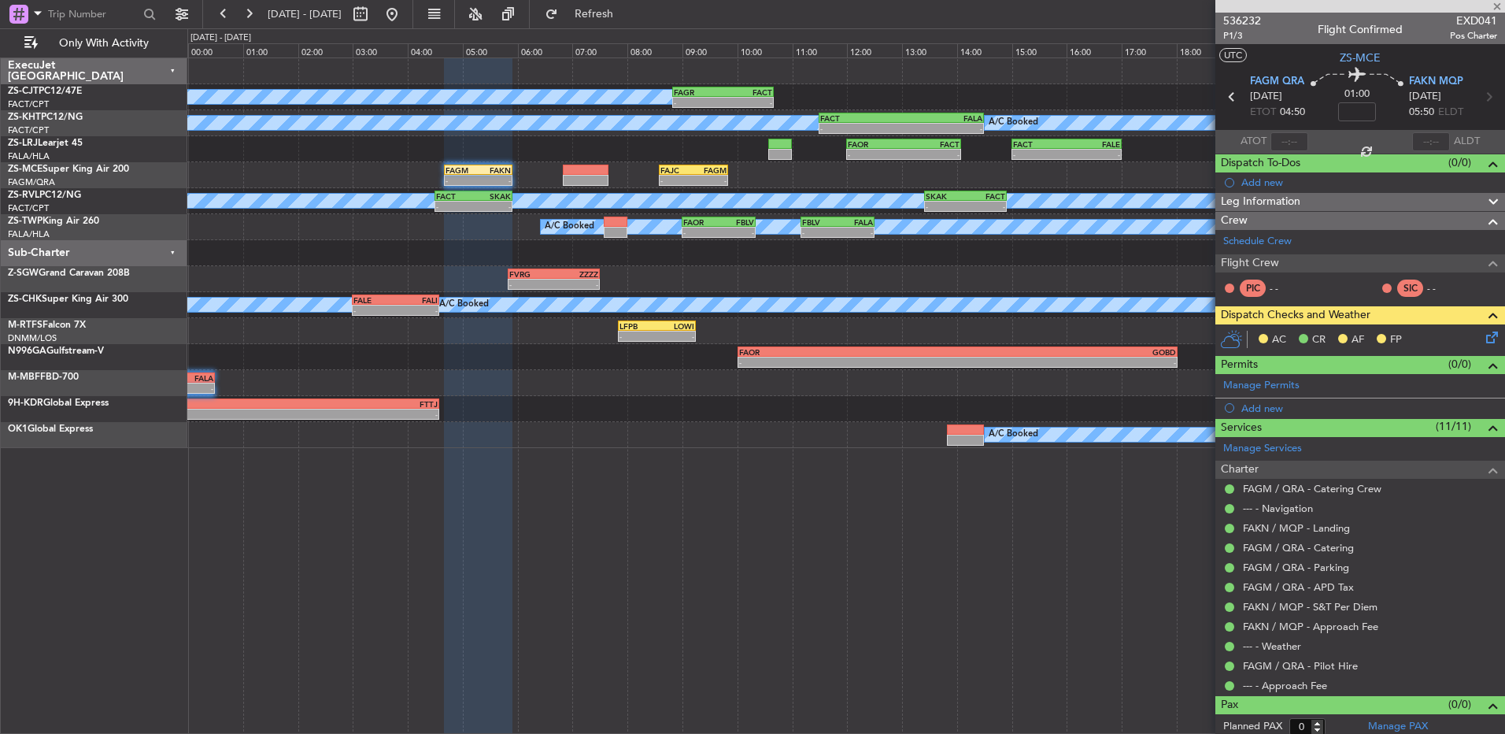
type input "2"
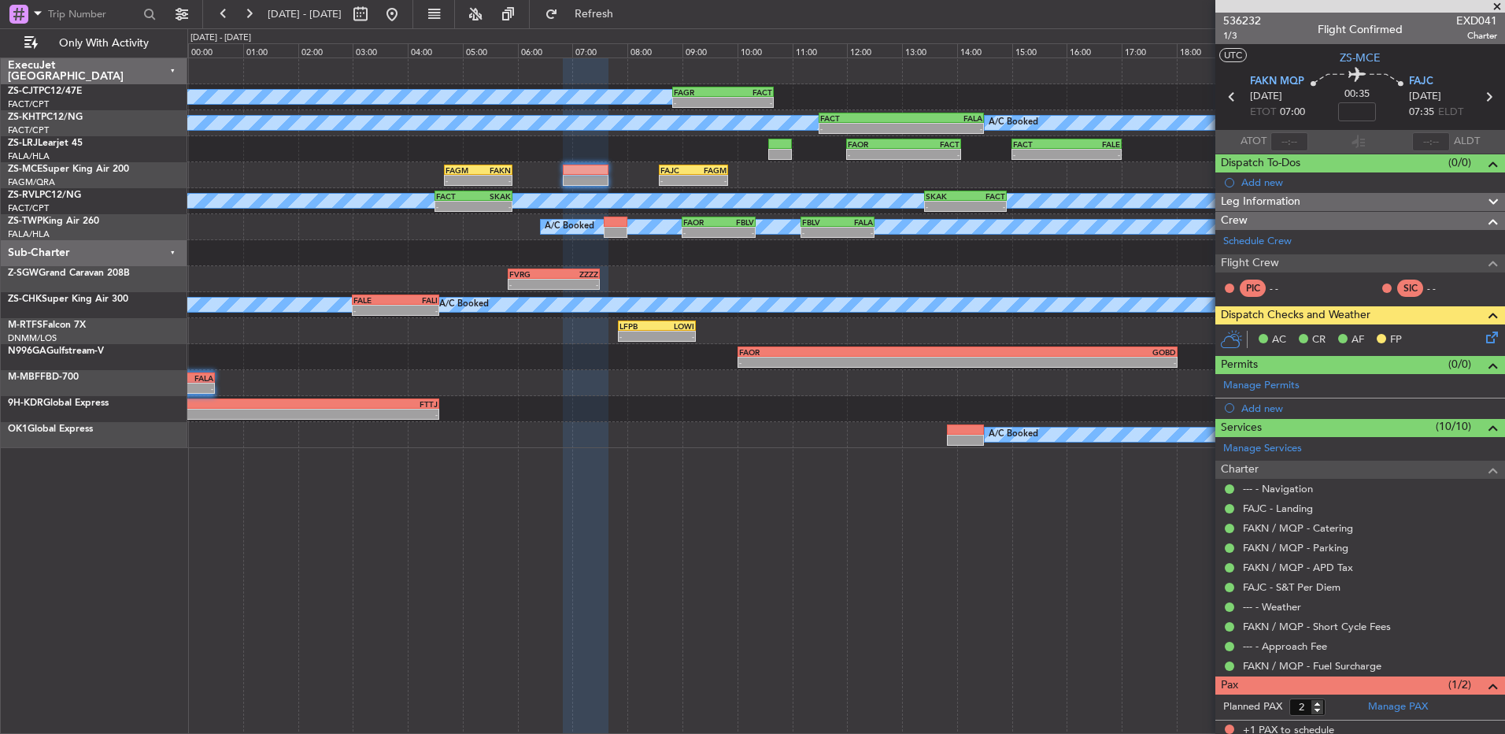
scroll to position [39, 0]
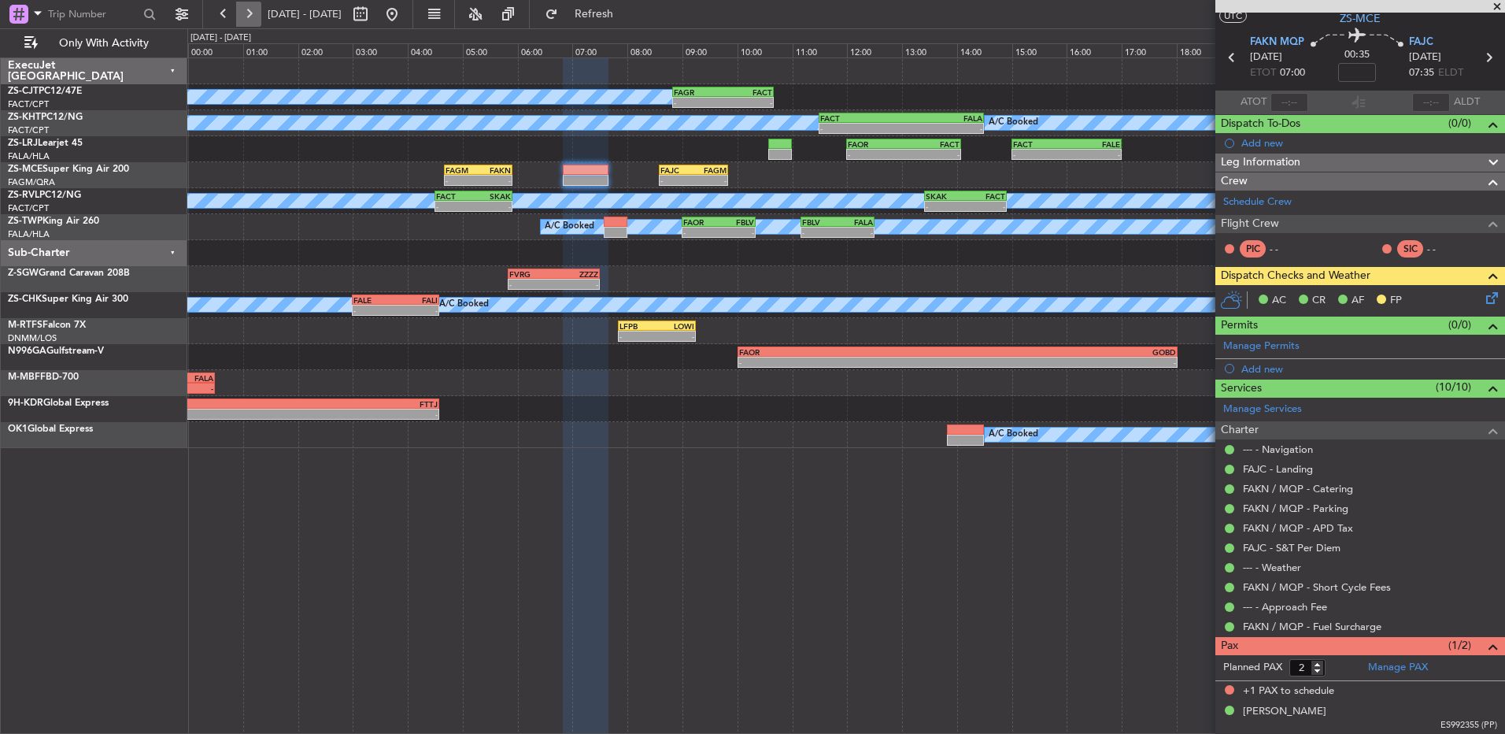
click at [247, 10] on button at bounding box center [248, 14] width 25 height 25
